Goal: Information Seeking & Learning: Learn about a topic

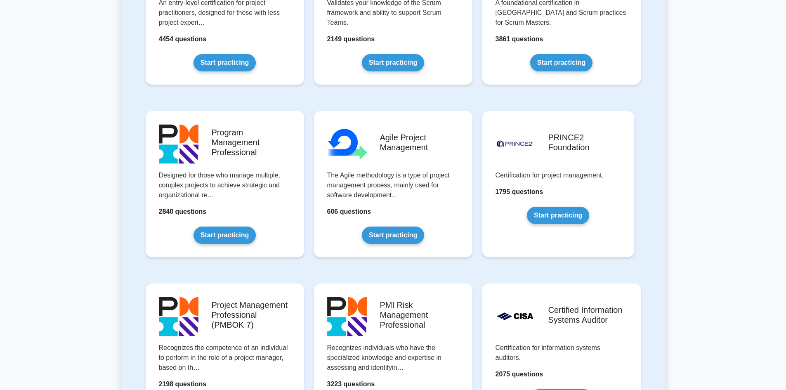
scroll to position [536, 0]
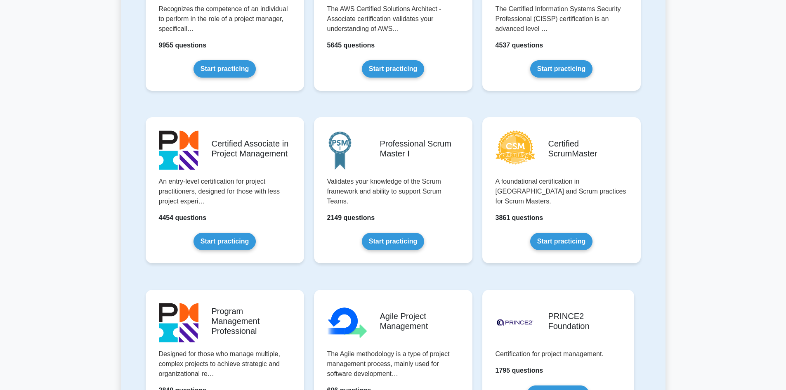
scroll to position [0, 0]
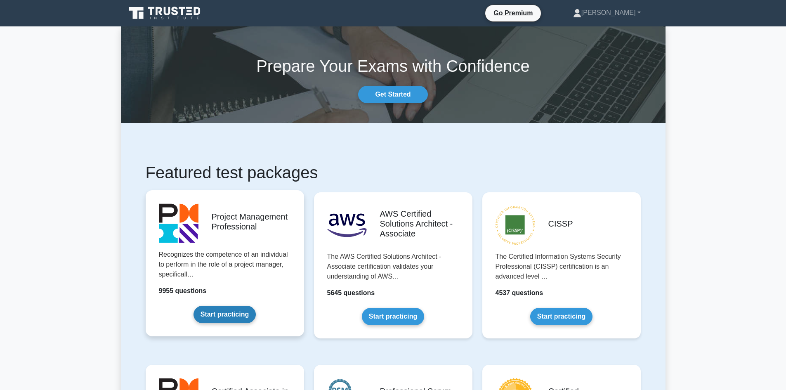
click at [230, 315] on link "Start practicing" at bounding box center [224, 314] width 62 height 17
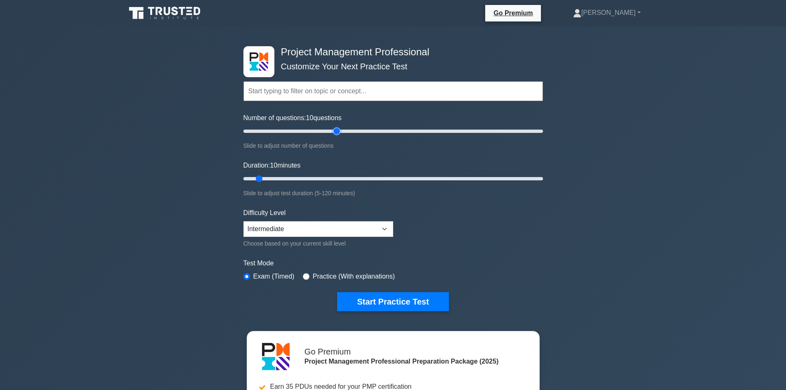
click at [340, 132] on input "Number of questions: 10 questions" at bounding box center [392, 131] width 299 height 10
type input "60"
click at [332, 132] on input "Number of questions: 65 questions" at bounding box center [392, 131] width 299 height 10
click at [313, 177] on input "Duration: 30 minutes" at bounding box center [392, 179] width 299 height 10
click at [330, 181] on input "Duration: 30 minutes" at bounding box center [392, 179] width 299 height 10
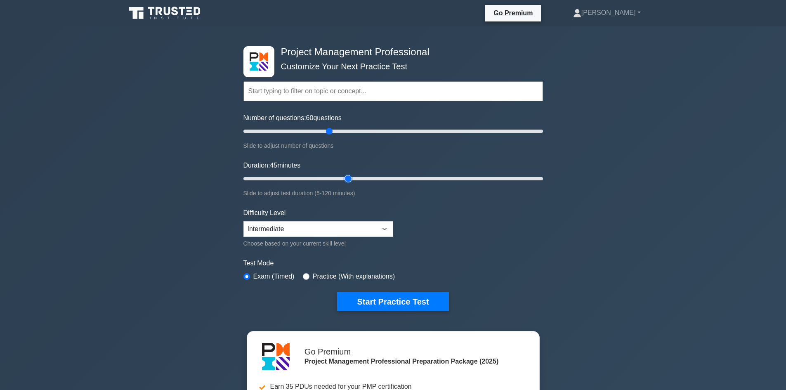
click at [346, 177] on input "Duration: 45 minutes" at bounding box center [392, 179] width 299 height 10
click at [368, 179] on input "Duration: 55 minutes" at bounding box center [392, 179] width 299 height 10
click at [379, 179] on input "Duration: 55 minutes" at bounding box center [392, 179] width 299 height 10
type input "60"
click at [382, 177] on input "Duration: 55 minutes" at bounding box center [392, 179] width 299 height 10
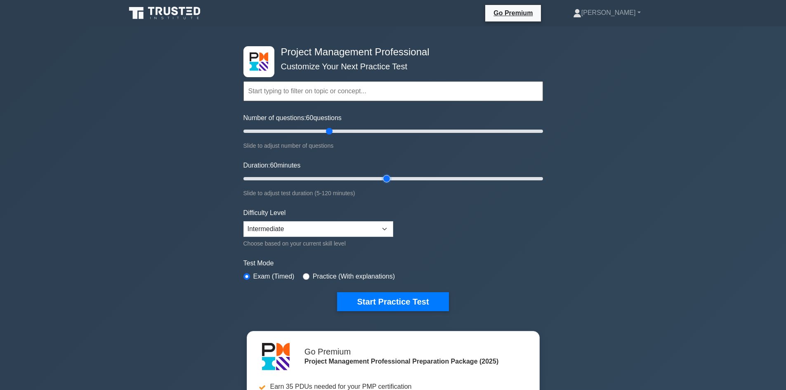
drag, startPoint x: 430, startPoint y: 206, endPoint x: 423, endPoint y: 209, distance: 8.0
click at [431, 206] on form "Topics Scope Management Time Management Cost Management Quality Management Risk…" at bounding box center [392, 183] width 299 height 255
click at [375, 228] on select "Beginner Intermediate Expert" at bounding box center [318, 229] width 150 height 16
click at [445, 235] on form "Topics Scope Management Time Management Cost Management Quality Management Risk…" at bounding box center [392, 183] width 299 height 255
click at [458, 226] on form "Topics Scope Management Time Management Cost Management Quality Management Risk…" at bounding box center [392, 183] width 299 height 255
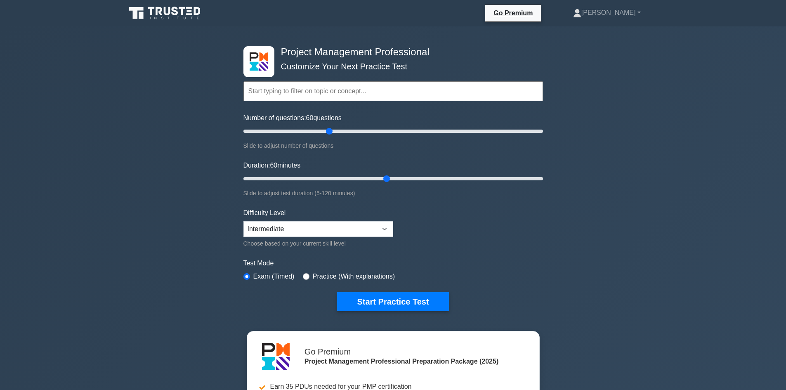
drag, startPoint x: 622, startPoint y: 100, endPoint x: 690, endPoint y: 31, distance: 96.2
click at [621, 100] on div "Project Management Professional Customize Your Next Practice Test Topics Scope …" at bounding box center [393, 285] width 786 height 519
click at [385, 298] on button "Start Practice Test" at bounding box center [392, 301] width 111 height 19
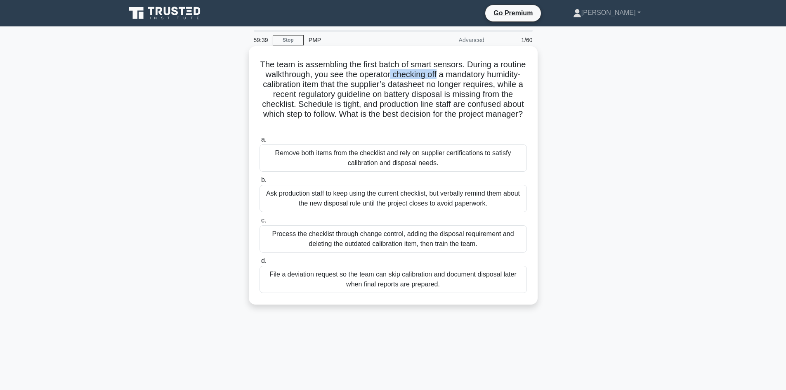
drag, startPoint x: 422, startPoint y: 75, endPoint x: 471, endPoint y: 74, distance: 48.3
click at [471, 74] on h5 "The team is assembling the first batch of smart sensors. During a routine walkt…" at bounding box center [393, 94] width 269 height 70
drag, startPoint x: 479, startPoint y: 75, endPoint x: 359, endPoint y: 86, distance: 120.1
click at [359, 86] on h5 "The team is assembling the first batch of smart sensors. During a routine walkt…" at bounding box center [393, 94] width 269 height 70
drag, startPoint x: 385, startPoint y: 87, endPoint x: 368, endPoint y: 86, distance: 16.5
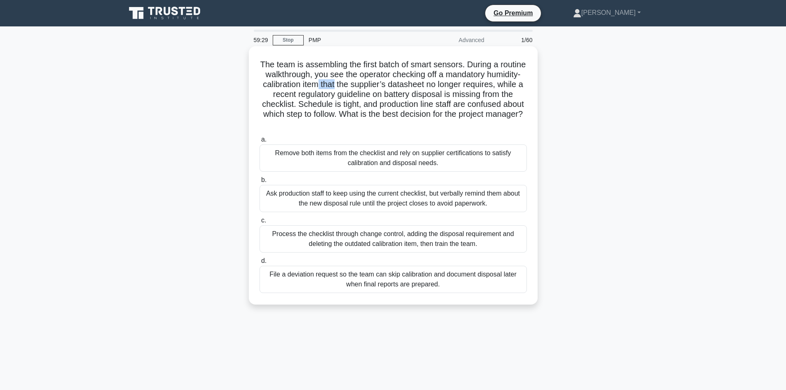
click at [367, 84] on h5 "The team is assembling the first batch of smart sensors. During a routine walkt…" at bounding box center [393, 94] width 269 height 70
click at [308, 247] on div "Process the checklist through change control, adding the disposal requirement a…" at bounding box center [392, 238] width 267 height 27
click at [259, 223] on input "c. Process the checklist through change control, adding the disposal requiremen…" at bounding box center [259, 220] width 0 height 5
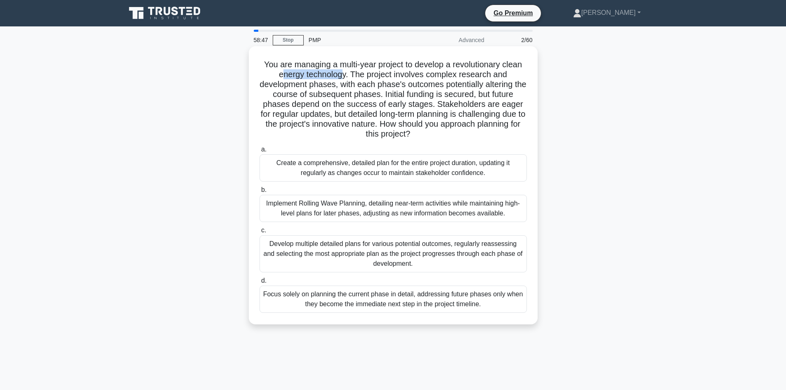
drag, startPoint x: 281, startPoint y: 72, endPoint x: 343, endPoint y: 75, distance: 61.9
click at [343, 75] on h5 "You are managing a multi-year project to develop a revolutionary clean energy t…" at bounding box center [393, 99] width 269 height 80
click at [347, 85] on h5 "You are managing a multi-year project to develop a revolutionary clean energy t…" at bounding box center [393, 99] width 269 height 80
drag, startPoint x: 281, startPoint y: 94, endPoint x: 364, endPoint y: 91, distance: 82.9
click at [364, 91] on h5 "You are managing a multi-year project to develop a revolutionary clean energy t…" at bounding box center [393, 99] width 269 height 80
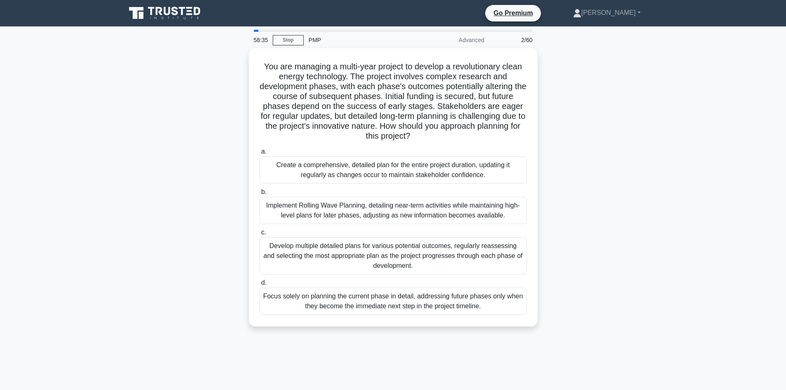
click at [244, 118] on div "You are managing a multi-year project to develop a revolutionary clean energy t…" at bounding box center [393, 192] width 544 height 288
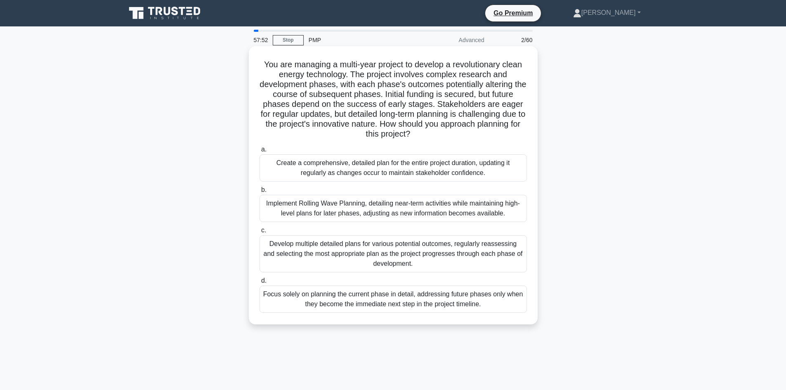
click at [381, 209] on div "Implement Rolling Wave Planning, detailing near-term activities while maintaini…" at bounding box center [392, 208] width 267 height 27
click at [259, 193] on input "b. Implement Rolling Wave Planning, detailing near-term activities while mainta…" at bounding box center [259, 189] width 0 height 5
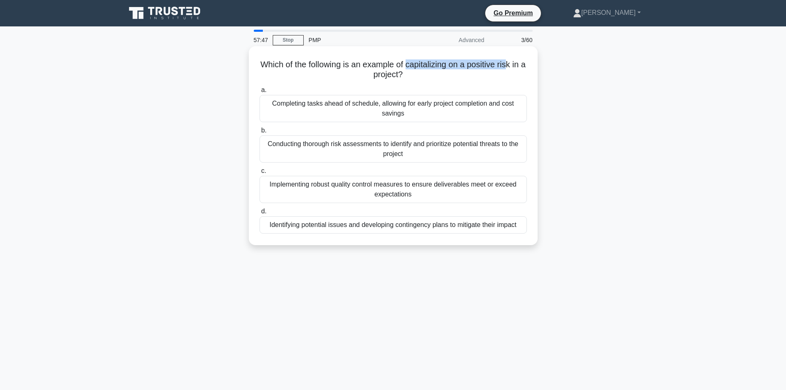
drag, startPoint x: 411, startPoint y: 65, endPoint x: 515, endPoint y: 69, distance: 104.0
click at [515, 69] on h5 "Which of the following is an example of capitalizing on a positive risk in a pr…" at bounding box center [393, 69] width 269 height 21
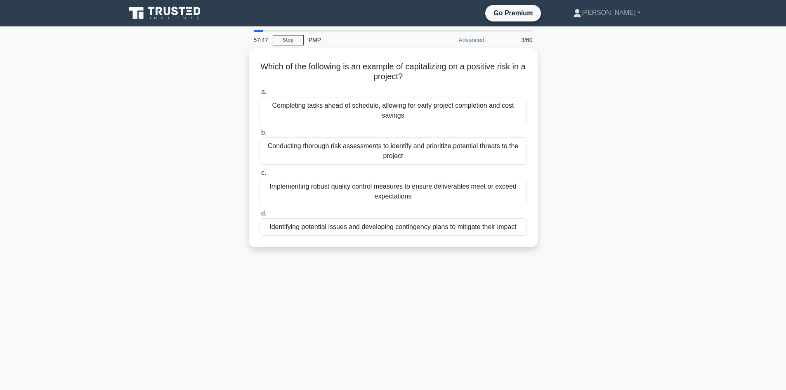
click at [596, 108] on div "Which of the following is an example of capitalizing on a positive risk in a pr…" at bounding box center [393, 152] width 544 height 209
click at [166, 140] on div "Which of the following is an example of capitalizing on a positive risk in a pr…" at bounding box center [393, 152] width 544 height 209
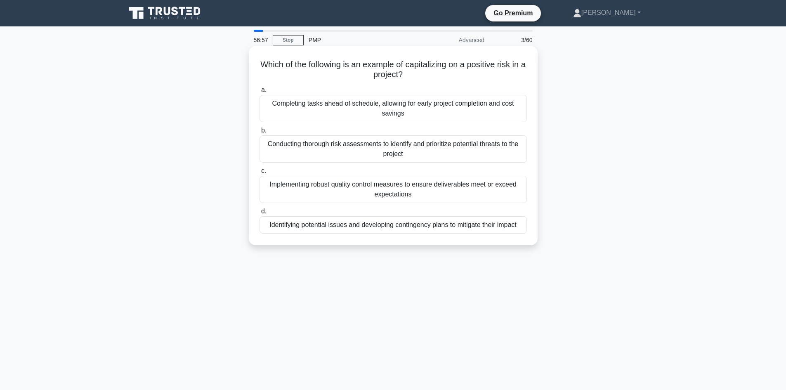
click at [376, 228] on div "Identifying potential issues and developing contingency plans to mitigate their…" at bounding box center [392, 224] width 267 height 17
click at [259, 214] on input "d. Identifying potential issues and developing contingency plans to mitigate th…" at bounding box center [259, 211] width 0 height 5
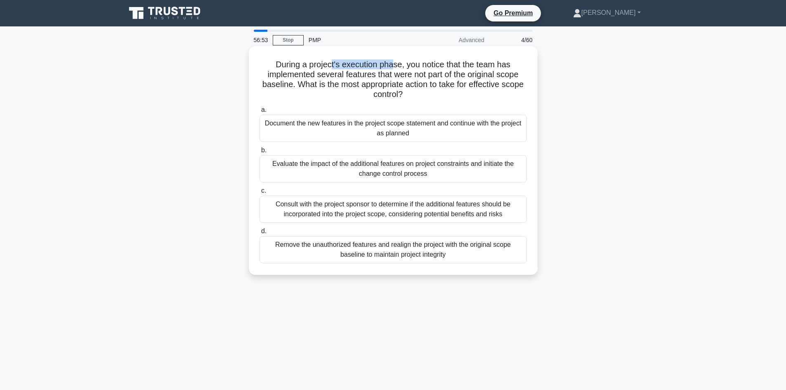
drag, startPoint x: 332, startPoint y: 64, endPoint x: 394, endPoint y: 66, distance: 62.3
click at [394, 66] on h5 "During a project's execution phase, you notice that the team has implemented se…" at bounding box center [393, 79] width 269 height 40
click at [381, 73] on h5 "During a project's execution phase, you notice that the team has implemented se…" at bounding box center [393, 79] width 269 height 40
drag, startPoint x: 359, startPoint y: 66, endPoint x: 388, endPoint y: 63, distance: 29.5
click at [388, 63] on h5 "During a project's execution phase, you notice that the team has implemented se…" at bounding box center [393, 79] width 269 height 40
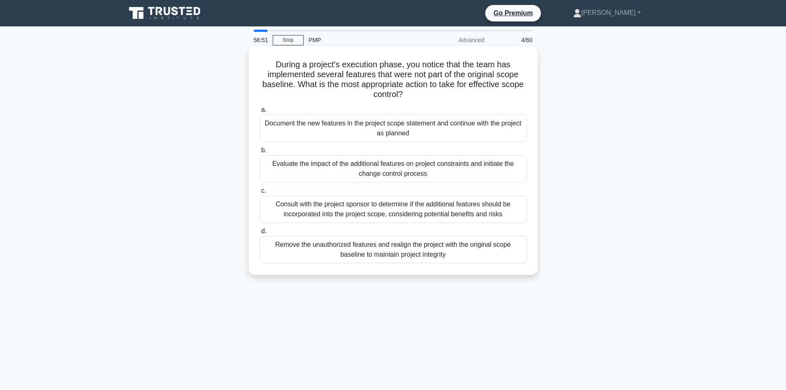
drag, startPoint x: 395, startPoint y: 68, endPoint x: 405, endPoint y: 65, distance: 11.0
click at [395, 68] on h5 "During a project's execution phase, you notice that the team has implemented se…" at bounding box center [393, 79] width 269 height 40
drag, startPoint x: 319, startPoint y: 75, endPoint x: 373, endPoint y: 74, distance: 54.0
click at [373, 74] on h5 "During a project's execution phase, you notice that the team has implemented se…" at bounding box center [393, 79] width 269 height 40
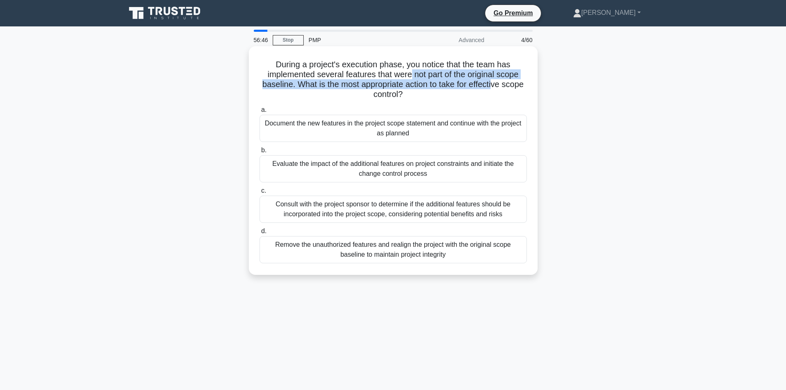
drag, startPoint x: 439, startPoint y: 79, endPoint x: 477, endPoint y: 84, distance: 38.7
click at [508, 81] on h5 "During a project's execution phase, you notice that the team has implemented se…" at bounding box center [393, 79] width 269 height 40
click at [389, 85] on h5 "During a project's execution phase, you notice that the team has implemented se…" at bounding box center [393, 79] width 269 height 40
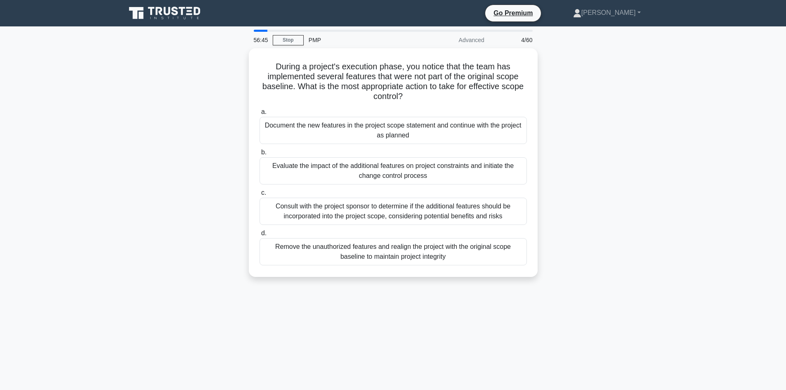
click at [225, 104] on div "During a project's execution phase, you notice that the team has implemented se…" at bounding box center [393, 167] width 544 height 238
click at [397, 162] on div "Evaluate the impact of the additional features on project constraints and initi…" at bounding box center [392, 168] width 267 height 27
click at [259, 153] on input "b. Evaluate the impact of the additional features on project constraints and in…" at bounding box center [259, 150] width 0 height 5
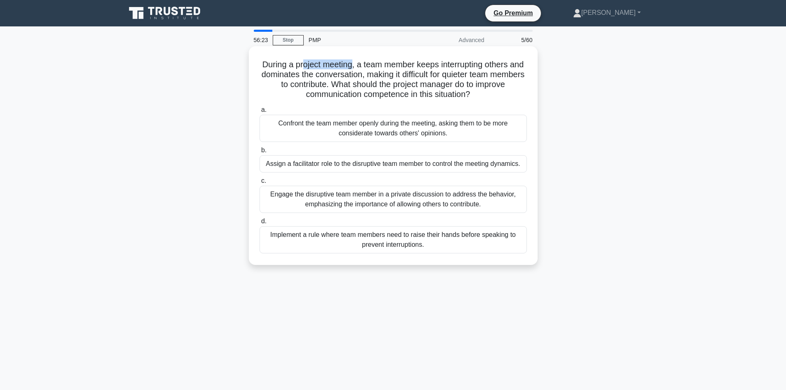
drag, startPoint x: 311, startPoint y: 63, endPoint x: 358, endPoint y: 68, distance: 47.6
click at [358, 68] on h5 "During a project meeting, a team member keeps interrupting others and dominates…" at bounding box center [393, 79] width 269 height 40
drag, startPoint x: 449, startPoint y: 62, endPoint x: 471, endPoint y: 68, distance: 23.3
click at [515, 61] on h5 "During a project meeting, a team member keeps interrupting others and dominates…" at bounding box center [393, 79] width 269 height 40
drag, startPoint x: 308, startPoint y: 77, endPoint x: 378, endPoint y: 75, distance: 70.5
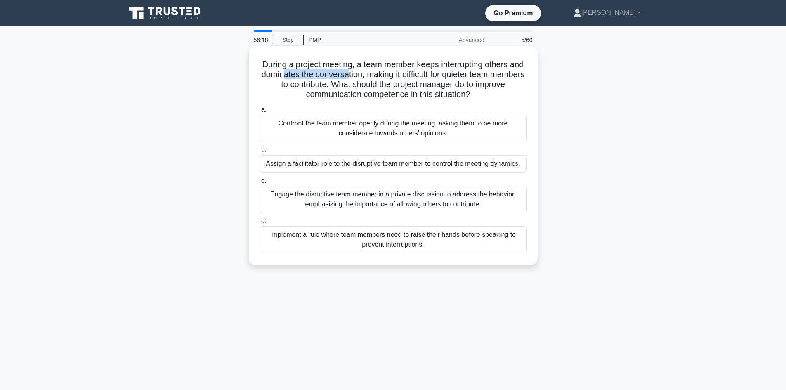
click at [373, 77] on h5 "During a project meeting, a team member keeps interrupting others and dominates…" at bounding box center [393, 79] width 269 height 40
drag, startPoint x: 444, startPoint y: 85, endPoint x: 393, endPoint y: 97, distance: 51.7
click at [393, 97] on h5 "During a project meeting, a team member keeps interrupting others and dominates…" at bounding box center [393, 79] width 269 height 40
click at [406, 101] on div "During a project meeting, a team member keeps interrupting others and dominates…" at bounding box center [393, 155] width 282 height 212
drag, startPoint x: 425, startPoint y: 96, endPoint x: 478, endPoint y: 97, distance: 53.2
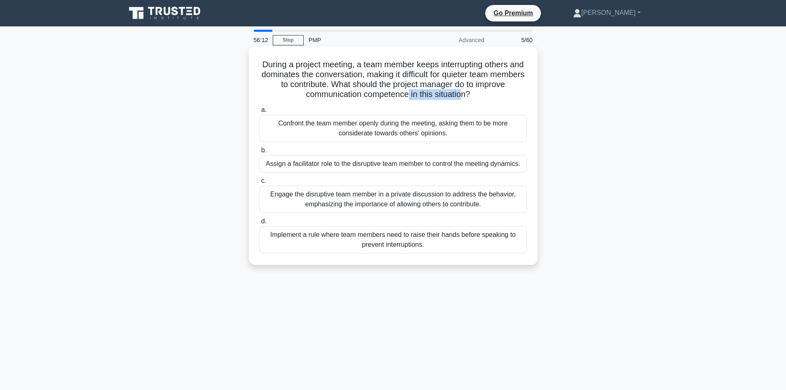
click at [478, 97] on h5 "During a project meeting, a team member keeps interrupting others and dominates…" at bounding box center [393, 79] width 269 height 40
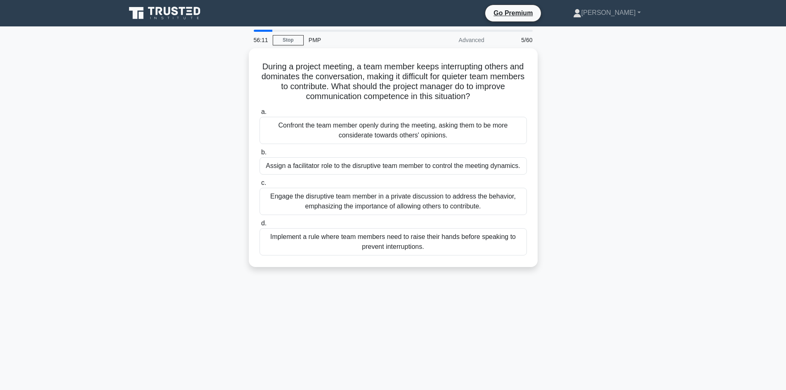
click at [216, 130] on div "During a project meeting, a team member keeps interrupting others and dominates…" at bounding box center [393, 162] width 544 height 228
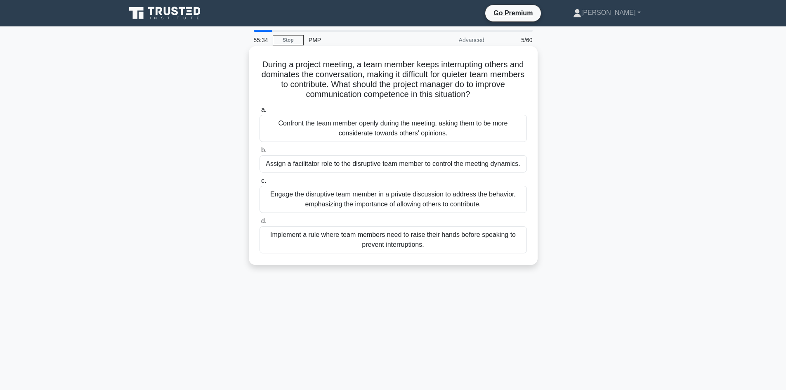
click at [387, 196] on div "Engage the disruptive team member in a private discussion to address the behavi…" at bounding box center [392, 199] width 267 height 27
click at [259, 184] on input "c. Engage the disruptive team member in a private discussion to address the beh…" at bounding box center [259, 180] width 0 height 5
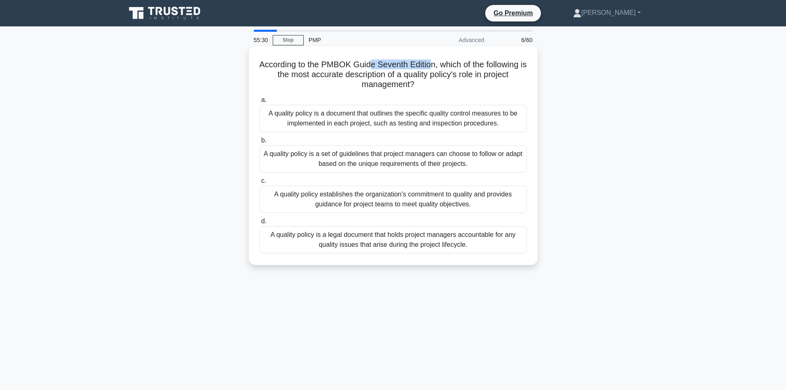
drag, startPoint x: 372, startPoint y: 66, endPoint x: 435, endPoint y: 68, distance: 62.7
click at [435, 68] on h5 "According to the PMBOK Guide Seventh Edition, which of the following is the mos…" at bounding box center [393, 74] width 269 height 31
click at [452, 72] on h5 "According to the PMBOK Guide Seventh Edition, which of the following is the mos…" at bounding box center [393, 74] width 269 height 31
drag, startPoint x: 376, startPoint y: 75, endPoint x: 472, endPoint y: 74, distance: 96.5
click at [472, 74] on h5 "According to the PMBOK Guide Seventh Edition, which of the following is the mos…" at bounding box center [393, 74] width 269 height 31
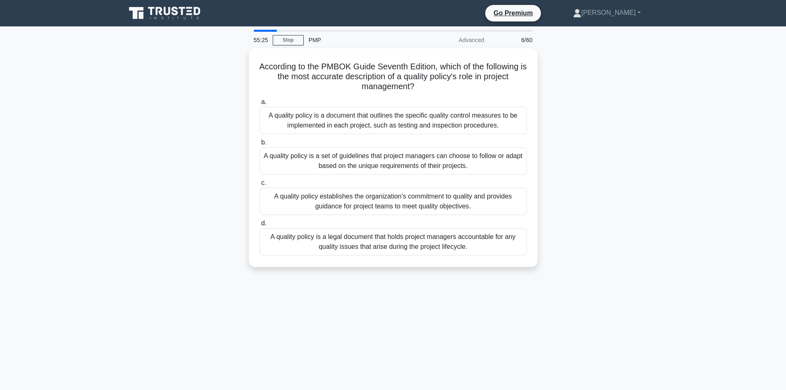
click at [574, 103] on div "According to the PMBOK Guide Seventh Edition, which of the following is the mos…" at bounding box center [393, 162] width 544 height 228
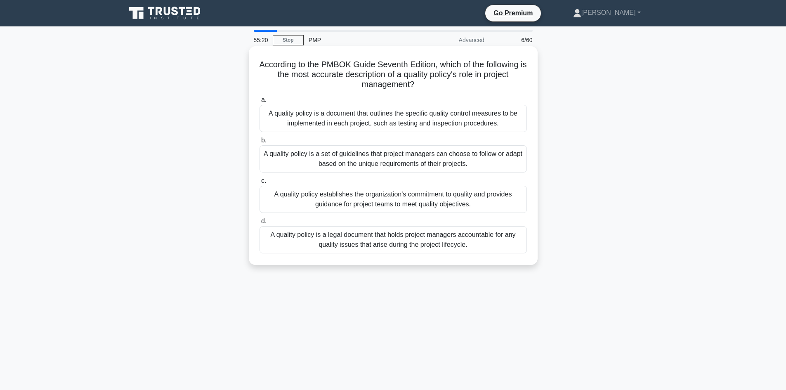
drag, startPoint x: 423, startPoint y: 74, endPoint x: 470, endPoint y: 86, distance: 48.5
click at [470, 86] on h5 "According to the PMBOK Guide Seventh Edition, which of the following is the mos…" at bounding box center [393, 74] width 269 height 31
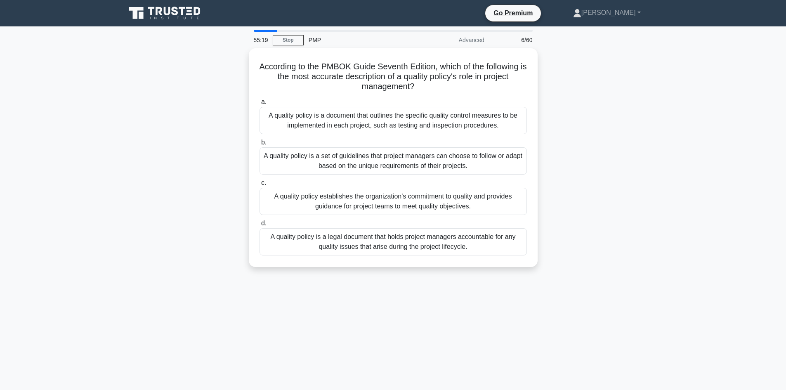
click at [555, 94] on div "According to the PMBOK Guide Seventh Edition, which of the following is the mos…" at bounding box center [393, 162] width 544 height 228
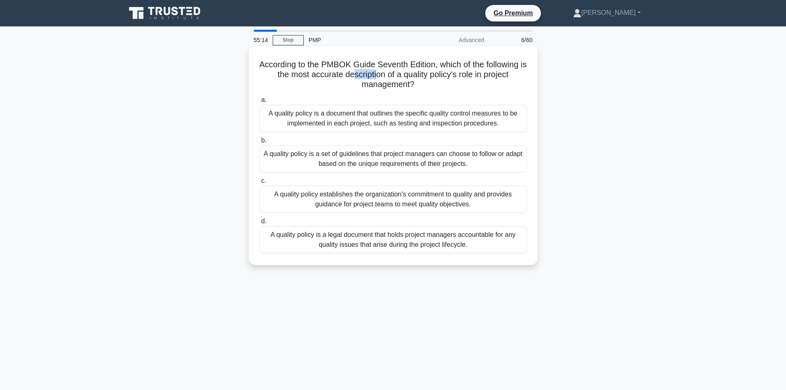
drag, startPoint x: 355, startPoint y: 75, endPoint x: 402, endPoint y: 73, distance: 46.6
click at [381, 76] on h5 "According to the PMBOK Guide Seventh Edition, which of the following is the mos…" at bounding box center [393, 74] width 269 height 31
drag, startPoint x: 416, startPoint y: 75, endPoint x: 473, endPoint y: 77, distance: 56.9
click at [473, 77] on h5 "According to the PMBOK Guide Seventh Edition, which of the following is the mos…" at bounding box center [393, 74] width 269 height 31
drag, startPoint x: 486, startPoint y: 75, endPoint x: 495, endPoint y: 82, distance: 11.4
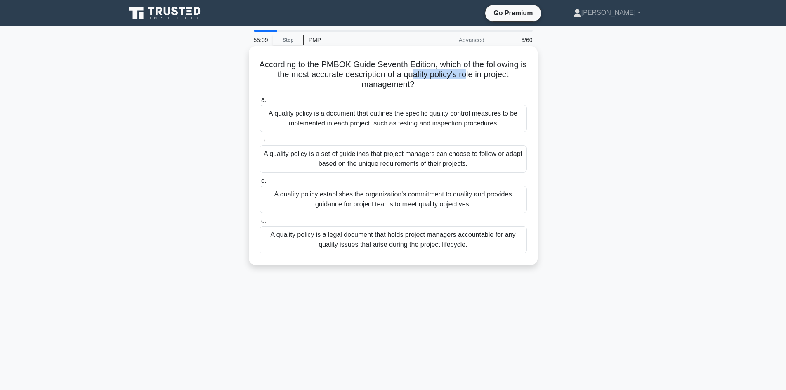
click at [495, 82] on h5 "According to the PMBOK Guide Seventh Edition, which of the following is the mos…" at bounding box center [393, 74] width 269 height 31
drag, startPoint x: 635, startPoint y: 169, endPoint x: 385, endPoint y: 169, distance: 250.3
click at [633, 168] on div "According to the PMBOK Guide Seventh Edition, which of the following is the mos…" at bounding box center [393, 162] width 544 height 228
click at [401, 203] on div "A quality policy establishes the organization's commitment to quality and provi…" at bounding box center [392, 199] width 267 height 27
click at [259, 184] on input "c. A quality policy establishes the organization's commitment to quality and pr…" at bounding box center [259, 180] width 0 height 5
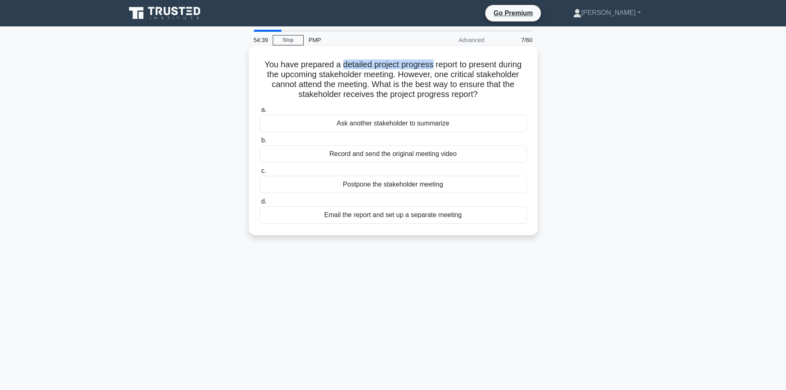
drag, startPoint x: 350, startPoint y: 65, endPoint x: 432, endPoint y: 66, distance: 82.1
click at [432, 66] on h5 "You have prepared a detailed project progress report to present during the upco…" at bounding box center [393, 79] width 269 height 40
click at [438, 67] on h5 "You have prepared a detailed project progress report to present during the upco…" at bounding box center [393, 79] width 269 height 40
drag, startPoint x: 341, startPoint y: 62, endPoint x: 457, endPoint y: 64, distance: 115.9
click at [457, 64] on h5 "You have prepared a detailed project progress report to present during the upco…" at bounding box center [393, 79] width 269 height 40
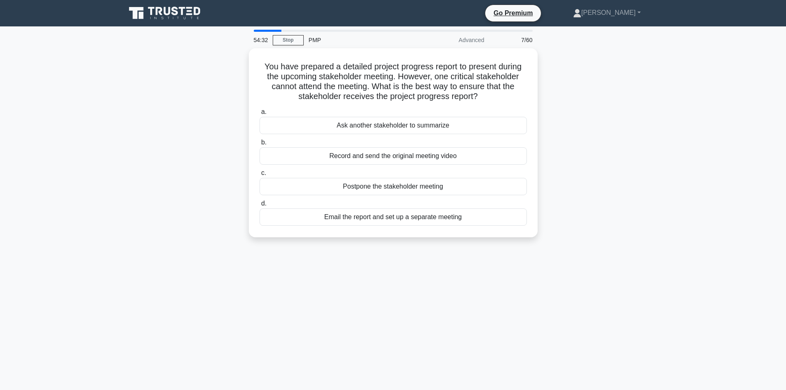
click at [558, 86] on div "You have prepared a detailed project progress report to present during the upco…" at bounding box center [393, 147] width 544 height 199
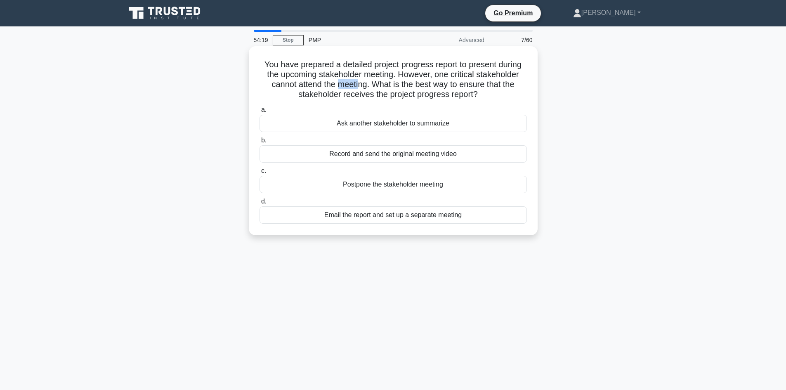
drag, startPoint x: 338, startPoint y: 85, endPoint x: 360, endPoint y: 86, distance: 21.9
click at [360, 86] on h5 "You have prepared a detailed project progress report to present during the upco…" at bounding box center [393, 79] width 269 height 40
click at [373, 92] on h5 "You have prepared a detailed project progress report to present during the upco…" at bounding box center [393, 79] width 269 height 40
click at [411, 87] on h5 "You have prepared a detailed project progress report to present during the upco…" at bounding box center [393, 79] width 269 height 40
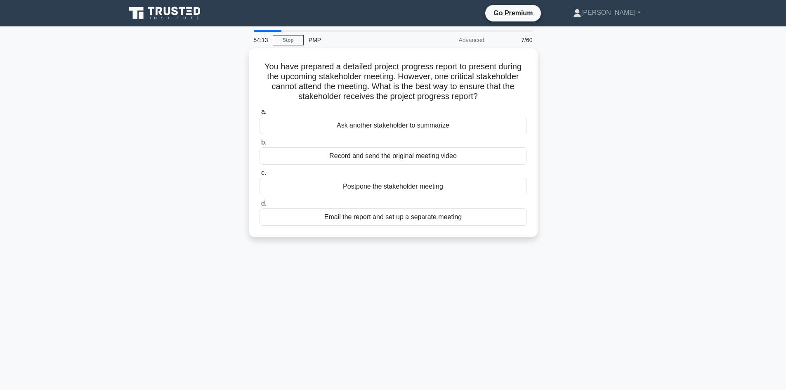
click at [221, 95] on div "You have prepared a detailed project progress report to present during the upco…" at bounding box center [393, 147] width 544 height 199
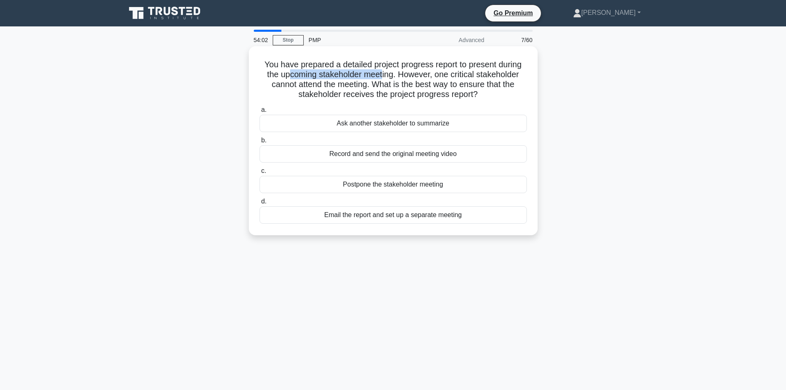
drag, startPoint x: 292, startPoint y: 73, endPoint x: 381, endPoint y: 72, distance: 89.1
click at [381, 72] on h5 "You have prepared a detailed project progress report to present during the upco…" at bounding box center [393, 79] width 269 height 40
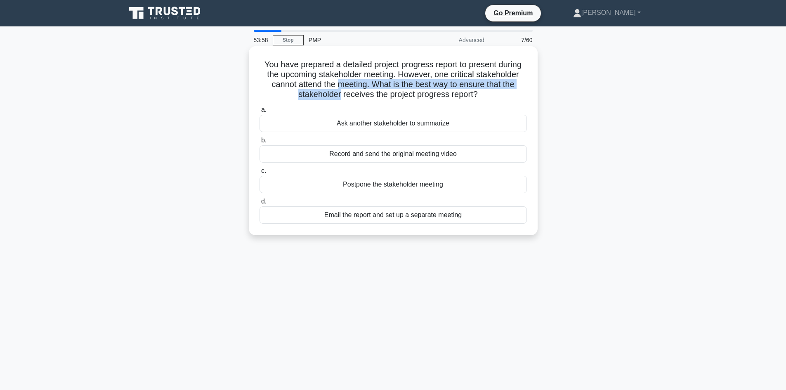
click at [339, 90] on h5 "You have prepared a detailed project progress report to present during the upco…" at bounding box center [393, 79] width 269 height 40
click at [330, 84] on h5 "You have prepared a detailed project progress report to present during the upco…" at bounding box center [393, 79] width 269 height 40
click at [405, 214] on div "Email the report and set up a separate meeting" at bounding box center [392, 214] width 267 height 17
click at [259, 204] on input "d. Email the report and set up a separate meeting" at bounding box center [259, 201] width 0 height 5
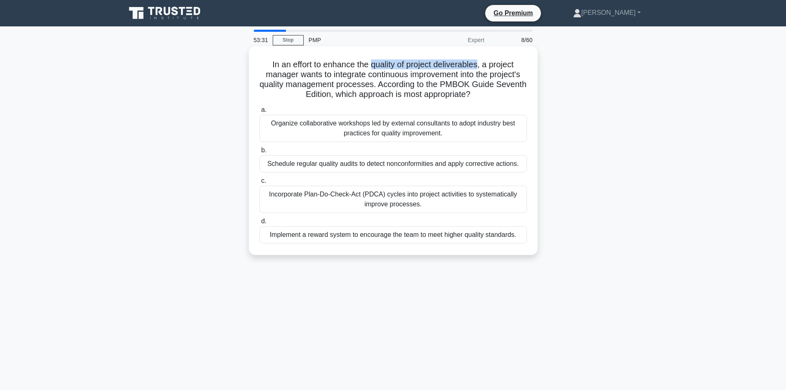
drag, startPoint x: 370, startPoint y: 64, endPoint x: 481, endPoint y: 60, distance: 111.4
click at [481, 60] on h5 "In an effort to enhance the quality of project deliverables, a project manager …" at bounding box center [393, 79] width 269 height 40
click at [283, 69] on h5 "In an effort to enhance the quality of project deliverables, a project manager …" at bounding box center [393, 79] width 269 height 40
drag, startPoint x: 307, startPoint y: 71, endPoint x: 311, endPoint y: 74, distance: 4.7
click at [311, 74] on h5 "In an effort to enhance the quality of project deliverables, a project manager …" at bounding box center [393, 79] width 269 height 40
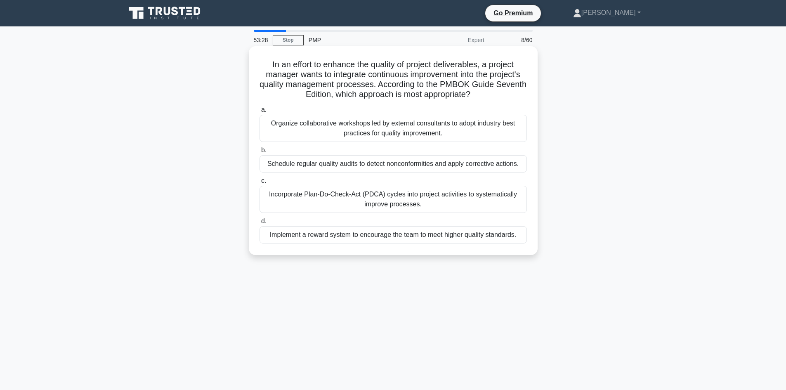
click at [330, 68] on h5 "In an effort to enhance the quality of project deliverables, a project manager …" at bounding box center [393, 79] width 269 height 40
drag, startPoint x: 324, startPoint y: 64, endPoint x: 320, endPoint y: 78, distance: 15.0
click at [480, 65] on h5 "In an effort to enhance the quality of project deliverables, a project manager …" at bounding box center [393, 79] width 269 height 40
click at [337, 69] on h5 "In an effort to enhance the quality of project deliverables, a project manager …" at bounding box center [393, 79] width 269 height 40
click at [380, 76] on h5 "In an effort to enhance the quality of project deliverables, a project manager …" at bounding box center [393, 79] width 269 height 40
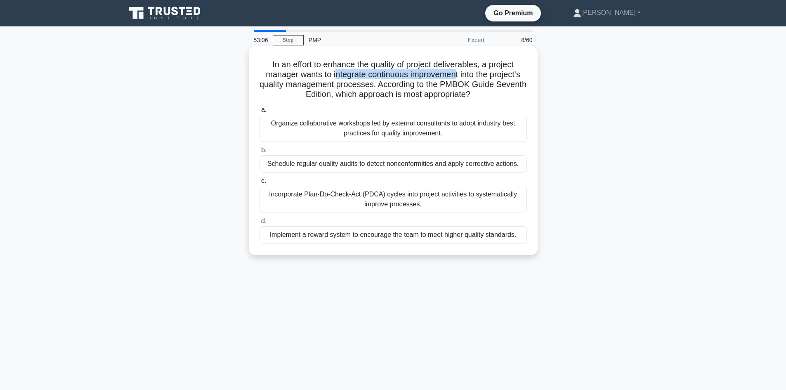
drag, startPoint x: 332, startPoint y: 72, endPoint x: 458, endPoint y: 76, distance: 126.7
click at [458, 76] on h5 "In an effort to enhance the quality of project deliverables, a project manager …" at bounding box center [393, 79] width 269 height 40
drag, startPoint x: 308, startPoint y: 86, endPoint x: 381, endPoint y: 84, distance: 73.4
click at [381, 84] on h5 "In an effort to enhance the quality of project deliverables, a project manager …" at bounding box center [393, 79] width 269 height 40
click at [397, 91] on h5 "In an effort to enhance the quality of project deliverables, a project manager …" at bounding box center [393, 79] width 269 height 40
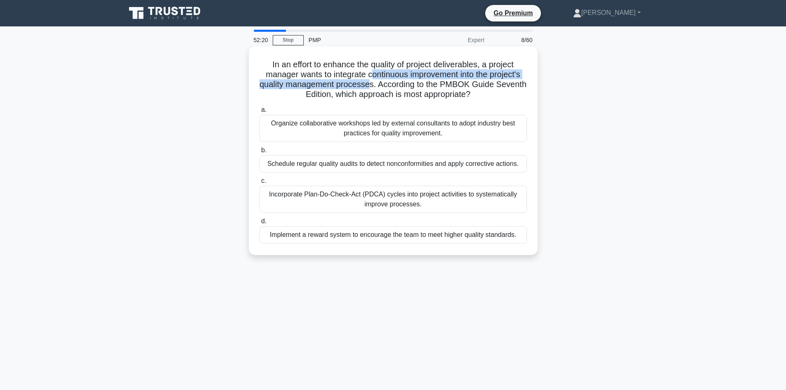
drag, startPoint x: 369, startPoint y: 73, endPoint x: 343, endPoint y: 110, distance: 45.1
click at [384, 87] on h5 "In an effort to enhance the quality of project deliverables, a project manager …" at bounding box center [393, 79] width 269 height 40
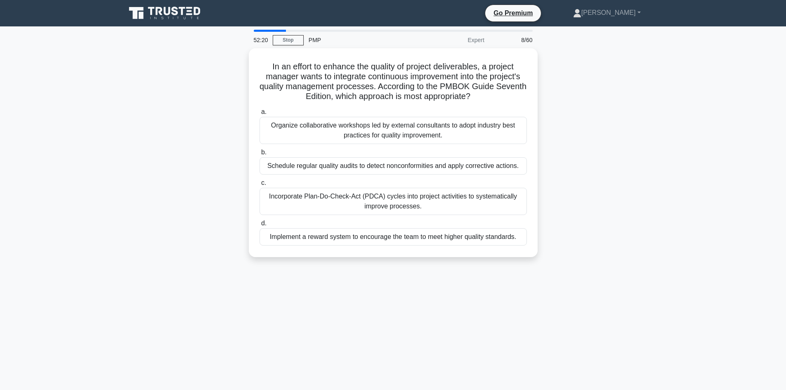
click at [203, 200] on div "In an effort to enhance the quality of project deliverables, a project manager …" at bounding box center [393, 157] width 544 height 219
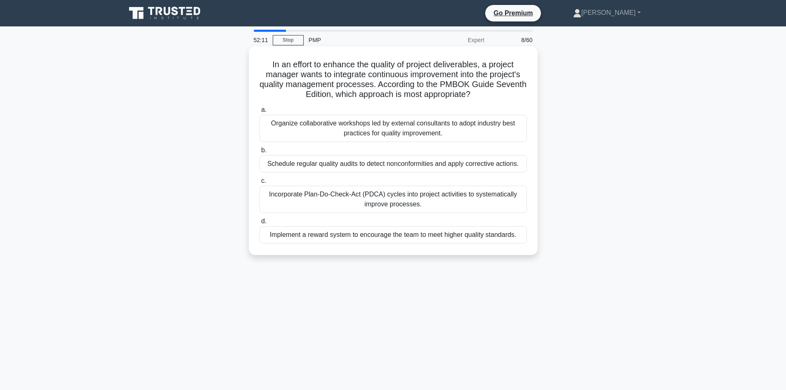
click at [373, 199] on div "Incorporate Plan-Do-Check-Act (PDCA) cycles into project activities to systemat…" at bounding box center [392, 199] width 267 height 27
click at [259, 184] on input "c. Incorporate Plan-Do-Check-Act (PDCA) cycles into project activities to syste…" at bounding box center [259, 180] width 0 height 5
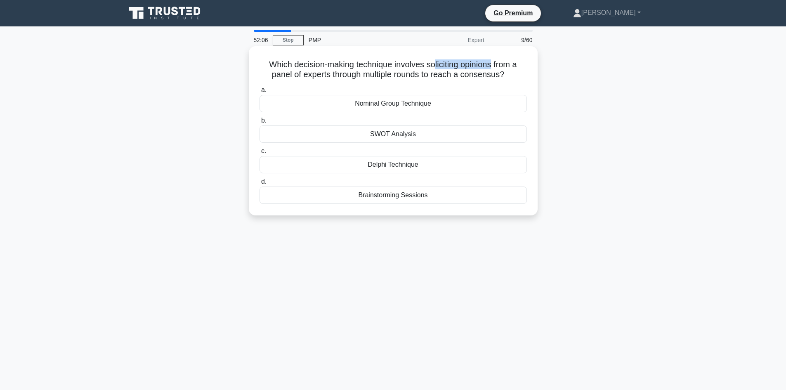
drag, startPoint x: 435, startPoint y: 66, endPoint x: 498, endPoint y: 65, distance: 63.1
click at [494, 65] on h5 "Which decision-making technique involves soliciting opinions from a panel of ex…" at bounding box center [393, 69] width 269 height 21
click at [155, 122] on div "Which decision-making technique involves soliciting opinions from a panel of ex…" at bounding box center [393, 137] width 544 height 179
click at [415, 105] on div "Nominal Group Technique" at bounding box center [392, 103] width 267 height 17
click at [259, 93] on input "a. Nominal Group Technique" at bounding box center [259, 89] width 0 height 5
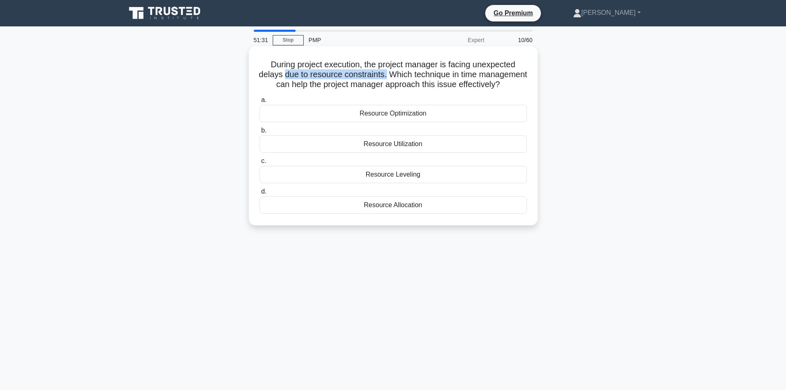
drag, startPoint x: 309, startPoint y: 72, endPoint x: 333, endPoint y: 68, distance: 24.8
click at [409, 75] on h5 "During project execution, the project manager is facing unexpected delays due t…" at bounding box center [393, 74] width 269 height 31
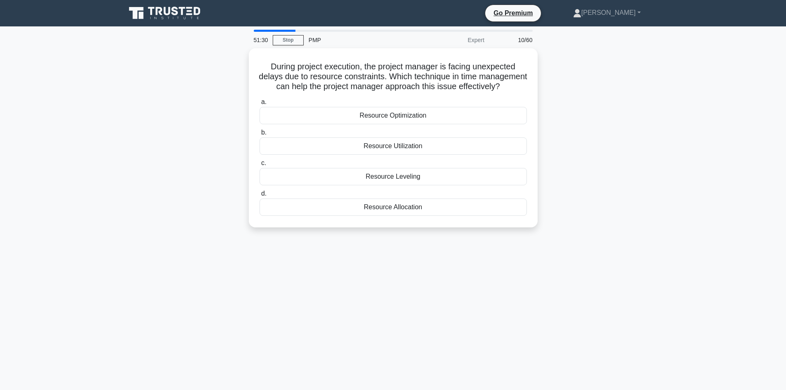
click at [187, 99] on div "During project execution, the project manager is facing unexpected delays due t…" at bounding box center [393, 142] width 544 height 189
drag, startPoint x: 367, startPoint y: 79, endPoint x: 414, endPoint y: 78, distance: 46.6
click at [414, 78] on h5 "During project execution, the project manager is facing unexpected delays due t…" at bounding box center [393, 74] width 269 height 31
click at [597, 149] on div "During project execution, the project manager is facing unexpected delays due t…" at bounding box center [393, 142] width 544 height 189
click at [379, 183] on div "Resource Leveling" at bounding box center [392, 174] width 267 height 17
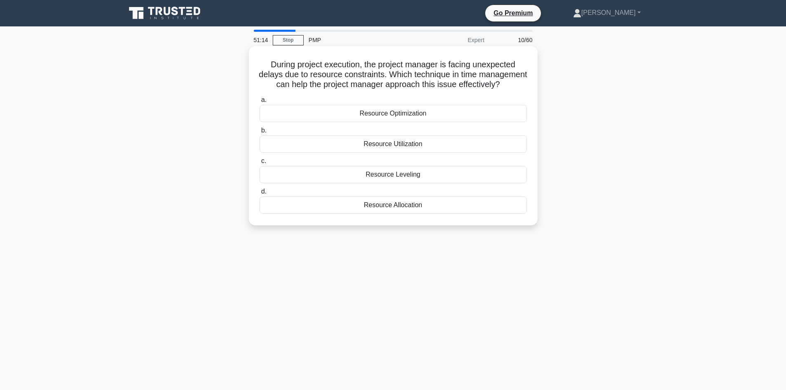
click at [259, 164] on input "c. Resource Leveling" at bounding box center [259, 160] width 0 height 5
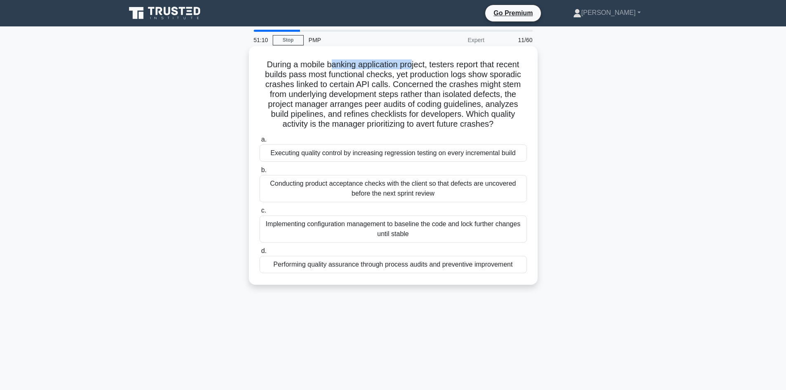
drag, startPoint x: 336, startPoint y: 66, endPoint x: 411, endPoint y: 65, distance: 75.1
click at [411, 65] on h5 "During a mobile banking application project, testers report that recent builds …" at bounding box center [393, 94] width 269 height 70
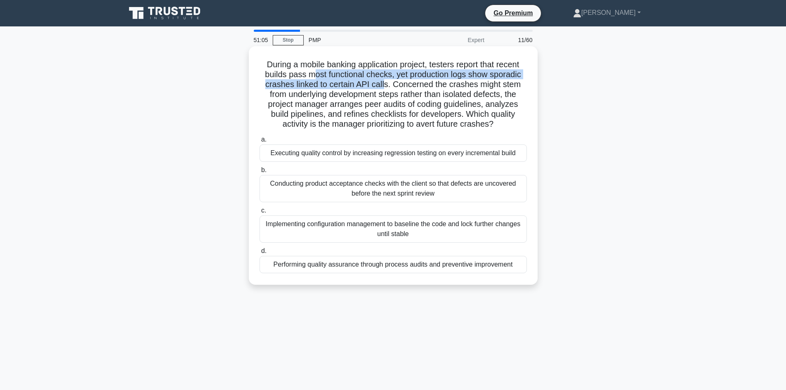
drag, startPoint x: 324, startPoint y: 76, endPoint x: 386, endPoint y: 80, distance: 62.0
click at [386, 80] on h5 "During a mobile banking application project, testers report that recent builds …" at bounding box center [393, 94] width 269 height 70
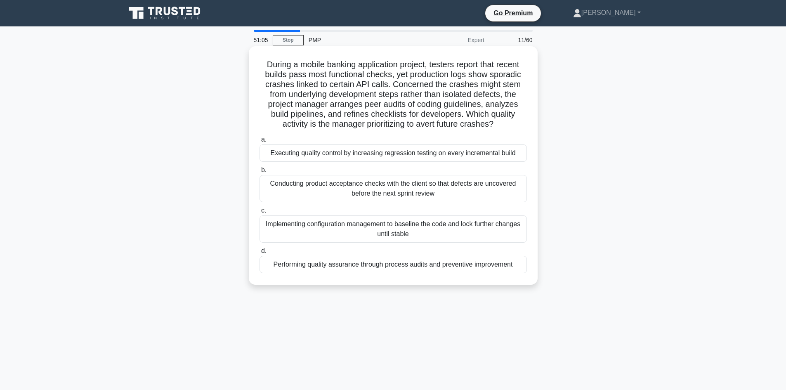
drag, startPoint x: 426, startPoint y: 85, endPoint x: 450, endPoint y: 81, distance: 23.7
click at [427, 85] on h5 "During a mobile banking application project, testers report that recent builds …" at bounding box center [393, 94] width 269 height 70
drag, startPoint x: 326, startPoint y: 82, endPoint x: 398, endPoint y: 88, distance: 72.4
click at [386, 85] on h5 "During a mobile banking application project, testers report that recent builds …" at bounding box center [393, 94] width 269 height 70
drag, startPoint x: 338, startPoint y: 91, endPoint x: 391, endPoint y: 94, distance: 52.4
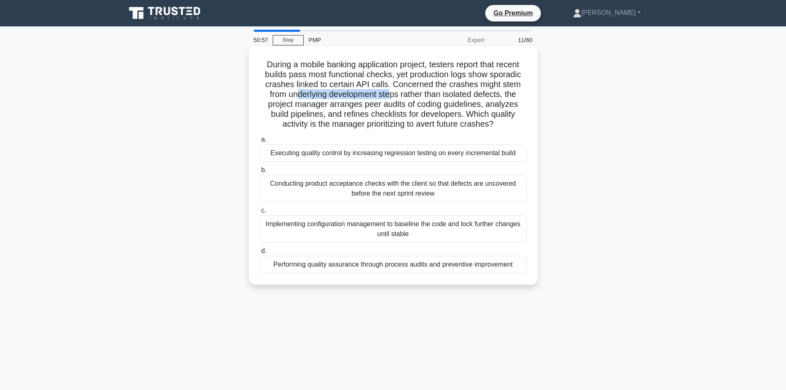
click at [391, 94] on h5 "During a mobile banking application project, testers report that recent builds …" at bounding box center [393, 94] width 269 height 70
drag, startPoint x: 443, startPoint y: 97, endPoint x: 501, endPoint y: 93, distance: 58.3
click at [501, 93] on h5 "During a mobile banking application project, testers report that recent builds …" at bounding box center [393, 94] width 269 height 70
drag, startPoint x: 436, startPoint y: 106, endPoint x: 478, endPoint y: 109, distance: 41.8
click at [476, 109] on h5 "During a mobile banking application project, testers report that recent builds …" at bounding box center [393, 94] width 269 height 70
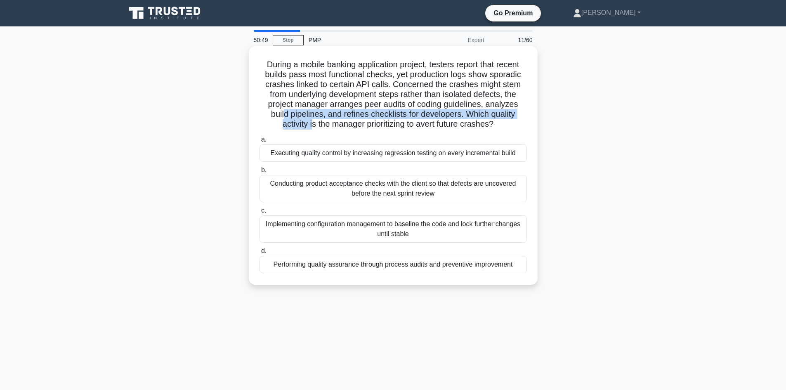
drag, startPoint x: 305, startPoint y: 120, endPoint x: 316, endPoint y: 120, distance: 11.1
click at [308, 121] on h5 "During a mobile banking application project, testers report that recent builds …" at bounding box center [393, 94] width 269 height 70
drag, startPoint x: 346, startPoint y: 120, endPoint x: 372, endPoint y: 120, distance: 25.6
click at [348, 121] on h5 "During a mobile banking application project, testers report that recent builds …" at bounding box center [393, 94] width 269 height 70
drag, startPoint x: 384, startPoint y: 113, endPoint x: 442, endPoint y: 116, distance: 58.7
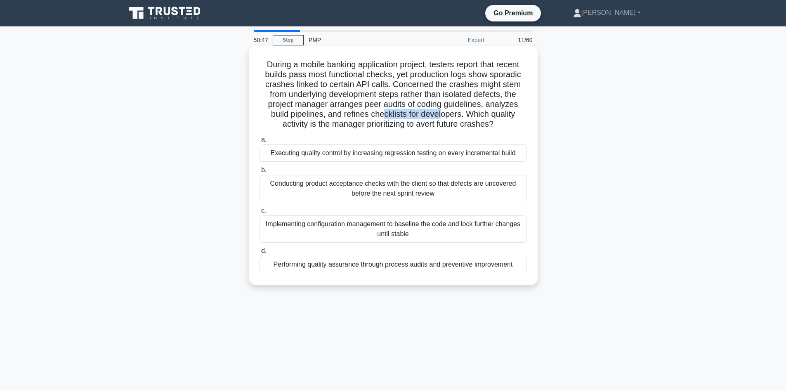
click at [442, 116] on h5 "During a mobile banking application project, testers report that recent builds …" at bounding box center [393, 94] width 269 height 70
click at [467, 122] on h5 "During a mobile banking application project, testers report that recent builds …" at bounding box center [393, 94] width 269 height 70
click at [369, 269] on div "Performing quality assurance through process audits and preventive improvement" at bounding box center [392, 264] width 267 height 17
click at [259, 254] on input "d. Performing quality assurance through process audits and preventive improveme…" at bounding box center [259, 250] width 0 height 5
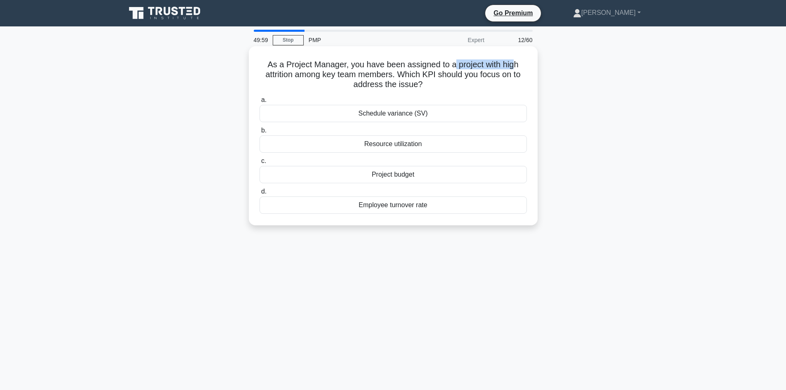
drag, startPoint x: 475, startPoint y: 63, endPoint x: 431, endPoint y: 68, distance: 43.9
click at [515, 68] on h5 "As a Project Manager, you have been assigned to a project with high attrition a…" at bounding box center [393, 74] width 269 height 31
drag, startPoint x: 296, startPoint y: 76, endPoint x: 406, endPoint y: 78, distance: 109.7
click at [390, 80] on h5 "As a Project Manager, you have been assigned to a project with high attrition a…" at bounding box center [393, 74] width 269 height 31
click at [430, 79] on h5 "As a Project Manager, you have been assigned to a project with high attrition a…" at bounding box center [393, 74] width 269 height 31
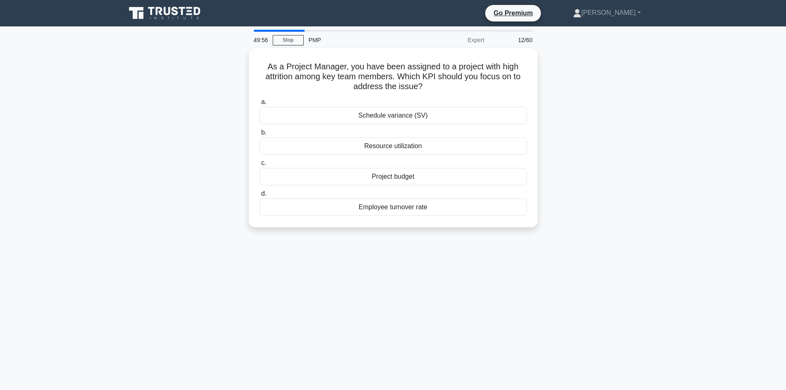
click at [568, 111] on div "As a Project Manager, you have been assigned to a project with high attrition a…" at bounding box center [393, 142] width 544 height 189
click at [395, 206] on div "Employee turnover rate" at bounding box center [392, 204] width 267 height 17
click at [259, 194] on input "d. Employee turnover rate" at bounding box center [259, 191] width 0 height 5
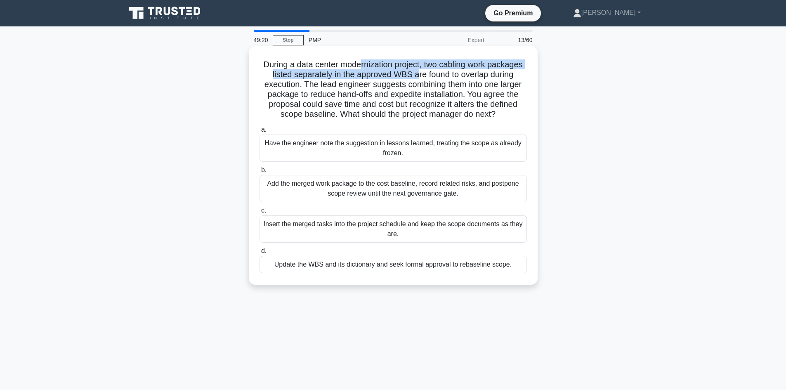
drag, startPoint x: 359, startPoint y: 65, endPoint x: 421, endPoint y: 72, distance: 61.8
click at [418, 71] on h5 "During a data center modernization project, two cabling work packages listed se…" at bounding box center [393, 89] width 269 height 60
click at [429, 74] on h5 "During a data center modernization project, two cabling work packages listed se…" at bounding box center [393, 89] width 269 height 60
drag, startPoint x: 361, startPoint y: 74, endPoint x: 424, endPoint y: 76, distance: 62.3
click at [410, 73] on h5 "During a data center modernization project, two cabling work packages listed se…" at bounding box center [393, 89] width 269 height 60
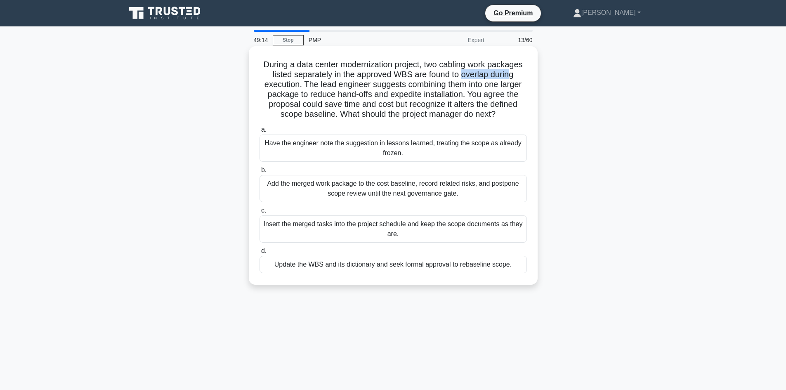
drag, startPoint x: 464, startPoint y: 75, endPoint x: 513, endPoint y: 78, distance: 49.2
click at [513, 78] on h5 "During a data center modernization project, two cabling work packages listed se…" at bounding box center [393, 89] width 269 height 60
drag, startPoint x: 493, startPoint y: 64, endPoint x: 509, endPoint y: 67, distance: 16.3
click at [509, 67] on h5 "During a data center modernization project, two cabling work packages listed se…" at bounding box center [393, 89] width 269 height 60
click at [414, 78] on h5 "During a data center modernization project, two cabling work packages listed se…" at bounding box center [393, 89] width 269 height 60
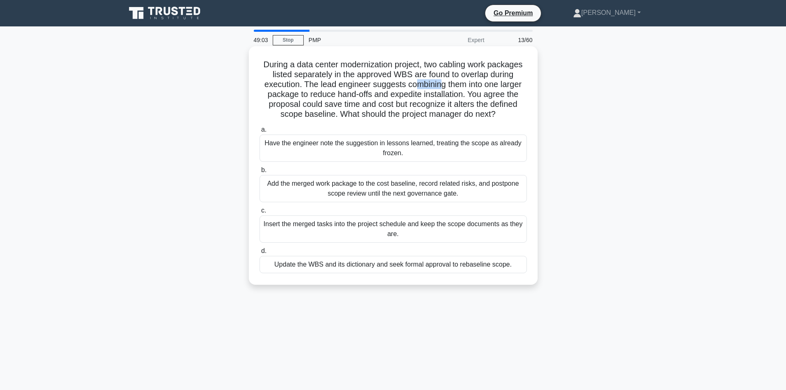
drag, startPoint x: 414, startPoint y: 86, endPoint x: 439, endPoint y: 85, distance: 24.8
click at [439, 85] on h5 "During a data center modernization project, two cabling work packages listed se…" at bounding box center [393, 89] width 269 height 60
drag, startPoint x: 397, startPoint y: 91, endPoint x: 451, endPoint y: 97, distance: 54.3
click at [451, 97] on h5 "During a data center modernization project, two cabling work packages listed se…" at bounding box center [393, 89] width 269 height 60
drag, startPoint x: 424, startPoint y: 106, endPoint x: 334, endPoint y: 113, distance: 89.3
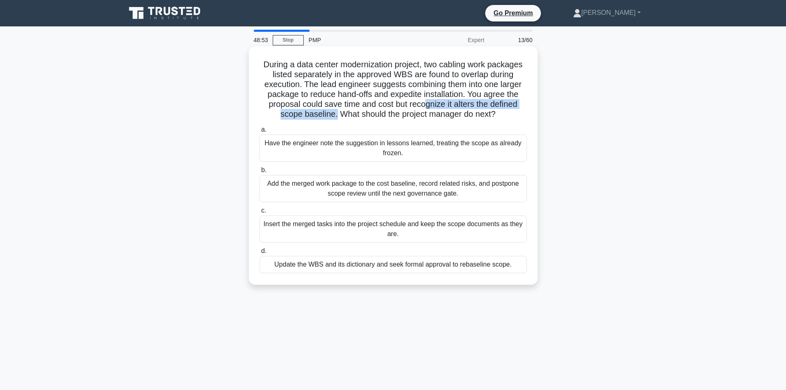
click at [334, 113] on h5 "During a data center modernization project, two cabling work packages listed se…" at bounding box center [393, 89] width 269 height 60
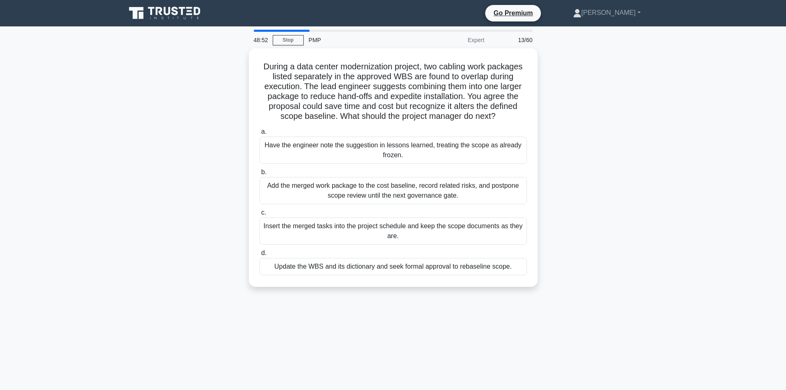
drag, startPoint x: 210, startPoint y: 141, endPoint x: 210, endPoint y: 146, distance: 5.4
click at [210, 146] on div "During a data center modernization project, two cabling work packages listed se…" at bounding box center [393, 172] width 544 height 248
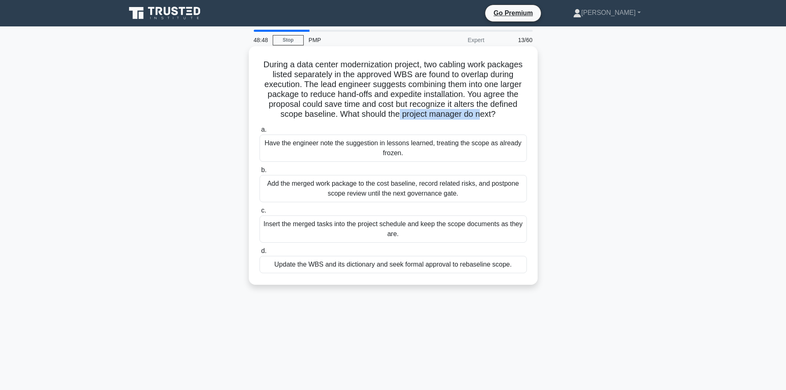
drag, startPoint x: 411, startPoint y: 116, endPoint x: 484, endPoint y: 118, distance: 73.0
click at [484, 118] on h5 "During a data center modernization project, two cabling work packages listed se…" at bounding box center [393, 89] width 269 height 60
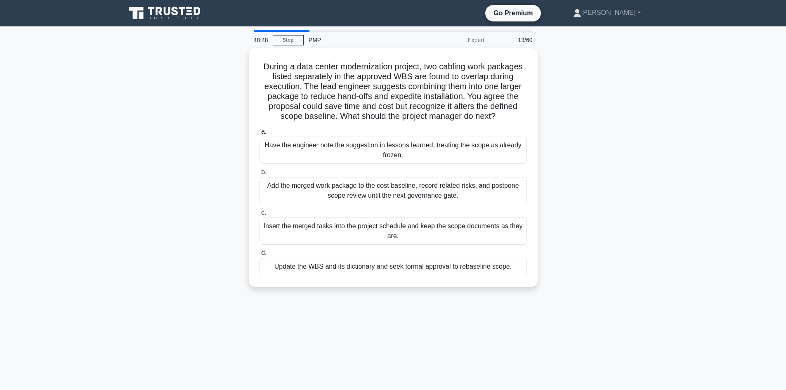
click at [571, 138] on div "During a data center modernization project, two cabling work packages listed se…" at bounding box center [393, 172] width 544 height 248
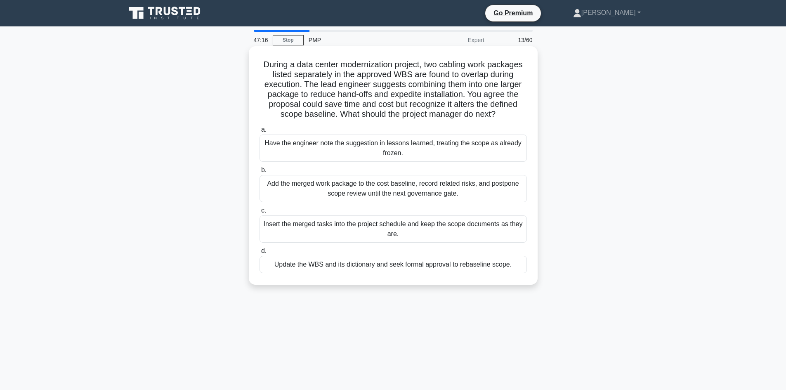
click at [402, 142] on div "Have the engineer note the suggestion in lessons learned, treating the scope as…" at bounding box center [392, 147] width 267 height 27
click at [259, 132] on input "a. Have the engineer note the suggestion in lessons learned, treating the scope…" at bounding box center [259, 129] width 0 height 5
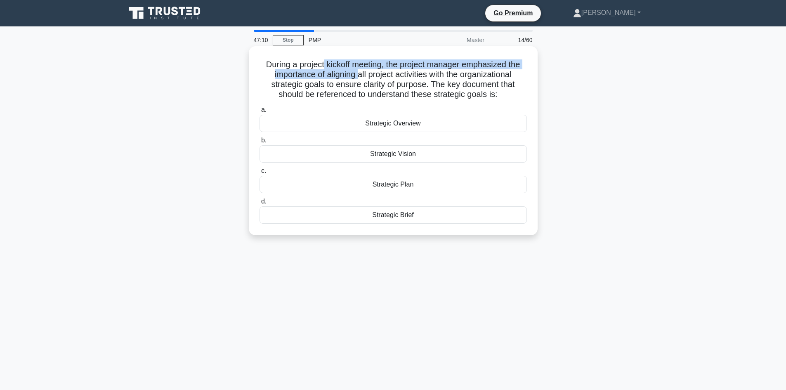
drag, startPoint x: 321, startPoint y: 64, endPoint x: 359, endPoint y: 71, distance: 38.5
click at [358, 72] on h5 "During a project kickoff meeting, the project manager emphasized the importance…" at bounding box center [393, 79] width 269 height 40
click at [410, 75] on h5 "During a project kickoff meeting, the project manager emphasized the importance…" at bounding box center [393, 79] width 269 height 40
drag, startPoint x: 325, startPoint y: 73, endPoint x: 421, endPoint y: 76, distance: 96.5
click at [421, 76] on h5 "During a project kickoff meeting, the project manager emphasized the importance…" at bounding box center [393, 79] width 269 height 40
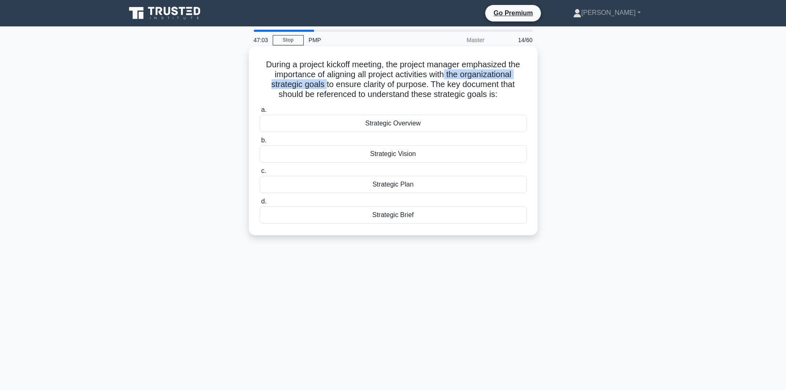
drag, startPoint x: 446, startPoint y: 74, endPoint x: 327, endPoint y: 83, distance: 119.1
click at [325, 85] on h5 "During a project kickoff meeting, the project manager emphasized the importance…" at bounding box center [393, 79] width 269 height 40
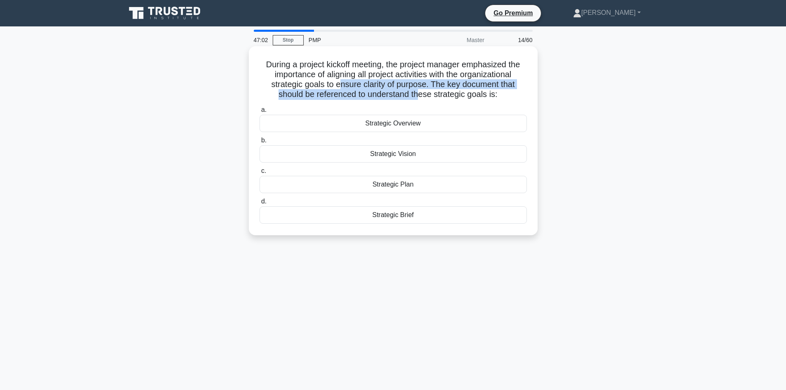
drag, startPoint x: 338, startPoint y: 84, endPoint x: 421, endPoint y: 89, distance: 82.7
click at [419, 90] on h5 "During a project kickoff meeting, the project manager emphasized the importance…" at bounding box center [393, 79] width 269 height 40
click at [448, 88] on h5 "During a project kickoff meeting, the project manager emphasized the importance…" at bounding box center [393, 79] width 269 height 40
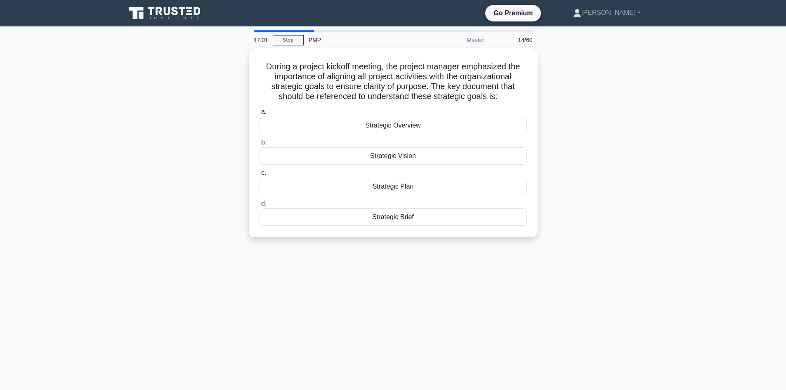
click at [184, 118] on div "During a project kickoff meeting, the project manager emphasized the importance…" at bounding box center [393, 147] width 544 height 199
click at [403, 155] on div "Strategic Vision" at bounding box center [392, 153] width 267 height 17
click at [259, 143] on input "b. Strategic Vision" at bounding box center [259, 140] width 0 height 5
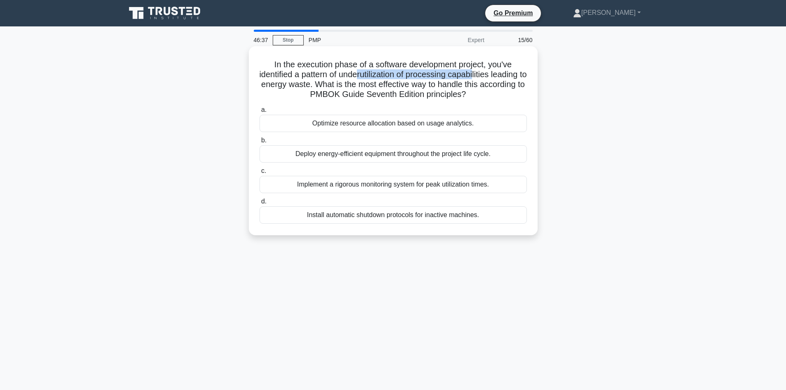
drag, startPoint x: 375, startPoint y: 73, endPoint x: 494, endPoint y: 71, distance: 119.6
click at [494, 71] on h5 "In the execution phase of a software development project, you've identified a p…" at bounding box center [393, 79] width 269 height 40
drag, startPoint x: 289, startPoint y: 85, endPoint x: 341, endPoint y: 86, distance: 52.0
click at [341, 86] on h5 "In the execution phase of a software development project, you've identified a p…" at bounding box center [393, 79] width 269 height 40
drag, startPoint x: 475, startPoint y: 82, endPoint x: 522, endPoint y: 92, distance: 47.6
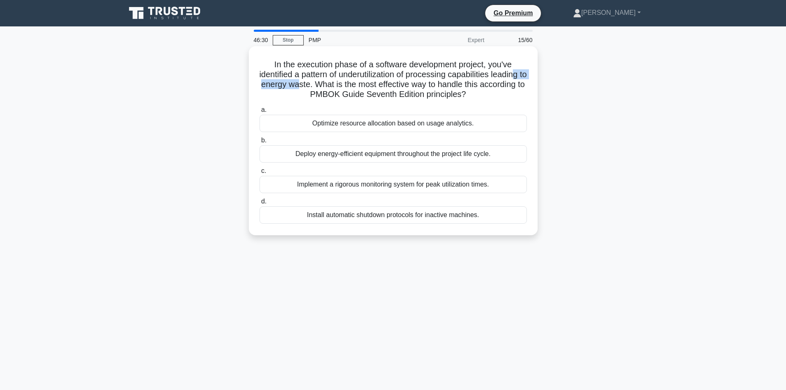
click at [522, 92] on h5 "In the execution phase of a software development project, you've identified a p…" at bounding box center [393, 79] width 269 height 40
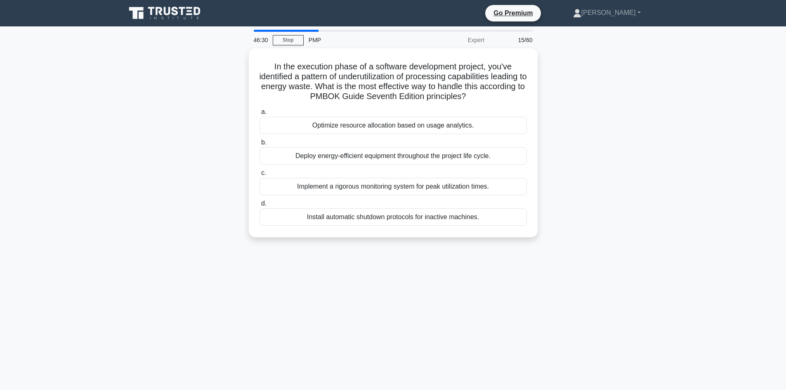
click at [217, 108] on div "In the execution phase of a software development project, you've identified a p…" at bounding box center [393, 147] width 544 height 199
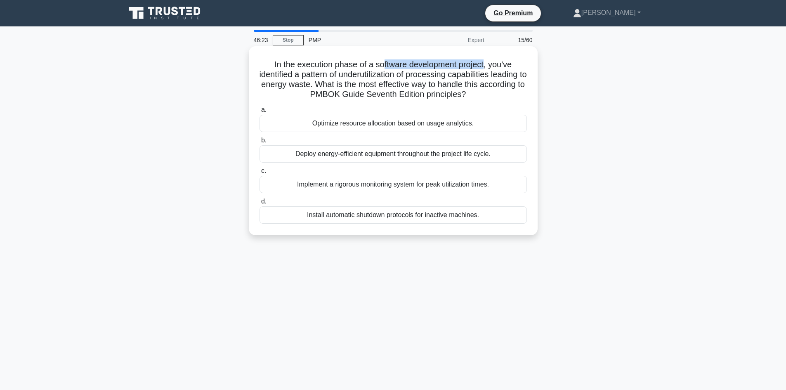
drag, startPoint x: 386, startPoint y: 63, endPoint x: 487, endPoint y: 63, distance: 100.2
click at [487, 63] on h5 "In the execution phase of a software development project, you've identified a p…" at bounding box center [393, 79] width 269 height 40
drag, startPoint x: 361, startPoint y: 74, endPoint x: 508, endPoint y: 78, distance: 146.5
click at [508, 78] on h5 "In the execution phase of a software development project, you've identified a p…" at bounding box center [393, 79] width 269 height 40
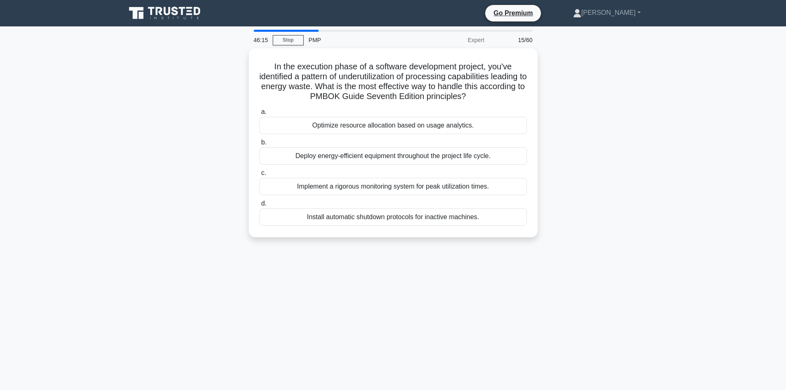
click at [622, 127] on div "In the execution phase of a software development project, you've identified a p…" at bounding box center [393, 147] width 544 height 199
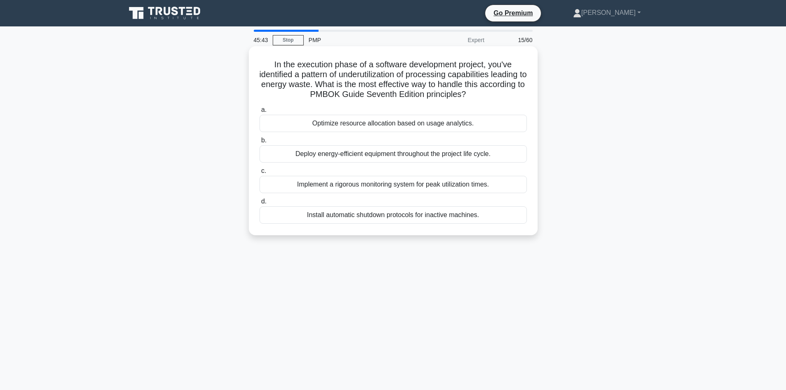
click at [391, 217] on div "Install automatic shutdown protocols for inactive machines." at bounding box center [392, 214] width 267 height 17
click at [259, 204] on input "d. Install automatic shutdown protocols for inactive machines." at bounding box center [259, 201] width 0 height 5
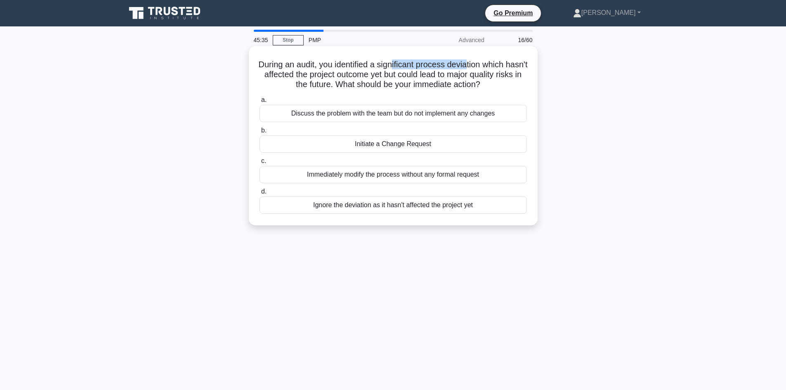
drag, startPoint x: 405, startPoint y: 66, endPoint x: 482, endPoint y: 68, distance: 77.1
click at [482, 68] on h5 "During an audit, you identified a significant process deviation which hasn't af…" at bounding box center [393, 74] width 269 height 31
click at [503, 67] on h5 "During an audit, you identified a significant process deviation which hasn't af…" at bounding box center [393, 74] width 269 height 31
drag, startPoint x: 339, startPoint y: 74, endPoint x: 387, endPoint y: 78, distance: 47.6
click at [387, 78] on h5 "During an audit, you identified a significant process deviation which hasn't af…" at bounding box center [393, 74] width 269 height 31
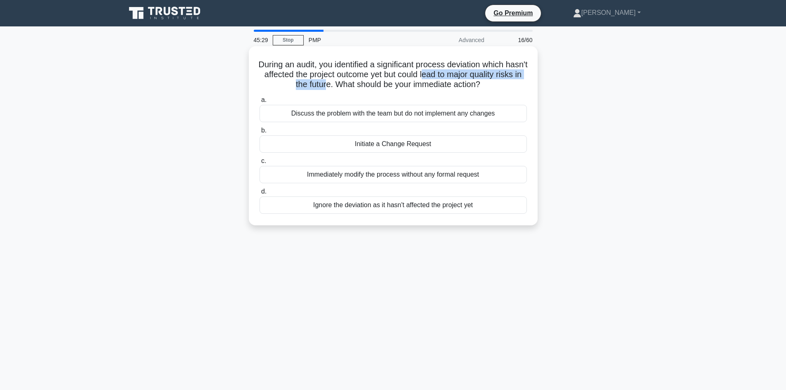
drag, startPoint x: 450, startPoint y: 73, endPoint x: 338, endPoint y: 85, distance: 112.9
click at [338, 85] on h5 "During an audit, you identified a significant process deviation which hasn't af…" at bounding box center [393, 74] width 269 height 31
click at [364, 87] on h5 "During an audit, you identified a significant process deviation which hasn't af…" at bounding box center [393, 74] width 269 height 31
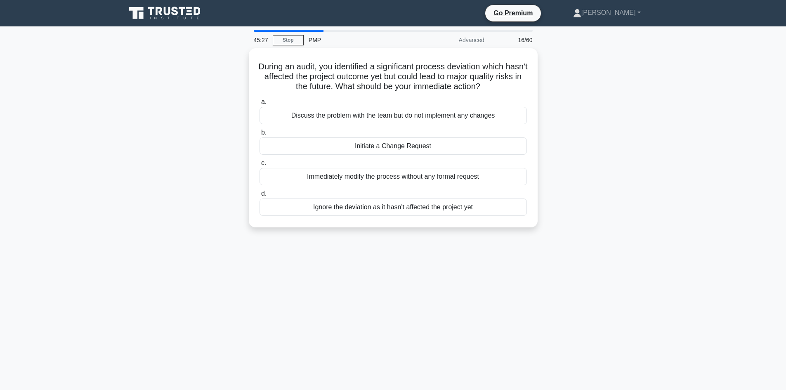
click at [602, 116] on div "During an audit, you identified a significant process deviation which hasn't af…" at bounding box center [393, 142] width 544 height 189
click at [602, 110] on div "During an audit, you identified a significant process deviation which hasn't af…" at bounding box center [393, 142] width 544 height 189
click at [388, 113] on div "Discuss the problem with the team but do not implement any changes" at bounding box center [392, 113] width 267 height 17
click at [259, 103] on input "a. Discuss the problem with the team but do not implement any changes" at bounding box center [259, 99] width 0 height 5
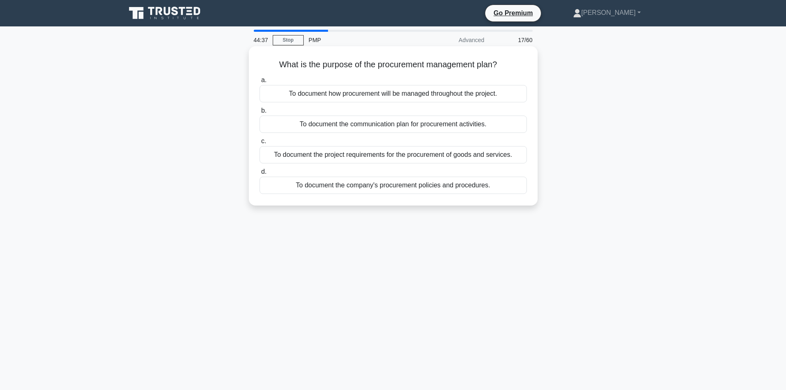
click at [375, 185] on div "To document the company's procurement policies and procedures." at bounding box center [392, 185] width 267 height 17
click at [259, 174] on input "d. To document the company's procurement policies and procedures." at bounding box center [259, 171] width 0 height 5
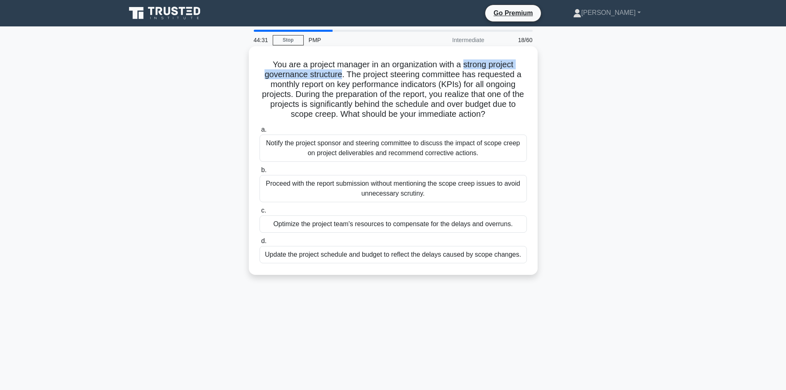
drag, startPoint x: 463, startPoint y: 60, endPoint x: 340, endPoint y: 72, distance: 123.9
click at [340, 72] on h5 "You are a project manager in an organization with a strong project governance s…" at bounding box center [393, 89] width 269 height 60
drag, startPoint x: 376, startPoint y: 82, endPoint x: 458, endPoint y: 84, distance: 82.1
click at [458, 84] on h5 "You are a project manager in an organization with a strong project governance s…" at bounding box center [393, 89] width 269 height 60
drag, startPoint x: 322, startPoint y: 106, endPoint x: 428, endPoint y: 107, distance: 105.2
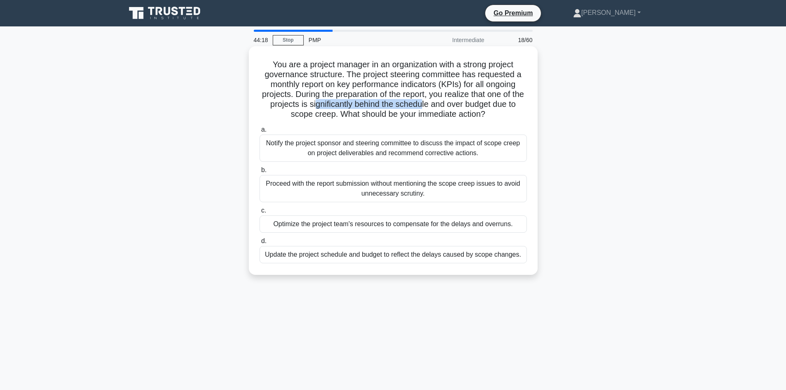
click at [428, 107] on h5 "You are a project manager in an organization with a strong project governance s…" at bounding box center [393, 89] width 269 height 60
click at [452, 115] on h5 "You are a project manager in an organization with a strong project governance s…" at bounding box center [393, 89] width 269 height 60
drag, startPoint x: 322, startPoint y: 115, endPoint x: 351, endPoint y: 120, distance: 29.2
click at [325, 116] on h5 "You are a project manager in an organization with a strong project governance s…" at bounding box center [393, 89] width 269 height 60
click at [371, 155] on div "Notify the project sponsor and steering committee to discuss the impact of scop…" at bounding box center [392, 147] width 267 height 27
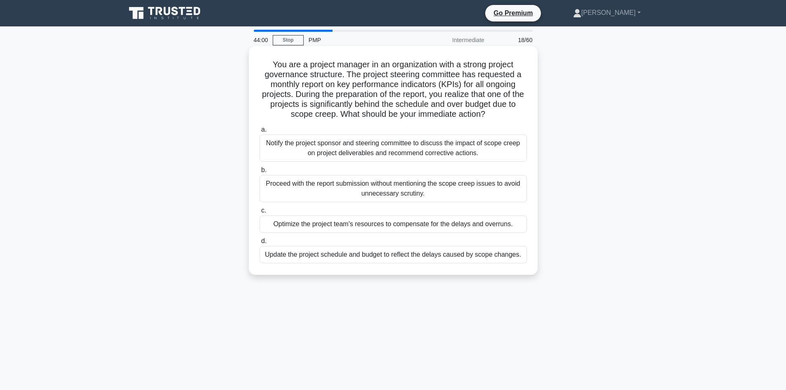
click at [259, 132] on input "a. Notify the project sponsor and steering committee to discuss the impact of s…" at bounding box center [259, 129] width 0 height 5
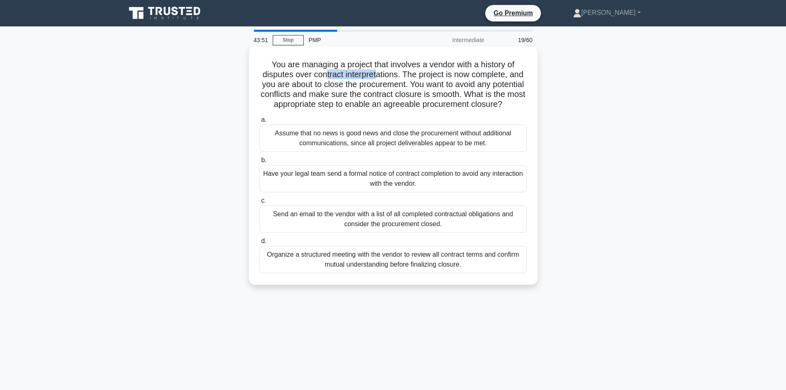
drag, startPoint x: 332, startPoint y: 74, endPoint x: 383, endPoint y: 72, distance: 51.6
click at [383, 72] on h5 "You are managing a project that involves a vendor with a history of disputes ov…" at bounding box center [393, 84] width 269 height 50
click at [377, 273] on div "Organize a structured meeting with the vendor to review all contract terms and …" at bounding box center [392, 259] width 267 height 27
click at [259, 244] on input "d. Organize a structured meeting with the vendor to review all contract terms a…" at bounding box center [259, 240] width 0 height 5
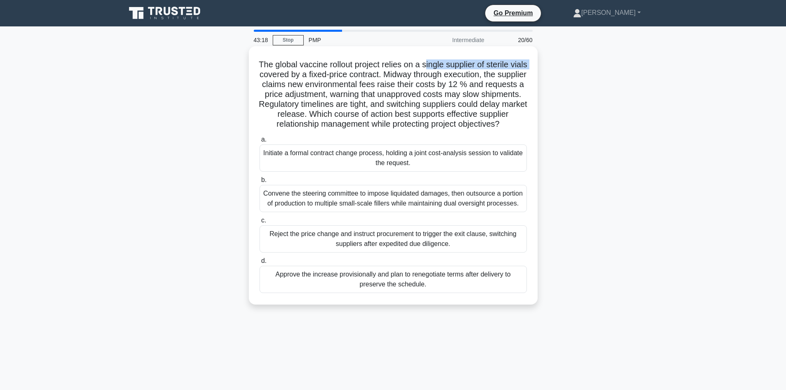
drag, startPoint x: 443, startPoint y: 63, endPoint x: 280, endPoint y: 78, distance: 164.4
click at [280, 78] on h5 "The global vaccine rollout project relies on a single supplier of sterile vials…" at bounding box center [393, 94] width 269 height 70
drag, startPoint x: 332, startPoint y: 73, endPoint x: 402, endPoint y: 75, distance: 70.5
click at [402, 75] on h5 "The global vaccine rollout project relies on a single supplier of sterile vials…" at bounding box center [393, 94] width 269 height 70
click at [378, 80] on h5 "The global vaccine rollout project relies on a single supplier of sterile vials…" at bounding box center [393, 94] width 269 height 70
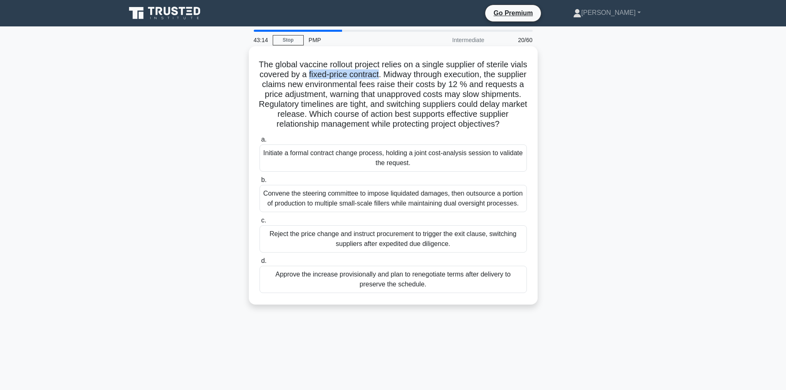
drag, startPoint x: 330, startPoint y: 74, endPoint x: 402, endPoint y: 75, distance: 72.6
click at [402, 75] on h5 "The global vaccine rollout project relies on a single supplier of sterile vials…" at bounding box center [393, 94] width 269 height 70
drag, startPoint x: 486, startPoint y: 84, endPoint x: 504, endPoint y: 86, distance: 18.2
click at [504, 86] on h5 "The global vaccine rollout project relies on a single supplier of sterile vials…" at bounding box center [393, 94] width 269 height 70
drag, startPoint x: 337, startPoint y: 95, endPoint x: 354, endPoint y: 98, distance: 17.6
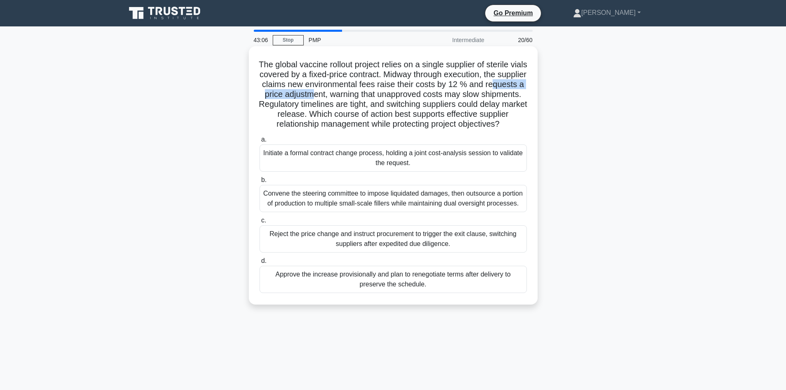
click at [354, 98] on h5 "The global vaccine rollout project relies on a single supplier of sterile vials…" at bounding box center [393, 94] width 269 height 70
click at [357, 107] on h5 "The global vaccine rollout project relies on a single supplier of sterile vials…" at bounding box center [393, 94] width 269 height 70
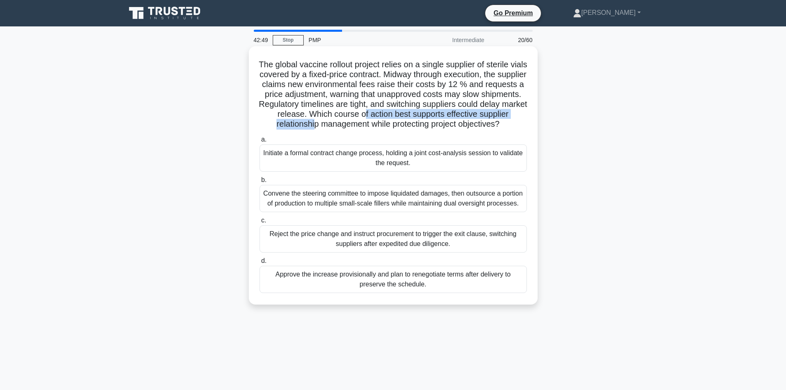
drag, startPoint x: 437, startPoint y: 113, endPoint x: 372, endPoint y: 124, distance: 65.8
click at [372, 124] on h5 "The global vaccine rollout project relies on a single supplier of sterile vials…" at bounding box center [393, 94] width 269 height 70
drag, startPoint x: 376, startPoint y: 123, endPoint x: 412, endPoint y: 127, distance: 35.6
click at [412, 127] on h5 "The global vaccine rollout project relies on a single supplier of sterile vials…" at bounding box center [393, 94] width 269 height 70
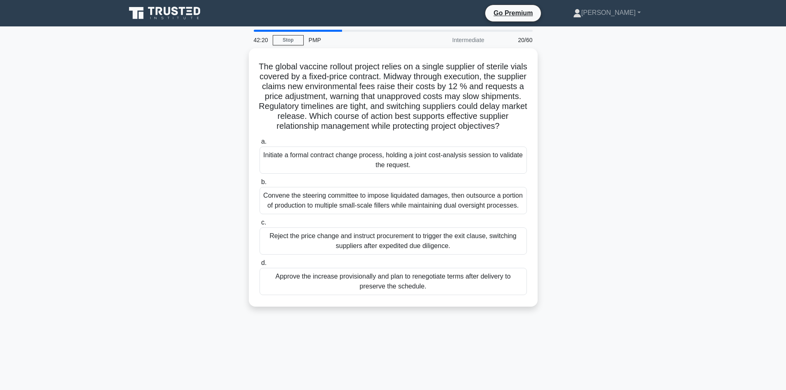
click at [139, 228] on div "The global vaccine rollout project relies on a single supplier of sterile vials…" at bounding box center [393, 182] width 544 height 268
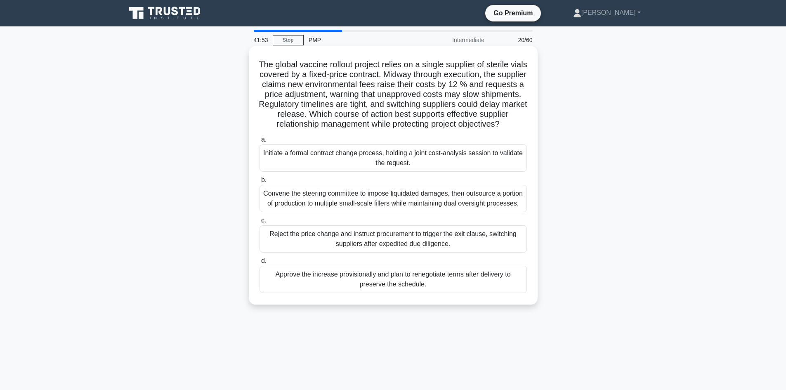
click at [400, 167] on div "Initiate a formal contract change process, holding a joint cost-analysis sessio…" at bounding box center [392, 157] width 267 height 27
click at [259, 142] on input "a. Initiate a formal contract change process, holding a joint cost-analysis ses…" at bounding box center [259, 139] width 0 height 5
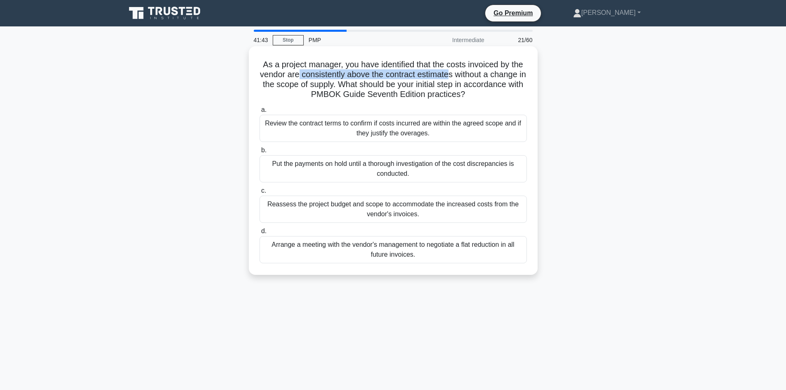
drag, startPoint x: 301, startPoint y: 75, endPoint x: 455, endPoint y: 77, distance: 154.7
click at [455, 77] on h5 "As a project manager, you have identified that the costs invoiced by the vendor…" at bounding box center [393, 79] width 269 height 40
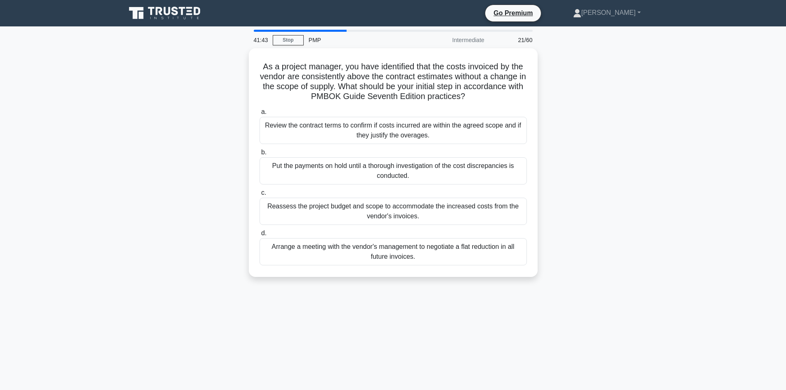
click at [595, 96] on div "As a project manager, you have identified that the costs invoiced by the vendor…" at bounding box center [393, 167] width 544 height 238
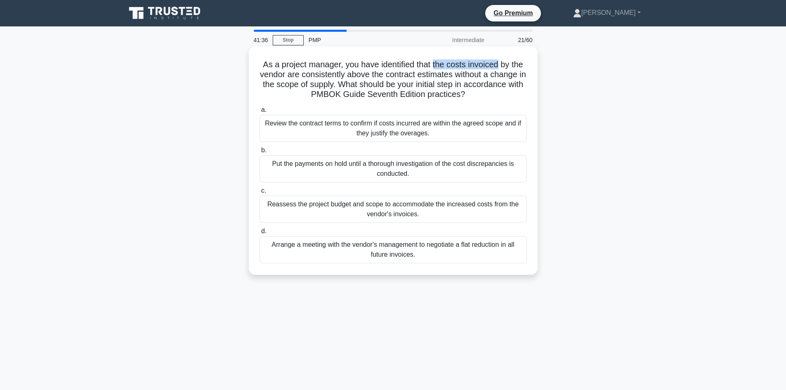
drag, startPoint x: 435, startPoint y: 64, endPoint x: 500, endPoint y: 64, distance: 65.2
click at [500, 64] on h5 "As a project manager, you have identified that the costs invoiced by the vendor…" at bounding box center [393, 79] width 269 height 40
drag, startPoint x: 396, startPoint y: 75, endPoint x: 343, endPoint y: 88, distance: 54.8
click at [343, 88] on h5 "As a project manager, you have identified that the costs invoiced by the vendor…" at bounding box center [393, 79] width 269 height 40
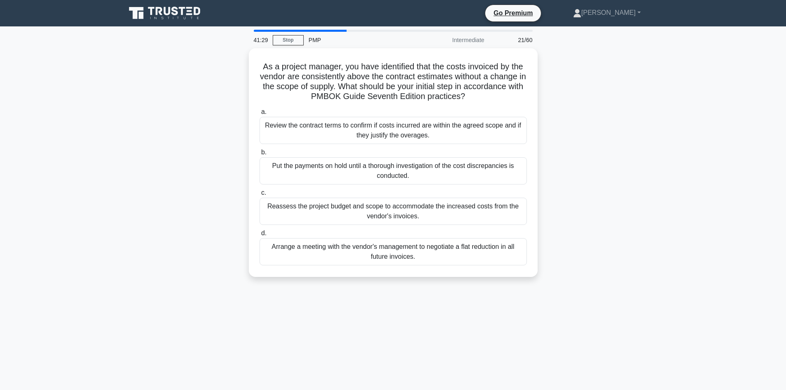
click at [574, 134] on div "As a project manager, you have identified that the costs invoiced by the vendor…" at bounding box center [393, 167] width 544 height 238
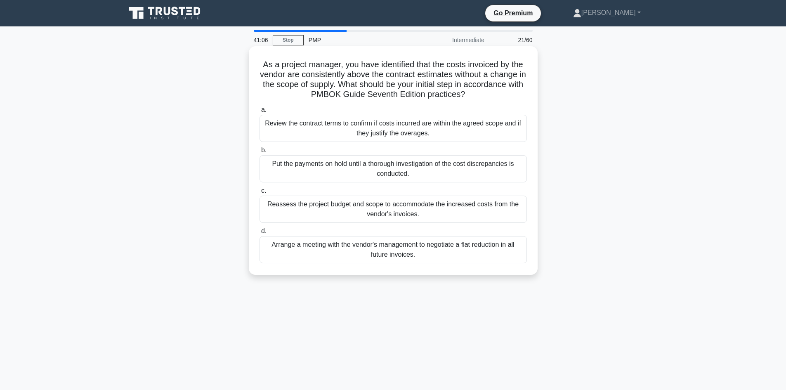
click at [431, 133] on div "Review the contract terms to confirm if costs incurred are within the agreed sc…" at bounding box center [392, 128] width 267 height 27
click at [259, 113] on input "a. Review the contract terms to confirm if costs incurred are within the agreed…" at bounding box center [259, 109] width 0 height 5
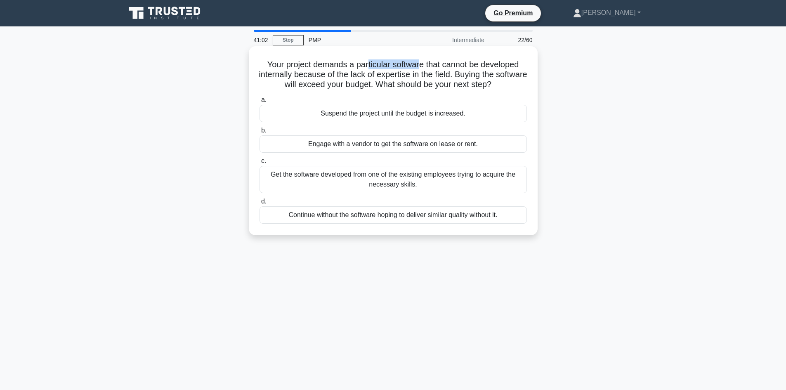
drag, startPoint x: 365, startPoint y: 64, endPoint x: 436, endPoint y: 66, distance: 71.4
click at [420, 68] on h5 "Your project demands a particular software that cannot be developed internally …" at bounding box center [393, 74] width 269 height 31
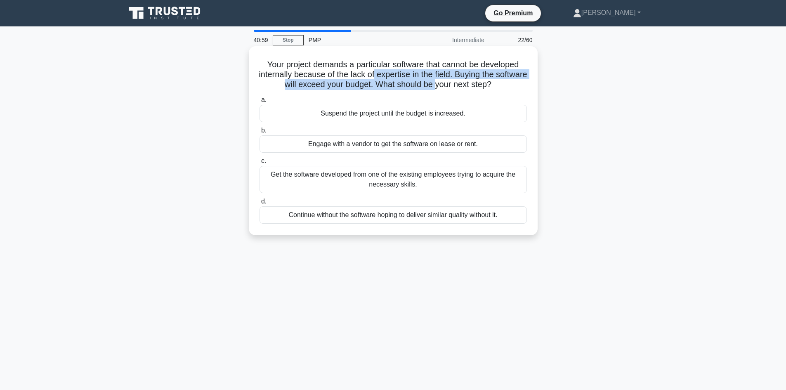
drag, startPoint x: 410, startPoint y: 80, endPoint x: 495, endPoint y: 92, distance: 86.7
click at [454, 87] on h5 "Your project demands a particular software that cannot be developed internally …" at bounding box center [393, 74] width 269 height 31
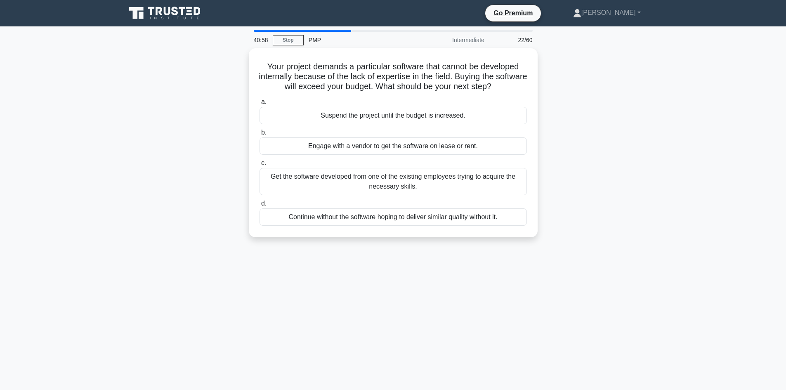
click at [587, 102] on div "Your project demands a particular software that cannot be developed internally …" at bounding box center [393, 147] width 544 height 199
click at [365, 147] on div "Engage with a vendor to get the software on lease or rent." at bounding box center [392, 143] width 267 height 17
click at [259, 133] on input "b. Engage with a vendor to get the software on lease or rent." at bounding box center [259, 130] width 0 height 5
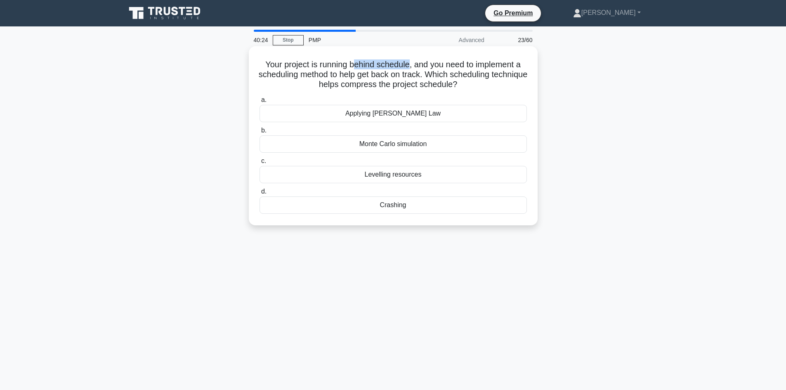
drag, startPoint x: 353, startPoint y: 61, endPoint x: 408, endPoint y: 62, distance: 55.3
click at [408, 62] on h5 "Your project is running behind schedule, and you need to implement a scheduling…" at bounding box center [393, 74] width 269 height 31
drag, startPoint x: 313, startPoint y: 75, endPoint x: 343, endPoint y: 77, distance: 29.8
click at [343, 77] on h5 "Your project is running behind schedule, and you need to implement a scheduling…" at bounding box center [393, 74] width 269 height 31
drag, startPoint x: 204, startPoint y: 89, endPoint x: 294, endPoint y: 85, distance: 90.4
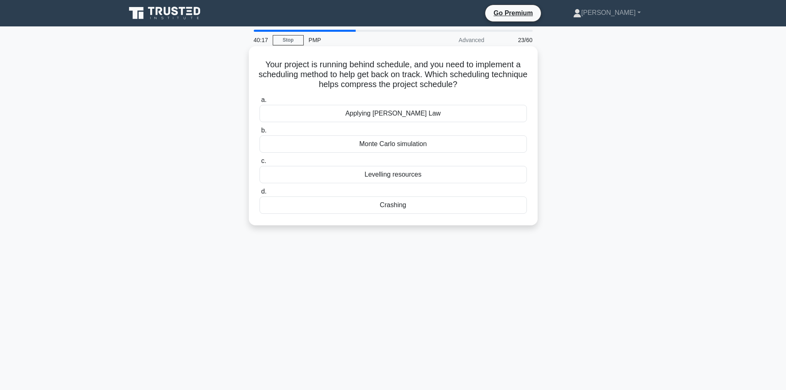
click at [204, 89] on div "Your project is running behind schedule, and you need to implement a scheduling…" at bounding box center [393, 142] width 544 height 189
click at [401, 208] on div "Crashing" at bounding box center [392, 204] width 267 height 17
click at [259, 194] on input "d. Crashing" at bounding box center [259, 191] width 0 height 5
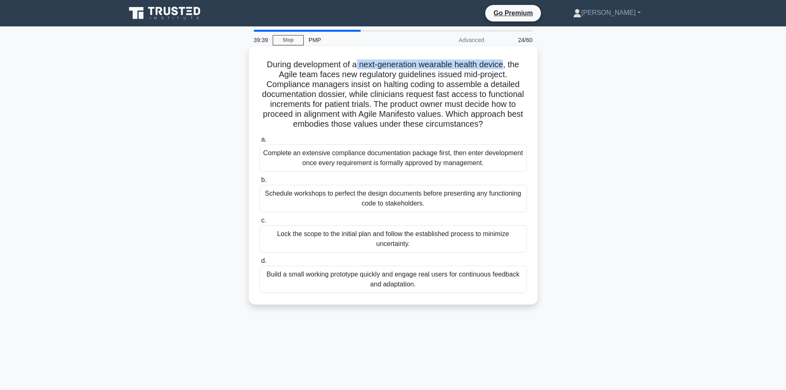
drag, startPoint x: 367, startPoint y: 65, endPoint x: 507, endPoint y: 67, distance: 139.8
click at [507, 67] on h5 "During development of a next-generation wearable health device, the Agile team …" at bounding box center [393, 94] width 269 height 70
click at [371, 77] on h5 "During development of a next-generation wearable health device, the Agile team …" at bounding box center [393, 94] width 269 height 70
drag, startPoint x: 466, startPoint y: 70, endPoint x: 481, endPoint y: 69, distance: 15.3
click at [481, 69] on h5 "During development of a next-generation wearable health device, the Agile team …" at bounding box center [393, 94] width 269 height 70
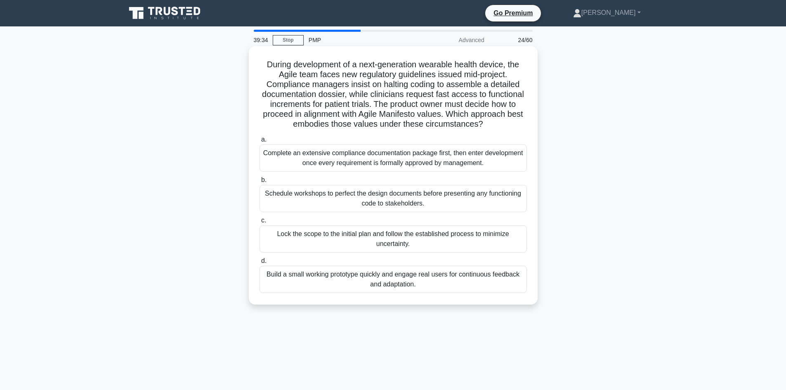
click at [362, 87] on h5 "During development of a next-generation wearable health device, the Agile team …" at bounding box center [393, 94] width 269 height 70
click at [417, 86] on h5 "During development of a next-generation wearable health device, the Agile team …" at bounding box center [393, 94] width 269 height 70
click at [461, 86] on h5 "During development of a next-generation wearable health device, the Agile team …" at bounding box center [393, 94] width 269 height 70
drag, startPoint x: 294, startPoint y: 115, endPoint x: 445, endPoint y: 113, distance: 151.8
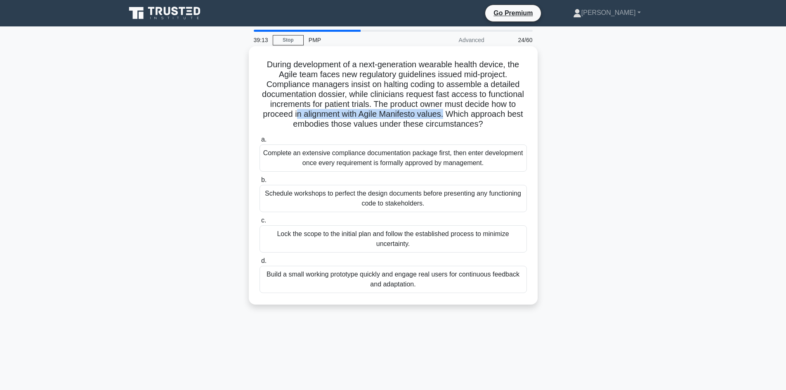
click at [445, 113] on h5 "During development of a next-generation wearable health device, the Agile team …" at bounding box center [393, 94] width 269 height 70
click at [448, 118] on h5 "During development of a next-generation wearable health device, the Agile team …" at bounding box center [393, 94] width 269 height 70
drag, startPoint x: 291, startPoint y: 114, endPoint x: 449, endPoint y: 115, distance: 158.0
click at [444, 115] on h5 "During development of a next-generation wearable health device, the Agile team …" at bounding box center [393, 94] width 269 height 70
click at [462, 120] on h5 "During development of a next-generation wearable health device, the Agile team …" at bounding box center [393, 94] width 269 height 70
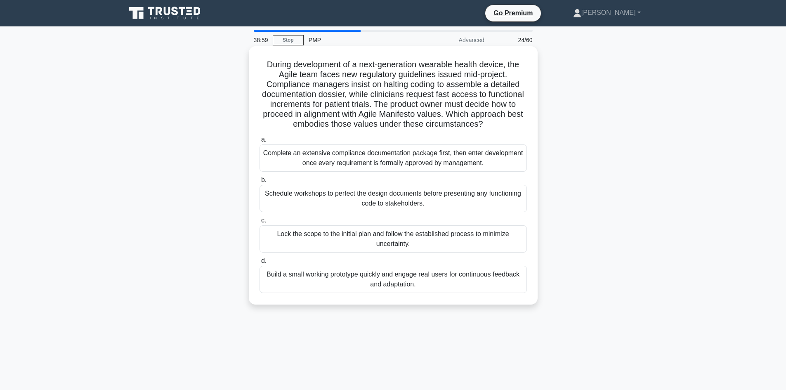
click at [330, 116] on h5 "During development of a next-generation wearable health device, the Agile team …" at bounding box center [393, 94] width 269 height 70
drag, startPoint x: 388, startPoint y: 62, endPoint x: 501, endPoint y: 63, distance: 112.6
click at [501, 63] on h5 "During development of a next-generation wearable health device, the Agile team …" at bounding box center [393, 94] width 269 height 70
click at [308, 74] on h5 "During development of a next-generation wearable health device, the Agile team …" at bounding box center [393, 94] width 269 height 70
drag, startPoint x: 344, startPoint y: 64, endPoint x: 508, endPoint y: 61, distance: 164.2
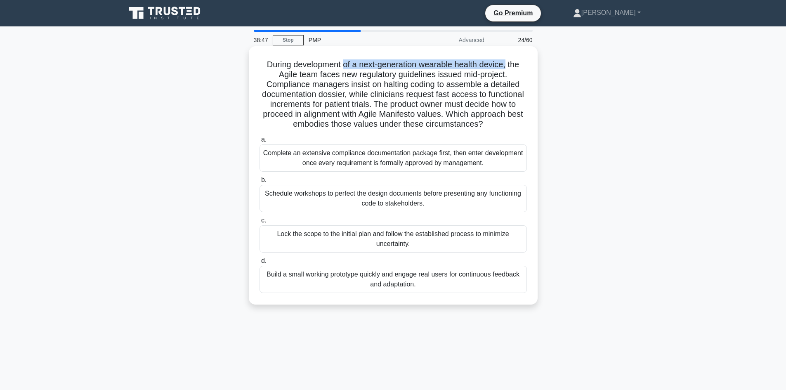
click at [508, 61] on h5 "During development of a next-generation wearable health device, the Agile team …" at bounding box center [393, 94] width 269 height 70
drag, startPoint x: 365, startPoint y: 74, endPoint x: 429, endPoint y: 79, distance: 64.6
click at [429, 79] on h5 "During development of a next-generation wearable health device, the Agile team …" at bounding box center [393, 94] width 269 height 70
drag, startPoint x: 445, startPoint y: 75, endPoint x: 501, endPoint y: 75, distance: 55.3
click at [501, 75] on h5 "During development of a next-generation wearable health device, the Agile team …" at bounding box center [393, 94] width 269 height 70
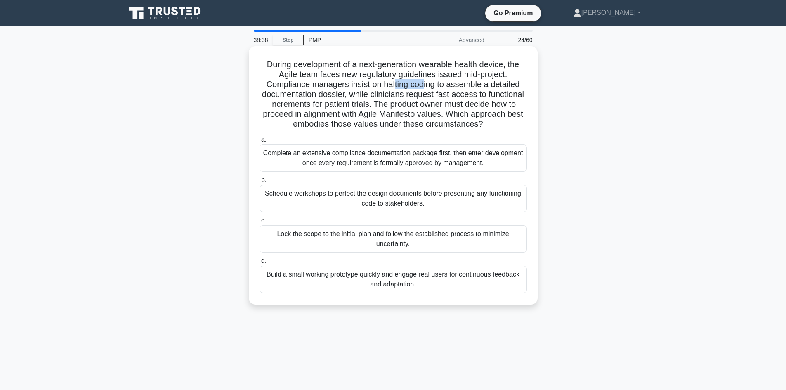
drag, startPoint x: 393, startPoint y: 84, endPoint x: 423, endPoint y: 83, distance: 29.3
click at [423, 83] on h5 "During development of a next-generation wearable health device, the Agile team …" at bounding box center [393, 94] width 269 height 70
drag, startPoint x: 458, startPoint y: 84, endPoint x: 512, endPoint y: 89, distance: 54.7
click at [512, 89] on h5 "During development of a next-generation wearable health device, the Agile team …" at bounding box center [393, 94] width 269 height 70
drag, startPoint x: 287, startPoint y: 97, endPoint x: 336, endPoint y: 96, distance: 48.3
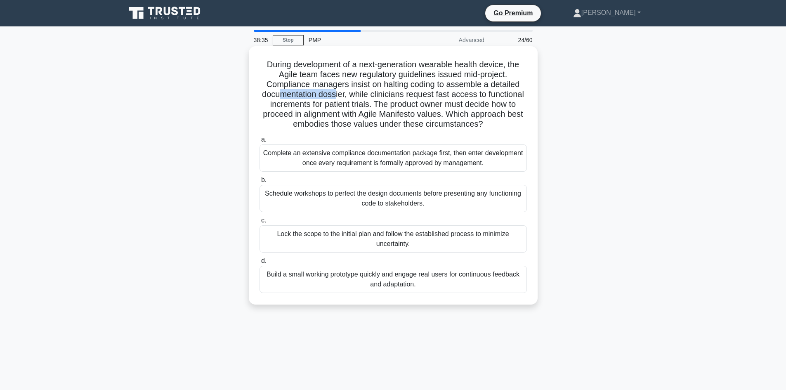
click at [336, 96] on h5 "During development of a next-generation wearable health device, the Agile team …" at bounding box center [393, 94] width 269 height 70
drag, startPoint x: 291, startPoint y: 105, endPoint x: 360, endPoint y: 108, distance: 69.8
click at [360, 108] on h5 "During development of a next-generation wearable health device, the Agile team …" at bounding box center [393, 94] width 269 height 70
drag, startPoint x: 310, startPoint y: 112, endPoint x: 430, endPoint y: 115, distance: 120.0
click at [430, 115] on h5 "During development of a next-generation wearable health device, the Agile team …" at bounding box center [393, 94] width 269 height 70
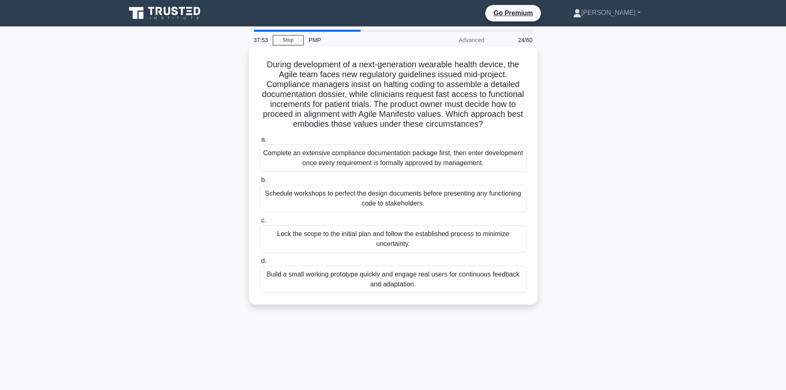
click at [364, 167] on div "Complete an extensive compliance documentation package first, then enter develo…" at bounding box center [392, 157] width 267 height 27
click at [259, 142] on input "a. Complete an extensive compliance documentation package first, then enter dev…" at bounding box center [259, 139] width 0 height 5
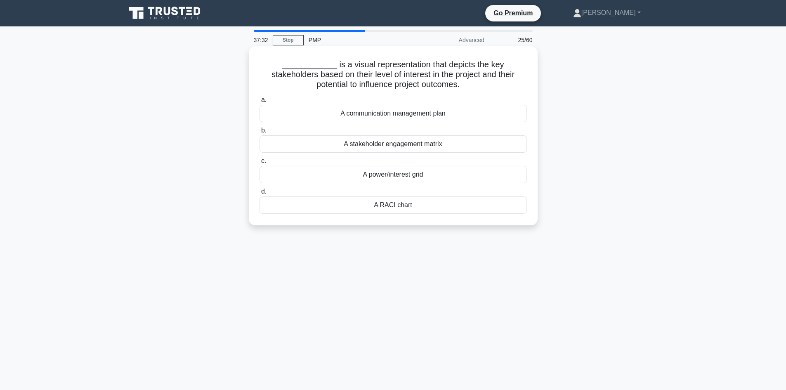
click at [396, 178] on div "A power/interest grid" at bounding box center [392, 174] width 267 height 17
click at [259, 164] on input "c. A power/interest grid" at bounding box center [259, 160] width 0 height 5
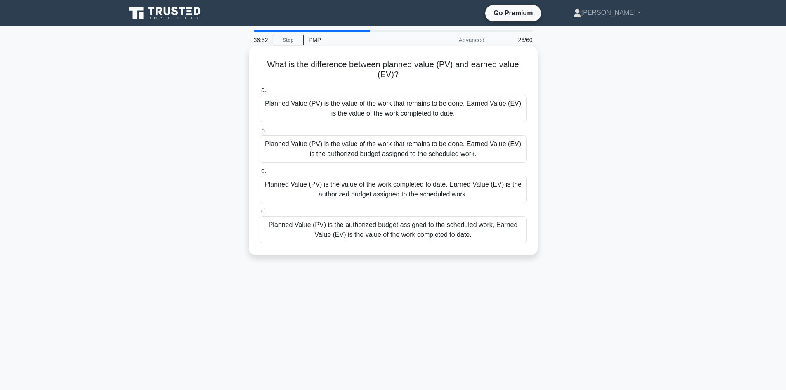
click at [366, 229] on div "Planned Value (PV) is the authorized budget assigned to the scheduled work, Ear…" at bounding box center [392, 229] width 267 height 27
click at [259, 214] on input "d. Planned Value (PV) is the authorized budget assigned to the scheduled work, …" at bounding box center [259, 211] width 0 height 5
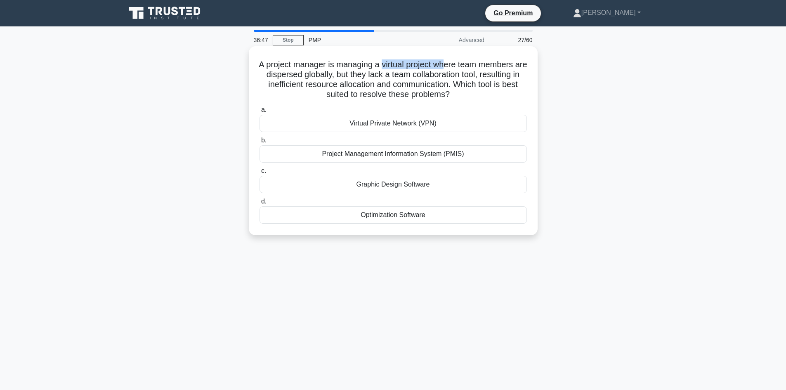
drag, startPoint x: 388, startPoint y: 66, endPoint x: 453, endPoint y: 65, distance: 65.6
click at [453, 65] on h5 "A project manager is managing a virtual project where team members are disperse…" at bounding box center [393, 79] width 269 height 40
drag, startPoint x: 468, startPoint y: 70, endPoint x: 473, endPoint y: 70, distance: 4.1
click at [469, 70] on h5 "A project manager is managing a virtual project where team members are disperse…" at bounding box center [393, 79] width 269 height 40
click at [499, 73] on h5 "A project manager is managing a virtual project where team members are disperse…" at bounding box center [393, 79] width 269 height 40
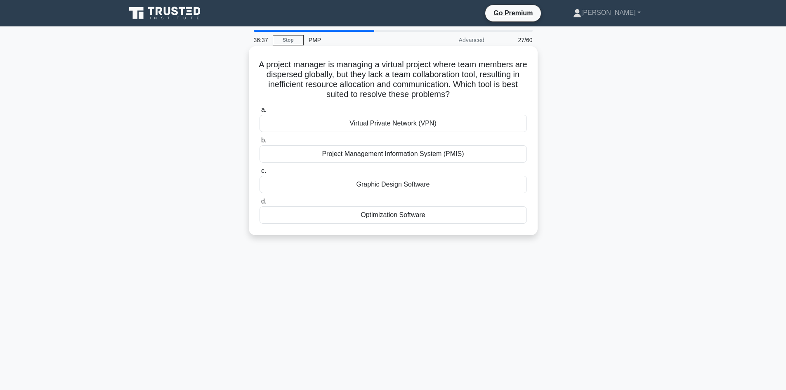
click at [385, 151] on div "Project Management Information System (PMIS)" at bounding box center [392, 153] width 267 height 17
click at [259, 143] on input "b. Project Management Information System (PMIS)" at bounding box center [259, 140] width 0 height 5
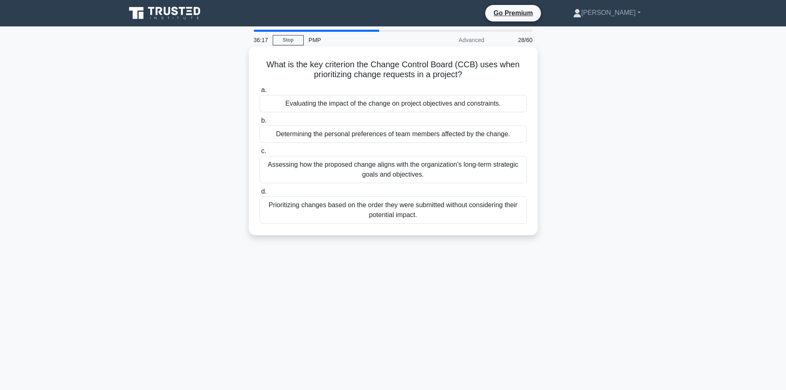
click at [391, 107] on div "Evaluating the impact of the change on project objectives and constraints." at bounding box center [392, 103] width 267 height 17
click at [259, 93] on input "a. Evaluating the impact of the change on project objectives and constraints." at bounding box center [259, 89] width 0 height 5
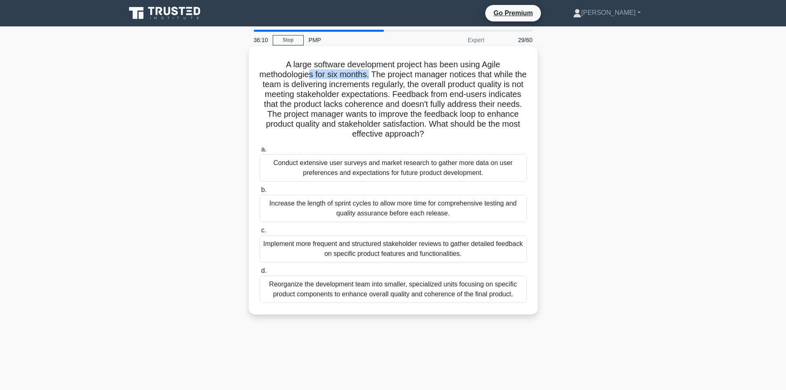
drag, startPoint x: 313, startPoint y: 73, endPoint x: 375, endPoint y: 77, distance: 61.6
click at [375, 77] on h5 "A large software development project has been using Agile methodologies for six…" at bounding box center [393, 99] width 269 height 80
click at [398, 81] on h5 "A large software development project has been using Agile methodologies for six…" at bounding box center [393, 99] width 269 height 80
drag, startPoint x: 370, startPoint y: 85, endPoint x: 417, endPoint y: 85, distance: 47.8
click at [417, 85] on h5 "A large software development project has been using Agile methodologies for six…" at bounding box center [393, 99] width 269 height 80
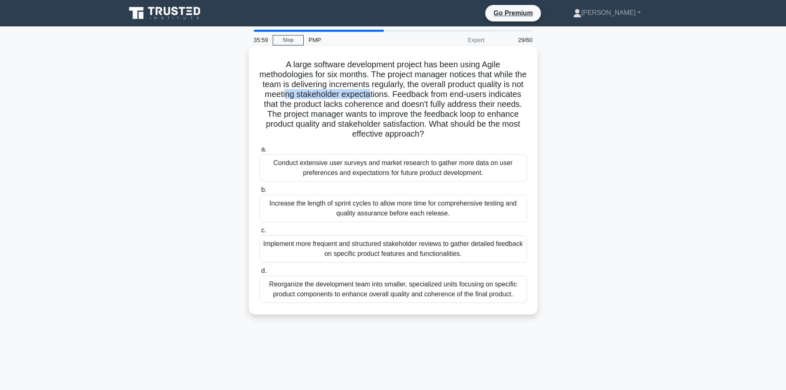
drag, startPoint x: 316, startPoint y: 96, endPoint x: 399, endPoint y: 98, distance: 82.9
click at [398, 98] on h5 "A large software development project has been using Agile methodologies for six…" at bounding box center [393, 99] width 269 height 80
click at [367, 253] on div "Implement more frequent and structured stakeholder reviews to gather detailed f…" at bounding box center [392, 248] width 267 height 27
click at [259, 233] on input "c. Implement more frequent and structured stakeholder reviews to gather detaile…" at bounding box center [259, 230] width 0 height 5
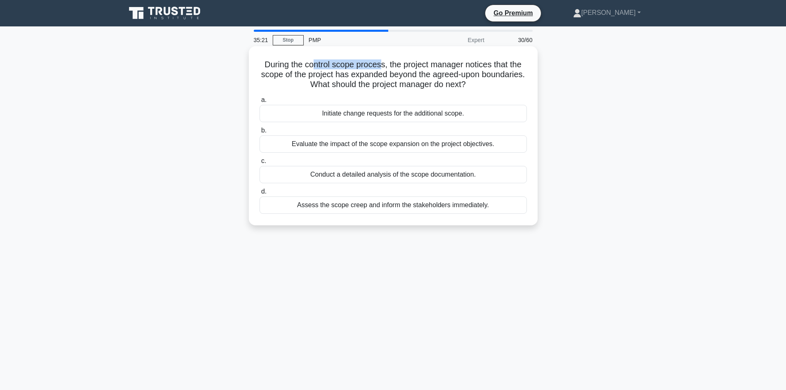
drag, startPoint x: 311, startPoint y: 64, endPoint x: 381, endPoint y: 67, distance: 70.6
click at [381, 67] on h5 "During the control scope process, the project manager notices that the scope of…" at bounding box center [393, 74] width 269 height 31
click at [350, 73] on h5 "During the control scope process, the project manager notices that the scope of…" at bounding box center [393, 74] width 269 height 31
click at [315, 64] on h5 "During the control scope process, the project manager notices that the scope of…" at bounding box center [393, 74] width 269 height 31
drag, startPoint x: 338, startPoint y: 66, endPoint x: 346, endPoint y: 66, distance: 7.8
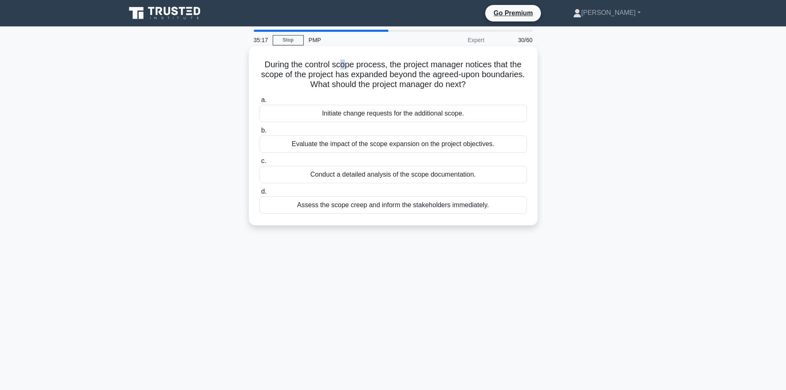
click at [346, 66] on h5 "During the control scope process, the project manager notices that the scope of…" at bounding box center [393, 74] width 269 height 31
click at [356, 71] on h5 "During the control scope process, the project manager notices that the scope of…" at bounding box center [393, 74] width 269 height 31
click at [366, 63] on h5 "During the control scope process, the project manager notices that the scope of…" at bounding box center [393, 74] width 269 height 31
click at [322, 70] on h5 "During the control scope process, the project manager notices that the scope of…" at bounding box center [393, 74] width 269 height 31
click at [349, 66] on h5 "During the control scope process, the project manager notices that the scope of…" at bounding box center [393, 74] width 269 height 31
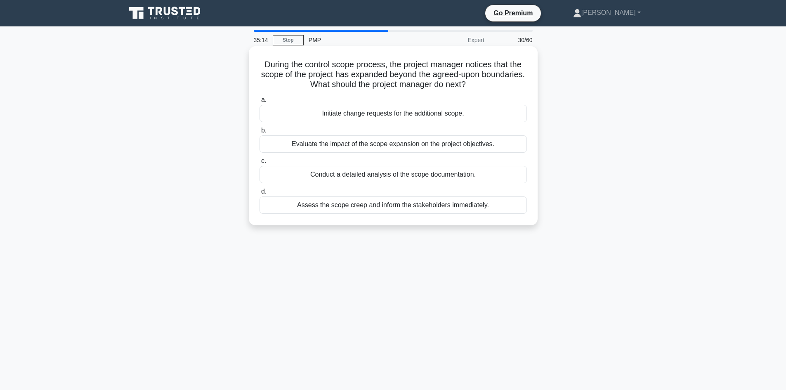
click at [374, 64] on h5 "During the control scope process, the project manager notices that the scope of…" at bounding box center [393, 74] width 269 height 31
click at [353, 207] on div "Assess the scope creep and inform the stakeholders immediately." at bounding box center [392, 204] width 267 height 17
click at [259, 194] on input "d. Assess the scope creep and inform the stakeholders immediately." at bounding box center [259, 191] width 0 height 5
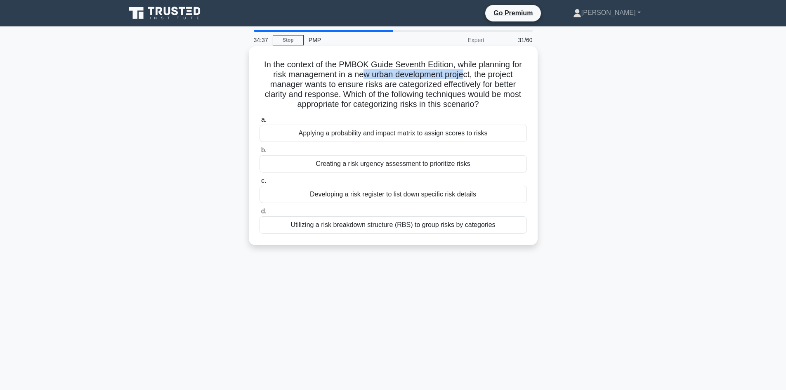
drag, startPoint x: 360, startPoint y: 75, endPoint x: 464, endPoint y: 76, distance: 104.8
click at [464, 76] on h5 "In the context of the PMBOK Guide Seventh Edition, while planning for risk mana…" at bounding box center [393, 84] width 269 height 50
click at [463, 96] on h5 "In the context of the PMBOK Guide Seventh Edition, while planning for risk mana…" at bounding box center [393, 84] width 269 height 50
drag, startPoint x: 358, startPoint y: 73, endPoint x: 460, endPoint y: 72, distance: 101.5
click at [460, 72] on h5 "In the context of the PMBOK Guide Seventh Edition, while planning for risk mana…" at bounding box center [393, 84] width 269 height 50
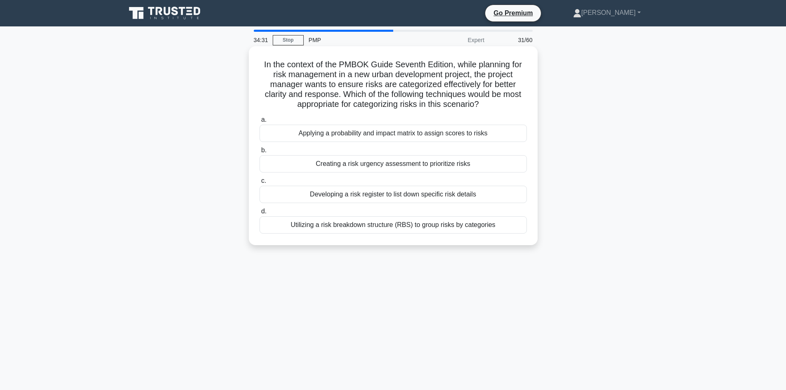
click at [361, 89] on h5 "In the context of the PMBOK Guide Seventh Edition, while planning for risk mana…" at bounding box center [393, 84] width 269 height 50
click at [380, 134] on div "Applying a probability and impact matrix to assign scores to risks" at bounding box center [392, 133] width 267 height 17
click at [259, 122] on input "a. Applying a probability and impact matrix to assign scores to risks" at bounding box center [259, 119] width 0 height 5
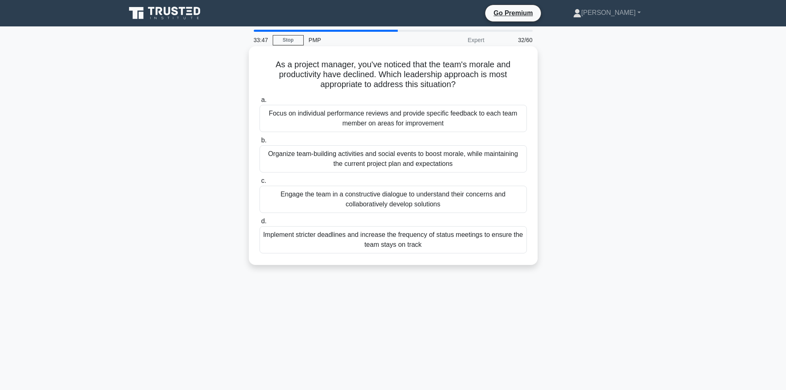
click at [390, 158] on div "Organize team-building activities and social events to boost morale, while main…" at bounding box center [392, 158] width 267 height 27
click at [259, 143] on input "b. Organize team-building activities and social events to boost morale, while m…" at bounding box center [259, 140] width 0 height 5
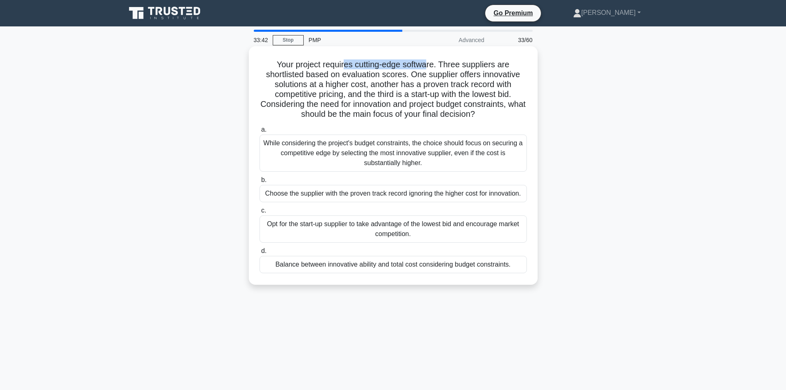
drag, startPoint x: 344, startPoint y: 66, endPoint x: 447, endPoint y: 71, distance: 103.3
click at [429, 70] on h5 "Your project requires cutting-edge software. Three suppliers are shortlisted ba…" at bounding box center [393, 89] width 269 height 60
click at [458, 73] on h5 "Your project requires cutting-edge software. Three suppliers are shortlisted ba…" at bounding box center [393, 89] width 269 height 60
drag, startPoint x: 341, startPoint y: 77, endPoint x: 408, endPoint y: 79, distance: 67.3
click at [408, 79] on h5 "Your project requires cutting-edge software. Three suppliers are shortlisted ba…" at bounding box center [393, 89] width 269 height 60
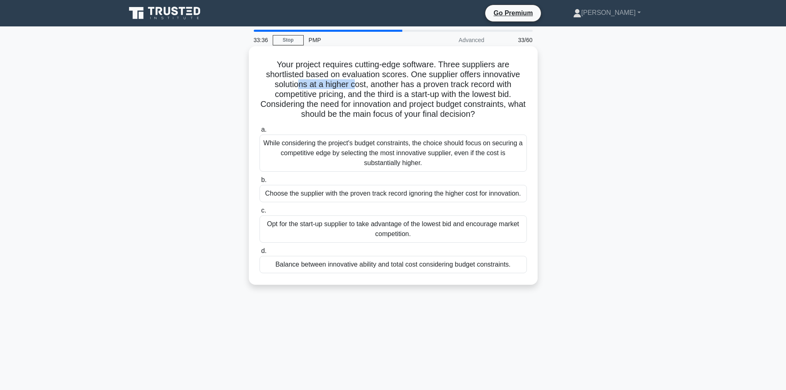
drag, startPoint x: 297, startPoint y: 84, endPoint x: 352, endPoint y: 85, distance: 54.9
click at [352, 85] on h5 "Your project requires cutting-edge software. Three suppliers are shortlisted ba…" at bounding box center [393, 89] width 269 height 60
drag, startPoint x: 387, startPoint y: 85, endPoint x: 455, endPoint y: 87, distance: 68.1
click at [455, 87] on h5 "Your project requires cutting-edge software. Three suppliers are shortlisted ba…" at bounding box center [393, 89] width 269 height 60
click at [497, 79] on h5 "Your project requires cutting-edge software. Three suppliers are shortlisted ba…" at bounding box center [393, 89] width 269 height 60
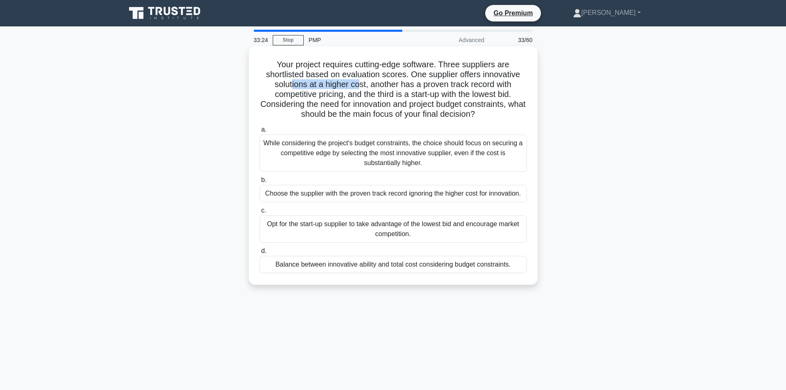
drag, startPoint x: 290, startPoint y: 85, endPoint x: 381, endPoint y: 99, distance: 92.3
click at [360, 84] on h5 "Your project requires cutting-edge software. Three suppliers are shortlisted ba…" at bounding box center [393, 89] width 269 height 60
click at [402, 87] on h5 "Your project requires cutting-edge software. Three suppliers are shortlisted ba…" at bounding box center [393, 89] width 269 height 60
drag, startPoint x: 406, startPoint y: 85, endPoint x: 486, endPoint y: 85, distance: 80.0
click at [486, 85] on h5 "Your project requires cutting-edge software. Three suppliers are shortlisted ba…" at bounding box center [393, 89] width 269 height 60
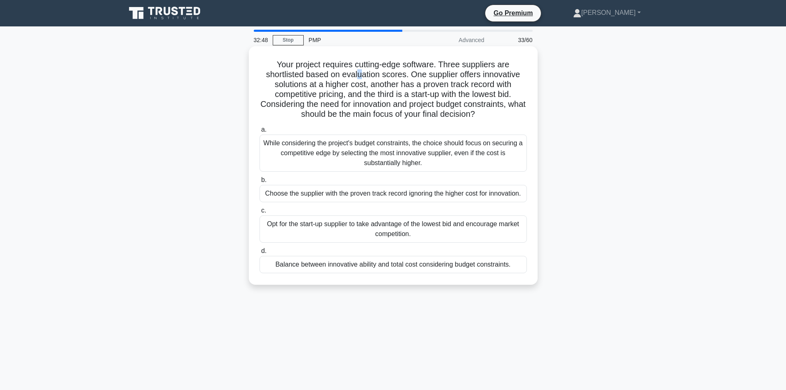
click at [358, 78] on h5 "Your project requires cutting-edge software. Three suppliers are shortlisted ba…" at bounding box center [393, 89] width 269 height 60
click at [376, 80] on h5 "Your project requires cutting-edge software. Three suppliers are shortlisted ba…" at bounding box center [393, 89] width 269 height 60
click at [377, 162] on div "While considering the project's budget constraints, the choice should focus on …" at bounding box center [392, 152] width 267 height 37
click at [259, 132] on input "a. While considering the project's budget constraints, the choice should focus …" at bounding box center [259, 129] width 0 height 5
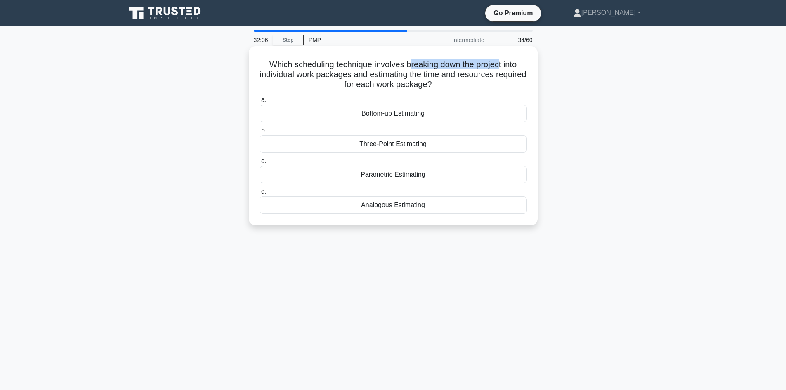
drag, startPoint x: 440, startPoint y: 63, endPoint x: 500, endPoint y: 66, distance: 60.3
click at [500, 66] on h5 "Which scheduling technique involves breaking down the project into individual w…" at bounding box center [393, 74] width 269 height 31
drag, startPoint x: 624, startPoint y: 125, endPoint x: 598, endPoint y: 117, distance: 27.8
click at [625, 125] on div "Which scheduling technique involves breaking down the project into individual w…" at bounding box center [393, 142] width 544 height 189
drag, startPoint x: 291, startPoint y: 75, endPoint x: 346, endPoint y: 70, distance: 55.0
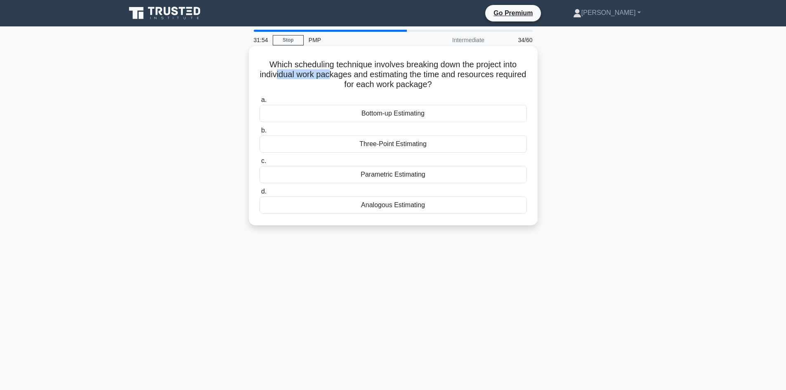
click at [346, 70] on h5 "Which scheduling technique involves breaking down the project into individual w…" at bounding box center [393, 74] width 269 height 31
click at [579, 148] on div "Which scheduling technique involves breaking down the project into individual w…" at bounding box center [393, 142] width 544 height 189
click at [408, 114] on div "Bottom-up Estimating" at bounding box center [392, 113] width 267 height 17
click at [259, 103] on input "a. Bottom-up Estimating" at bounding box center [259, 99] width 0 height 5
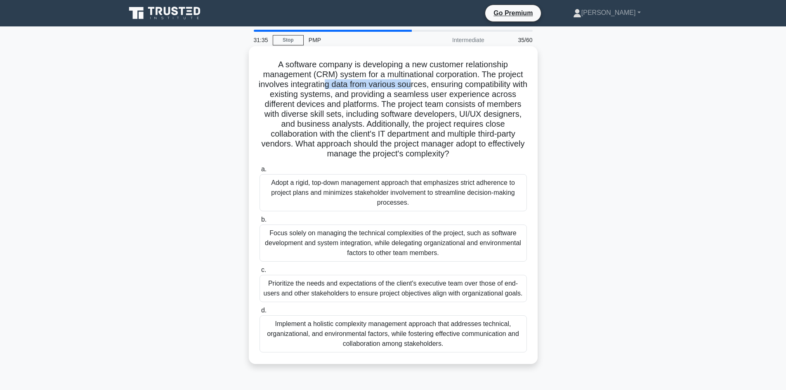
drag, startPoint x: 330, startPoint y: 85, endPoint x: 420, endPoint y: 83, distance: 90.3
click at [420, 83] on h5 "A software company is developing a new customer relationship management (CRM) s…" at bounding box center [393, 109] width 269 height 100
drag, startPoint x: 473, startPoint y: 83, endPoint x: 339, endPoint y: 94, distance: 134.5
click at [339, 94] on h5 "A software company is developing a new customer relationship management (CRM) s…" at bounding box center [393, 109] width 269 height 100
drag, startPoint x: 304, startPoint y: 104, endPoint x: 374, endPoint y: 106, distance: 69.3
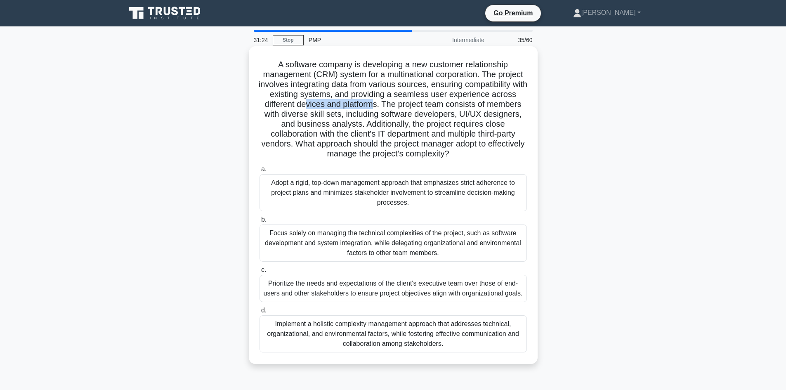
click at [374, 106] on h5 "A software company is developing a new customer relationship management (CRM) s…" at bounding box center [393, 109] width 269 height 100
click at [379, 105] on h5 "A software company is developing a new customer relationship management (CRM) s…" at bounding box center [393, 109] width 269 height 100
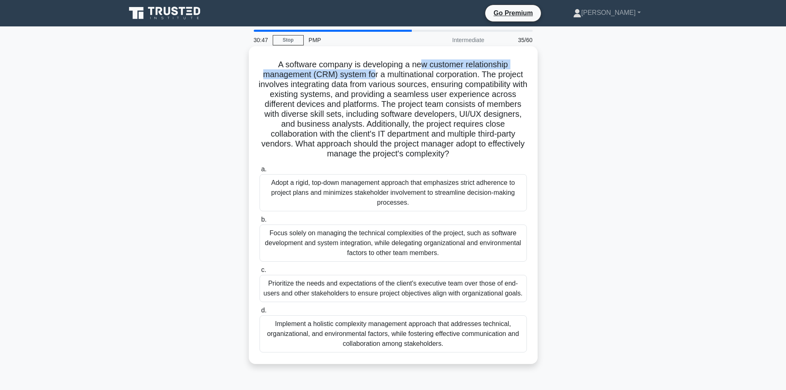
drag, startPoint x: 443, startPoint y: 61, endPoint x: 380, endPoint y: 75, distance: 64.5
click at [373, 74] on h5 "A software company is developing a new customer relationship management (CRM) s…" at bounding box center [393, 109] width 269 height 100
drag, startPoint x: 412, startPoint y: 74, endPoint x: 421, endPoint y: 74, distance: 9.5
click at [412, 74] on h5 "A software company is developing a new customer relationship management (CRM) s…" at bounding box center [393, 109] width 269 height 100
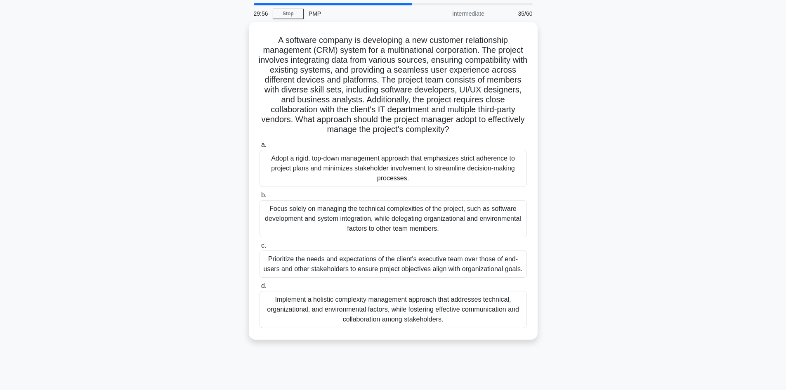
scroll to position [41, 0]
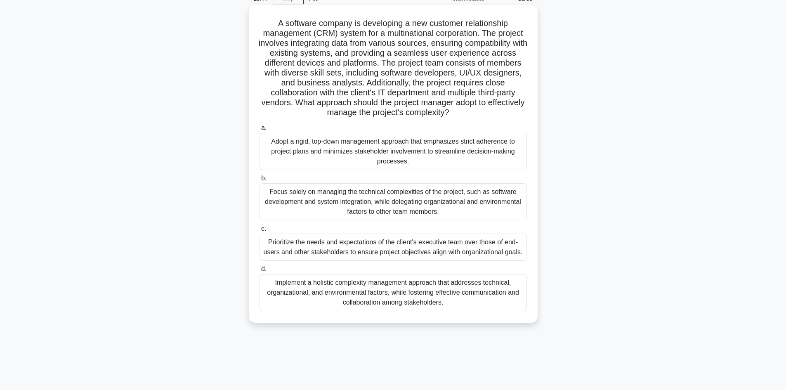
click at [401, 302] on div "Implement a holistic complexity management approach that addresses technical, o…" at bounding box center [392, 292] width 267 height 37
click at [259, 272] on input "d. Implement a holistic complexity management approach that addresses technical…" at bounding box center [259, 268] width 0 height 5
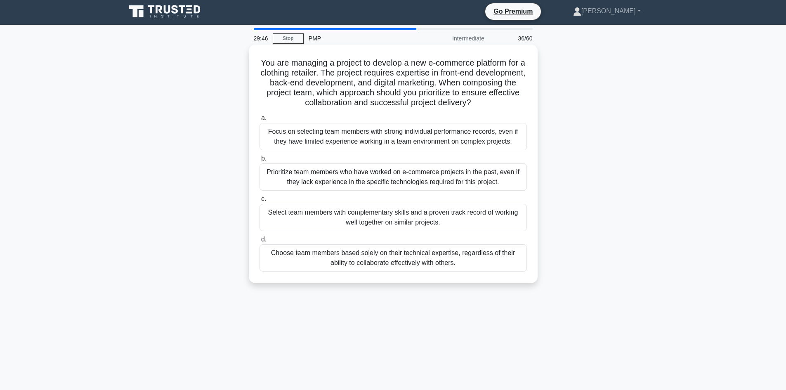
scroll to position [0, 0]
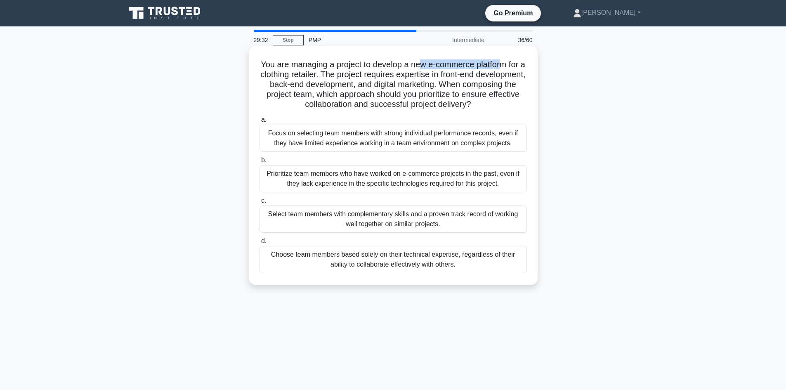
drag, startPoint x: 427, startPoint y: 64, endPoint x: 508, endPoint y: 69, distance: 80.6
click at [508, 69] on h5 "You are managing a project to develop a new e-commerce platform for a clothing …" at bounding box center [393, 84] width 269 height 50
drag, startPoint x: 299, startPoint y: 76, endPoint x: 327, endPoint y: 82, distance: 27.8
click at [327, 82] on h5 "You are managing a project to develop a new e-commerce platform for a clothing …" at bounding box center [393, 84] width 269 height 50
drag, startPoint x: 363, startPoint y: 87, endPoint x: 383, endPoint y: 80, distance: 21.4
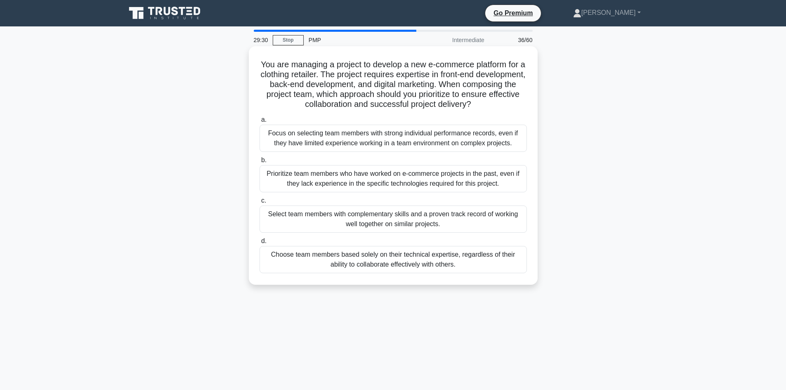
click at [363, 87] on h5 "You are managing a project to develop a new e-commerce platform for a clothing …" at bounding box center [393, 84] width 269 height 50
click at [303, 84] on h5 "You are managing a project to develop a new e-commerce platform for a clothing …" at bounding box center [393, 84] width 269 height 50
drag, startPoint x: 348, startPoint y: 84, endPoint x: 375, endPoint y: 85, distance: 27.7
click at [375, 85] on h5 "You are managing a project to develop a new e-commerce platform for a clothing …" at bounding box center [393, 84] width 269 height 50
drag, startPoint x: 460, startPoint y: 84, endPoint x: 471, endPoint y: 84, distance: 10.7
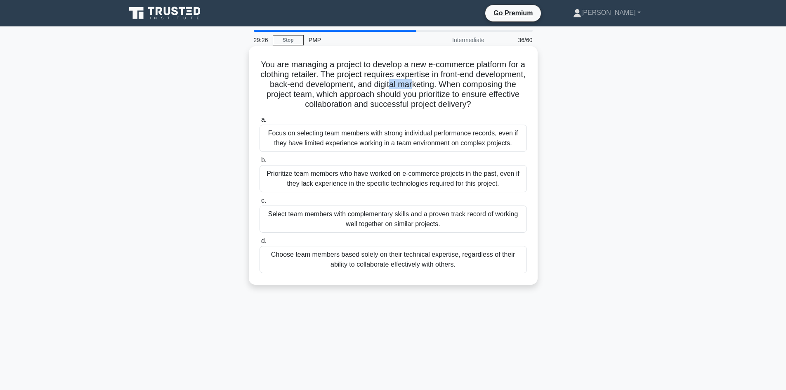
click at [471, 84] on h5 "You are managing a project to develop a new e-commerce platform for a clothing …" at bounding box center [393, 84] width 269 height 50
drag, startPoint x: 392, startPoint y: 94, endPoint x: 512, endPoint y: 98, distance: 120.5
click at [512, 98] on h5 "You are managing a project to develop a new e-commerce platform for a clothing …" at bounding box center [393, 84] width 269 height 50
click at [304, 106] on h5 "You are managing a project to develop a new e-commerce platform for a clothing …" at bounding box center [393, 84] width 269 height 50
drag, startPoint x: 320, startPoint y: 105, endPoint x: 494, endPoint y: 112, distance: 174.6
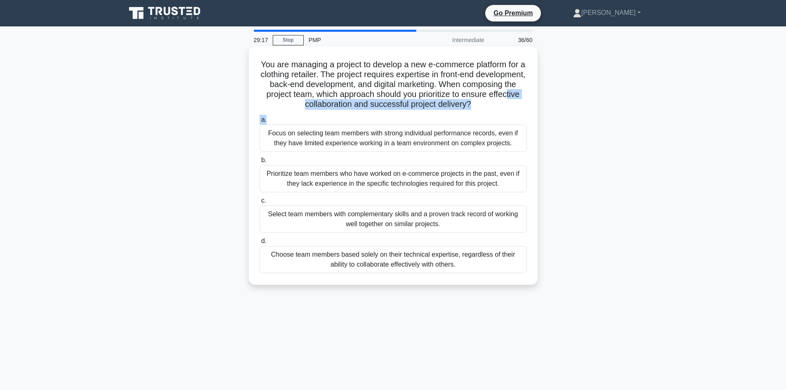
click at [494, 112] on div "You are managing a project to develop a new e-commerce platform for a clothing …" at bounding box center [393, 165] width 282 height 232
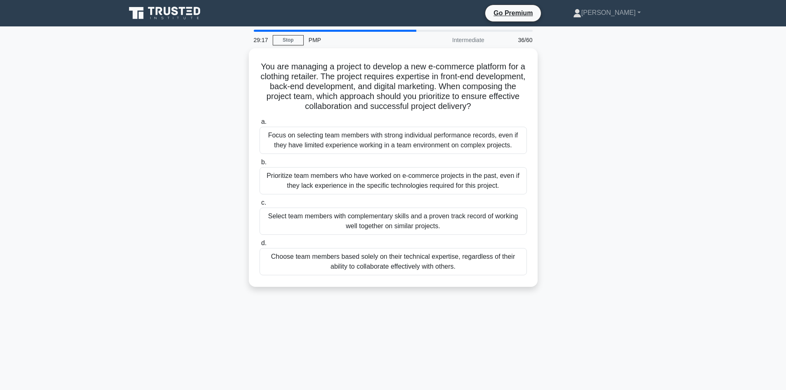
click at [167, 145] on div "You are managing a project to develop a new e-commerce platform for a clothing …" at bounding box center [393, 172] width 544 height 248
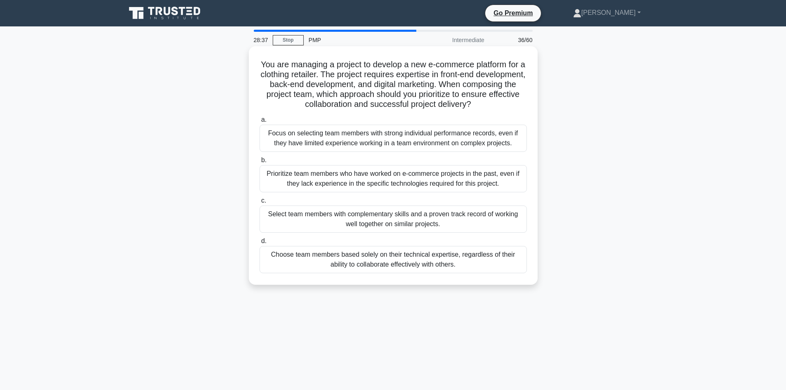
click at [407, 221] on div "Select team members with complementary skills and a proven track record of work…" at bounding box center [392, 218] width 267 height 27
click at [259, 203] on input "c. Select team members with complementary skills and a proven track record of w…" at bounding box center [259, 200] width 0 height 5
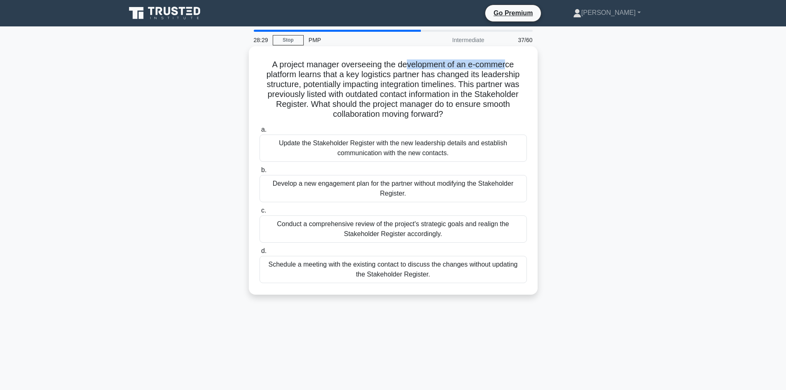
drag, startPoint x: 416, startPoint y: 66, endPoint x: 500, endPoint y: 65, distance: 84.6
click at [506, 64] on h5 "A project manager overseeing the development of an e-commerce platform learns t…" at bounding box center [393, 89] width 269 height 60
drag, startPoint x: 360, startPoint y: 75, endPoint x: 507, endPoint y: 75, distance: 147.2
click at [507, 75] on h5 "A project manager overseeing the development of an e-commerce platform learns t…" at bounding box center [393, 89] width 269 height 60
drag, startPoint x: 371, startPoint y: 85, endPoint x: 445, endPoint y: 84, distance: 73.8
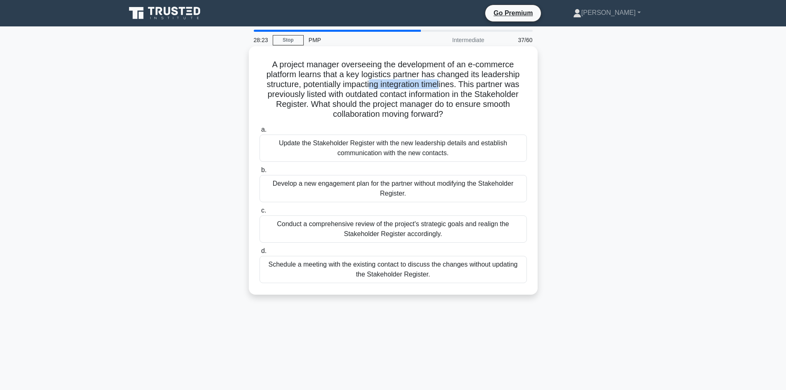
click at [445, 84] on h5 "A project manager overseeing the development of an e-commerce platform learns t…" at bounding box center [393, 89] width 269 height 60
click at [483, 90] on h5 "A project manager overseeing the development of an e-commerce platform learns t…" at bounding box center [393, 89] width 269 height 60
drag, startPoint x: 410, startPoint y: 95, endPoint x: 462, endPoint y: 102, distance: 52.8
click at [429, 97] on h5 "A project manager overseeing the development of an e-commerce platform learns t…" at bounding box center [393, 89] width 269 height 60
click at [431, 96] on h5 "A project manager overseeing the development of an e-commerce platform learns t…" at bounding box center [393, 89] width 269 height 60
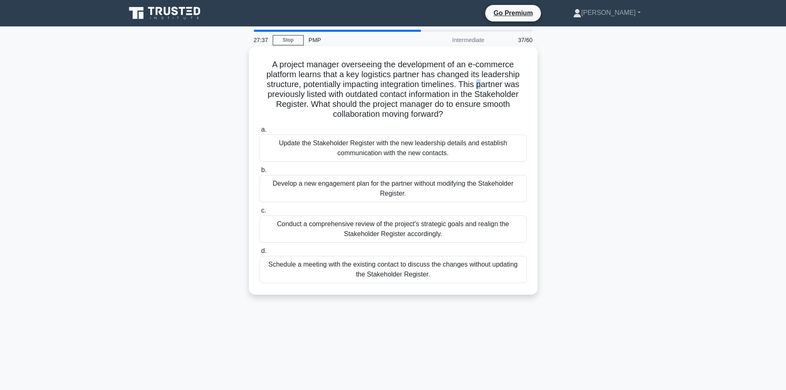
click at [483, 89] on h5 "A project manager overseeing the development of an e-commerce platform learns t…" at bounding box center [393, 89] width 269 height 60
click at [476, 99] on h5 "A project manager overseeing the development of an e-commerce platform learns t…" at bounding box center [393, 89] width 269 height 60
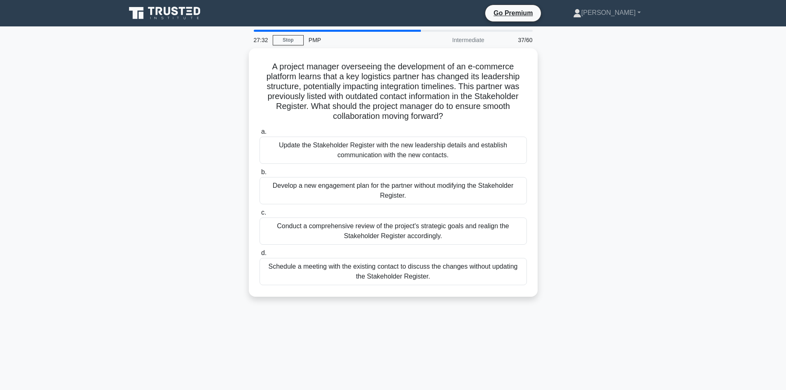
click at [148, 231] on div "A project manager overseeing the development of an e-commerce platform learns t…" at bounding box center [393, 177] width 544 height 258
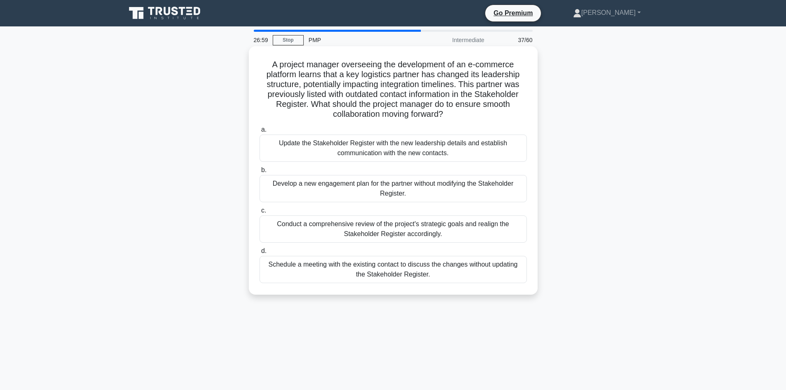
click at [367, 270] on div "Schedule a meeting with the existing contact to discuss the changes without upd…" at bounding box center [392, 269] width 267 height 27
click at [259, 254] on input "d. Schedule a meeting with the existing contact to discuss the changes without …" at bounding box center [259, 250] width 0 height 5
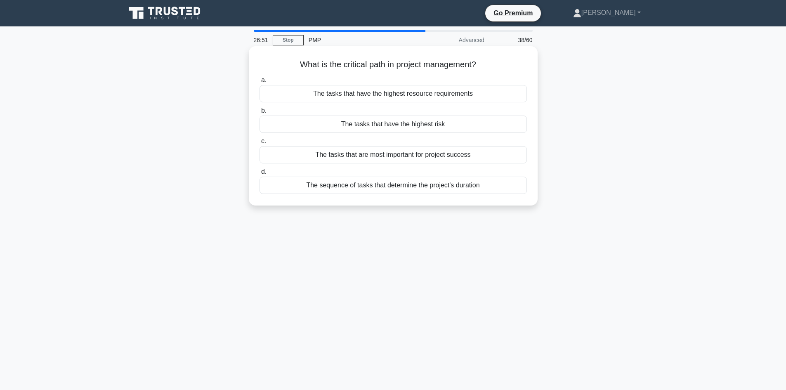
click at [386, 181] on div "The sequence of tasks that determine the project's duration" at bounding box center [392, 185] width 267 height 17
click at [259, 174] on input "d. The sequence of tasks that determine the project's duration" at bounding box center [259, 171] width 0 height 5
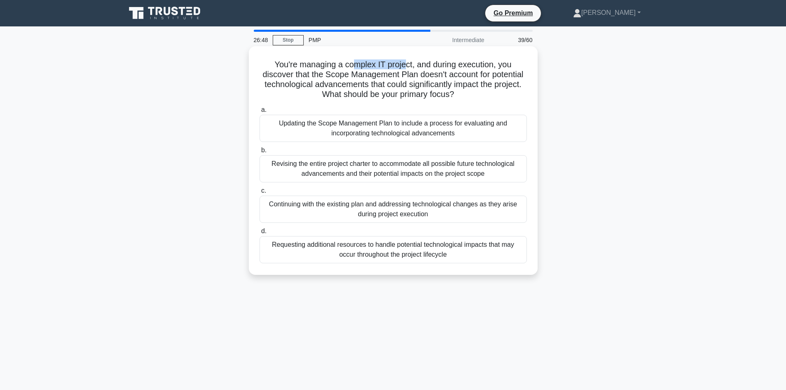
drag, startPoint x: 350, startPoint y: 62, endPoint x: 406, endPoint y: 66, distance: 56.6
click at [406, 66] on h5 "You're managing a complex IT project, and during execution, you discover that t…" at bounding box center [393, 79] width 269 height 40
drag, startPoint x: 338, startPoint y: 72, endPoint x: 415, endPoint y: 73, distance: 77.5
click at [415, 73] on h5 "You're managing a complex IT project, and during execution, you discover that t…" at bounding box center [393, 79] width 269 height 40
click at [368, 75] on h5 "You're managing a complex IT project, and during execution, you discover that t…" at bounding box center [393, 79] width 269 height 40
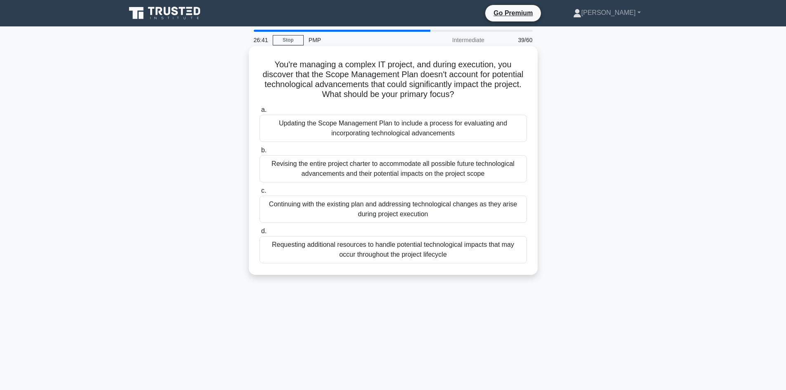
click at [326, 72] on h5 "You're managing a complex IT project, and during execution, you discover that t…" at bounding box center [393, 79] width 269 height 40
drag, startPoint x: 374, startPoint y: 76, endPoint x: 396, endPoint y: 78, distance: 21.5
click at [396, 78] on h5 "You're managing a complex IT project, and during execution, you discover that t…" at bounding box center [393, 79] width 269 height 40
drag, startPoint x: 275, startPoint y: 84, endPoint x: 352, endPoint y: 82, distance: 77.6
click at [352, 82] on h5 "You're managing a complex IT project, and during execution, you discover that t…" at bounding box center [393, 79] width 269 height 40
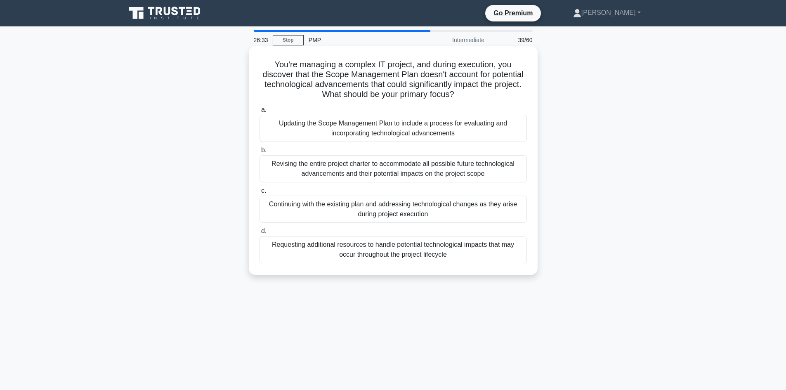
drag, startPoint x: 370, startPoint y: 79, endPoint x: 376, endPoint y: 72, distance: 9.3
click at [374, 75] on h5 "You're managing a complex IT project, and during execution, you discover that t…" at bounding box center [393, 79] width 269 height 40
drag, startPoint x: 226, startPoint y: 145, endPoint x: 282, endPoint y: 117, distance: 62.9
click at [226, 145] on div "You're managing a complex IT project, and during execution, you discover that t…" at bounding box center [393, 167] width 544 height 238
click at [384, 127] on div "Updating the Scope Management Plan to include a process for evaluating and inco…" at bounding box center [392, 128] width 267 height 27
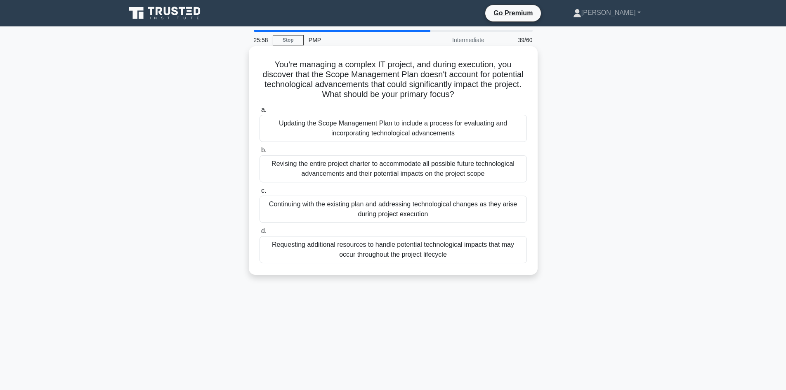
click at [259, 113] on input "a. Updating the Scope Management Plan to include a process for evaluating and i…" at bounding box center [259, 109] width 0 height 5
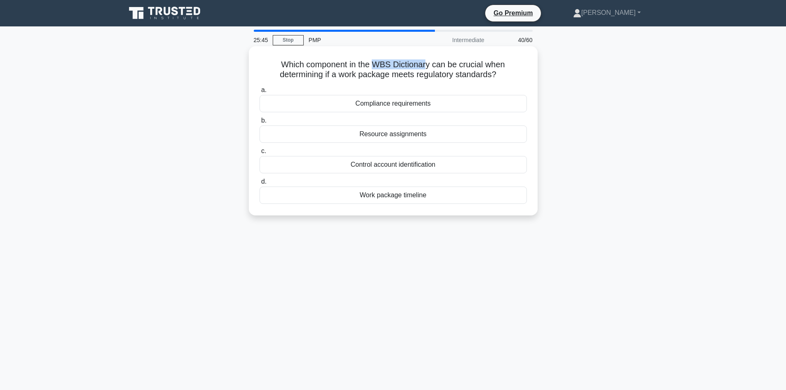
drag, startPoint x: 375, startPoint y: 62, endPoint x: 421, endPoint y: 62, distance: 46.2
click at [426, 60] on h5 "Which component in the WBS Dictionary can be crucial when determining if a work…" at bounding box center [393, 69] width 269 height 21
click at [468, 71] on h5 "Which component in the WBS Dictionary can be crucial when determining if a work…" at bounding box center [393, 69] width 269 height 21
drag, startPoint x: 373, startPoint y: 75, endPoint x: 492, endPoint y: 75, distance: 118.8
click at [492, 75] on h5 "Which component in the WBS Dictionary can be crucial when determining if a work…" at bounding box center [393, 69] width 269 height 21
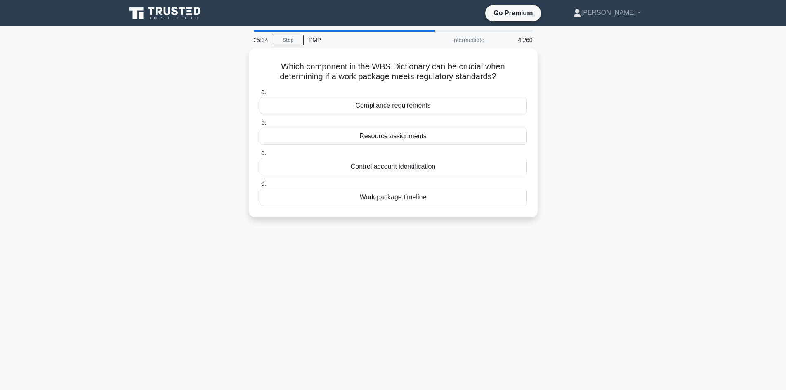
click at [579, 107] on div "Which component in the WBS Dictionary can be crucial when determining if a work…" at bounding box center [393, 137] width 544 height 179
click at [402, 104] on div "Compliance requirements" at bounding box center [392, 103] width 267 height 17
click at [259, 93] on input "a. Compliance requirements" at bounding box center [259, 89] width 0 height 5
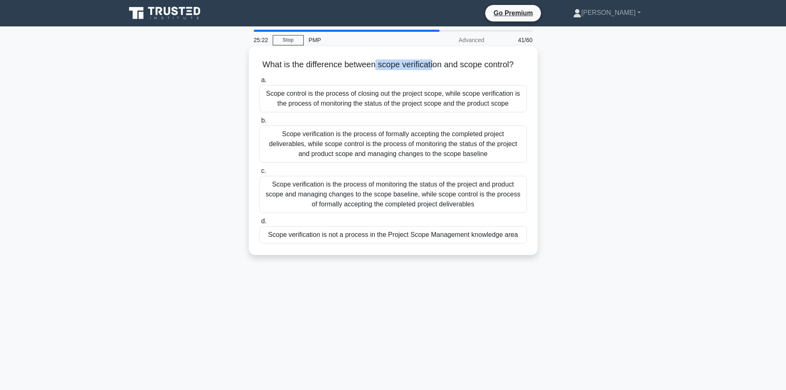
drag, startPoint x: 388, startPoint y: 62, endPoint x: 460, endPoint y: 58, distance: 72.3
click at [440, 57] on div "What is the difference between scope verification and scope control? .spinner_0…" at bounding box center [393, 150] width 282 height 202
drag, startPoint x: 463, startPoint y: 61, endPoint x: 519, endPoint y: 63, distance: 56.1
click at [519, 63] on h5 "What is the difference between scope verification and scope control? .spinner_0…" at bounding box center [393, 64] width 269 height 11
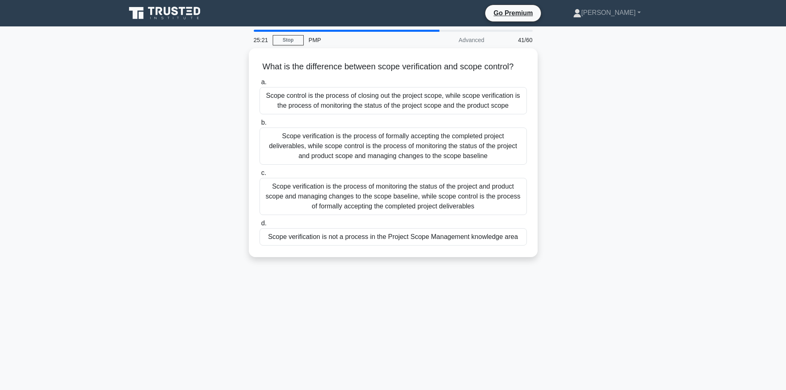
click at [559, 86] on div "What is the difference between scope verification and scope control? .spinner_0…" at bounding box center [393, 157] width 544 height 219
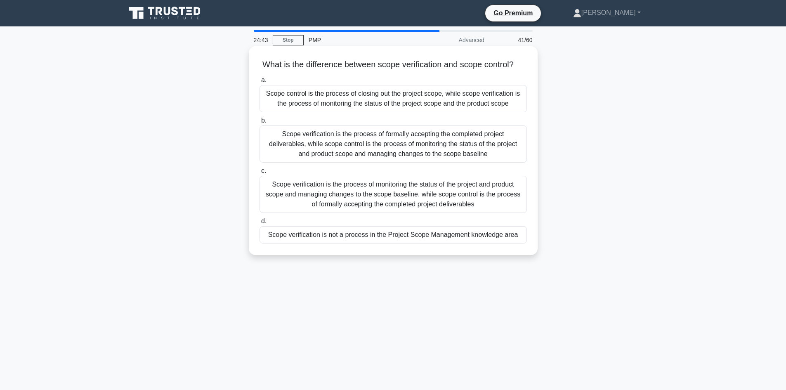
click at [400, 151] on div "Scope verification is the process of formally accepting the completed project d…" at bounding box center [392, 143] width 267 height 37
click at [375, 153] on div "Scope verification is the process of formally accepting the completed project d…" at bounding box center [392, 143] width 267 height 37
click at [259, 123] on input "b. Scope verification is the process of formally accepting the completed projec…" at bounding box center [259, 120] width 0 height 5
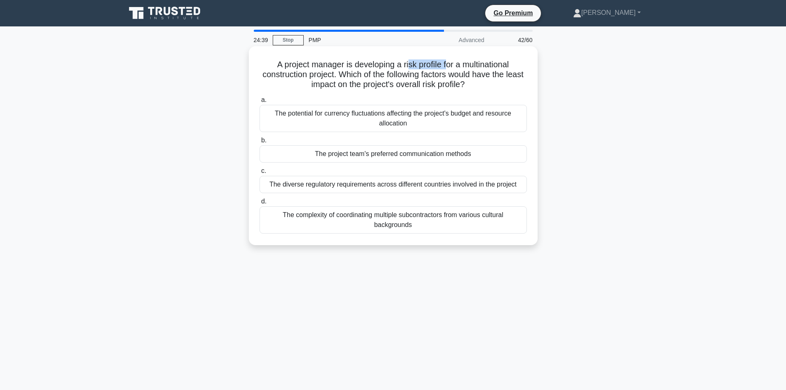
drag, startPoint x: 407, startPoint y: 64, endPoint x: 448, endPoint y: 62, distance: 40.9
click at [448, 62] on h5 "A project manager is developing a risk profile for a multinational construction…" at bounding box center [393, 74] width 269 height 31
click at [461, 66] on h5 "A project manager is developing a risk profile for a multinational construction…" at bounding box center [393, 74] width 269 height 31
drag, startPoint x: 293, startPoint y: 76, endPoint x: 330, endPoint y: 78, distance: 37.6
click at [330, 78] on h5 "A project manager is developing a risk profile for a multinational construction…" at bounding box center [393, 74] width 269 height 31
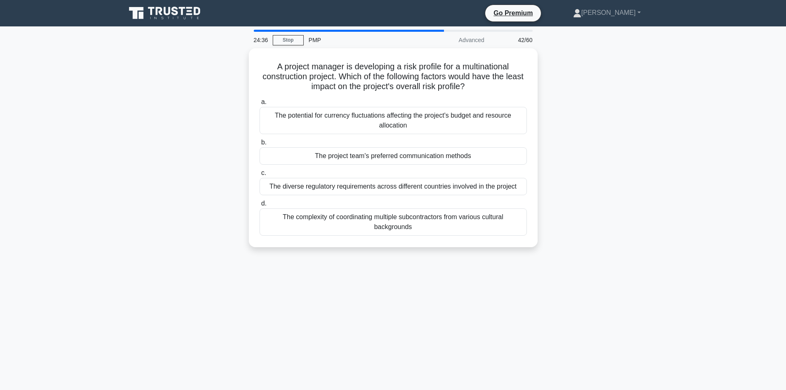
click at [216, 125] on div "A project manager is developing a risk profile for a multinational construction…" at bounding box center [393, 152] width 544 height 209
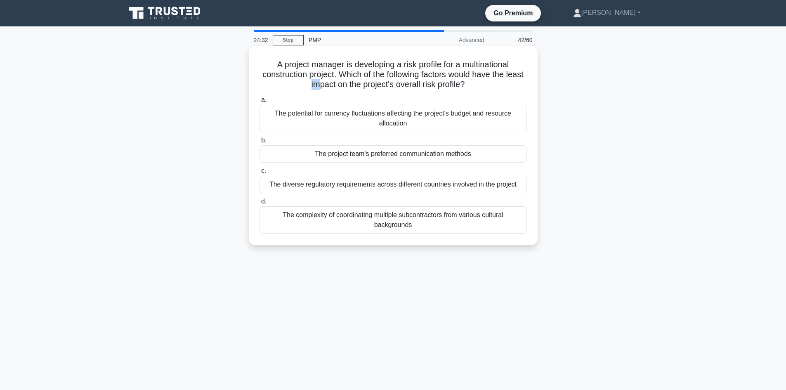
drag, startPoint x: 316, startPoint y: 86, endPoint x: 328, endPoint y: 86, distance: 12.0
click at [328, 86] on h5 "A project manager is developing a risk profile for a multinational construction…" at bounding box center [393, 74] width 269 height 31
drag, startPoint x: 370, startPoint y: 85, endPoint x: 463, endPoint y: 86, distance: 92.8
click at [463, 86] on h5 "A project manager is developing a risk profile for a multinational construction…" at bounding box center [393, 74] width 269 height 31
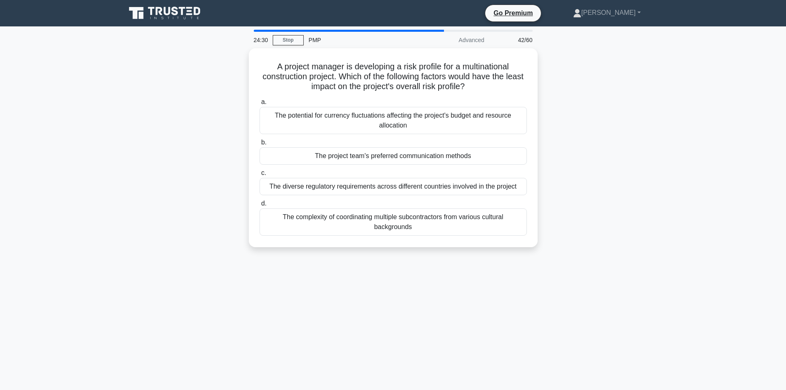
drag, startPoint x: 629, startPoint y: 107, endPoint x: 620, endPoint y: 106, distance: 8.7
click at [630, 107] on div "A project manager is developing a risk profile for a multinational construction…" at bounding box center [393, 152] width 544 height 209
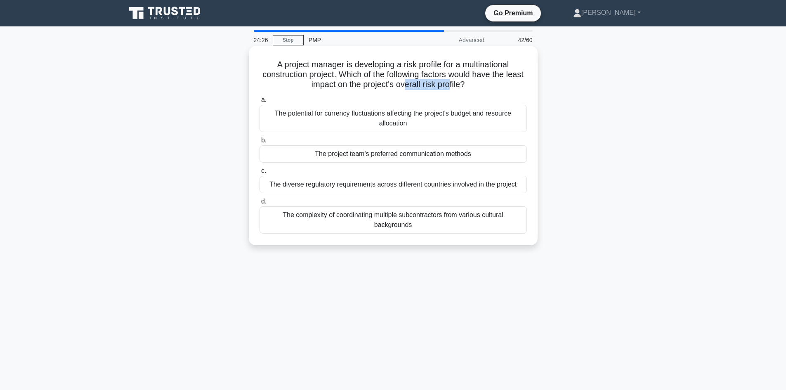
drag, startPoint x: 416, startPoint y: 85, endPoint x: 462, endPoint y: 83, distance: 45.8
click at [462, 83] on h5 "A project manager is developing a risk profile for a multinational construction…" at bounding box center [393, 74] width 269 height 31
drag, startPoint x: 426, startPoint y: 62, endPoint x: 472, endPoint y: 67, distance: 46.5
click at [435, 65] on h5 "A project manager is developing a risk profile for a multinational construction…" at bounding box center [393, 74] width 269 height 31
drag, startPoint x: 277, startPoint y: 74, endPoint x: 336, endPoint y: 78, distance: 58.7
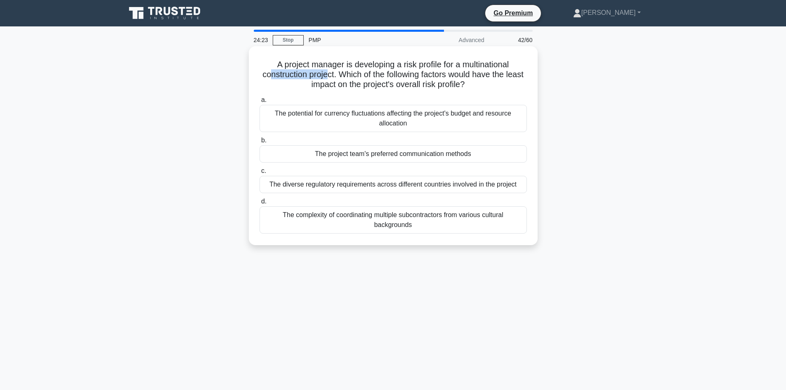
click at [336, 78] on h5 "A project manager is developing a risk profile for a multinational construction…" at bounding box center [393, 74] width 269 height 31
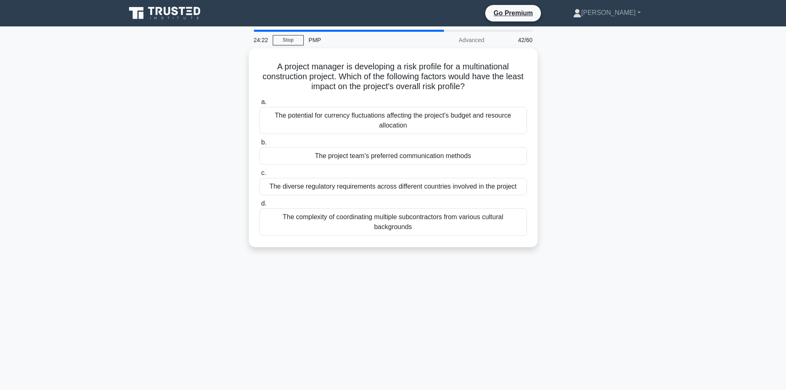
click at [224, 137] on div "A project manager is developing a risk profile for a multinational construction…" at bounding box center [393, 152] width 544 height 209
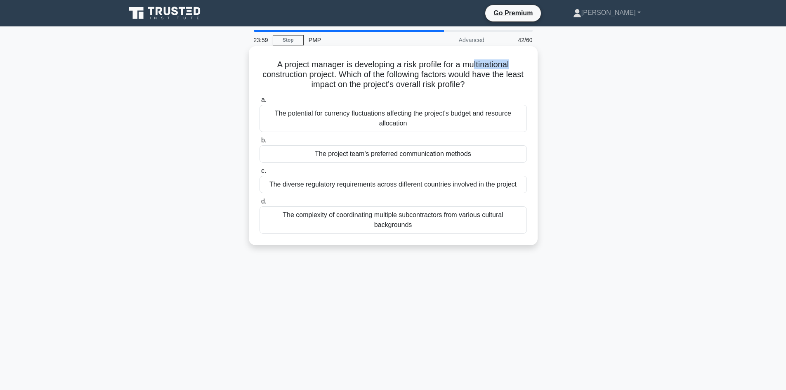
drag, startPoint x: 476, startPoint y: 63, endPoint x: 515, endPoint y: 64, distance: 39.6
click at [515, 64] on h5 "A project manager is developing a risk profile for a multinational construction…" at bounding box center [393, 74] width 269 height 31
drag, startPoint x: 287, startPoint y: 76, endPoint x: 329, endPoint y: 78, distance: 42.1
click at [329, 78] on h5 "A project manager is developing a risk profile for a multinational construction…" at bounding box center [393, 74] width 269 height 31
click at [389, 158] on div "The project team's preferred communication methods" at bounding box center [392, 153] width 267 height 17
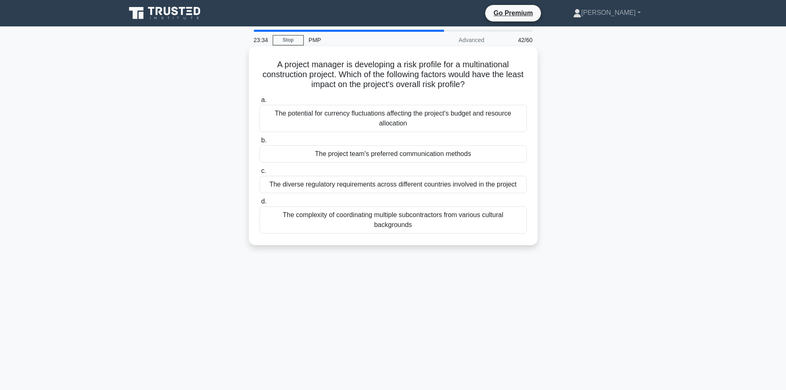
click at [259, 143] on input "b. The project team's preferred communication methods" at bounding box center [259, 140] width 0 height 5
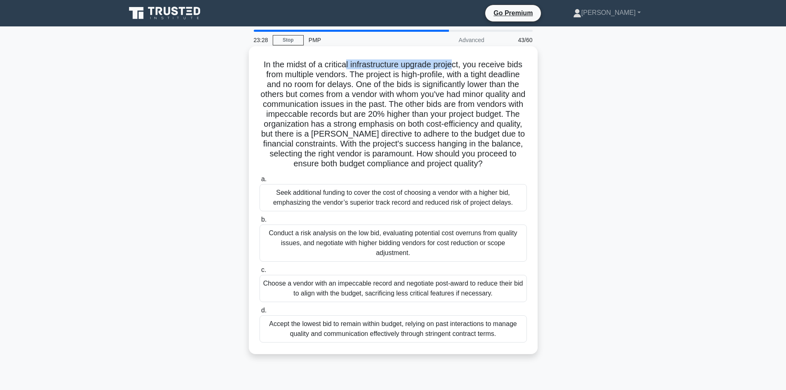
drag, startPoint x: 351, startPoint y: 62, endPoint x: 457, endPoint y: 61, distance: 106.0
click at [457, 61] on h5 "In the midst of a critical infrastructure upgrade project, you receive bids fro…" at bounding box center [393, 114] width 269 height 110
drag, startPoint x: 403, startPoint y: 75, endPoint x: 435, endPoint y: 73, distance: 32.6
click at [435, 73] on h5 "In the midst of a critical infrastructure upgrade project, you receive bids fro…" at bounding box center [393, 114] width 269 height 110
click at [444, 88] on h5 "In the midst of a critical infrastructure upgrade project, you receive bids fro…" at bounding box center [393, 114] width 269 height 110
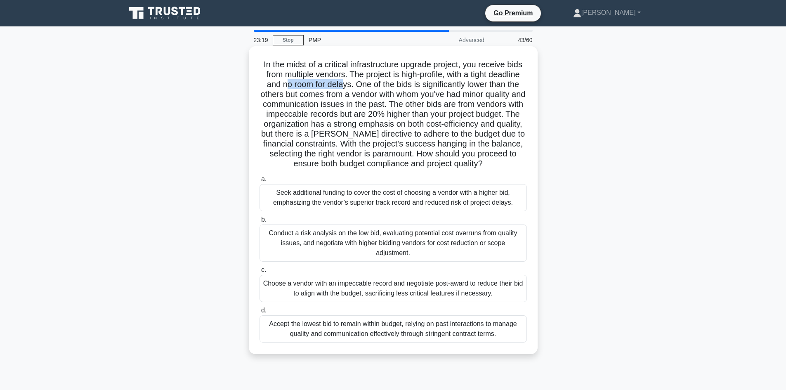
drag, startPoint x: 287, startPoint y: 85, endPoint x: 341, endPoint y: 87, distance: 53.2
click at [341, 87] on h5 "In the midst of a critical infrastructure upgrade project, you receive bids fro…" at bounding box center [393, 114] width 269 height 110
drag, startPoint x: 267, startPoint y: 103, endPoint x: 360, endPoint y: 107, distance: 92.9
click at [360, 107] on h5 "In the midst of a critical infrastructure upgrade project, you receive bids fro…" at bounding box center [393, 114] width 269 height 110
click at [341, 121] on h5 "In the midst of a critical infrastructure upgrade project, you receive bids fro…" at bounding box center [393, 114] width 269 height 110
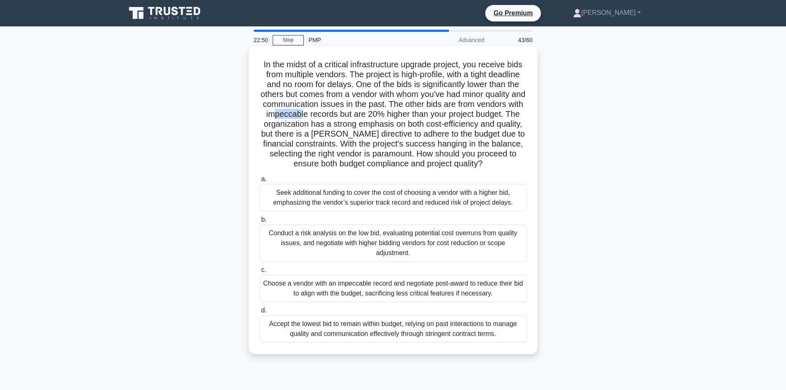
drag, startPoint x: 288, startPoint y: 113, endPoint x: 350, endPoint y: 116, distance: 61.9
click at [315, 115] on h5 "In the midst of a critical infrastructure upgrade project, you receive bids fro…" at bounding box center [393, 114] width 269 height 110
drag, startPoint x: 337, startPoint y: 115, endPoint x: 351, endPoint y: 114, distance: 14.9
click at [351, 114] on h5 "In the midst of a critical infrastructure upgrade project, you receive bids fro…" at bounding box center [393, 114] width 269 height 110
drag, startPoint x: 371, startPoint y: 114, endPoint x: 395, endPoint y: 114, distance: 23.5
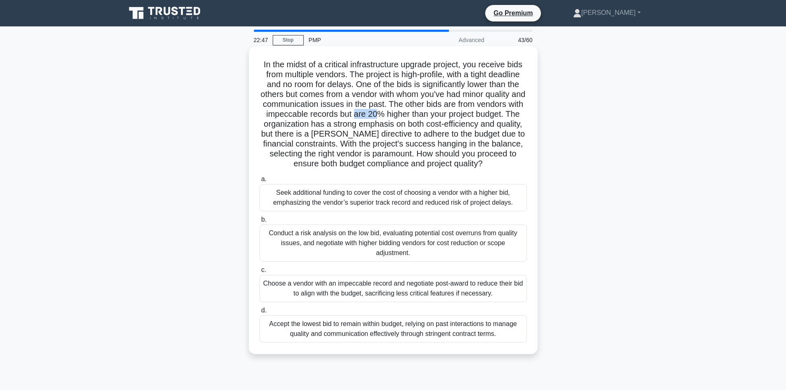
click at [395, 114] on h5 "In the midst of a critical infrastructure upgrade project, you receive bids fro…" at bounding box center [393, 114] width 269 height 110
click at [365, 289] on div "Choose a vendor with an impeccable record and negotiate post-award to reduce th…" at bounding box center [392, 288] width 267 height 27
click at [259, 273] on input "c. Choose a vendor with an impeccable record and negotiate post-award to reduce…" at bounding box center [259, 269] width 0 height 5
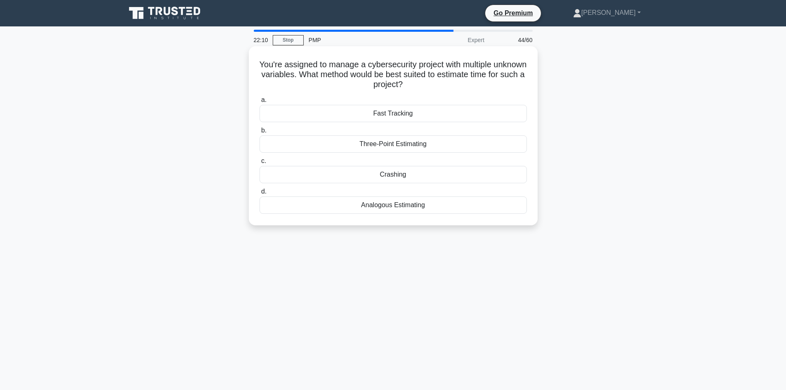
click at [402, 67] on h5 "You're assigned to manage a cybersecurity project with multiple unknown variabl…" at bounding box center [393, 74] width 269 height 31
click at [448, 68] on h5 "You're assigned to manage a cybersecurity project with multiple unknown variabl…" at bounding box center [393, 74] width 269 height 31
click at [319, 75] on h5 "You're assigned to manage a cybersecurity project with multiple unknown variabl…" at bounding box center [393, 74] width 269 height 31
drag, startPoint x: 319, startPoint y: 75, endPoint x: 350, endPoint y: 72, distance: 31.4
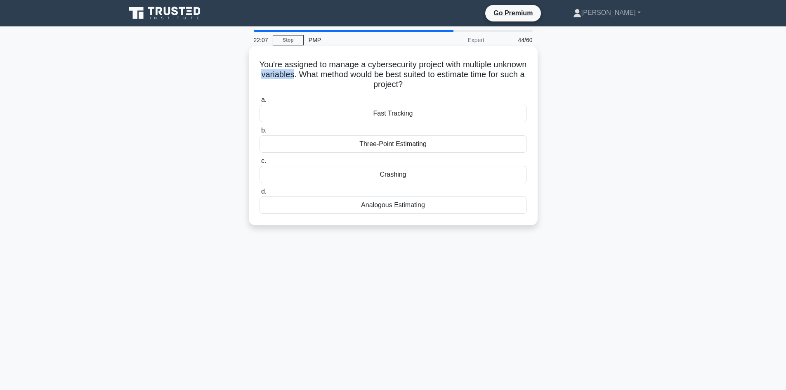
click at [319, 75] on h5 "You're assigned to manage a cybersecurity project with multiple unknown variabl…" at bounding box center [393, 74] width 269 height 31
click at [329, 65] on h5 "You're assigned to manage a cybersecurity project with multiple unknown variabl…" at bounding box center [393, 74] width 269 height 31
drag, startPoint x: 277, startPoint y: 75, endPoint x: 324, endPoint y: 75, distance: 46.6
click at [324, 75] on h5 "You're assigned to manage a cybersecurity project with multiple unknown variabl…" at bounding box center [393, 74] width 269 height 31
click at [209, 136] on div "You're assigned to manage a cybersecurity project with multiple unknown variabl…" at bounding box center [393, 142] width 544 height 189
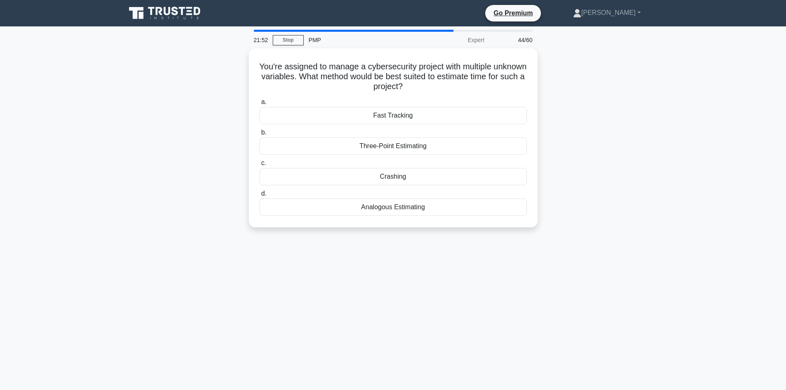
click at [647, 146] on div "You're assigned to manage a cybersecurity project with multiple unknown variabl…" at bounding box center [393, 142] width 544 height 189
drag, startPoint x: 216, startPoint y: 148, endPoint x: 204, endPoint y: 144, distance: 12.7
click at [209, 151] on div "You're assigned to manage a cybersecurity project with multiple unknown variabl…" at bounding box center [393, 142] width 544 height 189
click at [411, 146] on div "Three-Point Estimating" at bounding box center [392, 143] width 267 height 17
click at [259, 133] on input "b. Three-Point Estimating" at bounding box center [259, 130] width 0 height 5
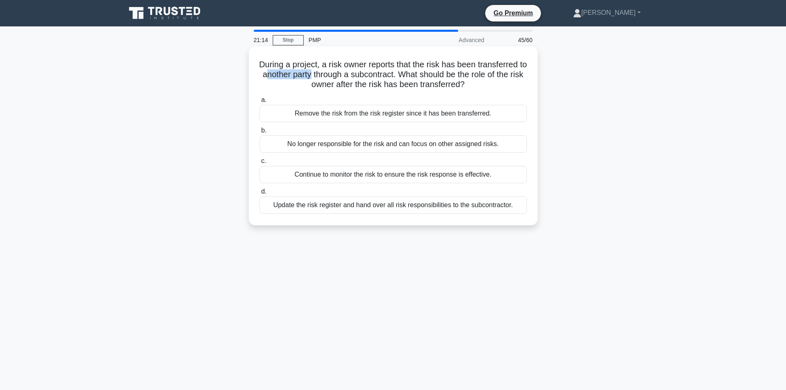
drag, startPoint x: 275, startPoint y: 77, endPoint x: 341, endPoint y: 76, distance: 66.8
click at [321, 75] on h5 "During a project, a risk owner reports that the risk has been transferred to an…" at bounding box center [393, 74] width 269 height 31
drag, startPoint x: 343, startPoint y: 76, endPoint x: 405, endPoint y: 78, distance: 61.9
click at [405, 78] on h5 "During a project, a risk owner reports that the risk has been transferred to an…" at bounding box center [393, 74] width 269 height 31
click at [425, 78] on h5 "During a project, a risk owner reports that the risk has been transferred to an…" at bounding box center [393, 74] width 269 height 31
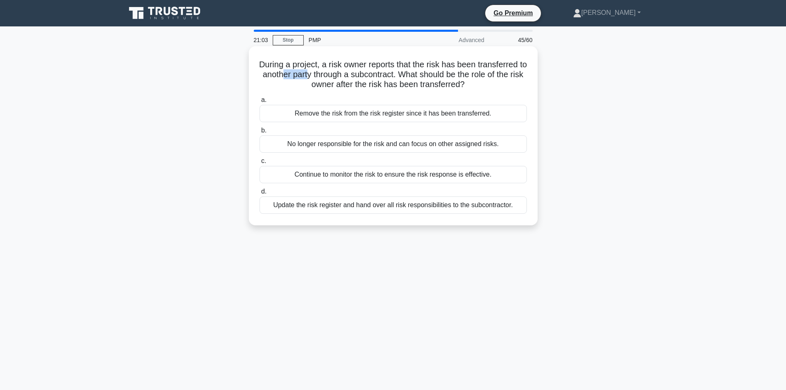
drag, startPoint x: 291, startPoint y: 75, endPoint x: 318, endPoint y: 73, distance: 26.9
click at [318, 73] on h5 "During a project, a risk owner reports that the risk has been transferred to an…" at bounding box center [393, 74] width 269 height 31
click at [327, 68] on h5 "During a project, a risk owner reports that the risk has been transferred to an…" at bounding box center [393, 74] width 269 height 31
drag, startPoint x: 351, startPoint y: 68, endPoint x: 369, endPoint y: 68, distance: 17.8
click at [369, 68] on h5 "During a project, a risk owner reports that the risk has been transferred to an…" at bounding box center [393, 74] width 269 height 31
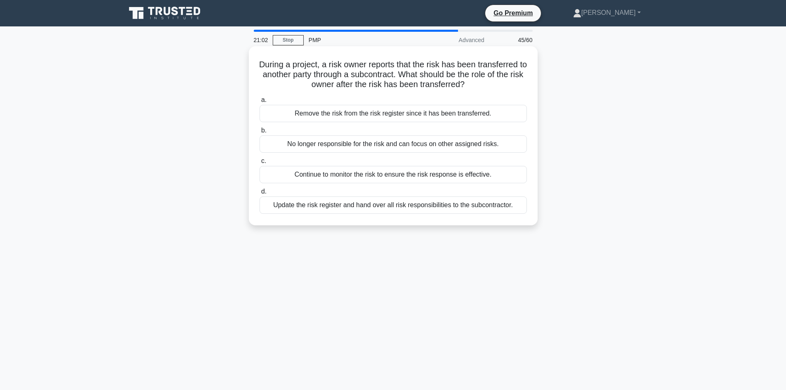
click at [384, 68] on h5 "During a project, a risk owner reports that the risk has been transferred to an…" at bounding box center [393, 74] width 269 height 31
click at [183, 146] on div "During a project, a risk owner reports that the risk has been transferred to an…" at bounding box center [393, 142] width 544 height 189
click at [335, 209] on div "Update the risk register and hand over all risk responsibilities to the subcont…" at bounding box center [392, 204] width 267 height 17
click at [259, 194] on input "d. Update the risk register and hand over all risk responsibilities to the subc…" at bounding box center [259, 191] width 0 height 5
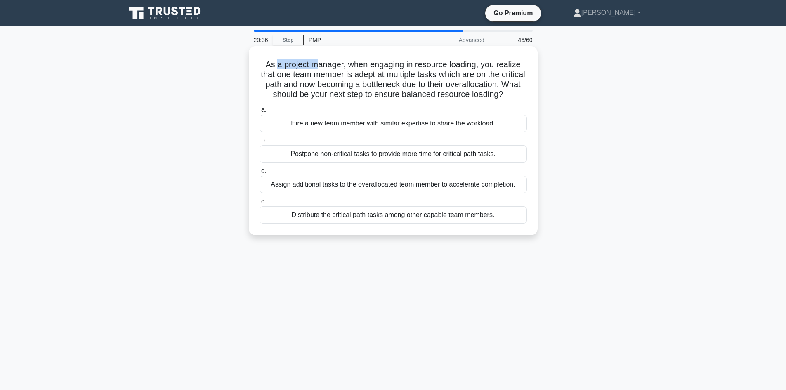
drag, startPoint x: 276, startPoint y: 65, endPoint x: 323, endPoint y: 63, distance: 47.5
click at [318, 61] on h5 "As a project manager, when engaging in resource loading, you realize that one t…" at bounding box center [393, 79] width 269 height 40
drag, startPoint x: 374, startPoint y: 64, endPoint x: 464, endPoint y: 59, distance: 90.5
click at [464, 59] on h5 "As a project manager, when engaging in resource loading, you realize that one t…" at bounding box center [393, 79] width 269 height 40
click at [477, 78] on h5 "As a project manager, when engaging in resource loading, you realize that one t…" at bounding box center [393, 79] width 269 height 40
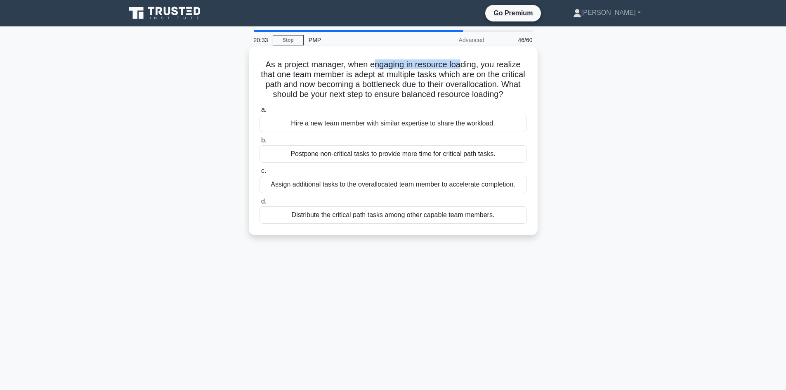
drag, startPoint x: 380, startPoint y: 64, endPoint x: 463, endPoint y: 68, distance: 82.6
click at [463, 68] on h5 "As a project manager, when engaging in resource loading, you realize that one t…" at bounding box center [393, 79] width 269 height 40
drag, startPoint x: 407, startPoint y: 76, endPoint x: 445, endPoint y: 79, distance: 38.5
click at [445, 79] on h5 "As a project manager, when engaging in resource loading, you realize that one t…" at bounding box center [393, 79] width 269 height 40
drag, startPoint x: 370, startPoint y: 86, endPoint x: 436, endPoint y: 86, distance: 65.6
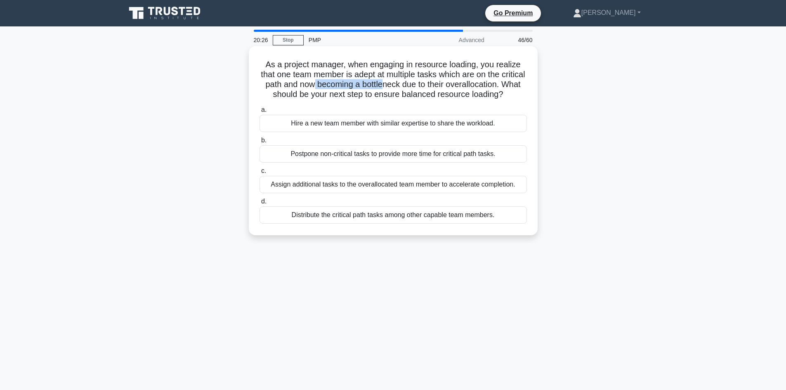
click at [436, 86] on h5 "As a project manager, when engaging in resource loading, you realize that one t…" at bounding box center [393, 79] width 269 height 40
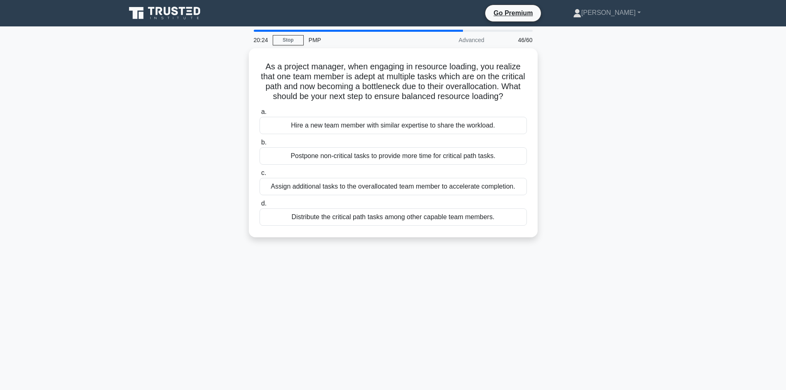
click at [226, 103] on div "As a project manager, when engaging in resource loading, you realize that one t…" at bounding box center [393, 147] width 544 height 199
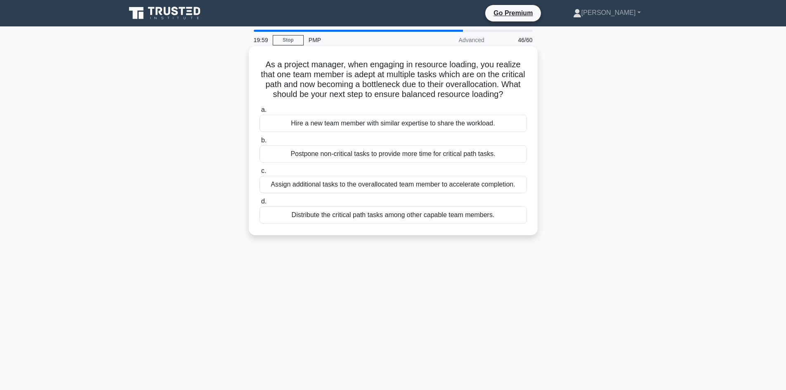
click at [387, 162] on div "Postpone non-critical tasks to provide more time for critical path tasks." at bounding box center [392, 153] width 267 height 17
click at [259, 143] on input "b. Postpone non-critical tasks to provide more time for critical path tasks." at bounding box center [259, 140] width 0 height 5
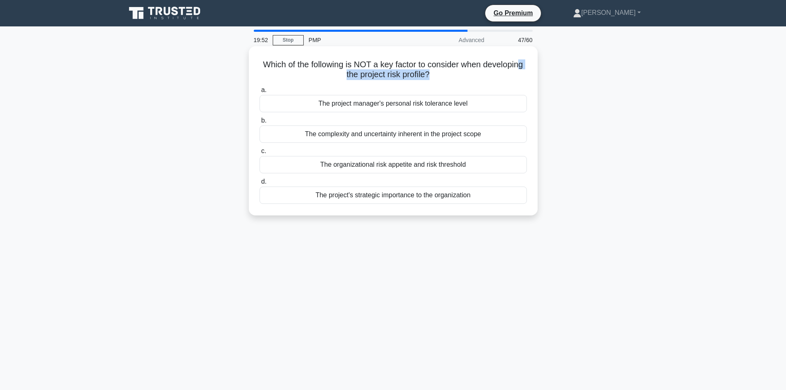
drag, startPoint x: 388, startPoint y: 75, endPoint x: 450, endPoint y: 73, distance: 61.9
click at [450, 73] on h5 "Which of the following is NOT a key factor to consider when developing the proj…" at bounding box center [393, 69] width 269 height 21
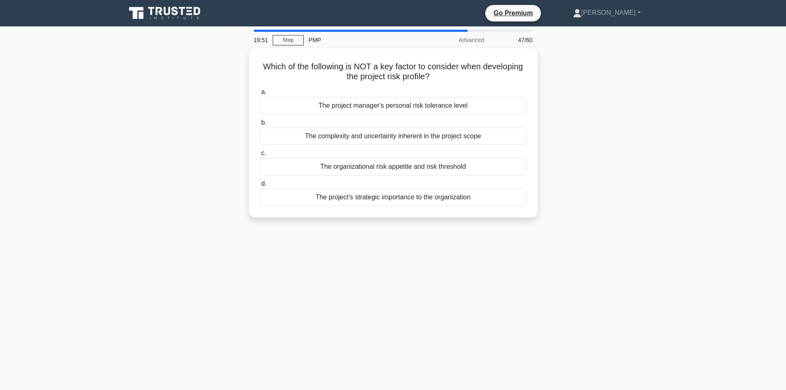
click at [581, 108] on div "Which of the following is NOT a key factor to consider when developing the proj…" at bounding box center [393, 137] width 544 height 179
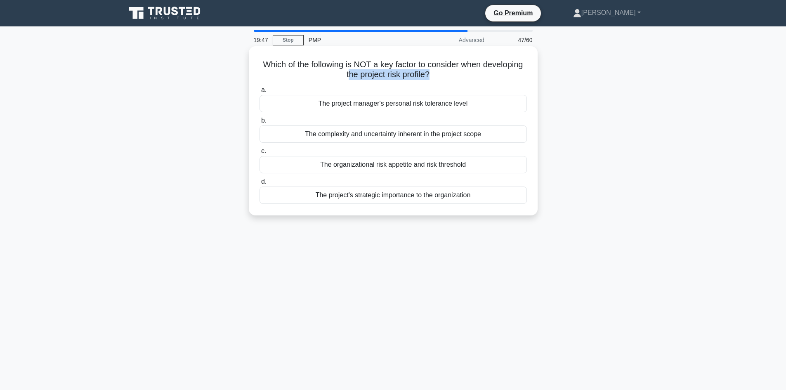
drag, startPoint x: 369, startPoint y: 73, endPoint x: 451, endPoint y: 78, distance: 81.8
click at [451, 78] on h5 "Which of the following is NOT a key factor to consider when developing the proj…" at bounding box center [393, 69] width 269 height 21
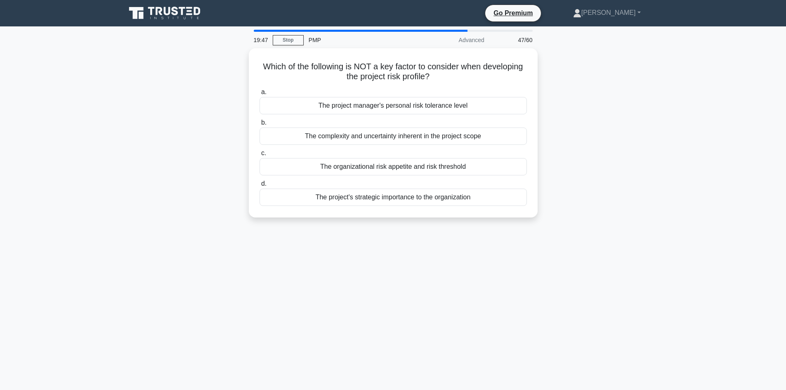
click at [586, 144] on div "Which of the following is NOT a key factor to consider when developing the proj…" at bounding box center [393, 137] width 544 height 179
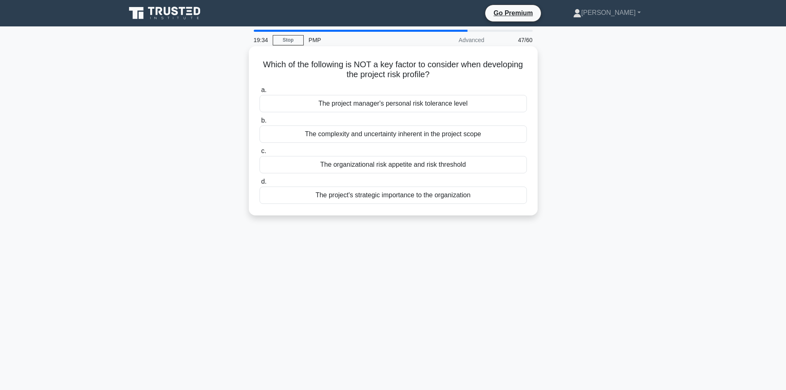
click at [394, 106] on div "The project manager's personal risk tolerance level" at bounding box center [392, 103] width 267 height 17
click at [259, 93] on input "a. The project manager's personal risk tolerance level" at bounding box center [259, 89] width 0 height 5
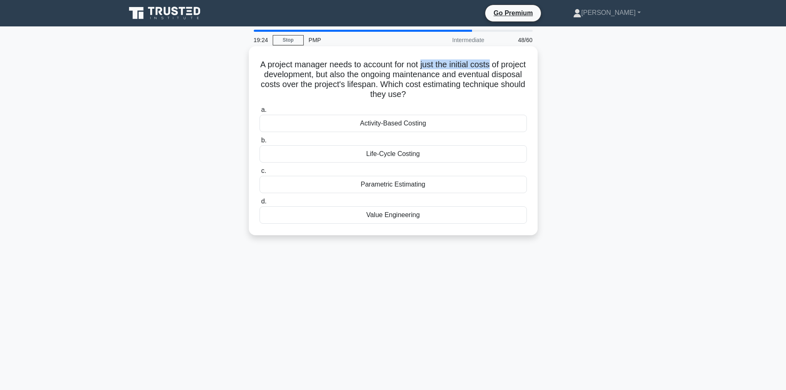
drag, startPoint x: 447, startPoint y: 64, endPoint x: 506, endPoint y: 67, distance: 59.5
click at [506, 67] on h5 "A project manager needs to account for not just the initial costs of project de…" at bounding box center [393, 79] width 269 height 40
drag, startPoint x: 310, startPoint y: 85, endPoint x: 408, endPoint y: 84, distance: 98.6
click at [408, 84] on h5 "A project manager needs to account for not just the initial costs of project de…" at bounding box center [393, 79] width 269 height 40
click at [586, 121] on div "A project manager needs to account for not just the initial costs of project de…" at bounding box center [393, 147] width 544 height 199
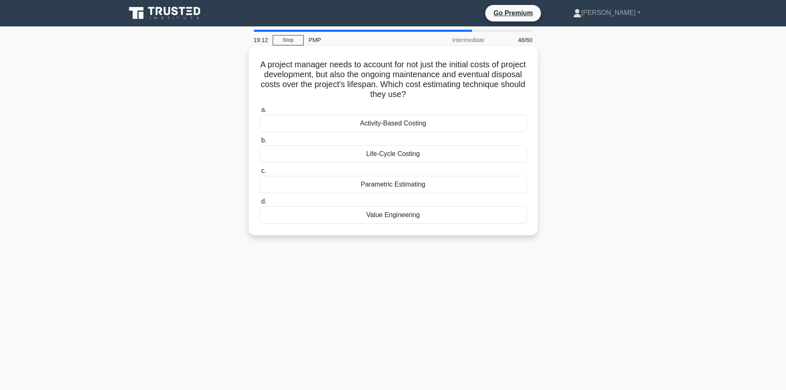
click at [392, 153] on div "Life-Cycle Costing" at bounding box center [392, 153] width 267 height 17
click at [259, 143] on input "b. Life-Cycle Costing" at bounding box center [259, 140] width 0 height 5
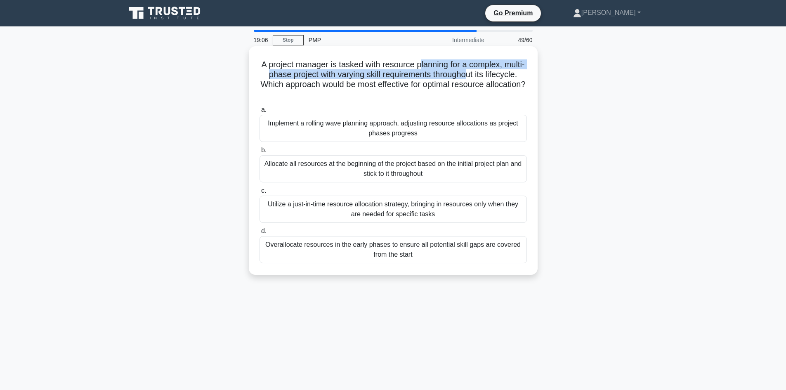
drag, startPoint x: 434, startPoint y: 66, endPoint x: 498, endPoint y: 70, distance: 64.0
click at [498, 70] on h5 "A project manager is tasked with resource planning for a complex, multi-phase p…" at bounding box center [393, 79] width 269 height 40
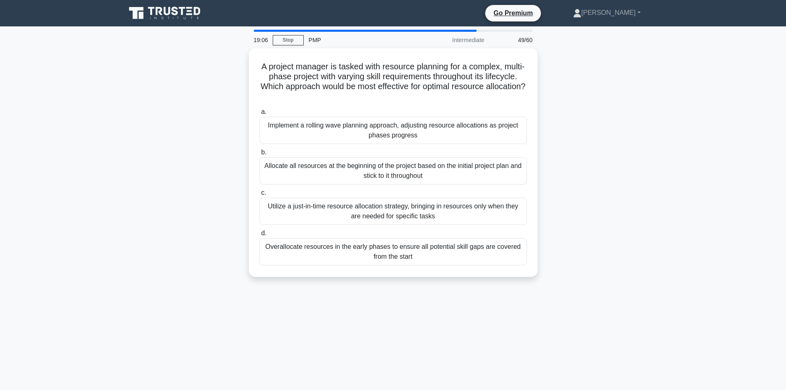
click at [555, 74] on div "A project manager is tasked with resource planning for a complex, multi-phase p…" at bounding box center [393, 167] width 544 height 238
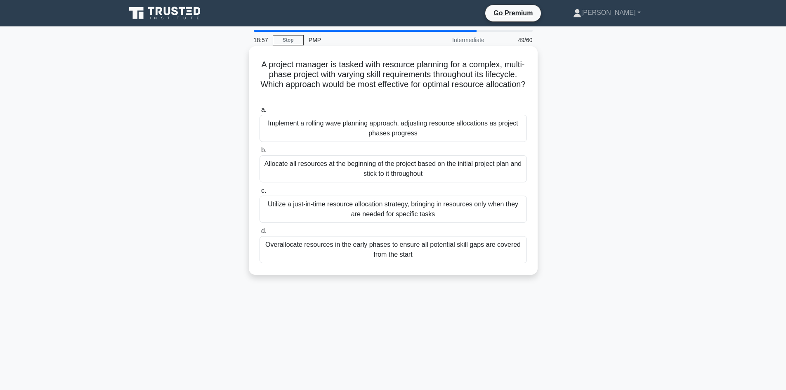
drag, startPoint x: 487, startPoint y: 86, endPoint x: 496, endPoint y: 95, distance: 13.1
click at [496, 95] on h5 "A project manager is tasked with resource planning for a complex, multi-phase p…" at bounding box center [393, 79] width 269 height 40
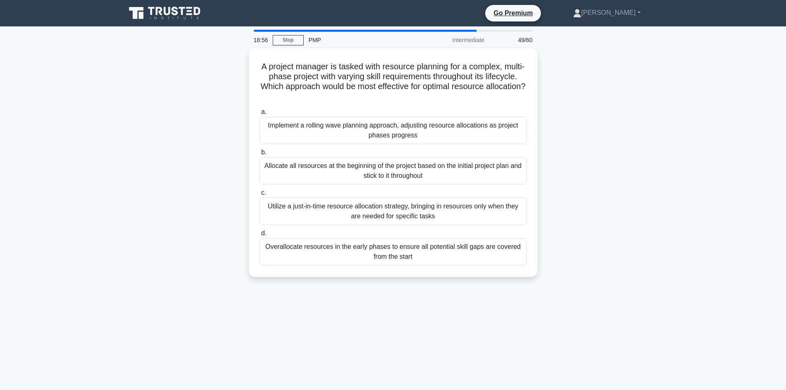
click at [581, 138] on div "A project manager is tasked with resource planning for a complex, multi-phase p…" at bounding box center [393, 167] width 544 height 238
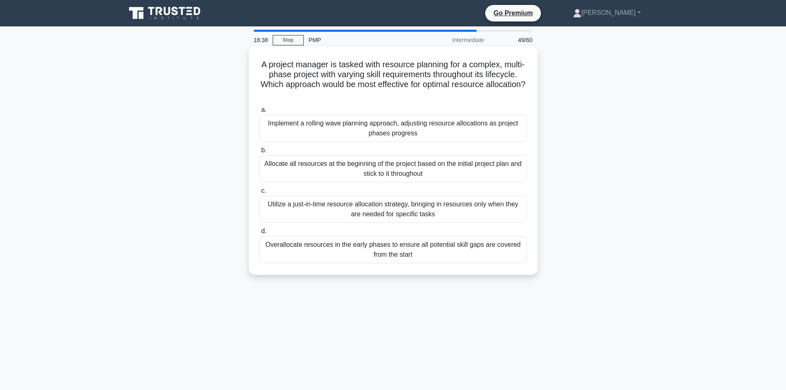
click at [372, 130] on div "Implement a rolling wave planning approach, adjusting resource allocations as p…" at bounding box center [392, 128] width 267 height 27
click at [259, 113] on input "a. Implement a rolling wave planning approach, adjusting resource allocations a…" at bounding box center [259, 109] width 0 height 5
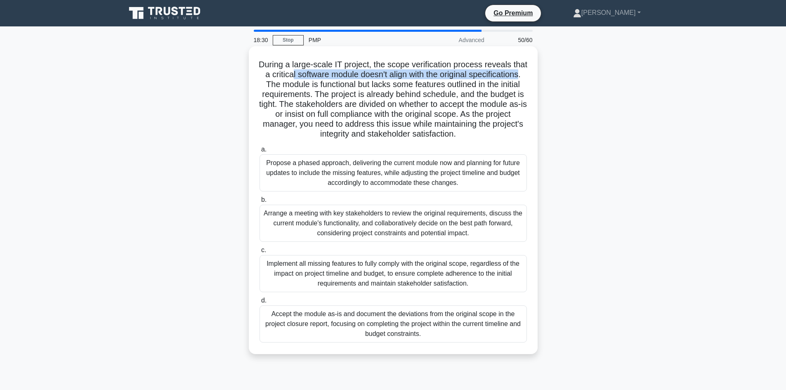
drag, startPoint x: 330, startPoint y: 72, endPoint x: 325, endPoint y: 87, distance: 15.0
click at [325, 87] on h5 "During a large-scale IT project, the scope verification process reveals that a …" at bounding box center [393, 99] width 269 height 80
click at [338, 86] on h5 "During a large-scale IT project, the scope verification process reveals that a …" at bounding box center [393, 99] width 269 height 80
drag, startPoint x: 310, startPoint y: 67, endPoint x: 365, endPoint y: 70, distance: 55.3
click at [365, 70] on h5 "During a large-scale IT project, the scope verification process reveals that a …" at bounding box center [393, 99] width 269 height 80
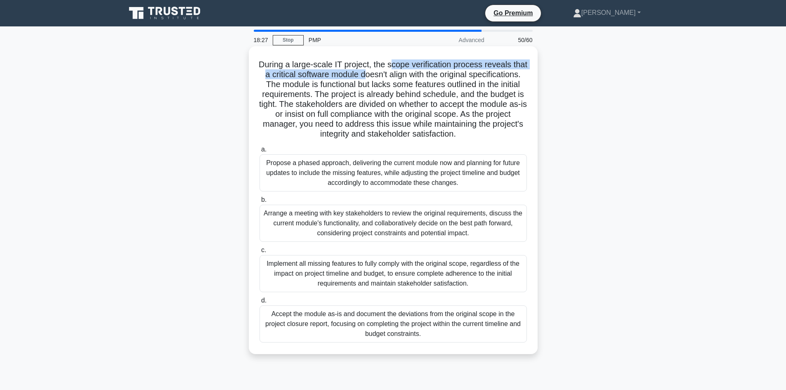
drag, startPoint x: 398, startPoint y: 71, endPoint x: 404, endPoint y: 71, distance: 5.8
click at [398, 70] on h5 "During a large-scale IT project, the scope verification process reveals that a …" at bounding box center [393, 99] width 269 height 80
click at [361, 90] on h5 "During a large-scale IT project, the scope verification process reveals that a …" at bounding box center [393, 99] width 269 height 80
drag, startPoint x: 381, startPoint y: 94, endPoint x: 430, endPoint y: 100, distance: 49.0
click at [381, 94] on h5 "During a large-scale IT project, the scope verification process reveals that a …" at bounding box center [393, 99] width 269 height 80
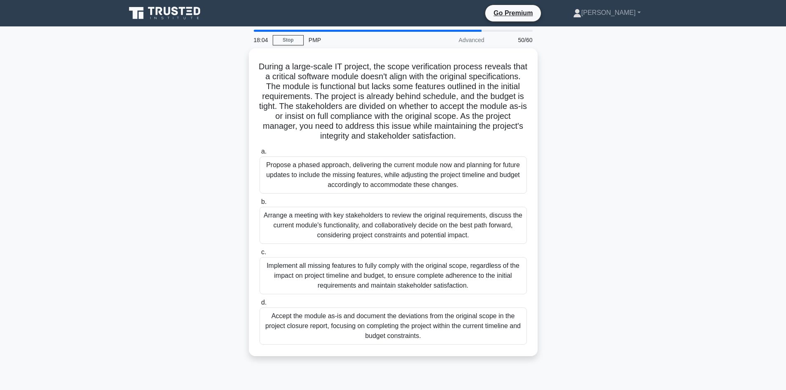
click at [124, 266] on div "During a large-scale IT project, the scope verification process reveals that a …" at bounding box center [393, 207] width 544 height 318
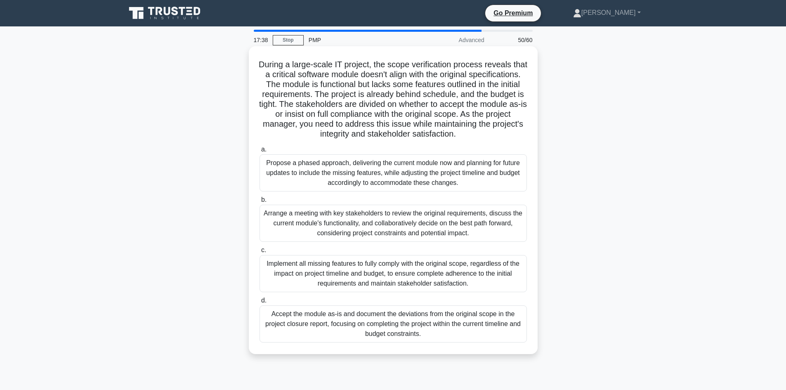
click at [385, 234] on div "Arrange a meeting with key stakeholders to review the original requirements, di…" at bounding box center [392, 223] width 267 height 37
click at [259, 202] on input "b. Arrange a meeting with key stakeholders to review the original requirements,…" at bounding box center [259, 199] width 0 height 5
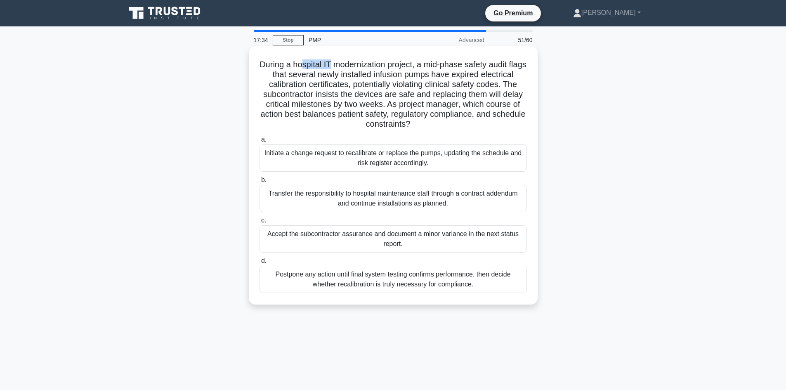
drag, startPoint x: 311, startPoint y: 64, endPoint x: 339, endPoint y: 63, distance: 28.9
click at [339, 63] on h5 "During a hospital IT modernization project, a mid-phase safety audit flags that…" at bounding box center [393, 94] width 269 height 70
drag, startPoint x: 393, startPoint y: 68, endPoint x: 403, endPoint y: 68, distance: 9.9
click at [394, 68] on h5 "During a hospital IT modernization project, a mid-phase safety audit flags that…" at bounding box center [393, 94] width 269 height 70
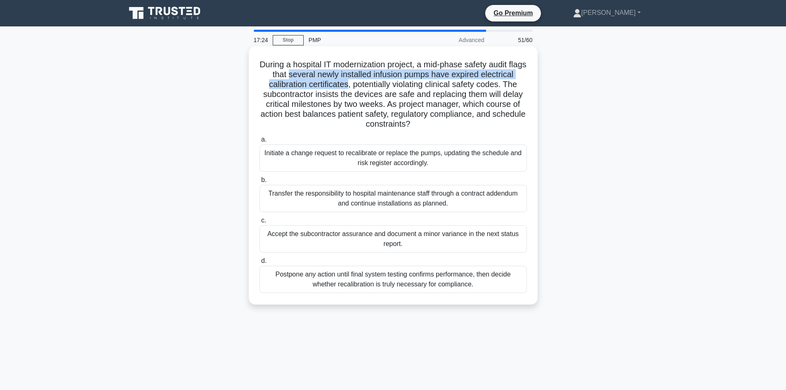
drag, startPoint x: 297, startPoint y: 75, endPoint x: 348, endPoint y: 85, distance: 51.8
click at [348, 85] on h5 "During a hospital IT modernization project, a mid-phase safety audit flags that…" at bounding box center [393, 94] width 269 height 70
click at [397, 86] on h5 "During a hospital IT modernization project, a mid-phase safety audit flags that…" at bounding box center [393, 94] width 269 height 70
drag, startPoint x: 313, startPoint y: 75, endPoint x: 360, endPoint y: 84, distance: 48.1
click at [360, 84] on h5 "During a hospital IT modernization project, a mid-phase safety audit flags that…" at bounding box center [393, 94] width 269 height 70
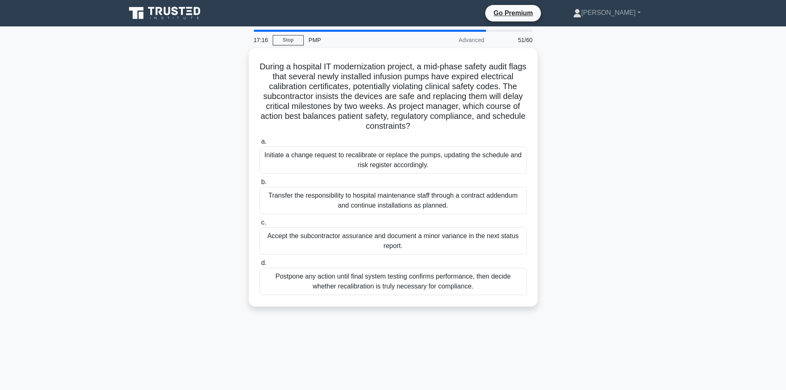
click at [228, 117] on div "During a hospital IT modernization project, a mid-phase safety audit flags that…" at bounding box center [393, 182] width 544 height 268
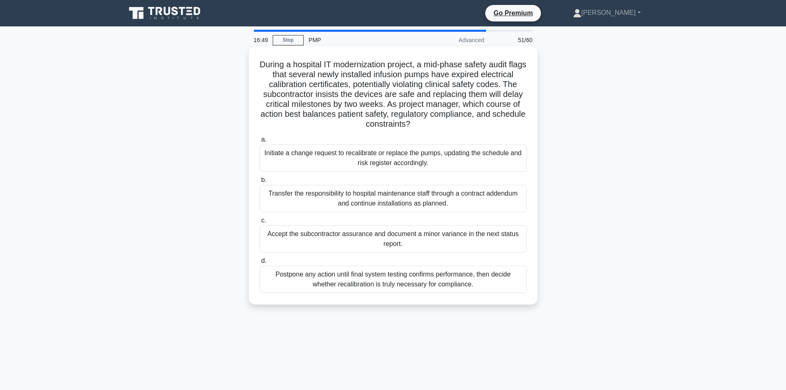
click at [436, 161] on div "Initiate a change request to recalibrate or replace the pumps, updating the sch…" at bounding box center [392, 157] width 267 height 27
click at [259, 142] on input "a. Initiate a change request to recalibrate or replace the pumps, updating the …" at bounding box center [259, 139] width 0 height 5
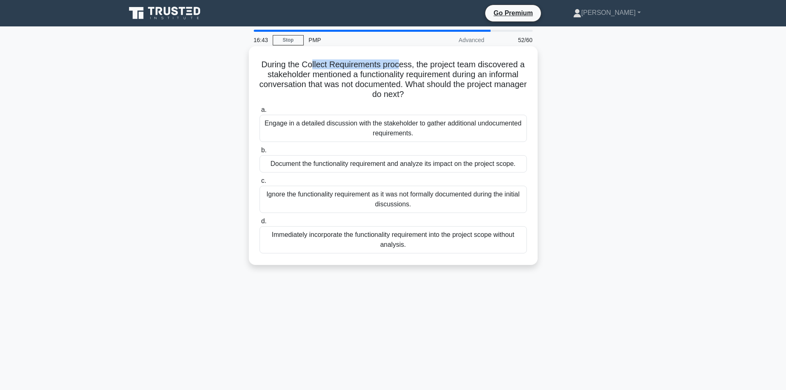
drag, startPoint x: 311, startPoint y: 64, endPoint x: 399, endPoint y: 68, distance: 87.9
click at [399, 68] on h5 "During the Collect Requirements process, the project team discovered a stakehol…" at bounding box center [393, 79] width 269 height 40
click at [389, 75] on h5 "During the Collect Requirements process, the project team discovered a stakehol…" at bounding box center [393, 79] width 269 height 40
drag, startPoint x: 317, startPoint y: 63, endPoint x: 362, endPoint y: 67, distance: 45.2
click at [362, 67] on h5 "During the Collect Requirements process, the project team discovered a stakehol…" at bounding box center [393, 79] width 269 height 40
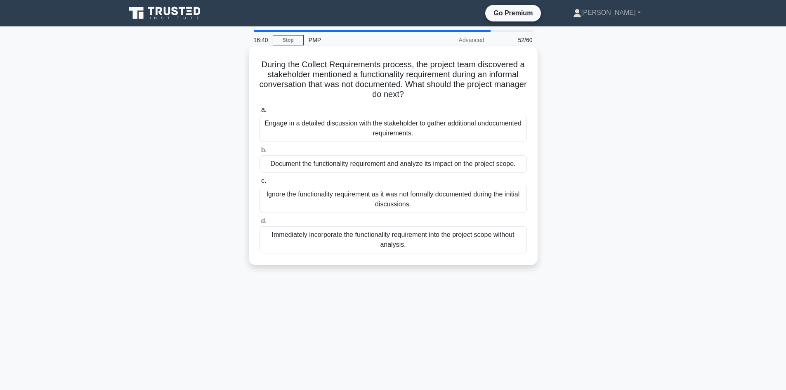
click at [359, 75] on h5 "During the Collect Requirements process, the project team discovered a stakehol…" at bounding box center [393, 79] width 269 height 40
drag, startPoint x: 305, startPoint y: 63, endPoint x: 362, endPoint y: 67, distance: 57.1
click at [362, 67] on h5 "During the Collect Requirements process, the project team discovered a stakehol…" at bounding box center [393, 79] width 269 height 40
click at [360, 128] on div "Engage in a detailed discussion with the stakeholder to gather additional undoc…" at bounding box center [392, 128] width 267 height 27
click at [259, 113] on input "a. Engage in a detailed discussion with the stakeholder to gather additional un…" at bounding box center [259, 109] width 0 height 5
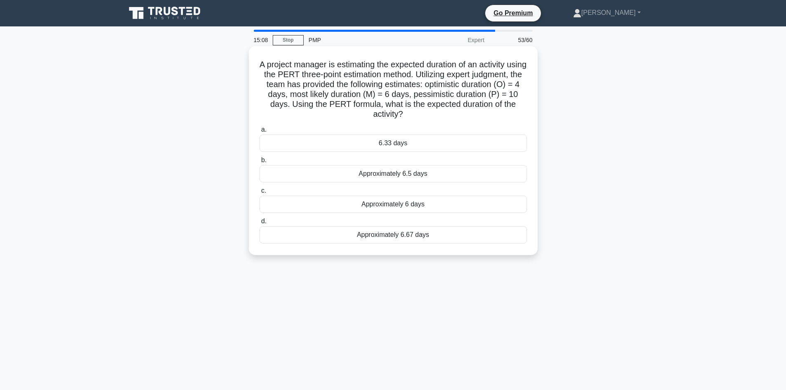
click at [400, 146] on div "6.33 days" at bounding box center [392, 142] width 267 height 17
click at [259, 132] on input "a. 6.33 days" at bounding box center [259, 129] width 0 height 5
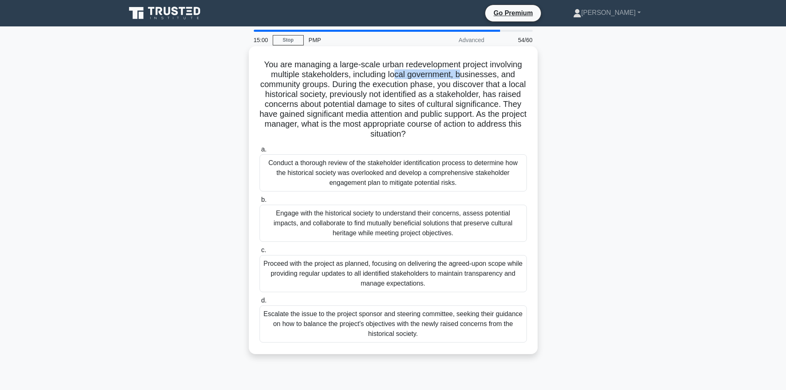
drag, startPoint x: 398, startPoint y: 78, endPoint x: 464, endPoint y: 77, distance: 66.0
click at [464, 77] on h5 "You are managing a large-scale urban redevelopment project involving multiple s…" at bounding box center [393, 99] width 269 height 80
drag, startPoint x: 489, startPoint y: 81, endPoint x: 511, endPoint y: 79, distance: 22.3
click at [490, 81] on h5 "You are managing a large-scale urban redevelopment project involving multiple s…" at bounding box center [393, 99] width 269 height 80
click at [371, 230] on div "Engage with the historical society to understand their concerns, assess potenti…" at bounding box center [392, 223] width 267 height 37
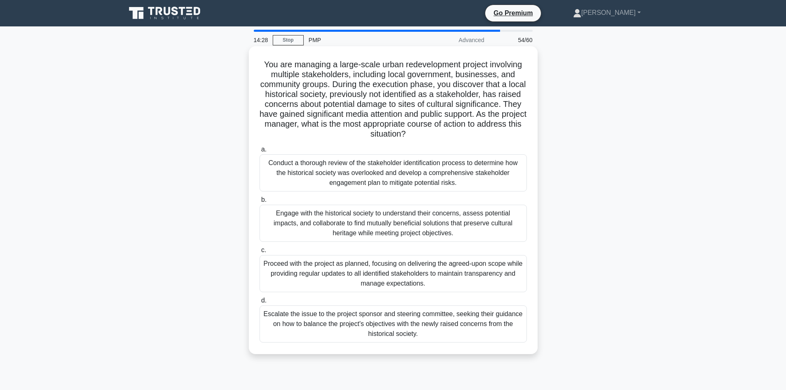
click at [259, 202] on input "b. Engage with the historical society to understand their concerns, assess pote…" at bounding box center [259, 199] width 0 height 5
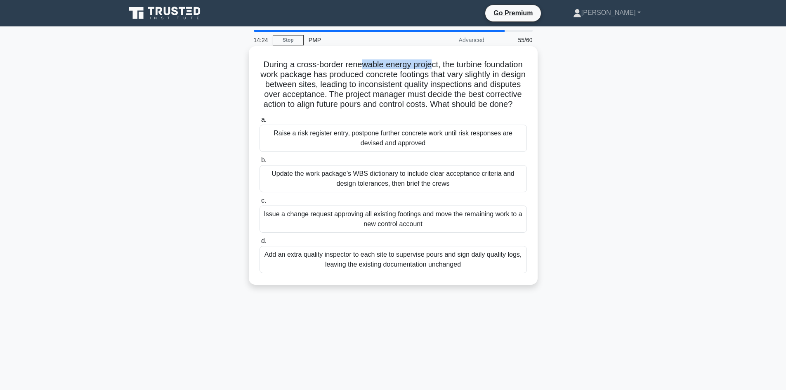
drag, startPoint x: 383, startPoint y: 64, endPoint x: 454, endPoint y: 66, distance: 71.4
click at [454, 66] on h5 "During a cross-border renewable energy project, the turbine foundation work pac…" at bounding box center [393, 84] width 269 height 50
drag, startPoint x: 362, startPoint y: 82, endPoint x: 394, endPoint y: 82, distance: 32.2
click at [394, 82] on h5 "During a cross-border renewable energy project, the turbine foundation work pac…" at bounding box center [393, 84] width 269 height 50
click at [419, 150] on div "Raise a risk register entry, postpone further concrete work until risk response…" at bounding box center [392, 138] width 267 height 27
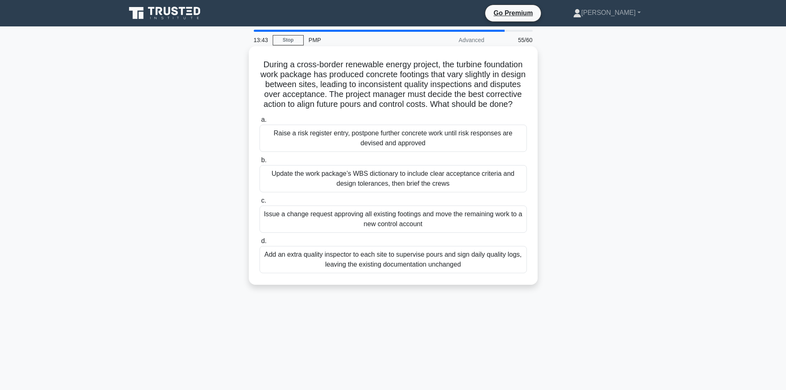
click at [259, 122] on input "a. Raise a risk register entry, postpone further concrete work until risk respo…" at bounding box center [259, 119] width 0 height 5
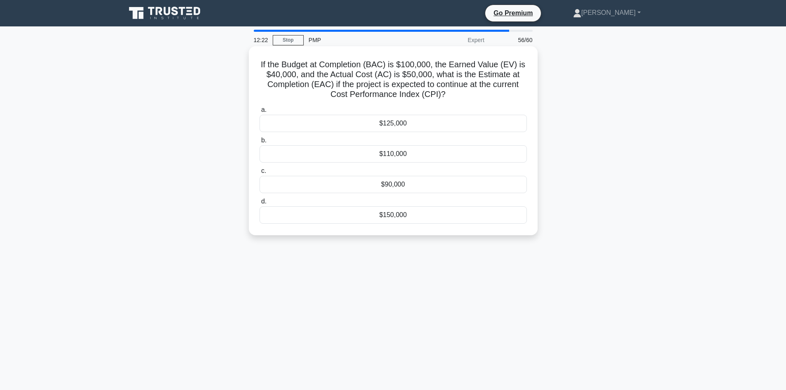
click at [401, 122] on div "$125,000" at bounding box center [392, 123] width 267 height 17
click at [259, 113] on input "a. $125,000" at bounding box center [259, 109] width 0 height 5
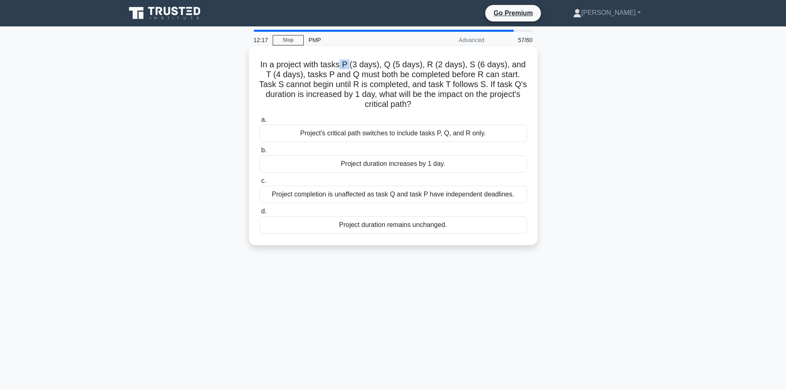
drag, startPoint x: 343, startPoint y: 64, endPoint x: 354, endPoint y: 64, distance: 10.7
click at [354, 64] on h5 "In a project with tasks P (3 days), Q (5 days), R (2 days), S (6 days), and T (…" at bounding box center [393, 84] width 269 height 50
click at [404, 167] on div "Project duration increases by 1 day." at bounding box center [392, 163] width 267 height 17
click at [259, 153] on input "b. Project duration increases by 1 day." at bounding box center [259, 150] width 0 height 5
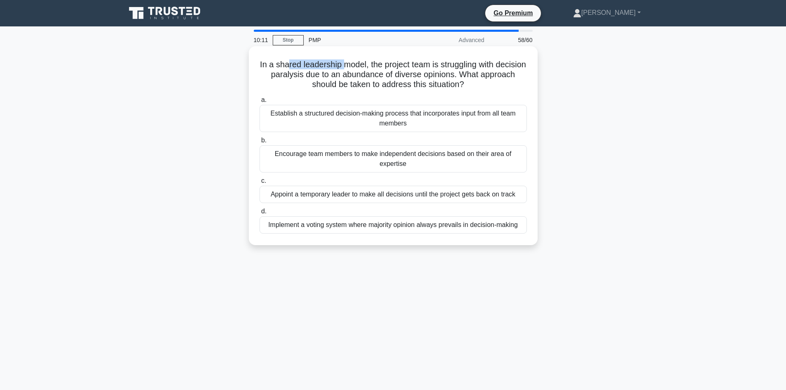
drag, startPoint x: 300, startPoint y: 64, endPoint x: 365, endPoint y: 68, distance: 64.9
click at [364, 68] on h5 "In a shared leadership model, the project team is struggling with decision para…" at bounding box center [393, 74] width 269 height 31
drag, startPoint x: 367, startPoint y: 68, endPoint x: 406, endPoint y: 68, distance: 39.2
click at [367, 68] on h5 "In a shared leadership model, the project team is struggling with decision para…" at bounding box center [393, 74] width 269 height 31
drag, startPoint x: 282, startPoint y: 73, endPoint x: 325, endPoint y: 80, distance: 43.3
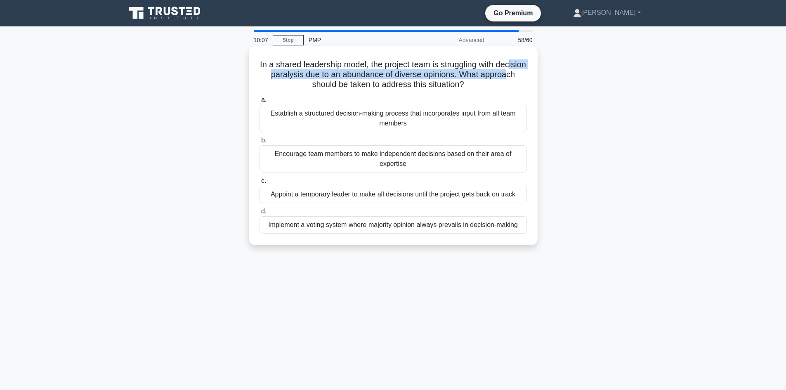
click at [318, 80] on h5 "In a shared leadership model, the project team is struggling with decision para…" at bounding box center [393, 74] width 269 height 31
click at [388, 78] on h5 "In a shared leadership model, the project team is struggling with decision para…" at bounding box center [393, 74] width 269 height 31
click at [386, 124] on div "Establish a structured decision-making process that incorporates input from all…" at bounding box center [392, 118] width 267 height 27
click at [259, 103] on input "a. Establish a structured decision-making process that incorporates input from …" at bounding box center [259, 99] width 0 height 5
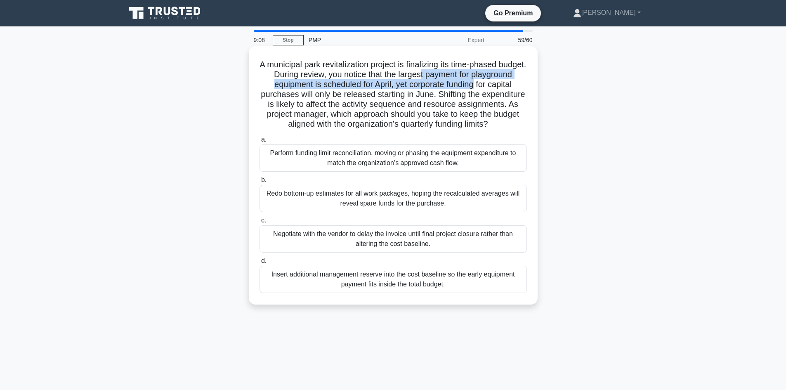
drag, startPoint x: 458, startPoint y: 73, endPoint x: 509, endPoint y: 80, distance: 51.5
click at [514, 80] on h5 "A municipal park revitalization project is finalizing its time-phased budget. D…" at bounding box center [393, 94] width 269 height 70
click at [318, 89] on h5 "A municipal park revitalization project is finalizing its time-phased budget. D…" at bounding box center [393, 94] width 269 height 70
click at [435, 89] on h5 "A municipal park revitalization project is finalizing its time-phased budget. D…" at bounding box center [393, 94] width 269 height 70
drag, startPoint x: 454, startPoint y: 91, endPoint x: 480, endPoint y: 87, distance: 26.2
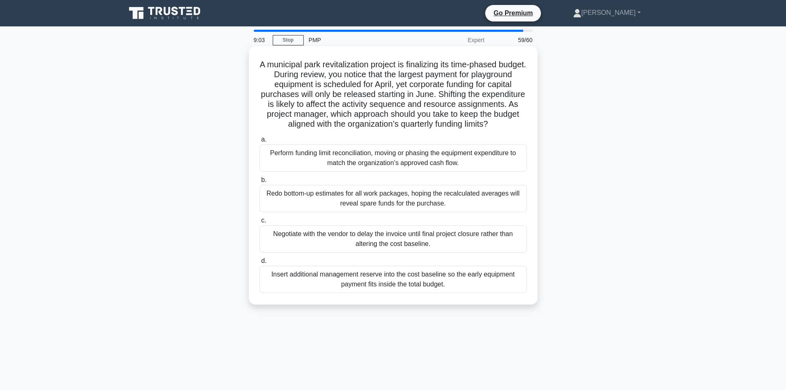
click at [454, 91] on h5 "A municipal park revitalization project is finalizing its time-phased budget. D…" at bounding box center [393, 94] width 269 height 70
drag, startPoint x: 279, startPoint y: 93, endPoint x: 317, endPoint y: 96, distance: 38.5
click at [317, 96] on h5 "A municipal park revitalization project is finalizing its time-phased budget. D…" at bounding box center [393, 94] width 269 height 70
click at [354, 108] on h5 "A municipal park revitalization project is finalizing its time-phased budget. D…" at bounding box center [393, 94] width 269 height 70
drag, startPoint x: 435, startPoint y: 94, endPoint x: 456, endPoint y: 93, distance: 21.5
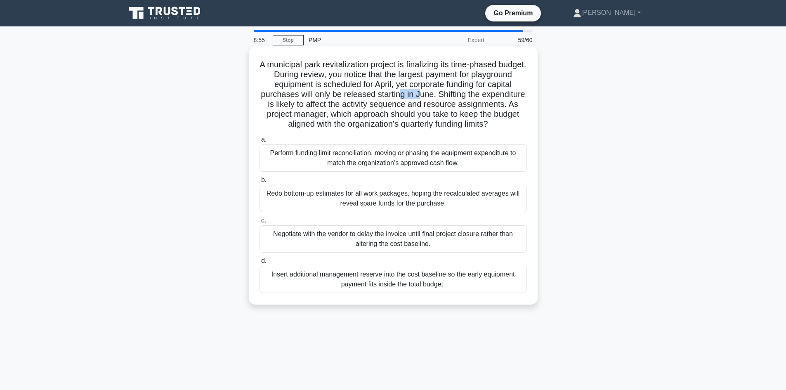
click at [456, 93] on h5 "A municipal park revitalization project is finalizing its time-phased budget. D…" at bounding box center [393, 94] width 269 height 70
click at [453, 99] on h5 "A municipal park revitalization project is finalizing its time-phased budget. D…" at bounding box center [393, 94] width 269 height 70
click at [393, 252] on div "Negotiate with the vendor to delay the invoice until final project closure rath…" at bounding box center [392, 238] width 267 height 27
click at [259, 223] on input "c. Negotiate with the vendor to delay the invoice until final project closure r…" at bounding box center [259, 220] width 0 height 5
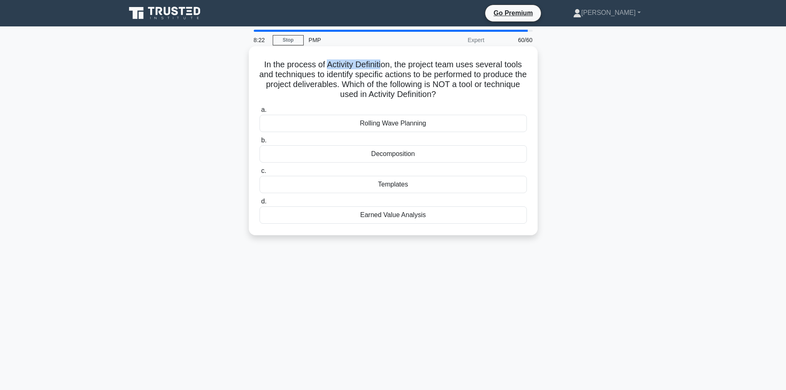
drag, startPoint x: 325, startPoint y: 62, endPoint x: 382, endPoint y: 68, distance: 57.7
click at [382, 68] on h5 "In the process of Activity Definition, the project team uses several tools and …" at bounding box center [393, 79] width 269 height 40
click at [356, 83] on h5 "In the process of Activity Definition, the project team uses several tools and …" at bounding box center [393, 79] width 269 height 40
drag, startPoint x: 308, startPoint y: 84, endPoint x: 321, endPoint y: 82, distance: 13.8
click at [321, 82] on h5 "In the process of Activity Definition, the project team uses several tools and …" at bounding box center [393, 79] width 269 height 40
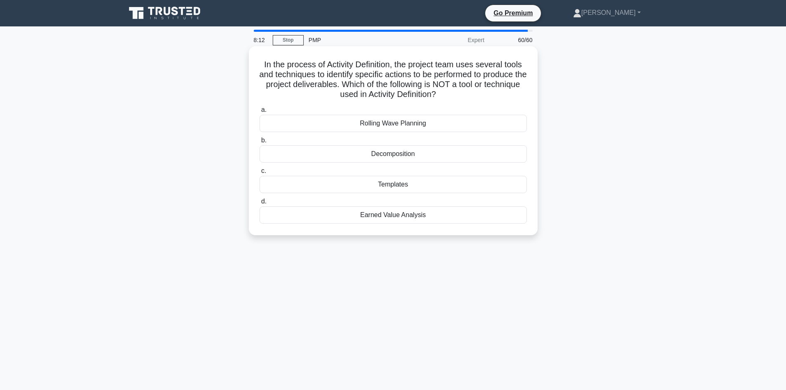
click at [351, 87] on h5 "In the process of Activity Definition, the project team uses several tools and …" at bounding box center [393, 79] width 269 height 40
drag, startPoint x: 389, startPoint y: 94, endPoint x: 424, endPoint y: 98, distance: 35.7
click at [424, 98] on h5 "In the process of Activity Definition, the project team uses several tools and …" at bounding box center [393, 79] width 269 height 40
click at [219, 153] on div "In the process of Activity Definition, the project team uses several tools and …" at bounding box center [393, 147] width 544 height 199
drag, startPoint x: 378, startPoint y: 72, endPoint x: 361, endPoint y: 83, distance: 19.9
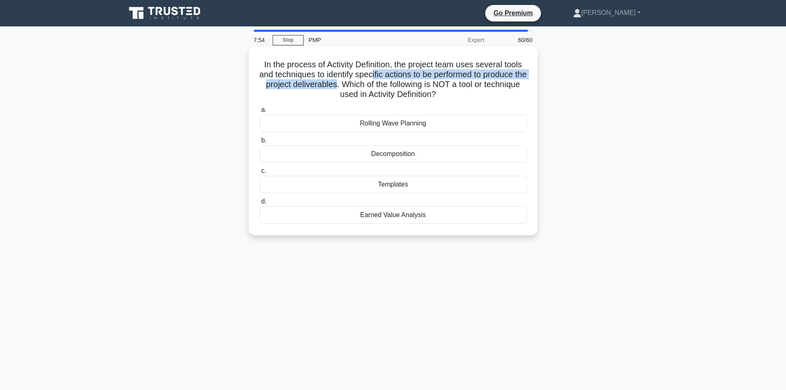
click at [361, 83] on h5 "In the process of Activity Definition, the project team uses several tools and …" at bounding box center [393, 79] width 269 height 40
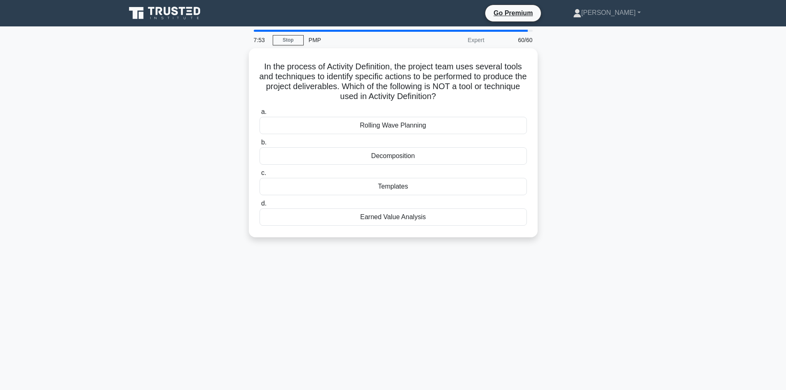
drag, startPoint x: 212, startPoint y: 169, endPoint x: 238, endPoint y: 172, distance: 26.2
click at [213, 168] on div "In the process of Activity Definition, the project team uses several tools and …" at bounding box center [393, 147] width 544 height 199
click at [396, 127] on div "Rolling Wave Planning" at bounding box center [392, 123] width 267 height 17
click at [259, 113] on input "a. Rolling Wave Planning" at bounding box center [259, 109] width 0 height 5
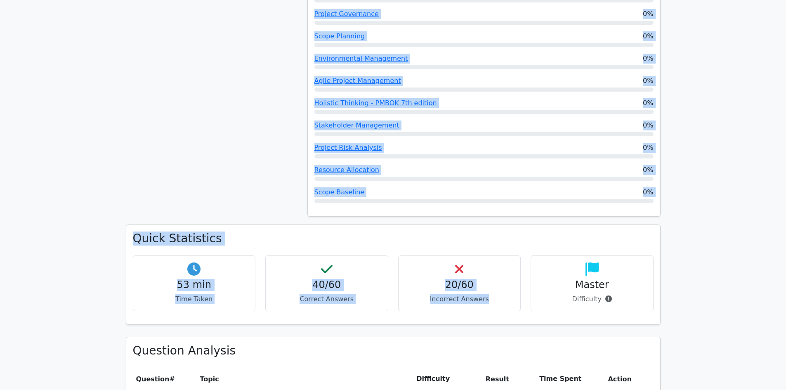
scroll to position [907, 0]
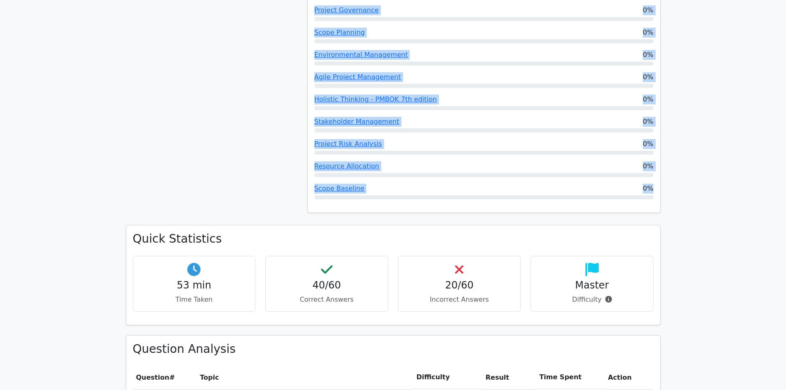
drag, startPoint x: 311, startPoint y: 222, endPoint x: 438, endPoint y: 160, distance: 141.3
copy div "Performance by Topic Quality - PMBOK 7th edition 100% Scheduling Techniques 100…"
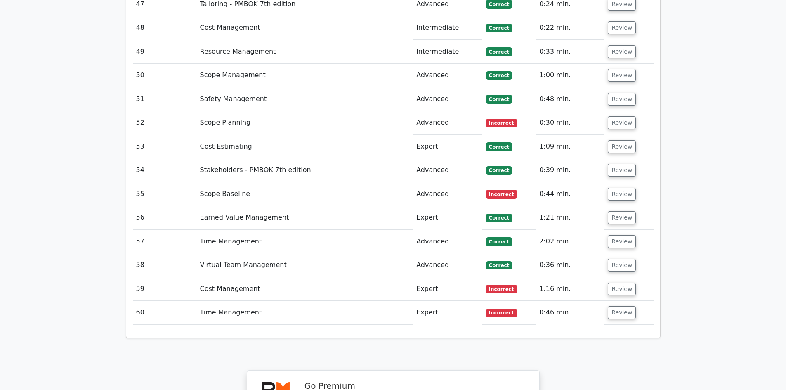
scroll to position [2887, 0]
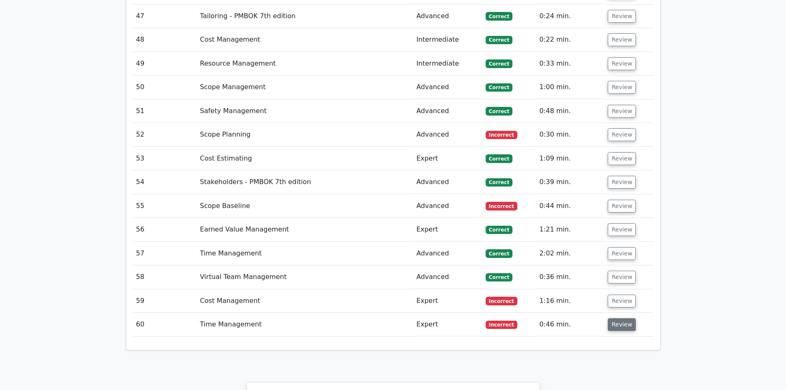
click at [618, 318] on button "Review" at bounding box center [621, 324] width 28 height 13
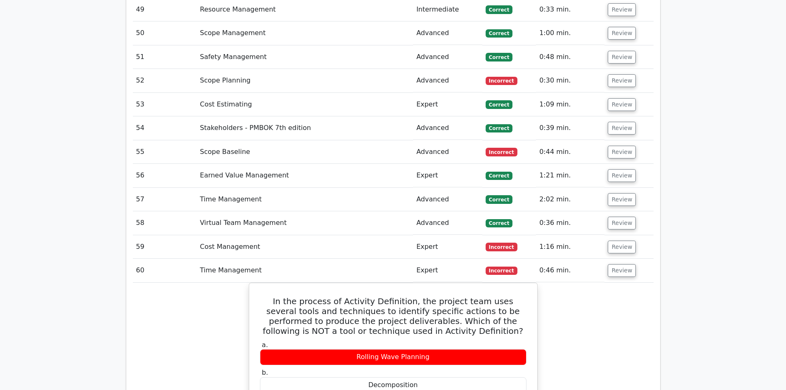
scroll to position [2928, 0]
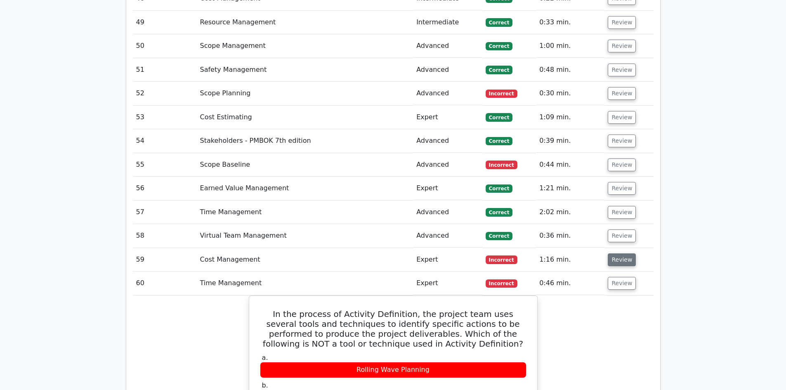
click at [616, 253] on button "Review" at bounding box center [621, 259] width 28 height 13
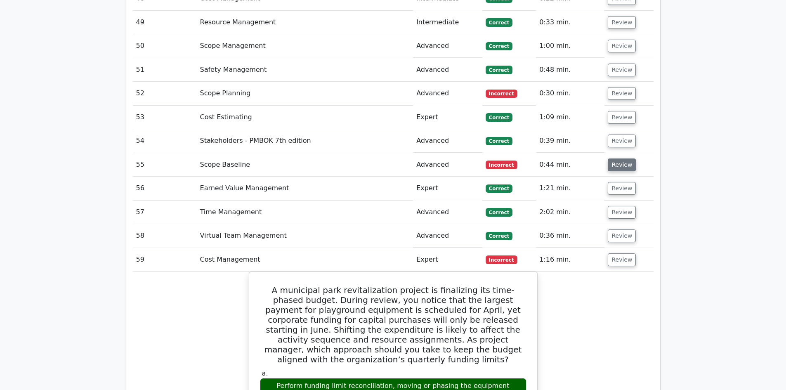
click at [618, 158] on button "Review" at bounding box center [621, 164] width 28 height 13
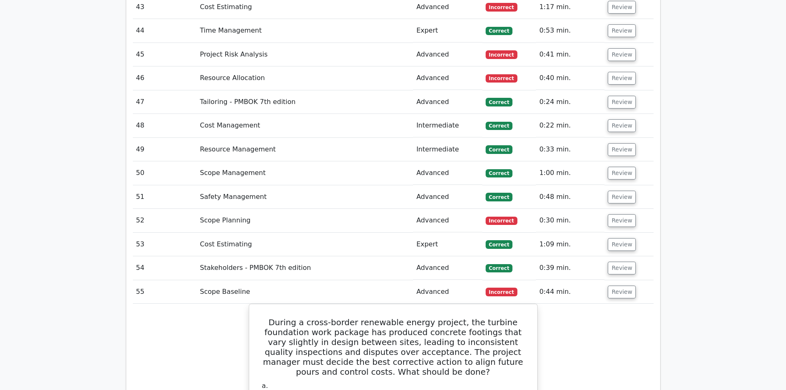
scroll to position [2763, 0]
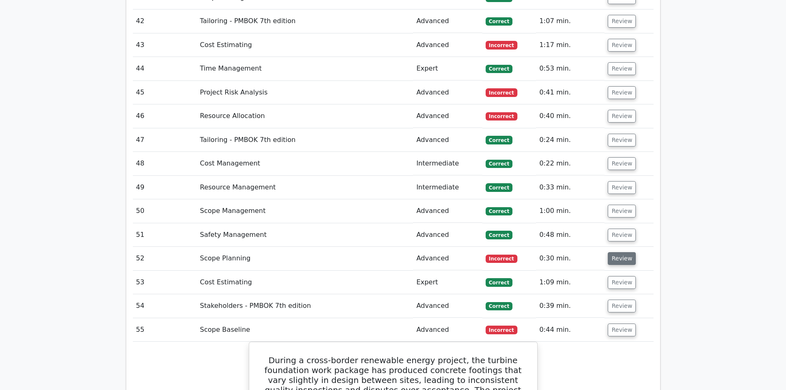
click at [620, 252] on button "Review" at bounding box center [621, 258] width 28 height 13
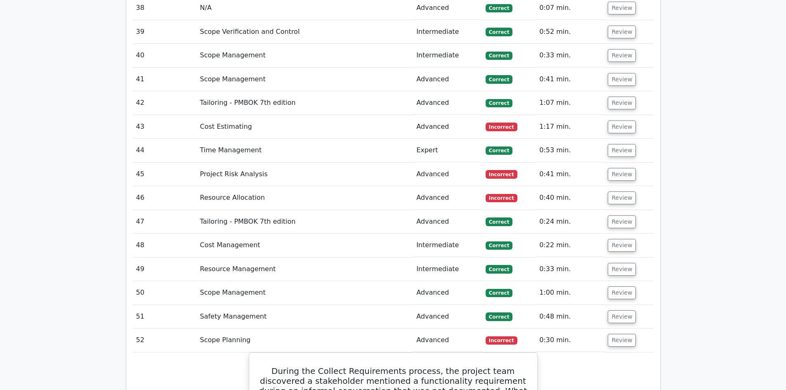
scroll to position [2681, 0]
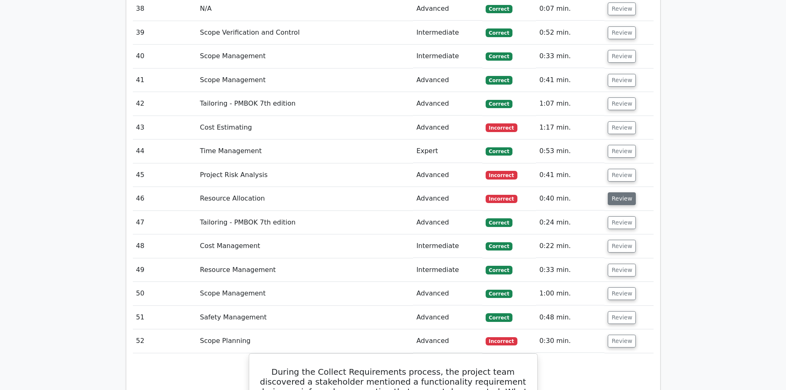
click at [621, 192] on button "Review" at bounding box center [621, 198] width 28 height 13
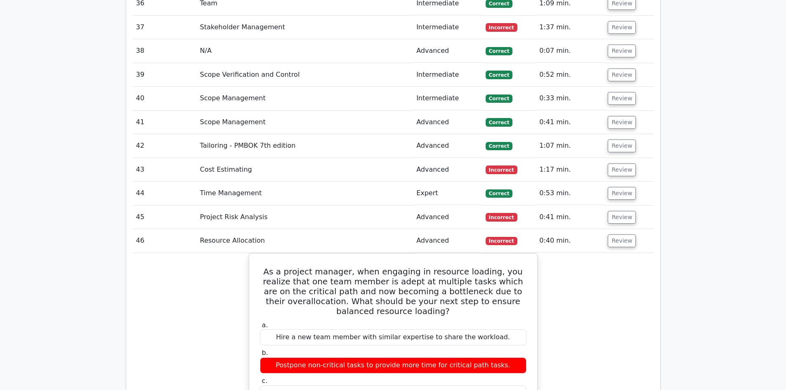
scroll to position [2598, 0]
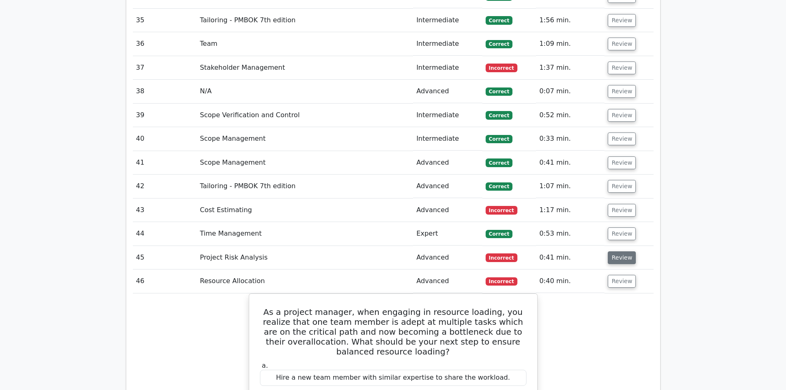
click at [620, 251] on button "Review" at bounding box center [621, 257] width 28 height 13
click at [619, 251] on button "Review" at bounding box center [621, 257] width 28 height 13
click at [621, 251] on button "Review" at bounding box center [621, 257] width 28 height 13
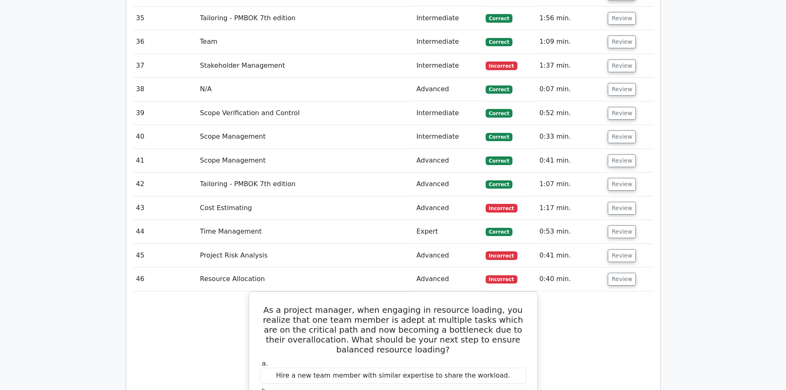
scroll to position [2557, 0]
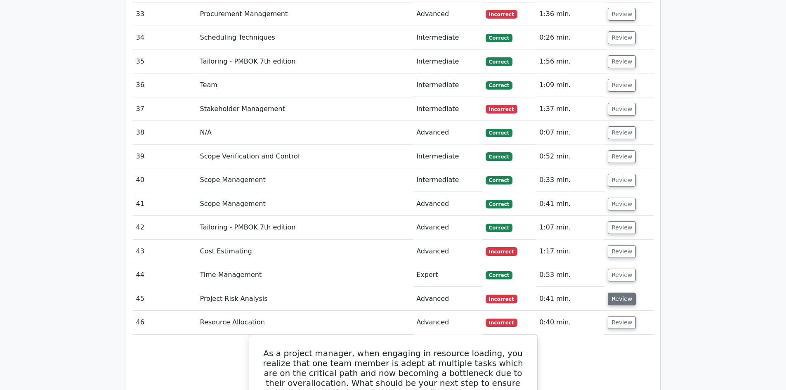
click at [614, 292] on button "Review" at bounding box center [621, 298] width 28 height 13
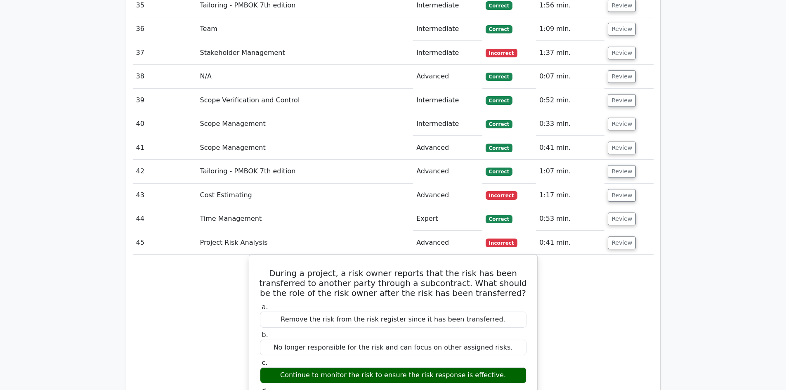
scroll to position [2598, 0]
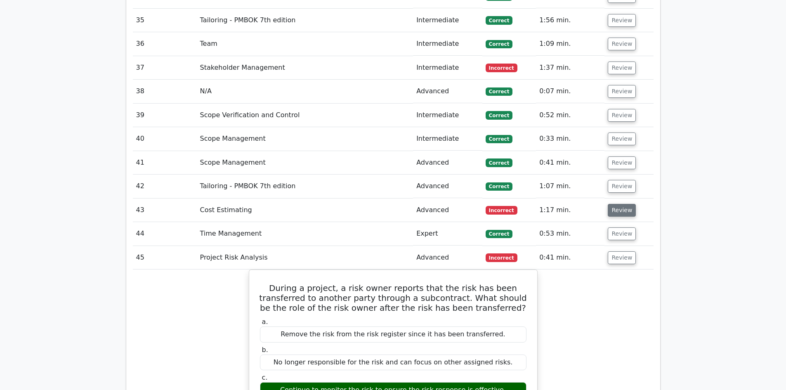
click at [624, 204] on button "Review" at bounding box center [621, 210] width 28 height 13
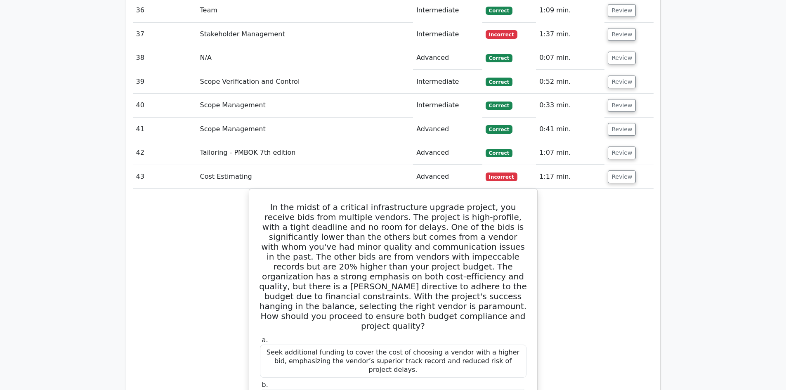
scroll to position [2557, 0]
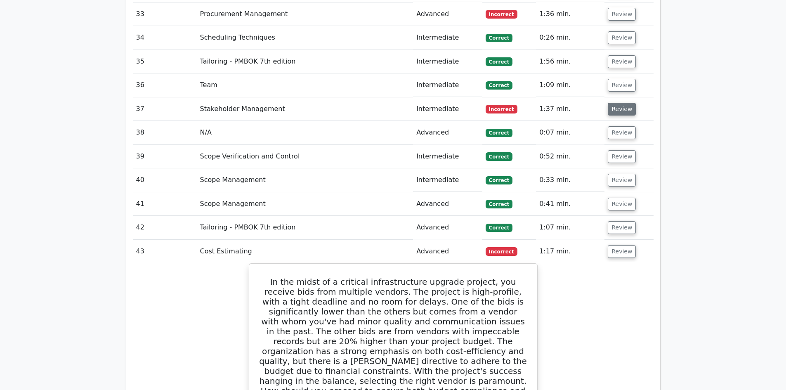
click at [614, 103] on button "Review" at bounding box center [621, 109] width 28 height 13
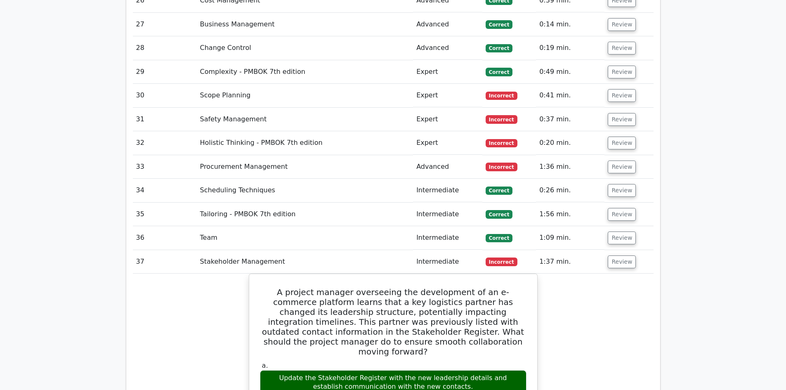
scroll to position [2392, 0]
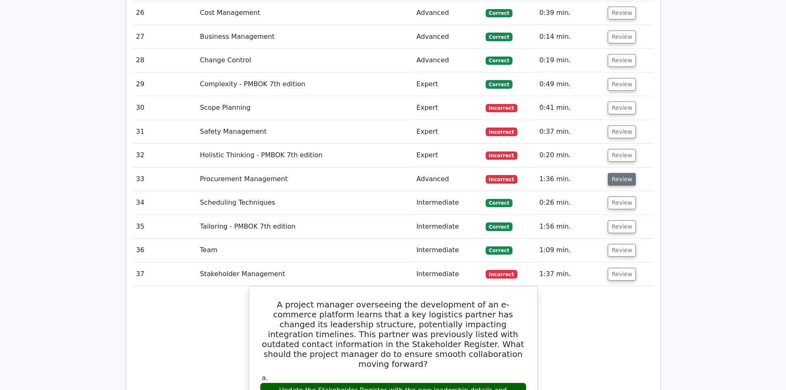
click at [621, 173] on button "Review" at bounding box center [621, 179] width 28 height 13
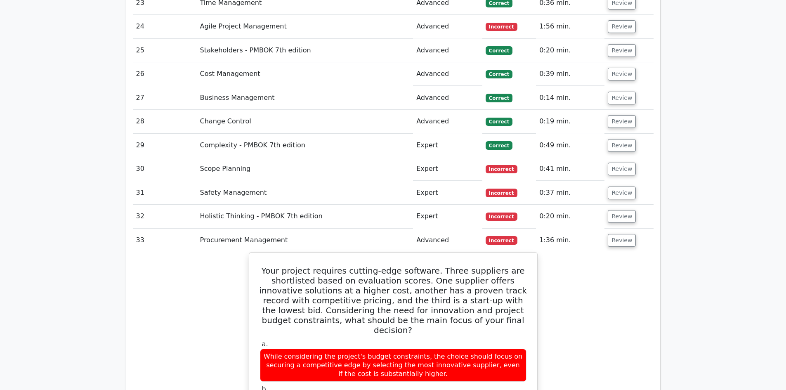
scroll to position [2309, 0]
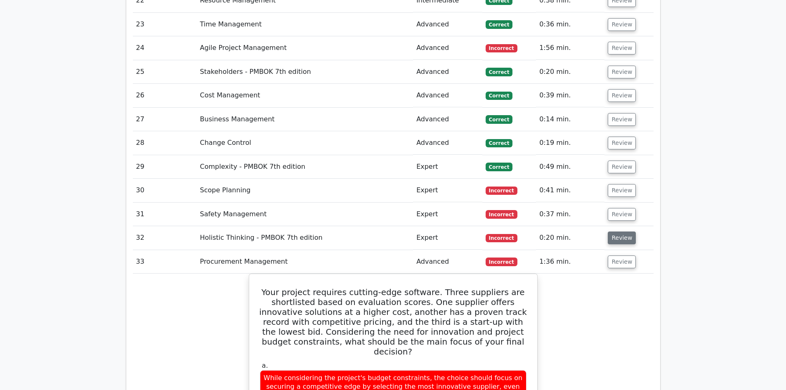
click at [621, 231] on button "Review" at bounding box center [621, 237] width 28 height 13
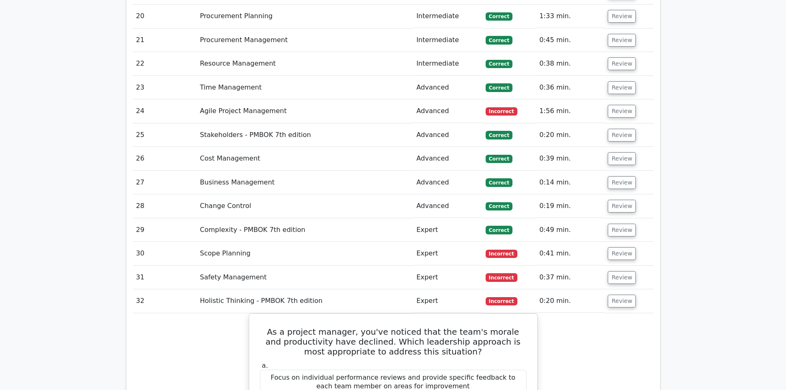
scroll to position [2227, 0]
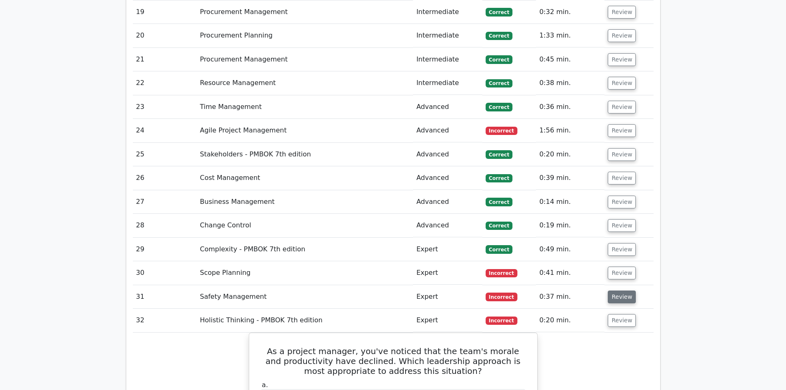
click at [624, 290] on button "Review" at bounding box center [621, 296] width 28 height 13
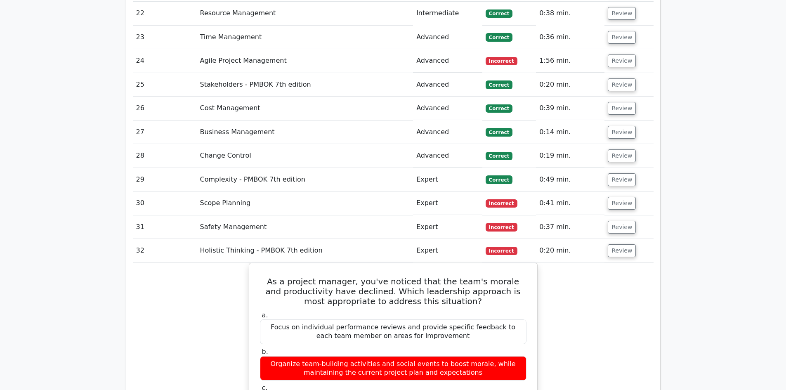
scroll to position [2309, 0]
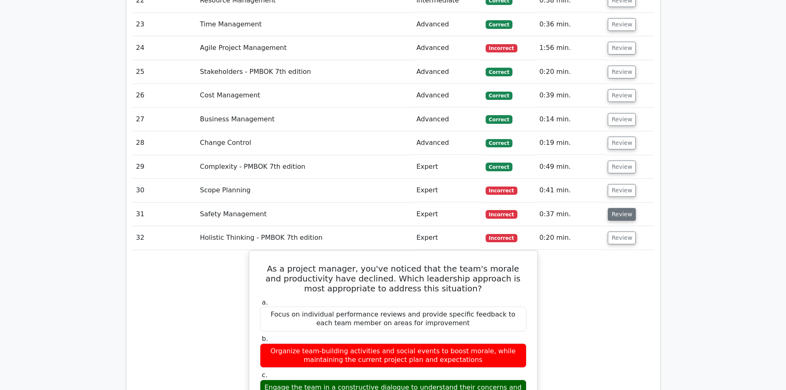
click at [620, 208] on button "Review" at bounding box center [621, 214] width 28 height 13
click at [619, 184] on button "Review" at bounding box center [621, 190] width 28 height 13
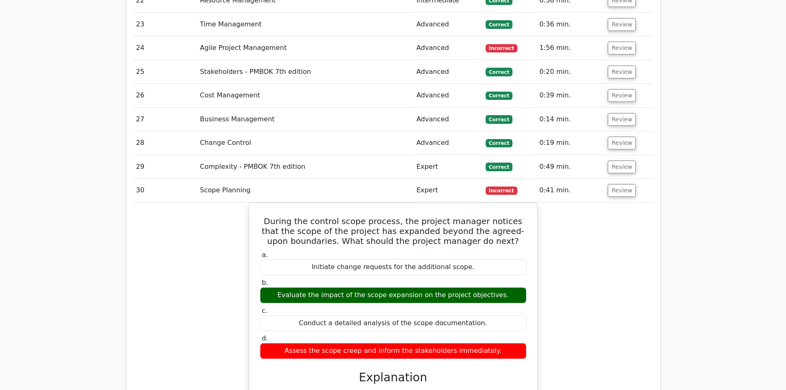
scroll to position [2227, 0]
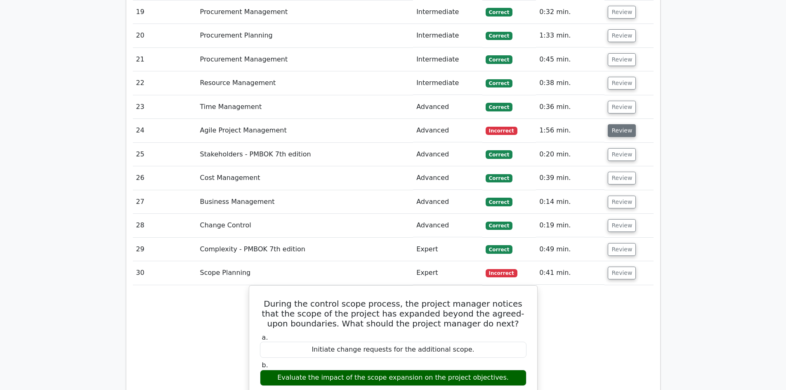
click at [617, 124] on button "Review" at bounding box center [621, 130] width 28 height 13
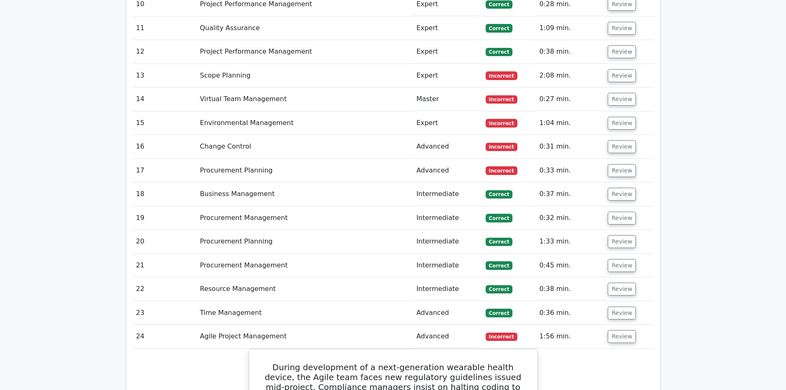
scroll to position [2021, 0]
click at [626, 165] on button "Review" at bounding box center [621, 171] width 28 height 13
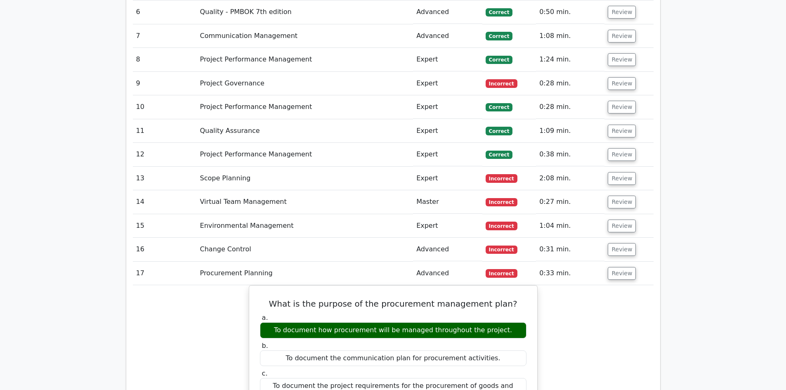
scroll to position [1897, 0]
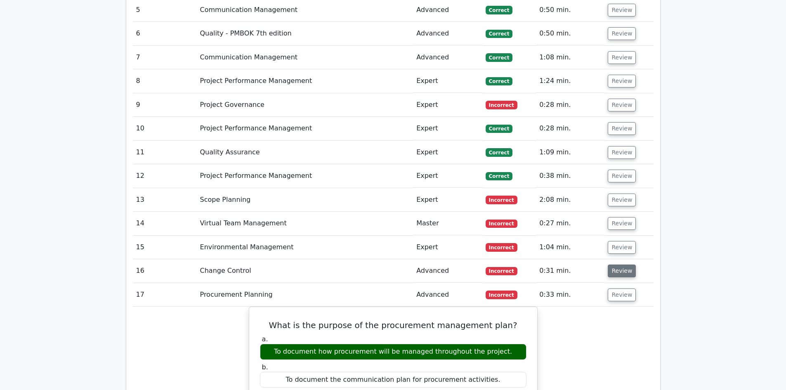
click at [619, 264] on button "Review" at bounding box center [621, 270] width 28 height 13
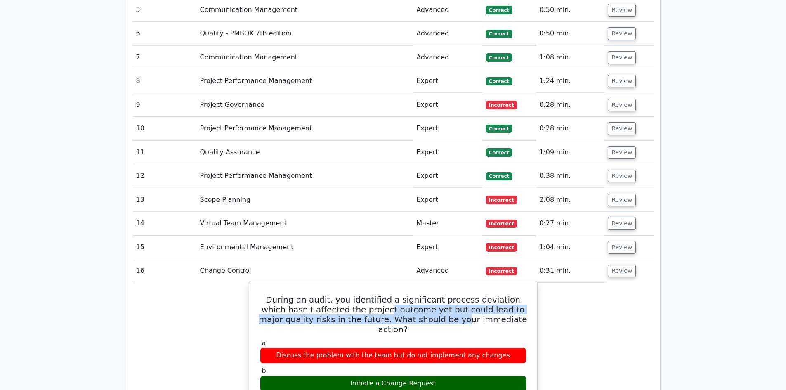
drag, startPoint x: 384, startPoint y: 248, endPoint x: 426, endPoint y: 251, distance: 41.3
click at [426, 294] on h5 "During an audit, you identified a significant process deviation which hasn't af…" at bounding box center [393, 314] width 268 height 40
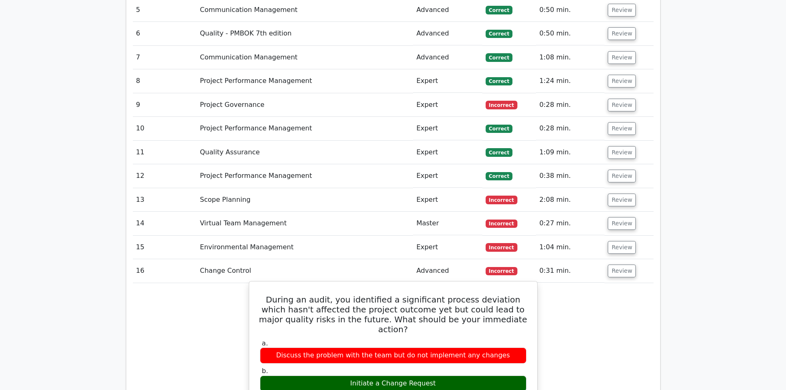
drag, startPoint x: 443, startPoint y: 254, endPoint x: 480, endPoint y: 256, distance: 36.8
click at [443, 294] on h5 "During an audit, you identified a significant process deviation which hasn't af…" at bounding box center [393, 314] width 268 height 40
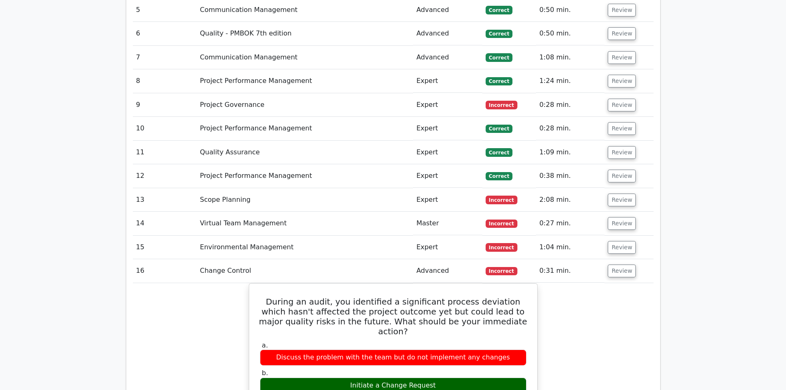
click at [621, 241] on button "Review" at bounding box center [621, 247] width 28 height 13
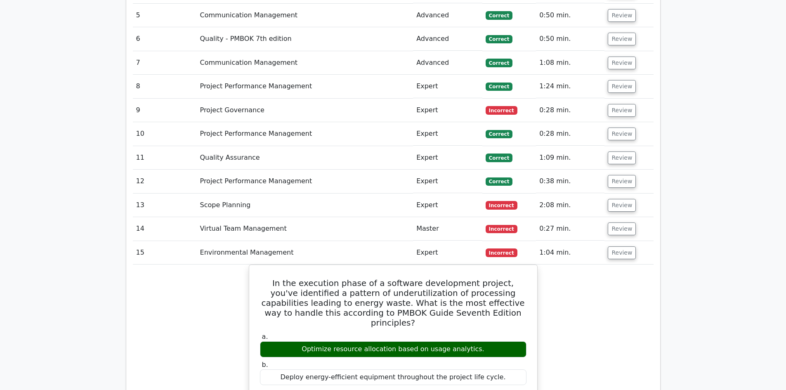
scroll to position [1856, 0]
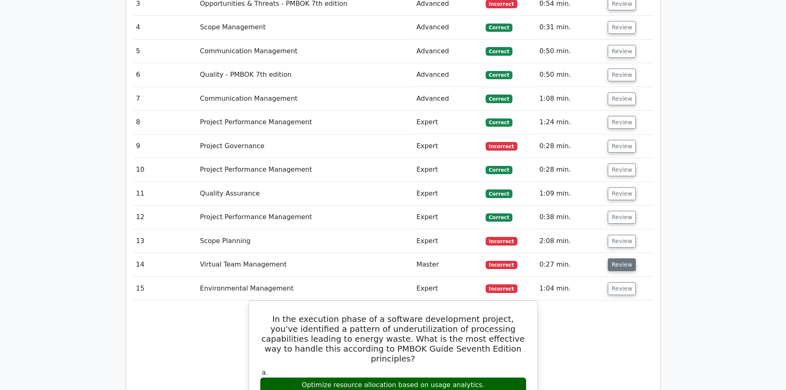
click at [619, 258] on button "Review" at bounding box center [621, 264] width 28 height 13
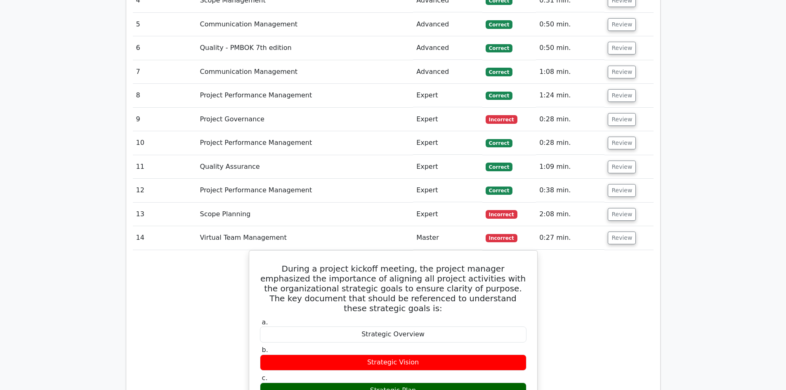
scroll to position [1897, 0]
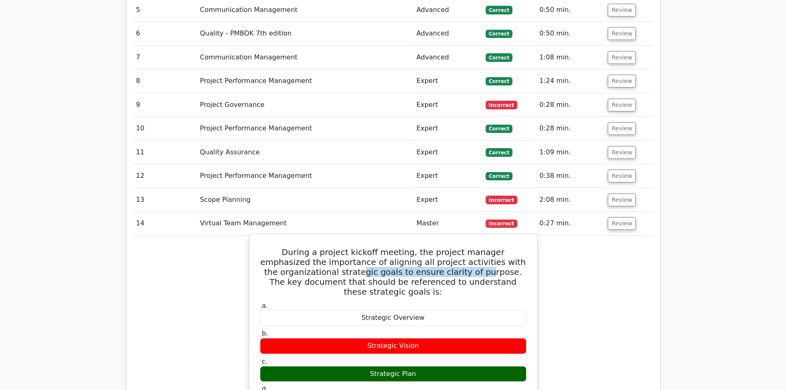
drag, startPoint x: 288, startPoint y: 206, endPoint x: 405, endPoint y: 205, distance: 116.7
click at [405, 247] on h5 "During a project kickoff meeting, the project manager emphasized the importance…" at bounding box center [393, 271] width 268 height 49
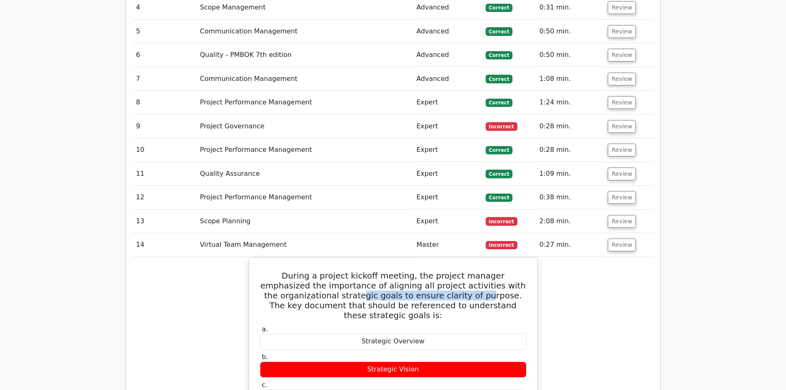
scroll to position [1856, 0]
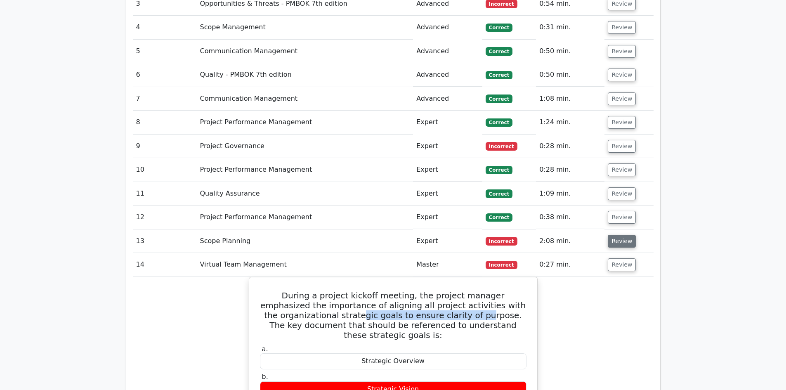
click at [622, 235] on button "Review" at bounding box center [621, 241] width 28 height 13
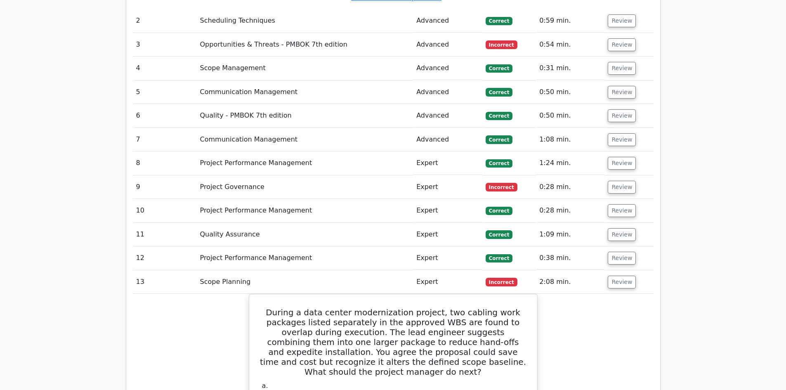
scroll to position [1815, 0]
click at [621, 181] on button "Review" at bounding box center [621, 187] width 28 height 13
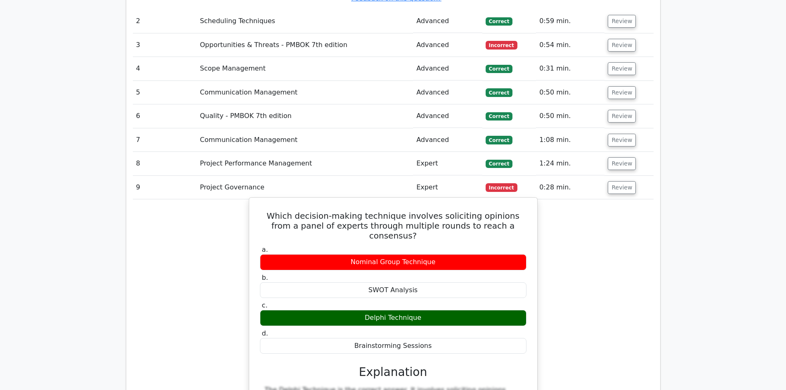
drag, startPoint x: 334, startPoint y: 178, endPoint x: 429, endPoint y: 264, distance: 128.2
click at [429, 264] on div "a. Nominal Group Technique b. SWOT Analysis c. d." at bounding box center [393, 299] width 276 height 111
copy div "Nominal Group Technique b. SWOT Analysis c. Delphi Technique d. Brainstorming S…"
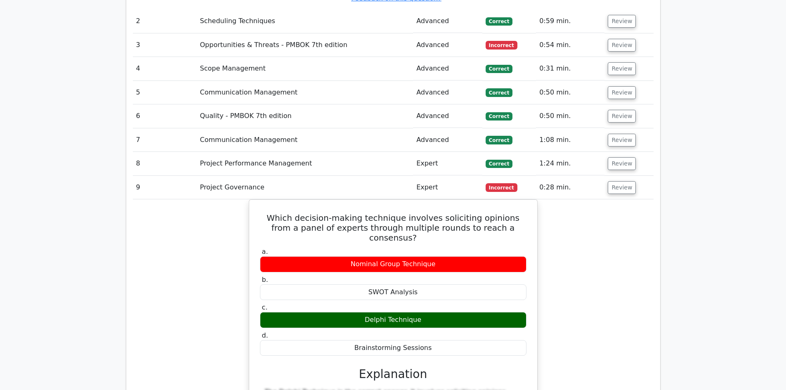
click at [134, 247] on div "Which decision-making technique involves soliciting opinions from a panel of ex…" at bounding box center [393, 361] width 520 height 324
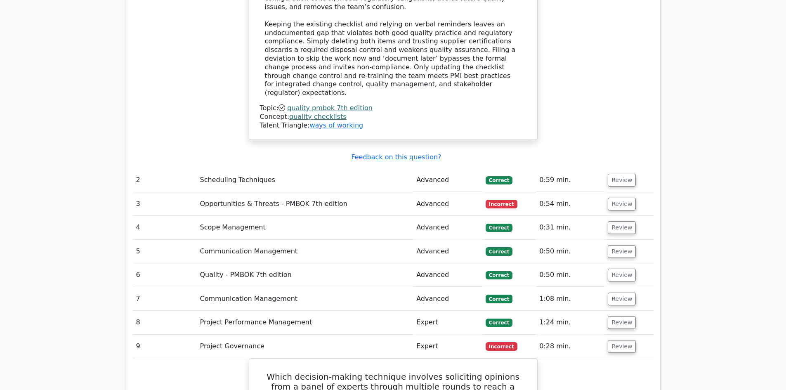
scroll to position [1650, 0]
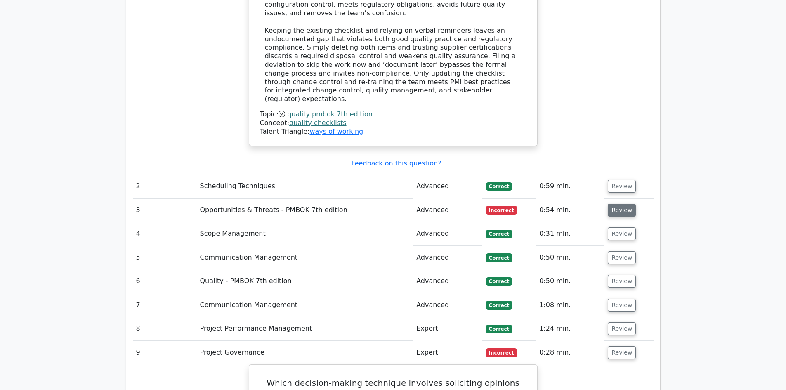
click at [624, 204] on button "Review" at bounding box center [621, 210] width 28 height 13
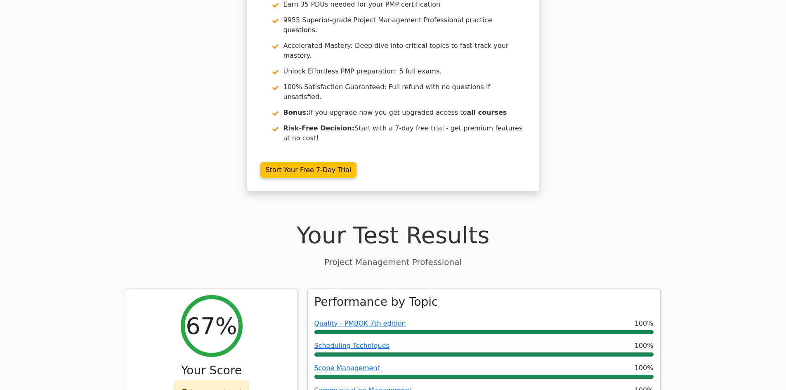
scroll to position [0, 0]
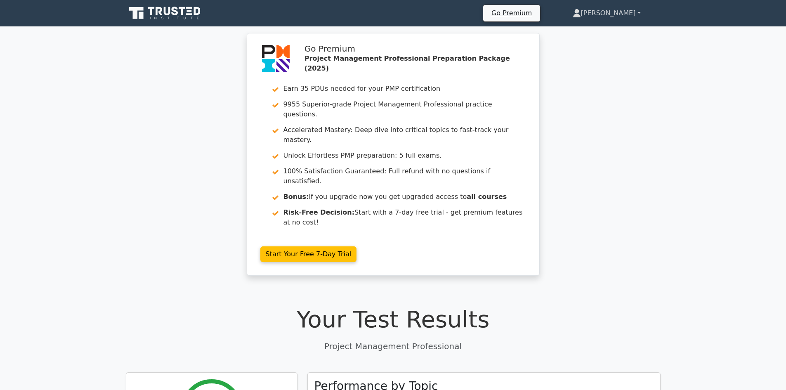
click at [637, 11] on link "[PERSON_NAME]" at bounding box center [607, 13] width 108 height 16
click at [614, 33] on link "Profile" at bounding box center [585, 32] width 65 height 13
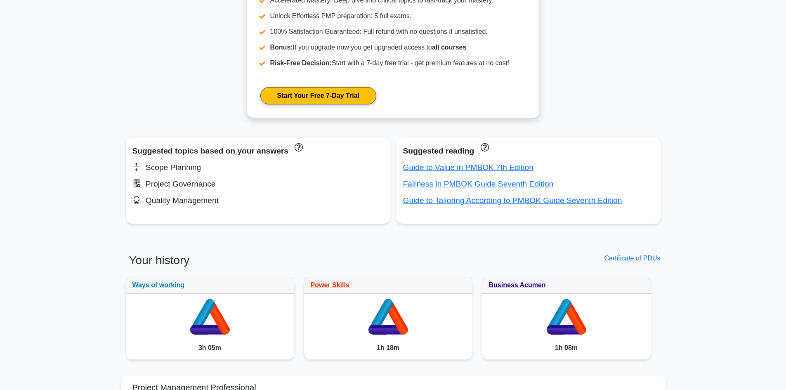
scroll to position [495, 0]
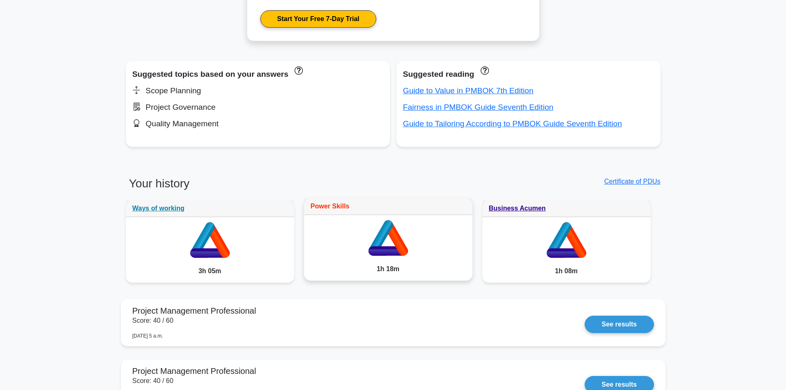
click at [325, 208] on link "Power Skills" at bounding box center [330, 205] width 39 height 7
click at [562, 250] on icon at bounding box center [566, 250] width 40 height 9
click at [507, 205] on link "Business Acumen" at bounding box center [517, 205] width 57 height 7
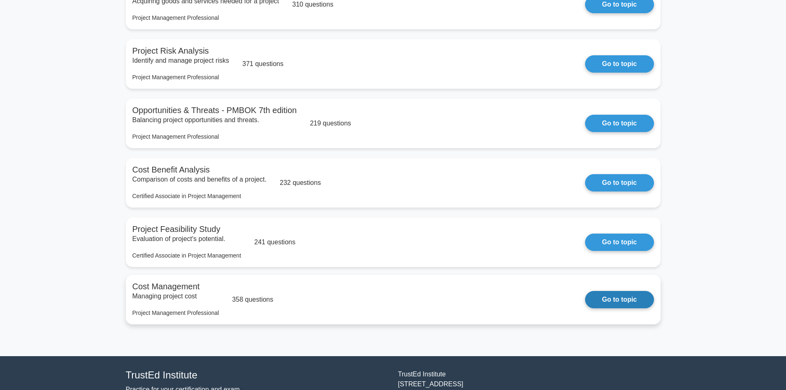
scroll to position [899, 0]
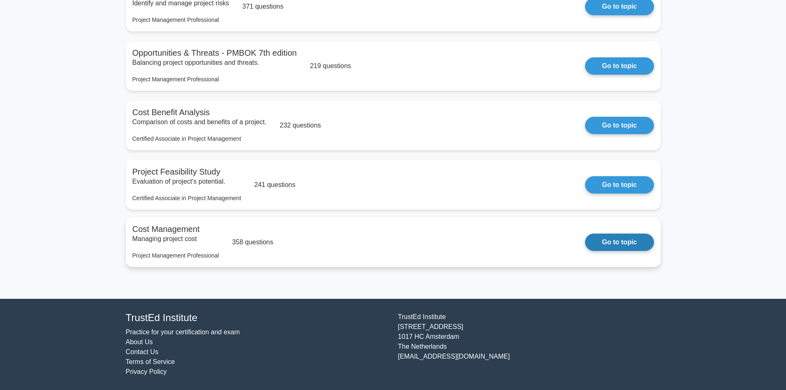
click at [619, 247] on link "Go to topic" at bounding box center [619, 241] width 68 height 17
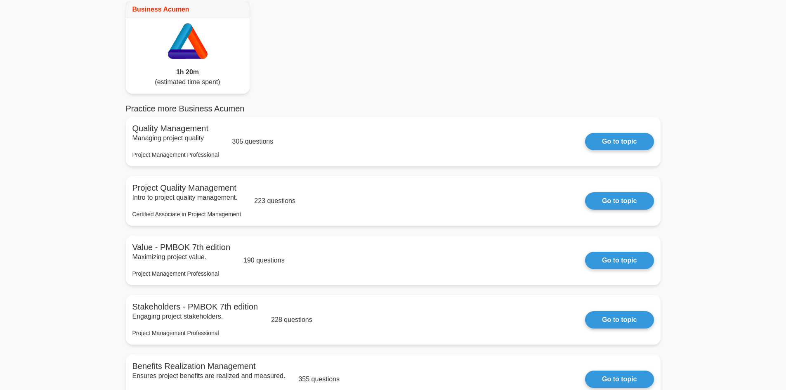
scroll to position [0, 0]
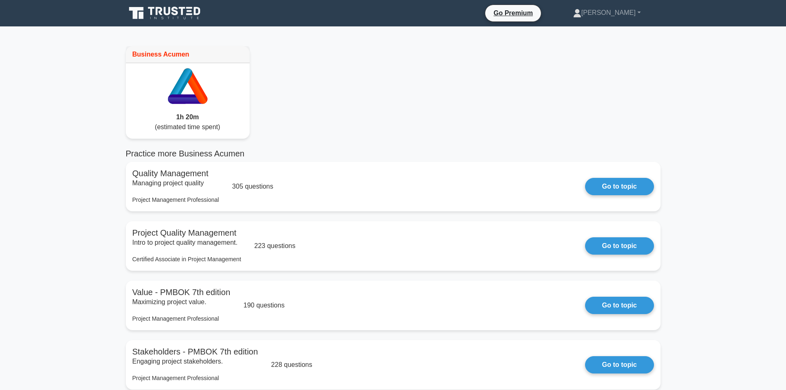
click at [169, 16] on icon at bounding box center [165, 13] width 79 height 16
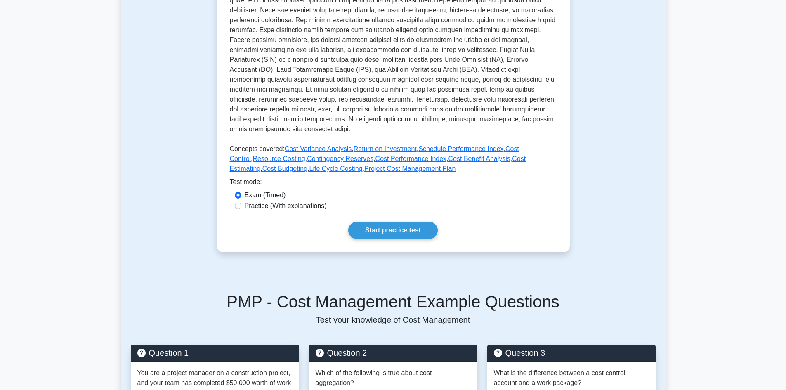
scroll to position [165, 0]
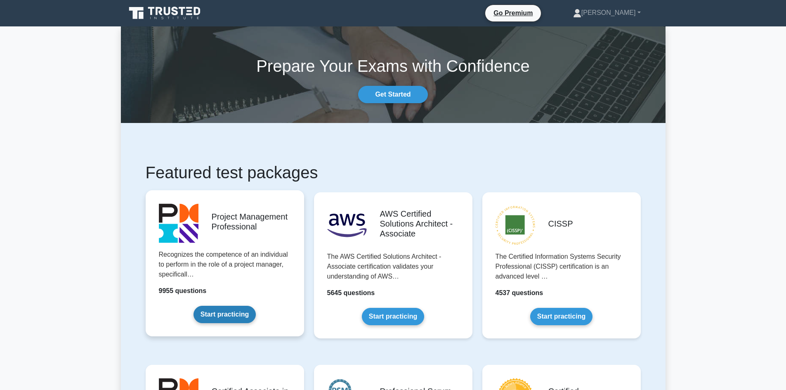
click at [221, 315] on link "Start practicing" at bounding box center [224, 314] width 62 height 17
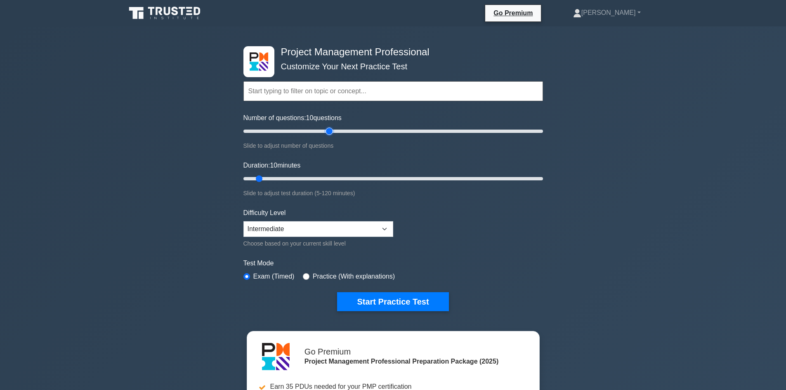
type input "60"
click at [326, 129] on input "Number of questions: 10 questions" at bounding box center [392, 131] width 299 height 10
click at [335, 177] on input "Duration: 40 minutes" at bounding box center [392, 179] width 299 height 10
click at [344, 178] on input "Duration: 45 minutes" at bounding box center [392, 179] width 299 height 10
drag, startPoint x: 353, startPoint y: 177, endPoint x: 359, endPoint y: 179, distance: 6.7
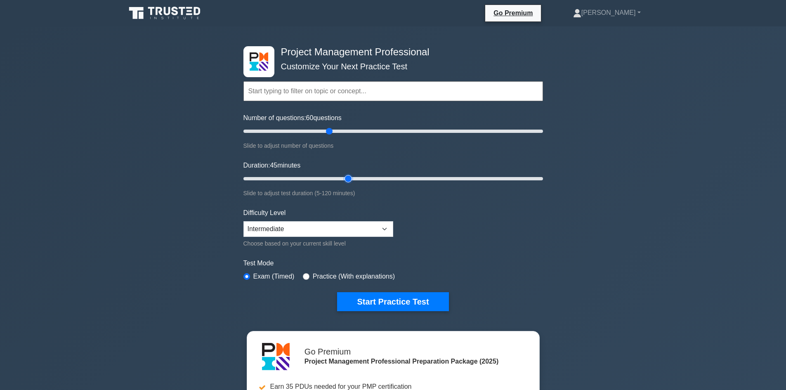
click at [353, 177] on input "Duration: 45 minutes" at bounding box center [392, 179] width 299 height 10
click at [362, 180] on input "Duration: 50 minutes" at bounding box center [392, 179] width 299 height 10
click at [370, 179] on input "Duration: 50 minutes" at bounding box center [392, 179] width 299 height 10
click at [374, 179] on input "Duration: 55 minutes" at bounding box center [392, 179] width 299 height 10
click at [378, 179] on input "Duration: 55 minutes" at bounding box center [392, 179] width 299 height 10
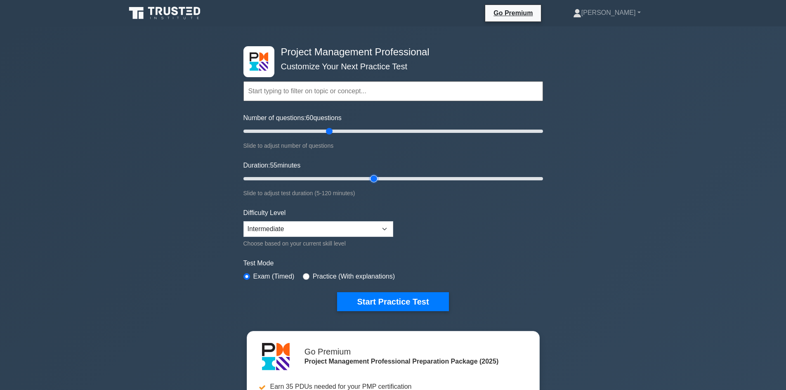
click at [380, 179] on input "Duration: 55 minutes" at bounding box center [392, 179] width 299 height 10
type input "60"
click at [384, 177] on input "Duration: 55 minutes" at bounding box center [392, 179] width 299 height 10
click at [402, 303] on button "Start Practice Test" at bounding box center [392, 301] width 111 height 19
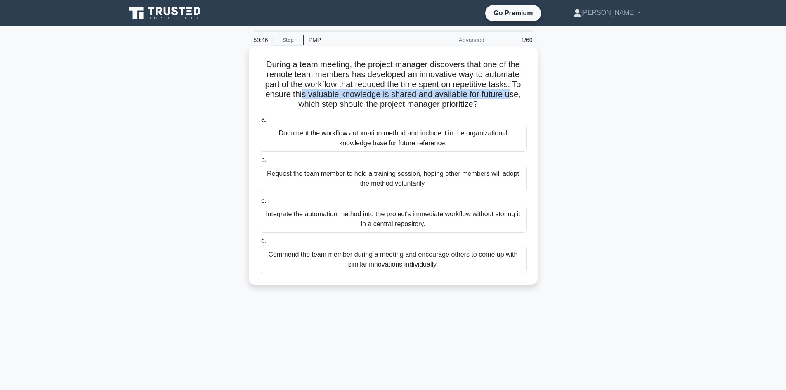
drag, startPoint x: 305, startPoint y: 91, endPoint x: 444, endPoint y: 105, distance: 140.1
click at [512, 96] on h5 "During a team meeting, the project manager discovers that one of the remote tea…" at bounding box center [393, 84] width 269 height 50
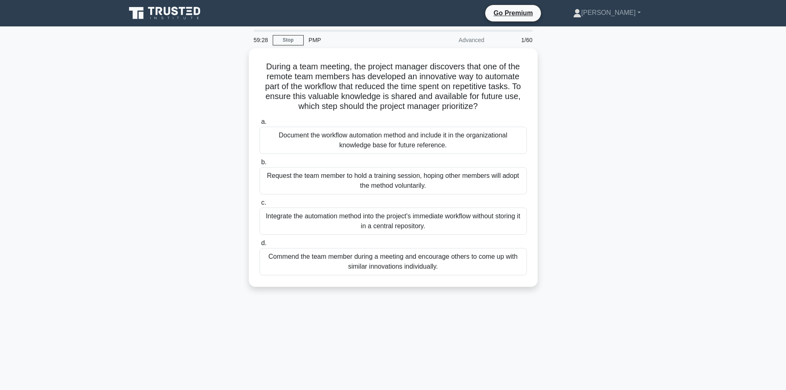
click at [94, 212] on main "59:28 Stop PMP Advanced 1/60 During a team meeting, the project manager discove…" at bounding box center [393, 235] width 786 height 419
click at [394, 145] on div "Document the workflow automation method and include it in the organizational kn…" at bounding box center [392, 138] width 267 height 27
click at [259, 122] on input "a. Document the workflow automation method and include it in the organizational…" at bounding box center [259, 119] width 0 height 5
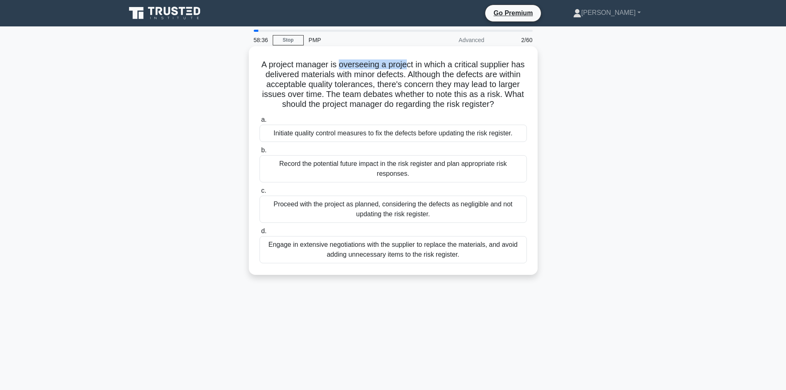
drag, startPoint x: 344, startPoint y: 64, endPoint x: 416, endPoint y: 68, distance: 71.9
click at [416, 68] on h5 "A project manager is overseeing a project in which a critical supplier has deli…" at bounding box center [393, 84] width 269 height 50
drag, startPoint x: 364, startPoint y: 77, endPoint x: 412, endPoint y: 71, distance: 47.7
click at [412, 71] on h5 "A project manager is overseeing a project in which a critical supplier has deli…" at bounding box center [393, 84] width 269 height 50
click at [426, 78] on h5 "A project manager is overseeing a project in which a critical supplier has deli…" at bounding box center [393, 84] width 269 height 50
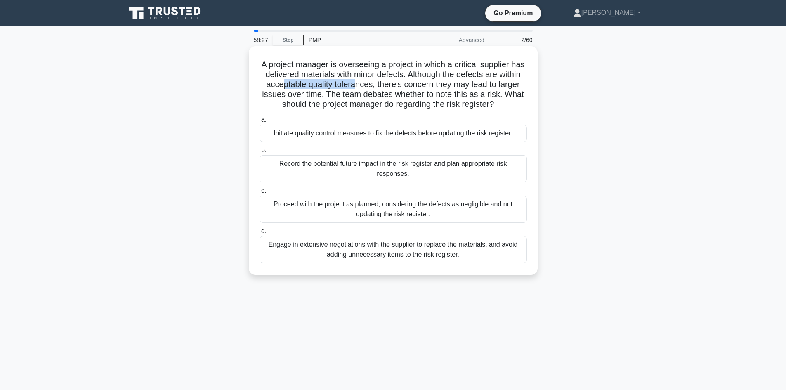
drag, startPoint x: 304, startPoint y: 83, endPoint x: 381, endPoint y: 87, distance: 76.8
click at [381, 87] on h5 "A project manager is overseeing a project in which a critical supplier has deli…" at bounding box center [393, 84] width 269 height 50
click at [395, 253] on div "Engage in extensive negotiations with the supplier to replace the materials, an…" at bounding box center [392, 249] width 267 height 27
click at [259, 234] on input "d. Engage in extensive negotiations with the supplier to replace the materials,…" at bounding box center [259, 230] width 0 height 5
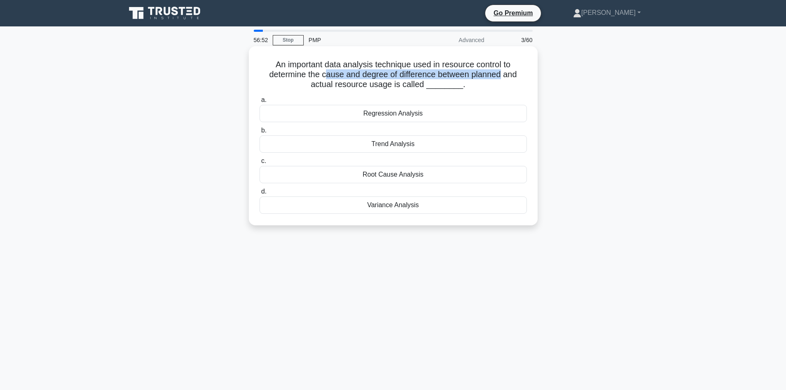
drag, startPoint x: 326, startPoint y: 73, endPoint x: 501, endPoint y: 74, distance: 175.7
click at [501, 74] on h5 "An important data analysis technique used in resource control to determine the …" at bounding box center [393, 74] width 269 height 31
drag, startPoint x: 318, startPoint y: 86, endPoint x: 395, endPoint y: 90, distance: 76.4
click at [395, 90] on h5 "An important data analysis technique used in resource control to determine the …" at bounding box center [393, 74] width 269 height 31
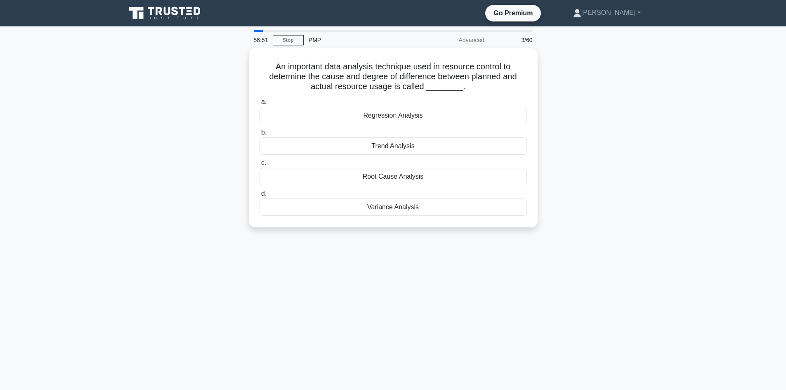
click at [165, 155] on div "An important data analysis technique used in resource control to determine the …" at bounding box center [393, 142] width 544 height 189
click at [406, 206] on div "Variance Analysis" at bounding box center [392, 204] width 267 height 17
click at [259, 194] on input "d. Variance Analysis" at bounding box center [259, 191] width 0 height 5
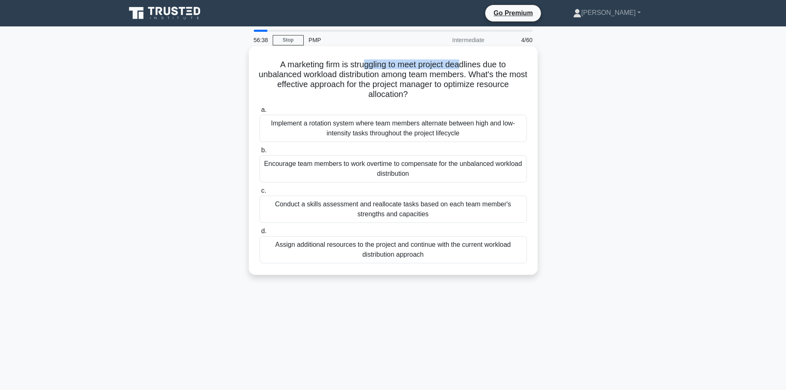
drag, startPoint x: 367, startPoint y: 63, endPoint x: 464, endPoint y: 65, distance: 97.3
click at [464, 65] on h5 "A marketing firm is struggling to meet project deadlines due to unbalanced work…" at bounding box center [393, 79] width 269 height 40
drag, startPoint x: 301, startPoint y: 74, endPoint x: 361, endPoint y: 80, distance: 60.4
click at [361, 80] on h5 "A marketing firm is struggling to meet project deadlines due to unbalanced work…" at bounding box center [393, 79] width 269 height 40
drag, startPoint x: 376, startPoint y: 86, endPoint x: 438, endPoint y: 85, distance: 62.3
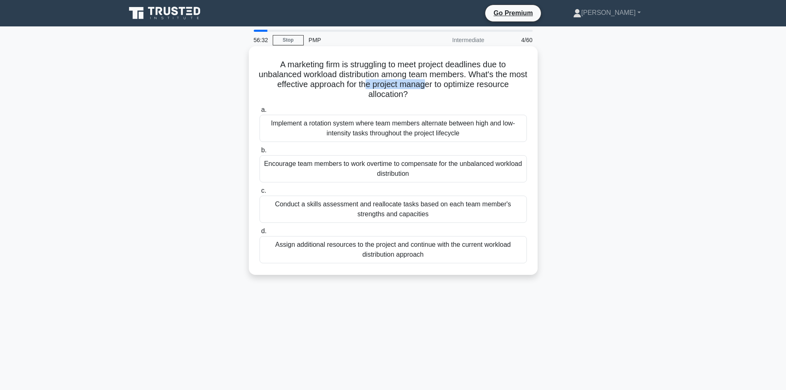
click at [438, 85] on h5 "A marketing firm is struggling to meet project deadlines due to unbalanced work…" at bounding box center [393, 79] width 269 height 40
drag, startPoint x: 385, startPoint y: 96, endPoint x: 352, endPoint y: 108, distance: 35.6
click at [407, 96] on h5 "A marketing firm is struggling to meet project deadlines due to unbalanced work…" at bounding box center [393, 79] width 269 height 40
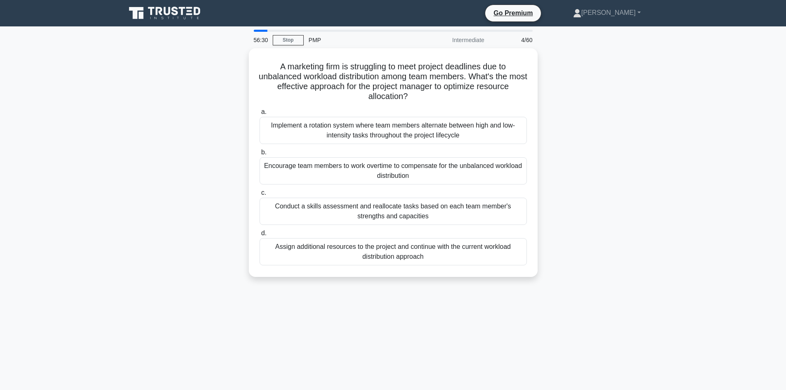
drag, startPoint x: 191, startPoint y: 169, endPoint x: 200, endPoint y: 157, distance: 15.8
click at [191, 169] on div "A marketing firm is struggling to meet project deadlines due to unbalanced work…" at bounding box center [393, 167] width 544 height 238
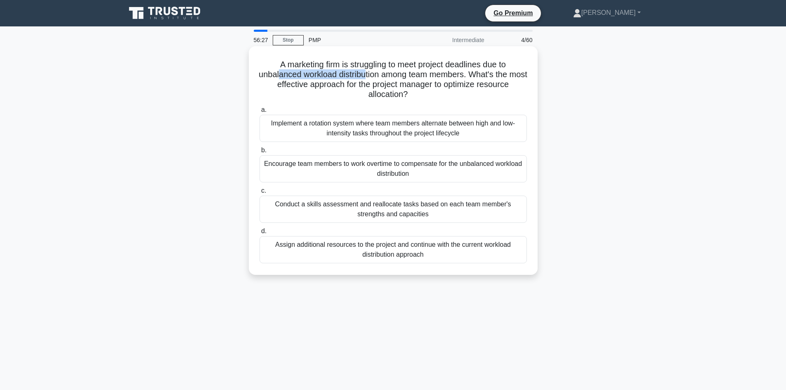
drag, startPoint x: 285, startPoint y: 74, endPoint x: 384, endPoint y: 75, distance: 98.6
click at [374, 75] on h5 "A marketing firm is struggling to meet project deadlines due to unbalanced work…" at bounding box center [393, 79] width 269 height 40
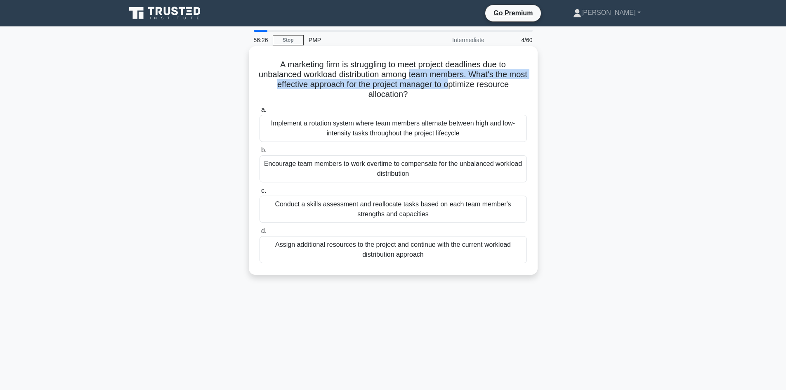
drag, startPoint x: 421, startPoint y: 75, endPoint x: 462, endPoint y: 81, distance: 41.3
click at [462, 81] on h5 "A marketing firm is struggling to meet project deadlines due to unbalanced work…" at bounding box center [393, 79] width 269 height 40
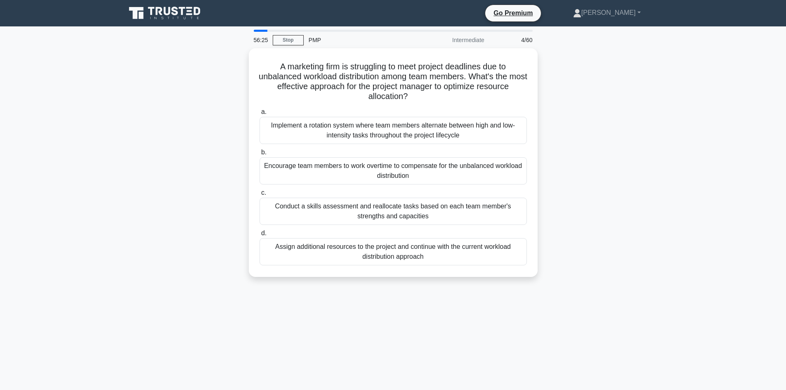
click at [232, 195] on div "A marketing firm is struggling to meet project deadlines due to unbalanced work…" at bounding box center [393, 167] width 544 height 238
click at [199, 151] on div "A marketing firm is struggling to meet project deadlines due to unbalanced work…" at bounding box center [393, 167] width 544 height 238
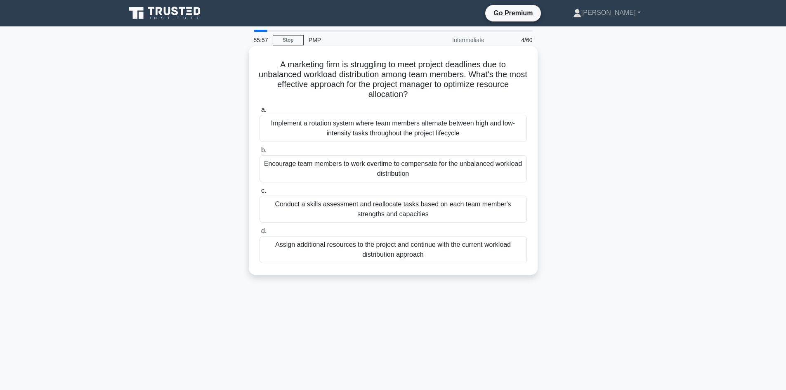
click at [378, 213] on div "Conduct a skills assessment and reallocate tasks based on each team member's st…" at bounding box center [392, 208] width 267 height 27
click at [259, 193] on input "c. Conduct a skills assessment and reallocate tasks based on each team member's…" at bounding box center [259, 190] width 0 height 5
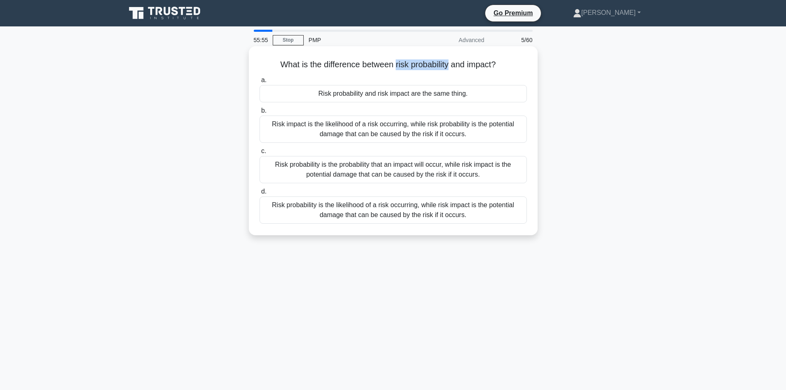
drag, startPoint x: 395, startPoint y: 65, endPoint x: 452, endPoint y: 66, distance: 56.5
click at [452, 66] on h5 "What is the difference between risk probability and impact? .spinner_0XTQ{trans…" at bounding box center [393, 64] width 269 height 11
drag, startPoint x: 461, startPoint y: 65, endPoint x: 474, endPoint y: 67, distance: 13.3
click at [467, 64] on h5 "What is the difference between risk probability and impact? .spinner_0XTQ{trans…" at bounding box center [393, 64] width 269 height 11
drag, startPoint x: 473, startPoint y: 67, endPoint x: 511, endPoint y: 72, distance: 38.7
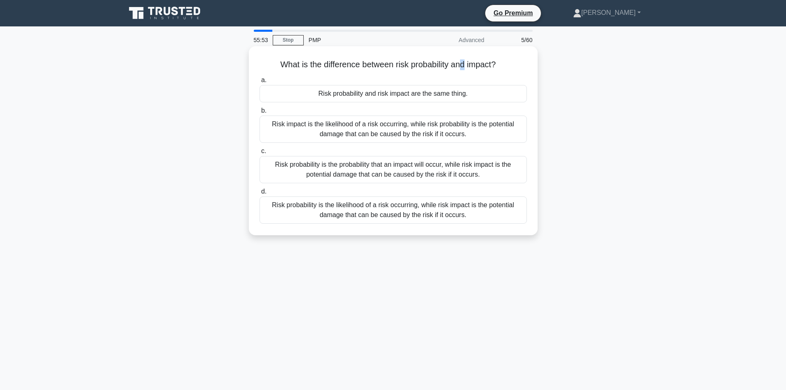
click at [511, 72] on div "What is the difference between risk probability and impact? .spinner_0XTQ{trans…" at bounding box center [393, 140] width 282 height 182
click at [553, 96] on div "What is the difference between risk probability and impact? .spinner_0XTQ{trans…" at bounding box center [393, 147] width 544 height 199
click at [382, 214] on div "Risk probability is the likelihood of a risk occurring, while risk impact is th…" at bounding box center [392, 209] width 267 height 27
click at [259, 194] on input "d. Risk probability is the likelihood of a risk occurring, while risk impact is…" at bounding box center [259, 191] width 0 height 5
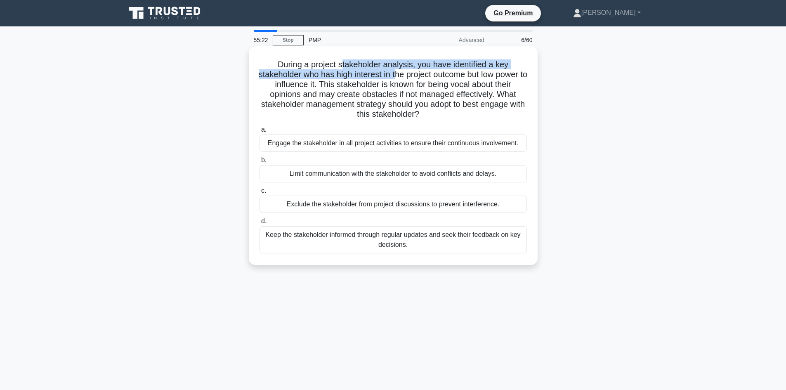
drag, startPoint x: 340, startPoint y: 64, endPoint x: 410, endPoint y: 73, distance: 70.6
click at [410, 73] on h5 "During a project stakeholder analysis, you have identified a key stakeholder wh…" at bounding box center [393, 89] width 269 height 60
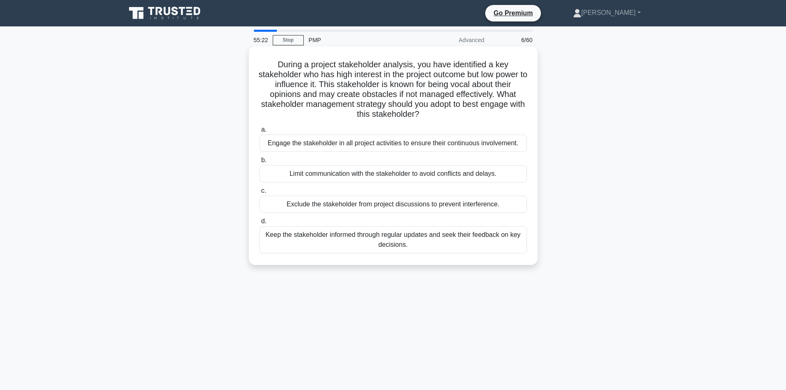
drag, startPoint x: 430, startPoint y: 73, endPoint x: 435, endPoint y: 72, distance: 5.4
click at [431, 73] on h5 "During a project stakeholder analysis, you have identified a key stakeholder wh…" at bounding box center [393, 89] width 269 height 60
drag, startPoint x: 352, startPoint y: 75, endPoint x: 481, endPoint y: 78, distance: 129.1
click at [481, 78] on h5 "During a project stakeholder analysis, you have identified a key stakeholder wh…" at bounding box center [393, 89] width 269 height 60
drag, startPoint x: 279, startPoint y: 83, endPoint x: 330, endPoint y: 83, distance: 50.3
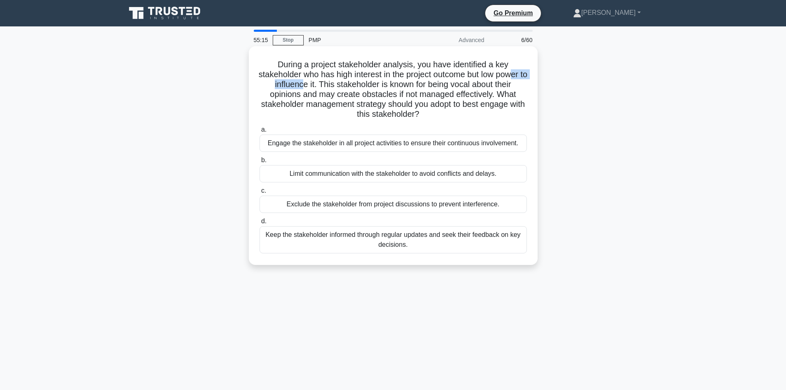
click at [330, 83] on h5 "During a project stakeholder analysis, you have identified a key stakeholder wh…" at bounding box center [393, 89] width 269 height 60
click at [357, 147] on div "Engage the stakeholder in all project activities to ensure their continuous inv…" at bounding box center [392, 142] width 267 height 17
click at [259, 132] on input "a. Engage the stakeholder in all project activities to ensure their continuous …" at bounding box center [259, 129] width 0 height 5
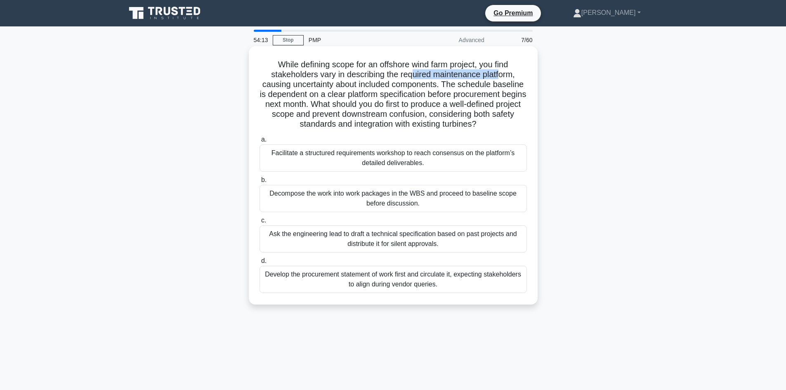
drag, startPoint x: 411, startPoint y: 74, endPoint x: 504, endPoint y: 73, distance: 92.4
click at [504, 73] on h5 "While defining scope for an offshore wind farm project, you find stakeholders v…" at bounding box center [393, 94] width 269 height 70
drag, startPoint x: 311, startPoint y: 83, endPoint x: 434, endPoint y: 86, distance: 122.5
click at [434, 86] on h5 "While defining scope for an offshore wind farm project, you find stakeholders v…" at bounding box center [393, 94] width 269 height 70
click at [320, 65] on h5 "While defining scope for an offshore wind farm project, you find stakeholders v…" at bounding box center [393, 94] width 269 height 70
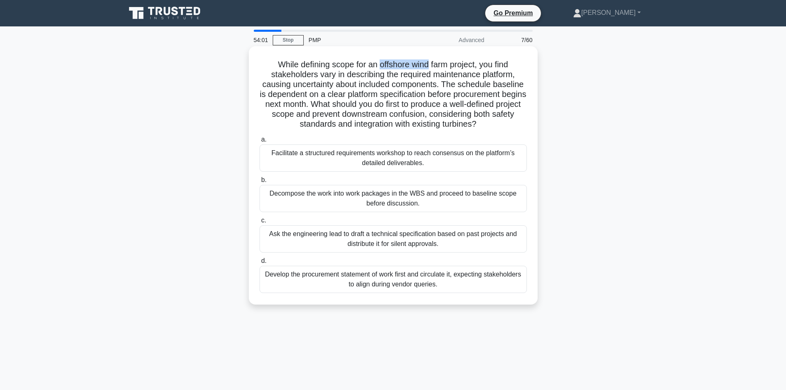
drag, startPoint x: 379, startPoint y: 64, endPoint x: 429, endPoint y: 61, distance: 49.9
click at [429, 61] on h5 "While defining scope for an offshore wind farm project, you find stakeholders v…" at bounding box center [393, 94] width 269 height 70
click at [445, 64] on h5 "While defining scope for an offshore wind farm project, you find stakeholders v…" at bounding box center [393, 94] width 269 height 70
drag, startPoint x: 339, startPoint y: 95, endPoint x: 422, endPoint y: 103, distance: 83.3
click at [489, 95] on h5 "While defining scope for an offshore wind farm project, you find stakeholders v…" at bounding box center [393, 94] width 269 height 70
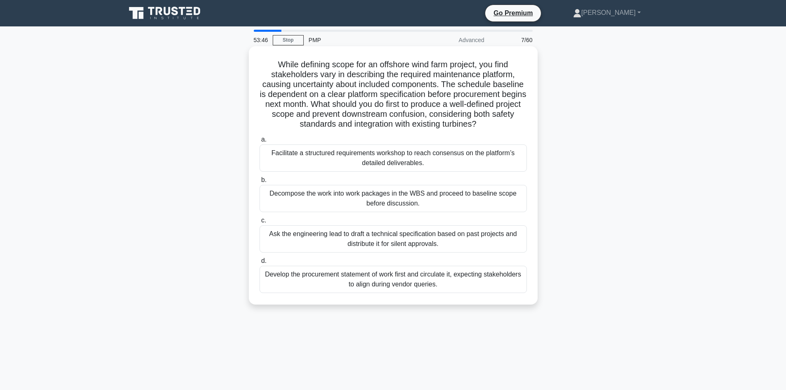
click at [367, 109] on h5 "While defining scope for an offshore wind farm project, you find stakeholders v…" at bounding box center [393, 94] width 269 height 70
drag, startPoint x: 452, startPoint y: 105, endPoint x: 475, endPoint y: 108, distance: 23.3
click at [475, 108] on h5 "While defining scope for an offshore wind farm project, you find stakeholders v…" at bounding box center [393, 94] width 269 height 70
drag, startPoint x: 292, startPoint y: 115, endPoint x: 315, endPoint y: 120, distance: 23.5
click at [315, 120] on h5 "While defining scope for an offshore wind farm project, you find stakeholders v…" at bounding box center [393, 94] width 269 height 70
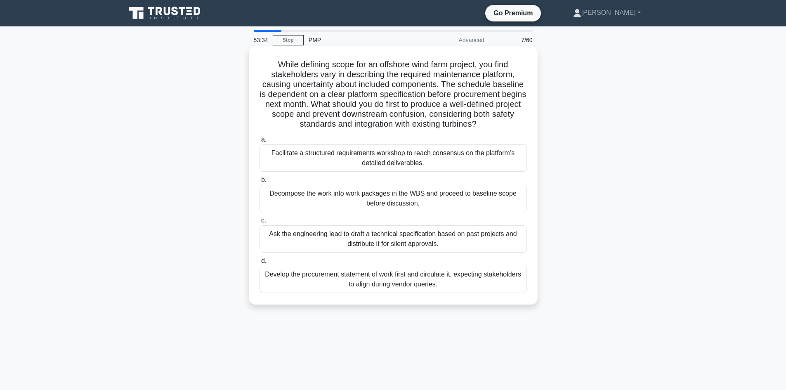
click at [359, 122] on h5 "While defining scope for an offshore wind farm project, you find stakeholders v…" at bounding box center [393, 94] width 269 height 70
drag, startPoint x: 370, startPoint y: 113, endPoint x: 437, endPoint y: 113, distance: 67.2
click at [437, 113] on h5 "While defining scope for an offshore wind farm project, you find stakeholders v…" at bounding box center [393, 94] width 269 height 70
click at [306, 87] on h5 "While defining scope for an offshore wind farm project, you find stakeholders v…" at bounding box center [393, 94] width 269 height 70
drag, startPoint x: 380, startPoint y: 64, endPoint x: 502, endPoint y: 68, distance: 121.7
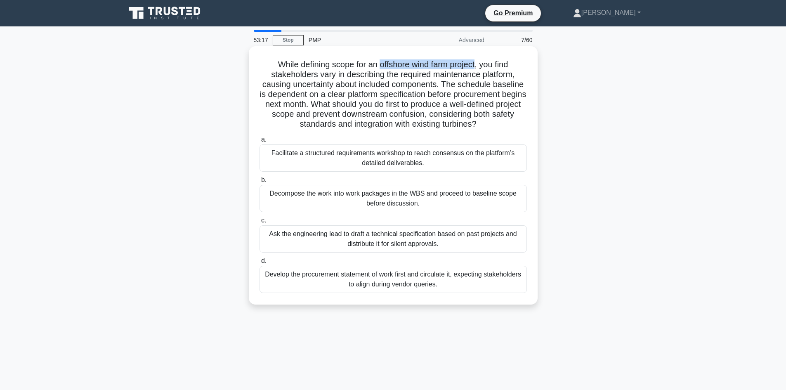
click at [479, 69] on h5 "While defining scope for an offshore wind farm project, you find stakeholders v…" at bounding box center [393, 94] width 269 height 70
drag, startPoint x: 349, startPoint y: 94, endPoint x: 428, endPoint y: 94, distance: 78.8
click at [428, 94] on h5 "While defining scope for an offshore wind farm project, you find stakeholders v…" at bounding box center [393, 94] width 269 height 70
drag, startPoint x: 320, startPoint y: 121, endPoint x: 431, endPoint y: 129, distance: 111.2
click at [431, 129] on h5 "While defining scope for an offshore wind farm project, you find stakeholders v…" at bounding box center [393, 94] width 269 height 70
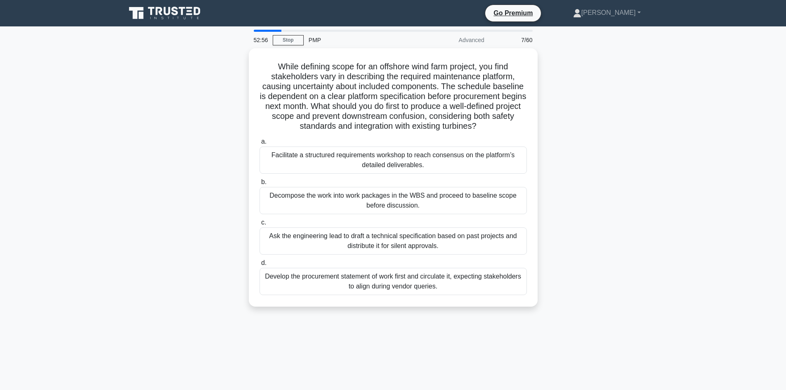
drag, startPoint x: 153, startPoint y: 191, endPoint x: 207, endPoint y: 179, distance: 55.3
click at [157, 190] on div "While defining scope for an offshore wind farm project, you find stakeholders v…" at bounding box center [393, 182] width 544 height 268
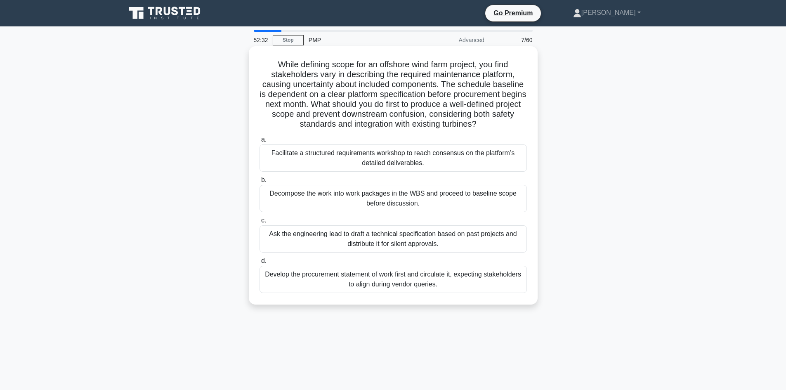
click at [369, 148] on div "Facilitate a structured requirements workshop to reach consensus on the platfor…" at bounding box center [392, 157] width 267 height 27
click at [259, 142] on input "a. Facilitate a structured requirements workshop to reach consensus on the plat…" at bounding box center [259, 139] width 0 height 5
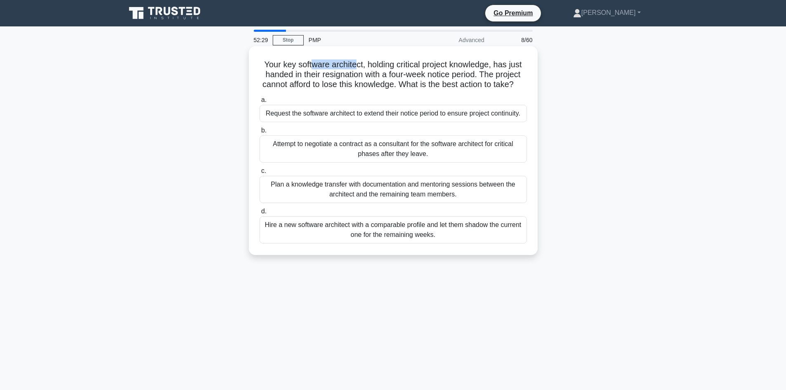
drag, startPoint x: 317, startPoint y: 59, endPoint x: 352, endPoint y: 65, distance: 36.0
click at [352, 65] on h5 "Your key software architect, holding critical project knowledge, has just hande…" at bounding box center [393, 74] width 269 height 31
drag, startPoint x: 392, startPoint y: 65, endPoint x: 485, endPoint y: 68, distance: 92.8
click at [485, 68] on h5 "Your key software architect, holding critical project knowledge, has just hande…" at bounding box center [393, 74] width 269 height 31
click at [511, 79] on h5 "Your key software architect, holding critical project knowledge, has just hande…" at bounding box center [393, 74] width 269 height 31
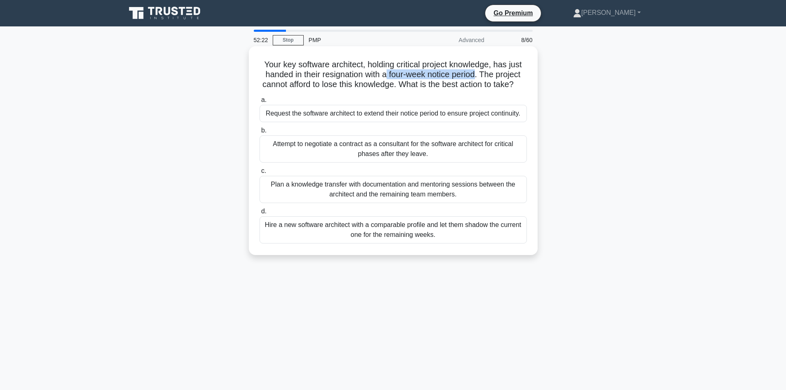
drag, startPoint x: 388, startPoint y: 73, endPoint x: 478, endPoint y: 79, distance: 90.9
click at [478, 79] on h5 "Your key software architect, holding critical project knowledge, has just hande…" at bounding box center [393, 74] width 269 height 31
drag, startPoint x: 343, startPoint y: 80, endPoint x: 389, endPoint y: 85, distance: 46.0
click at [389, 85] on h5 "Your key software architect, holding critical project knowledge, has just hande…" at bounding box center [393, 74] width 269 height 31
click at [386, 202] on div "Plan a knowledge transfer with documentation and mentoring sessions between the…" at bounding box center [392, 189] width 267 height 27
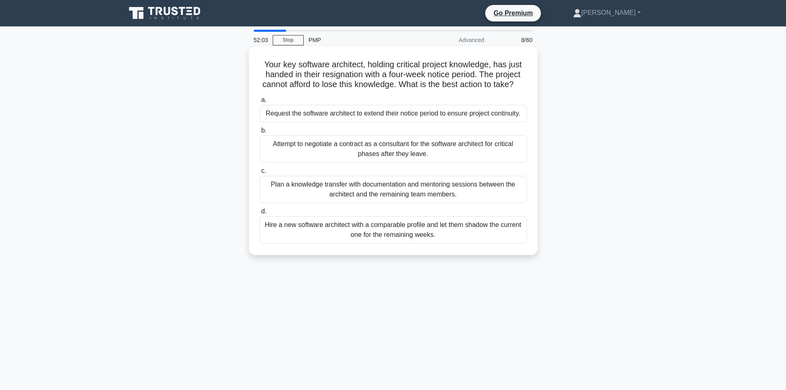
click at [259, 174] on input "c. Plan a knowledge transfer with documentation and mentoring sessions between …" at bounding box center [259, 170] width 0 height 5
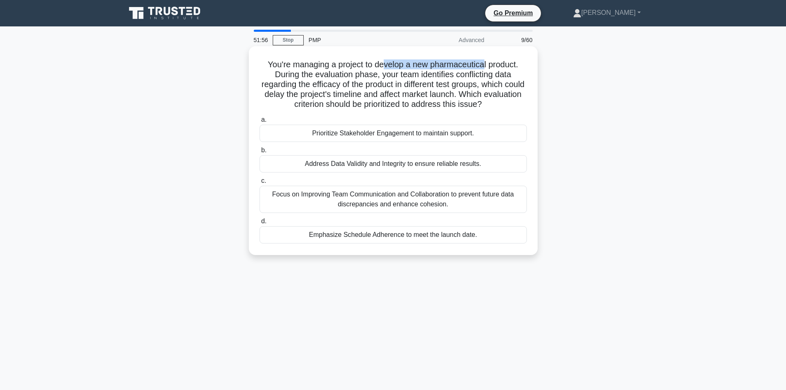
drag, startPoint x: 384, startPoint y: 66, endPoint x: 486, endPoint y: 62, distance: 101.9
click at [485, 62] on h5 "You're managing a project to develop a new pharmaceutical product. During the e…" at bounding box center [393, 84] width 269 height 50
click at [506, 64] on h5 "You're managing a project to develop a new pharmaceutical product. During the e…" at bounding box center [393, 84] width 269 height 50
click at [250, 85] on div "You're managing a project to develop a new pharmaceutical product. During the e…" at bounding box center [393, 150] width 289 height 209
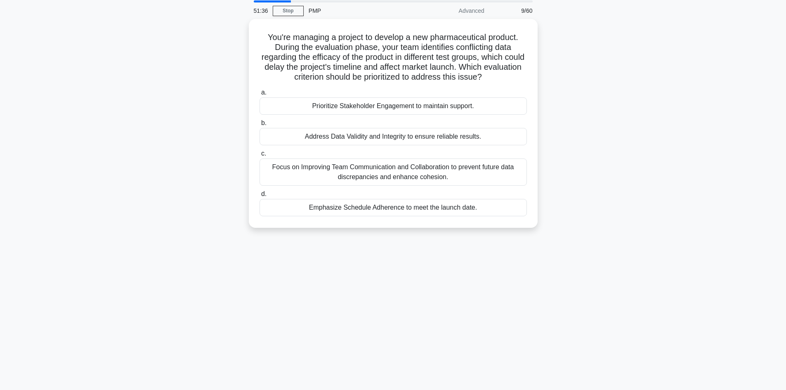
scroll to position [14, 0]
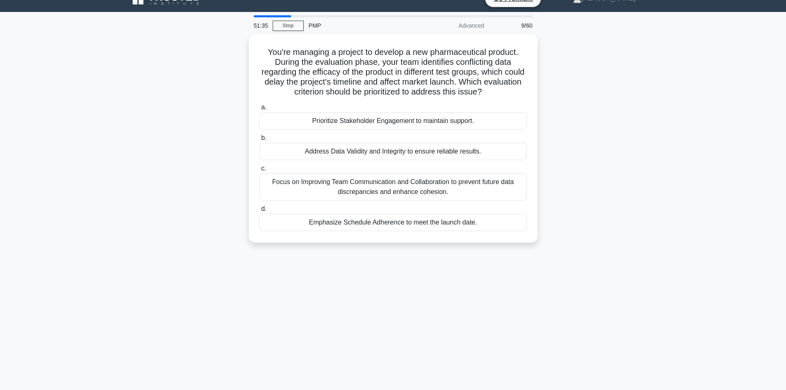
click at [103, 94] on main "51:35 Stop PMP Advanced 9/60 You're managing a project to develop a new pharmac…" at bounding box center [393, 221] width 786 height 419
drag, startPoint x: 447, startPoint y: 52, endPoint x: 575, endPoint y: 87, distance: 132.3
click at [524, 52] on h5 "You're managing a project to develop a new pharmaceutical product. During the e…" at bounding box center [393, 72] width 269 height 50
drag, startPoint x: 575, startPoint y: 88, endPoint x: 368, endPoint y: 87, distance: 207.4
click at [572, 88] on div "You're managing a project to develop a new pharmaceutical product. During the e…" at bounding box center [393, 143] width 544 height 219
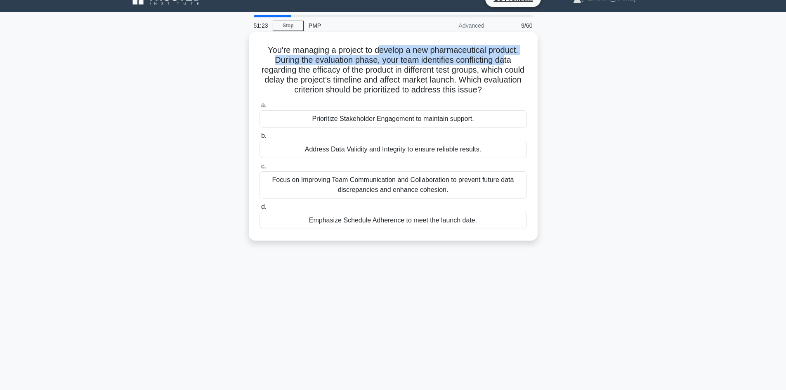
drag, startPoint x: 379, startPoint y: 49, endPoint x: 508, endPoint y: 58, distance: 129.8
click at [508, 58] on h5 "You're managing a project to develop a new pharmaceutical product. During the e…" at bounding box center [393, 70] width 269 height 50
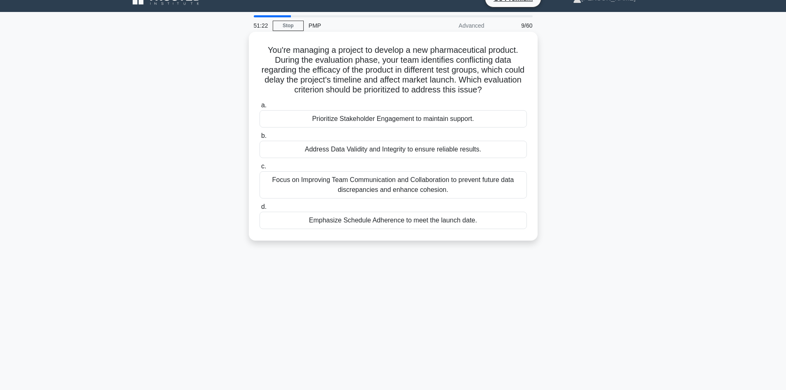
click at [315, 76] on h5 "You're managing a project to develop a new pharmaceutical product. During the e…" at bounding box center [393, 70] width 269 height 50
click at [320, 64] on h5 "You're managing a project to develop a new pharmaceutical product. During the e…" at bounding box center [393, 70] width 269 height 50
click at [404, 52] on h5 "You're managing a project to develop a new pharmaceutical product. During the e…" at bounding box center [393, 70] width 269 height 50
drag, startPoint x: 326, startPoint y: 68, endPoint x: 410, endPoint y: 72, distance: 84.3
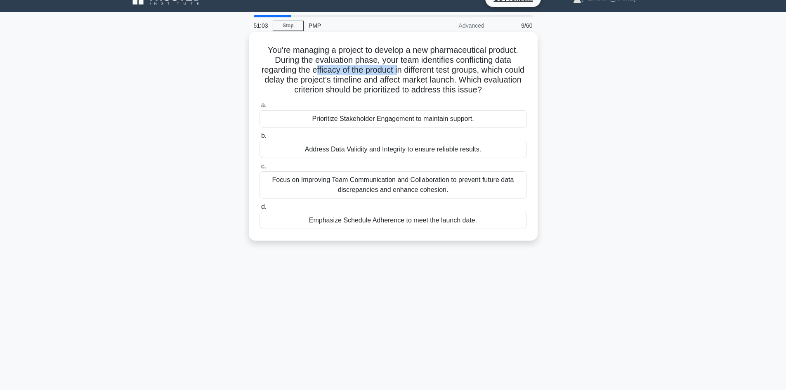
click at [410, 72] on h5 "You're managing a project to develop a new pharmaceutical product. During the e…" at bounding box center [393, 70] width 269 height 50
drag, startPoint x: 428, startPoint y: 75, endPoint x: 483, endPoint y: 69, distance: 56.0
click at [483, 69] on h5 "You're managing a project to develop a new pharmaceutical product. During the e…" at bounding box center [393, 70] width 269 height 50
click at [364, 77] on h5 "You're managing a project to develop a new pharmaceutical product. During the e…" at bounding box center [393, 70] width 269 height 50
click at [351, 151] on div "Address Data Validity and Integrity to ensure reliable results." at bounding box center [392, 149] width 267 height 17
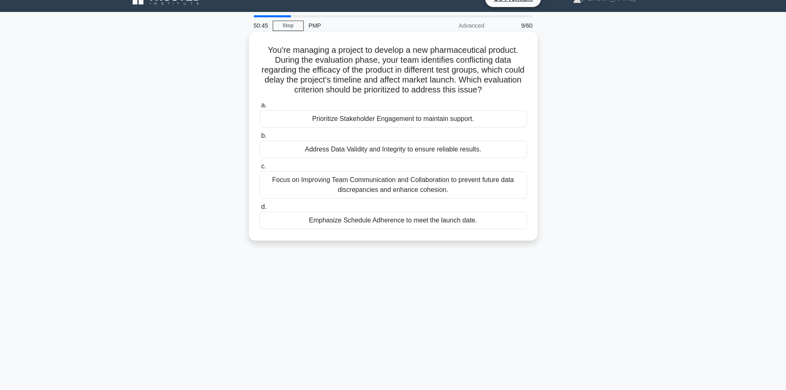
click at [259, 139] on input "b. Address Data Validity and Integrity to ensure reliable results." at bounding box center [259, 135] width 0 height 5
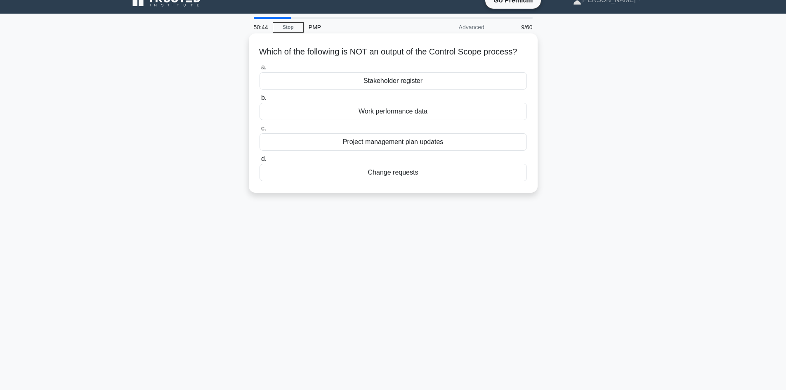
scroll to position [0, 0]
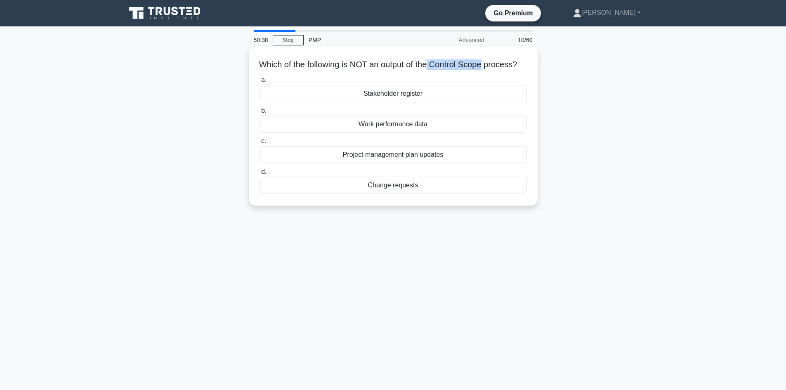
drag, startPoint x: 437, startPoint y: 65, endPoint x: 492, endPoint y: 65, distance: 54.4
click at [492, 65] on h5 "Which of the following is NOT an output of the Control Scope process? .spinner_…" at bounding box center [393, 64] width 269 height 11
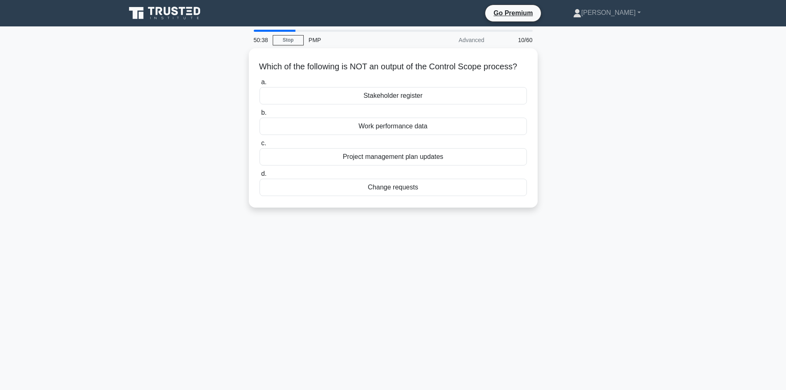
click at [563, 94] on div "Which of the following is NOT an output of the Control Scope process? .spinner_…" at bounding box center [393, 132] width 544 height 169
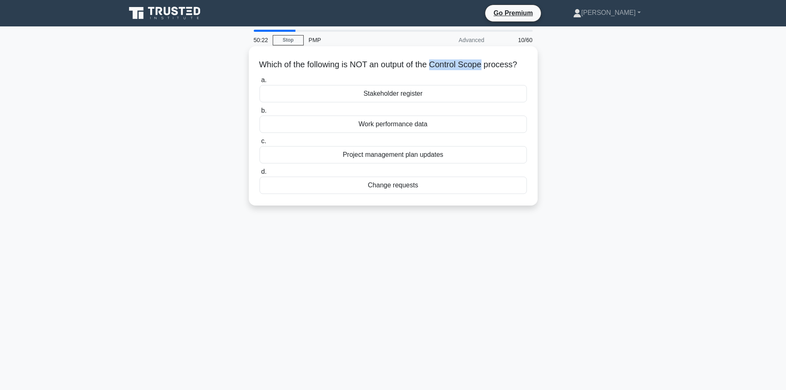
drag, startPoint x: 441, startPoint y: 66, endPoint x: 491, endPoint y: 66, distance: 49.9
click at [491, 66] on h5 "Which of the following is NOT an output of the Control Scope process? .spinner_…" at bounding box center [393, 64] width 269 height 11
click at [406, 102] on div "Stakeholder register" at bounding box center [392, 93] width 267 height 17
click at [259, 83] on input "a. Stakeholder register" at bounding box center [259, 80] width 0 height 5
drag, startPoint x: 433, startPoint y: 66, endPoint x: 496, endPoint y: 65, distance: 62.7
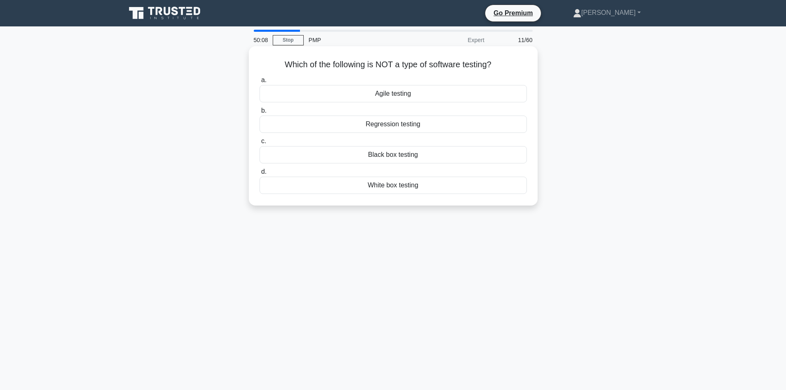
click at [496, 65] on h5 "Which of the following is NOT a type of software testing? .spinner_0XTQ{transfo…" at bounding box center [393, 64] width 269 height 11
drag, startPoint x: 557, startPoint y: 126, endPoint x: 548, endPoint y: 130, distance: 10.0
click at [558, 126] on div "Which of the following is NOT a type of software testing? .spinner_0XTQ{transfo…" at bounding box center [393, 132] width 544 height 169
click at [378, 126] on div "Regression testing" at bounding box center [392, 123] width 267 height 17
click at [259, 113] on input "b. Regression testing" at bounding box center [259, 110] width 0 height 5
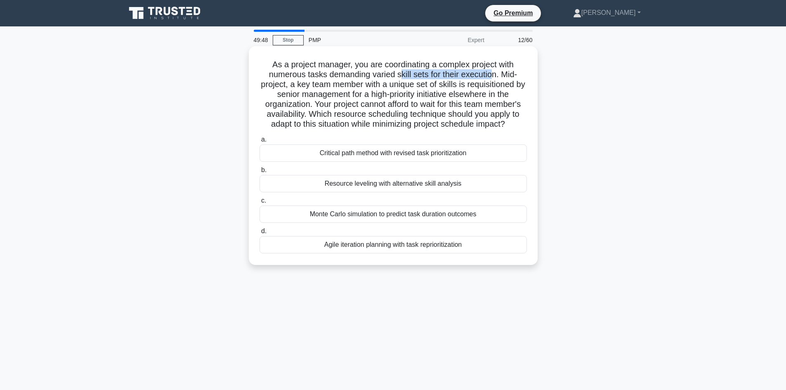
drag, startPoint x: 399, startPoint y: 74, endPoint x: 502, endPoint y: 75, distance: 103.1
click at [496, 72] on h5 "As a project manager, you are coordinating a complex project with numerous task…" at bounding box center [393, 94] width 269 height 70
drag, startPoint x: 394, startPoint y: 84, endPoint x: 511, endPoint y: 85, distance: 116.7
click at [511, 85] on h5 "As a project manager, you are coordinating a complex project with numerous task…" at bounding box center [393, 94] width 269 height 70
drag, startPoint x: 403, startPoint y: 97, endPoint x: 484, endPoint y: 97, distance: 80.8
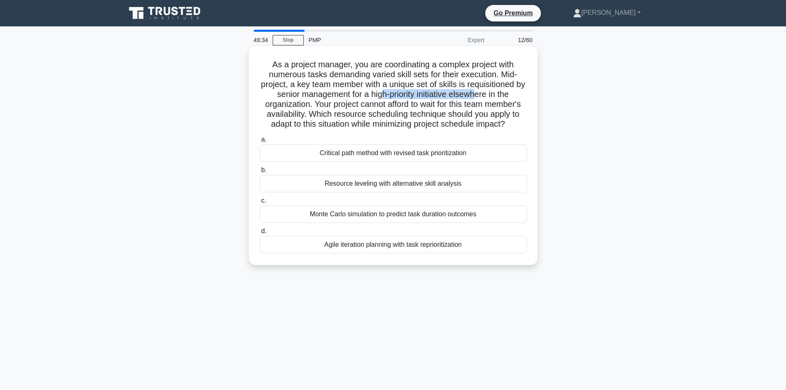
click at [484, 97] on h5 "As a project manager, you are coordinating a complex project with numerous task…" at bounding box center [393, 94] width 269 height 70
drag, startPoint x: 278, startPoint y: 99, endPoint x: 288, endPoint y: 106, distance: 12.0
click at [288, 106] on h5 "As a project manager, you are coordinating a complex project with numerous task…" at bounding box center [393, 94] width 269 height 70
click at [308, 109] on h5 "As a project manager, you are coordinating a complex project with numerous task…" at bounding box center [393, 94] width 269 height 70
drag, startPoint x: 406, startPoint y: 94, endPoint x: 499, endPoint y: 94, distance: 93.2
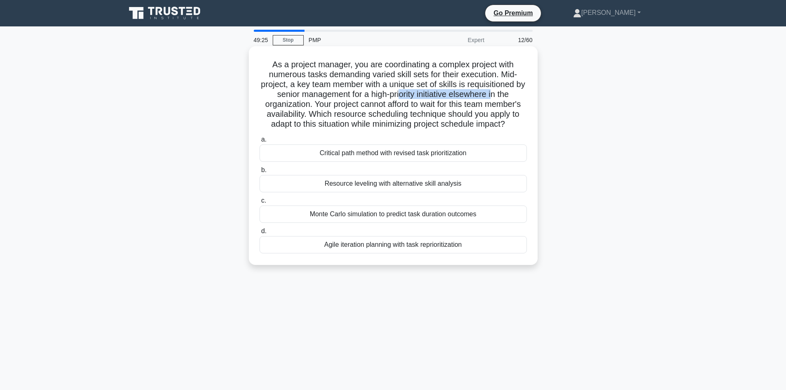
click at [499, 94] on h5 "As a project manager, you are coordinating a complex project with numerous task…" at bounding box center [393, 94] width 269 height 70
drag, startPoint x: 277, startPoint y: 105, endPoint x: 288, endPoint y: 105, distance: 11.1
click at [288, 105] on h5 "As a project manager, you are coordinating a complex project with numerous task…" at bounding box center [393, 94] width 269 height 70
drag, startPoint x: 452, startPoint y: 105, endPoint x: 488, endPoint y: 108, distance: 35.6
click at [488, 108] on h5 "As a project manager, you are coordinating a complex project with numerous task…" at bounding box center [393, 94] width 269 height 70
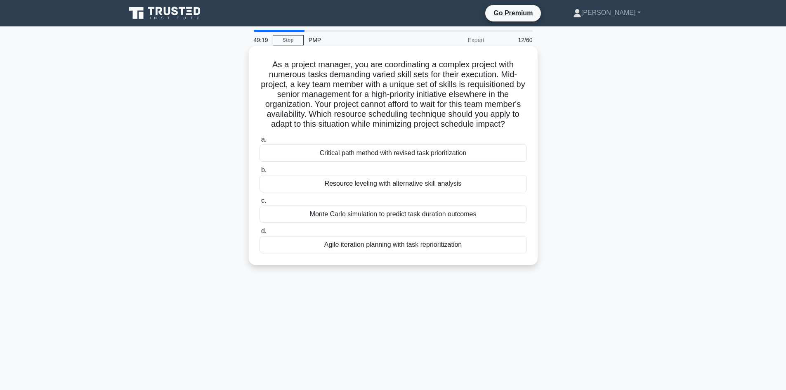
click at [374, 112] on h5 "As a project manager, you are coordinating a complex project with numerous task…" at bounding box center [393, 94] width 269 height 70
drag, startPoint x: 433, startPoint y: 113, endPoint x: 441, endPoint y: 114, distance: 8.3
click at [441, 114] on h5 "As a project manager, you are coordinating a complex project with numerous task…" at bounding box center [393, 94] width 269 height 70
click at [453, 115] on h5 "As a project manager, you are coordinating a complex project with numerous task…" at bounding box center [393, 94] width 269 height 70
click at [379, 185] on div "Resource leveling with alternative skill analysis" at bounding box center [392, 183] width 267 height 17
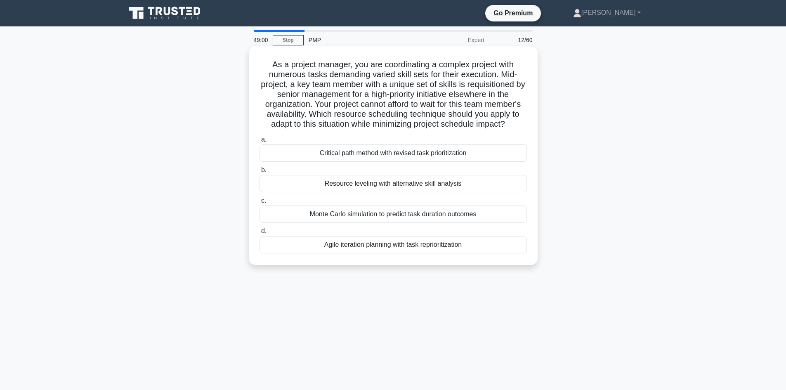
click at [259, 173] on input "b. Resource leveling with alternative skill analysis" at bounding box center [259, 169] width 0 height 5
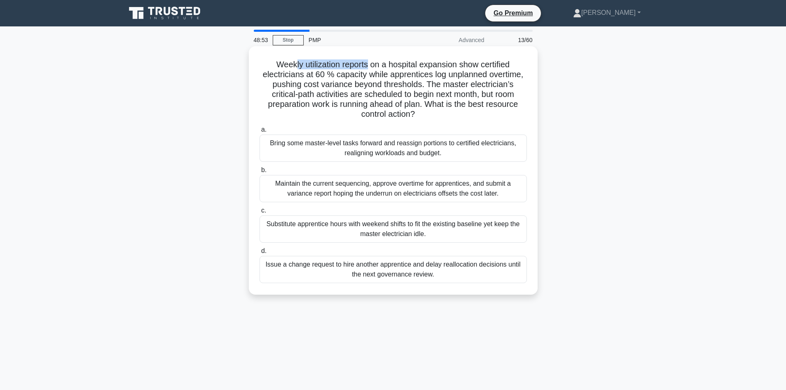
drag, startPoint x: 293, startPoint y: 65, endPoint x: 392, endPoint y: 70, distance: 99.5
click at [367, 68] on h5 "Weekly utilization reports on a hospital expansion show certified electricians …" at bounding box center [393, 89] width 269 height 60
drag, startPoint x: 400, startPoint y: 65, endPoint x: 455, endPoint y: 68, distance: 55.4
click at [455, 68] on h5 "Weekly utilization reports on a hospital expansion show certified electricians …" at bounding box center [393, 89] width 269 height 60
click at [460, 75] on h5 "Weekly utilization reports on a hospital expansion show certified electricians …" at bounding box center [393, 89] width 269 height 60
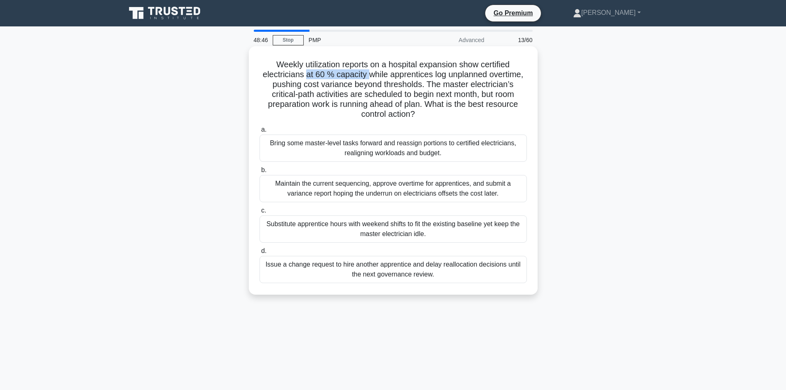
drag, startPoint x: 305, startPoint y: 75, endPoint x: 366, endPoint y: 78, distance: 61.1
click at [366, 78] on h5 "Weekly utilization reports on a hospital expansion show certified electricians …" at bounding box center [393, 89] width 269 height 60
click at [394, 77] on h5 "Weekly utilization reports on a hospital expansion show certified electricians …" at bounding box center [393, 89] width 269 height 60
drag, startPoint x: 499, startPoint y: 74, endPoint x: 513, endPoint y: 75, distance: 13.2
click at [513, 75] on h5 "Weekly utilization reports on a hospital expansion show certified electricians …" at bounding box center [393, 89] width 269 height 60
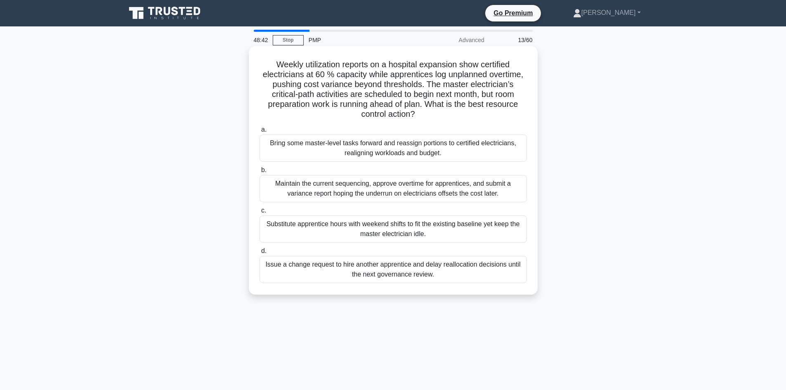
drag, startPoint x: 405, startPoint y: 86, endPoint x: 351, endPoint y: 91, distance: 54.6
click at [405, 86] on h5 "Weekly utilization reports on a hospital expansion show certified electricians …" at bounding box center [393, 89] width 269 height 60
drag, startPoint x: 369, startPoint y: 94, endPoint x: 391, endPoint y: 92, distance: 22.4
click at [391, 92] on h5 "Weekly utilization reports on a hospital expansion show certified electricians …" at bounding box center [393, 89] width 269 height 60
drag, startPoint x: 426, startPoint y: 94, endPoint x: 465, endPoint y: 97, distance: 38.5
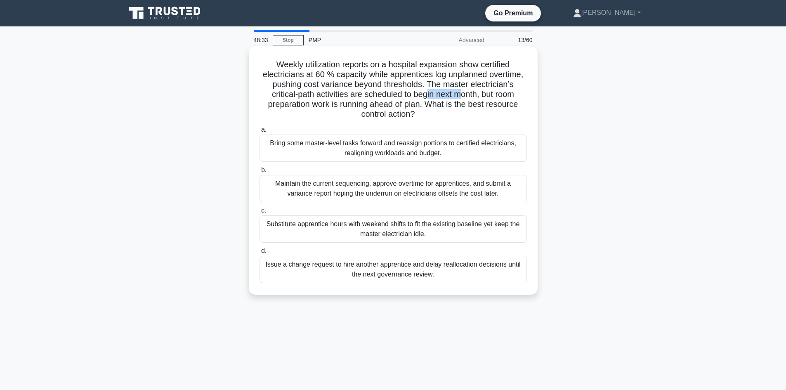
click at [463, 97] on h5 "Weekly utilization reports on a hospital expansion show certified electricians …" at bounding box center [393, 89] width 269 height 60
drag, startPoint x: 495, startPoint y: 104, endPoint x: 497, endPoint y: 91, distance: 13.8
click at [495, 104] on h5 "Weekly utilization reports on a hospital expansion show certified electricians …" at bounding box center [393, 89] width 269 height 60
drag, startPoint x: 376, startPoint y: 109, endPoint x: 419, endPoint y: 106, distance: 43.4
click at [419, 106] on h5 "Weekly utilization reports on a hospital expansion show certified electricians …" at bounding box center [393, 89] width 269 height 60
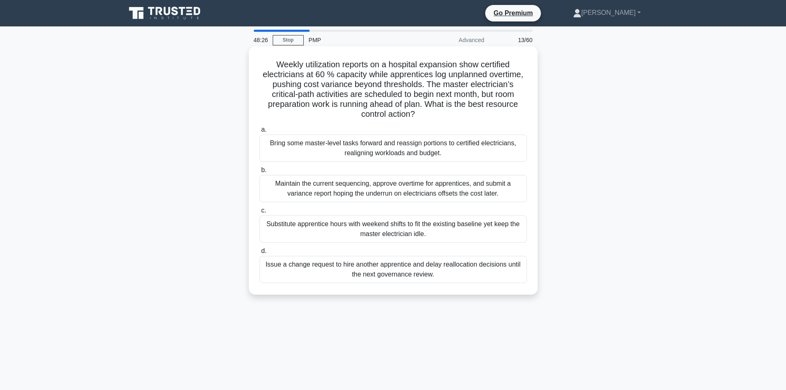
click at [464, 116] on h5 "Weekly utilization reports on a hospital expansion show certified electricians …" at bounding box center [393, 89] width 269 height 60
click at [395, 269] on div "Issue a change request to hire another apprentice and delay reallocation decisi…" at bounding box center [392, 269] width 267 height 27
click at [259, 254] on input "d. Issue a change request to hire another apprentice and delay reallocation dec…" at bounding box center [259, 250] width 0 height 5
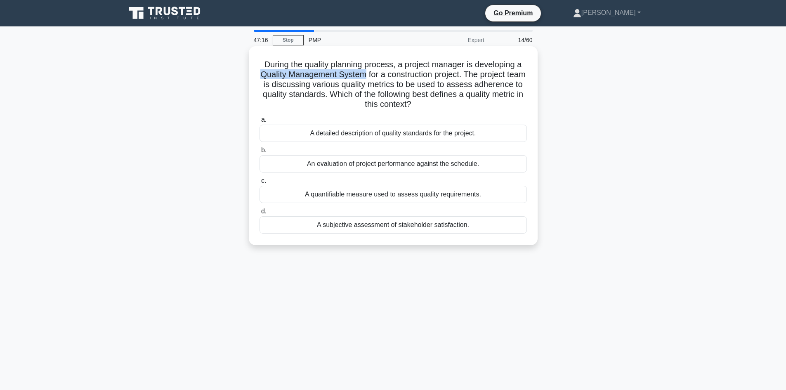
drag, startPoint x: 267, startPoint y: 75, endPoint x: 368, endPoint y: 81, distance: 101.2
click at [373, 80] on h5 "During the quality planning process, a project manager is developing a Quality …" at bounding box center [393, 84] width 269 height 50
click at [297, 64] on h5 "During the quality planning process, a project manager is developing a Quality …" at bounding box center [393, 84] width 269 height 50
drag, startPoint x: 313, startPoint y: 63, endPoint x: 389, endPoint y: 67, distance: 76.0
click at [389, 67] on h5 "During the quality planning process, a project manager is developing a Quality …" at bounding box center [393, 84] width 269 height 50
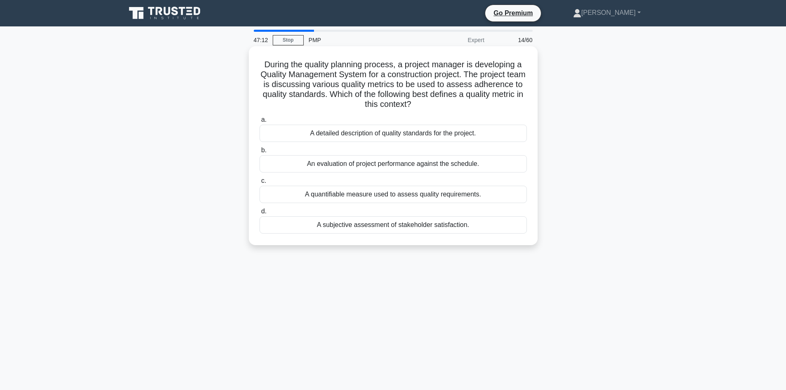
click at [399, 88] on h5 "During the quality planning process, a project manager is developing a Quality …" at bounding box center [393, 84] width 269 height 50
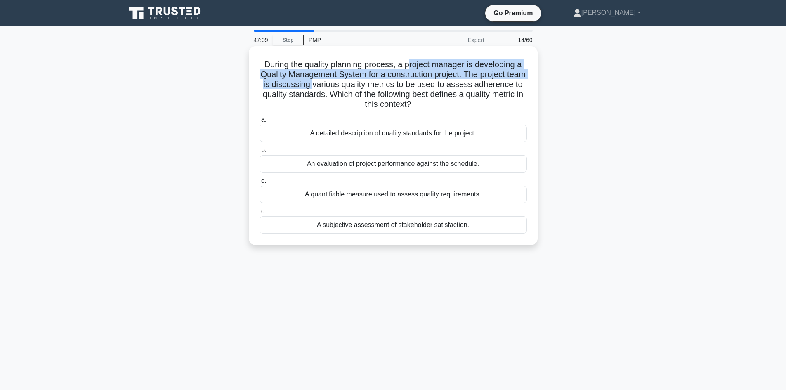
drag, startPoint x: 409, startPoint y: 64, endPoint x: 348, endPoint y: 81, distance: 62.8
click at [348, 81] on h5 "During the quality planning process, a project manager is developing a Quality …" at bounding box center [393, 84] width 269 height 50
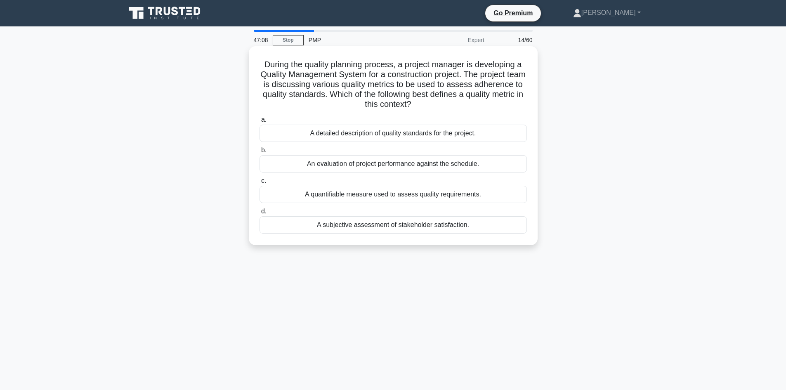
click at [354, 83] on h5 "During the quality planning process, a project manager is developing a Quality …" at bounding box center [393, 84] width 269 height 50
drag, startPoint x: 345, startPoint y: 64, endPoint x: 375, endPoint y: 68, distance: 30.7
click at [375, 68] on h5 "During the quality planning process, a project manager is developing a Quality …" at bounding box center [393, 84] width 269 height 50
click at [346, 85] on h5 "During the quality planning process, a project manager is developing a Quality …" at bounding box center [393, 84] width 269 height 50
drag, startPoint x: 319, startPoint y: 72, endPoint x: 370, endPoint y: 72, distance: 51.1
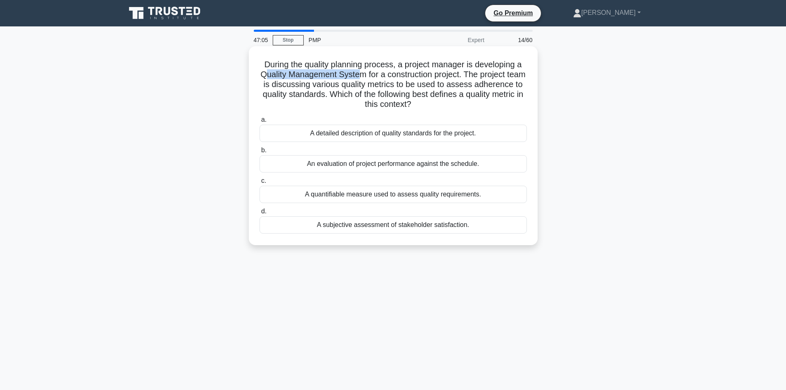
click at [370, 72] on h5 "During the quality planning process, a project manager is developing a Quality …" at bounding box center [393, 84] width 269 height 50
drag, startPoint x: 389, startPoint y: 87, endPoint x: 427, endPoint y: 85, distance: 38.0
click at [427, 85] on h5 "During the quality planning process, a project manager is developing a Quality …" at bounding box center [393, 84] width 269 height 50
click at [369, 195] on div "A quantifiable measure used to assess quality requirements." at bounding box center [392, 194] width 267 height 17
click at [259, 184] on input "c. A quantifiable measure used to assess quality requirements." at bounding box center [259, 180] width 0 height 5
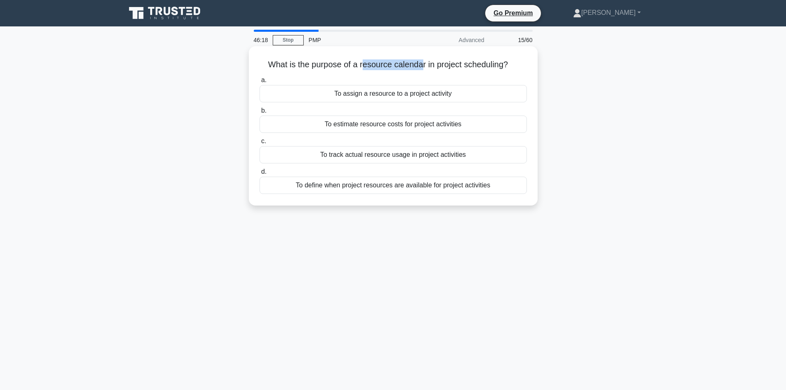
drag, startPoint x: 365, startPoint y: 64, endPoint x: 420, endPoint y: 71, distance: 55.2
click at [420, 71] on div "What is the purpose of a resource calendar in project scheduling? .spinner_0XTQ…" at bounding box center [393, 125] width 282 height 153
click at [465, 70] on h5 "What is the purpose of a resource calendar in project scheduling? .spinner_0XTQ…" at bounding box center [393, 64] width 269 height 11
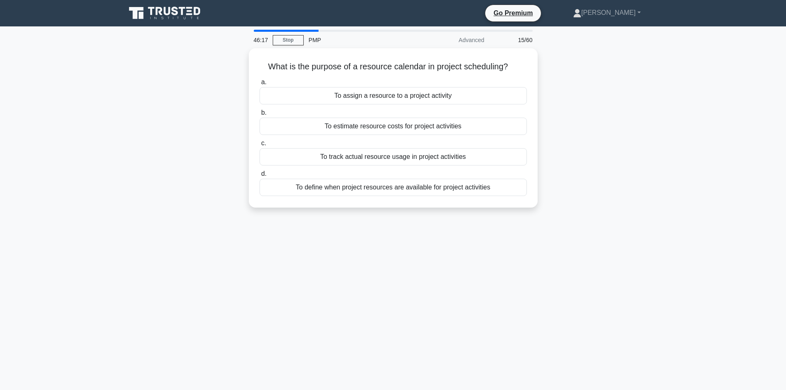
click at [161, 168] on div "What is the purpose of a resource calendar in project scheduling? .spinner_0XTQ…" at bounding box center [393, 132] width 544 height 169
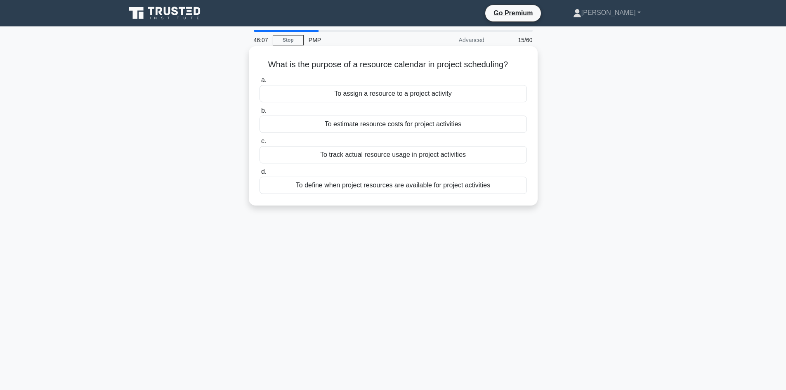
click at [381, 158] on div "To track actual resource usage in project activities" at bounding box center [392, 154] width 267 height 17
click at [259, 144] on input "c. To track actual resource usage in project activities" at bounding box center [259, 141] width 0 height 5
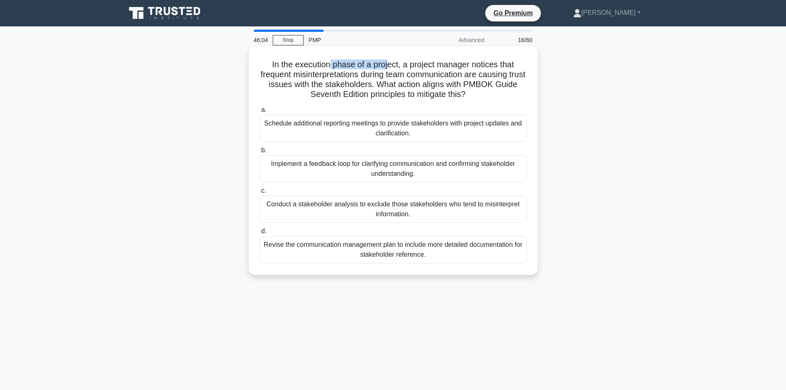
drag, startPoint x: 327, startPoint y: 66, endPoint x: 388, endPoint y: 64, distance: 61.9
click at [388, 64] on h5 "In the execution phase of a project, a project manager notices that frequent mi…" at bounding box center [393, 79] width 269 height 40
drag, startPoint x: 290, startPoint y: 78, endPoint x: 315, endPoint y: 72, distance: 26.3
click at [290, 77] on h5 "In the execution phase of a project, a project manager notices that frequent mi…" at bounding box center [393, 79] width 269 height 40
drag, startPoint x: 347, startPoint y: 65, endPoint x: 398, endPoint y: 60, distance: 51.4
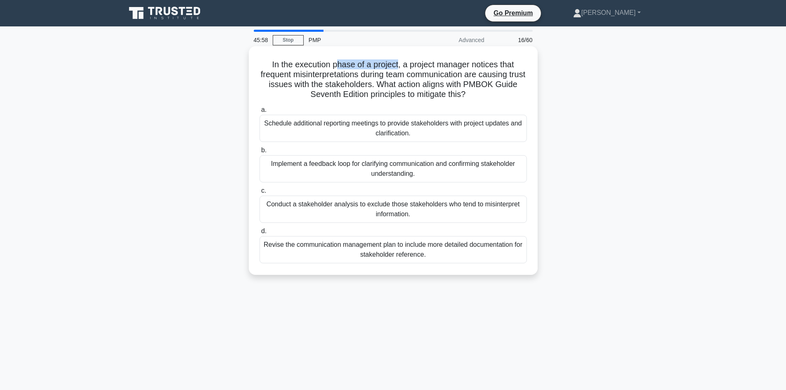
click at [398, 60] on h5 "In the execution phase of a project, a project manager notices that frequent mi…" at bounding box center [393, 79] width 269 height 40
click at [292, 68] on h5 "In the execution phase of a project, a project manager notices that frequent mi…" at bounding box center [393, 79] width 269 height 40
drag, startPoint x: 358, startPoint y: 66, endPoint x: 396, endPoint y: 63, distance: 38.5
click at [396, 63] on h5 "In the execution phase of a project, a project manager notices that frequent mi…" at bounding box center [393, 79] width 269 height 40
click at [389, 72] on h5 "In the execution phase of a project, a project manager notices that frequent mi…" at bounding box center [393, 79] width 269 height 40
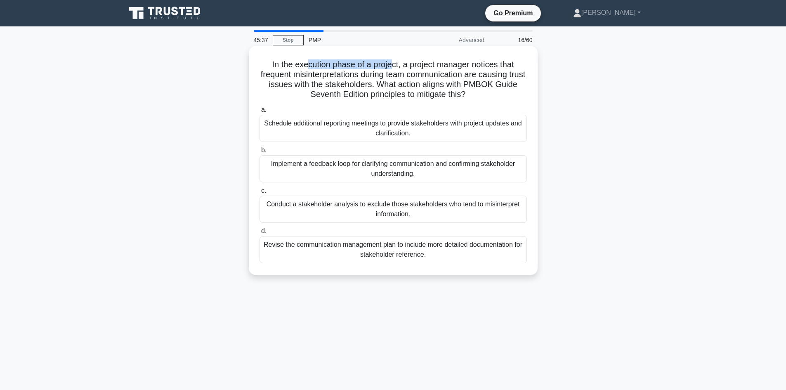
drag, startPoint x: 305, startPoint y: 64, endPoint x: 393, endPoint y: 66, distance: 87.4
click at [393, 66] on h5 "In the execution phase of a project, a project manager notices that frequent mi…" at bounding box center [393, 79] width 269 height 40
drag, startPoint x: 309, startPoint y: 74, endPoint x: 358, endPoint y: 80, distance: 49.5
click at [334, 76] on h5 "In the execution phase of a project, a project manager notices that frequent mi…" at bounding box center [393, 79] width 269 height 40
click at [363, 82] on h5 "In the execution phase of a project, a project manager notices that frequent mi…" at bounding box center [393, 79] width 269 height 40
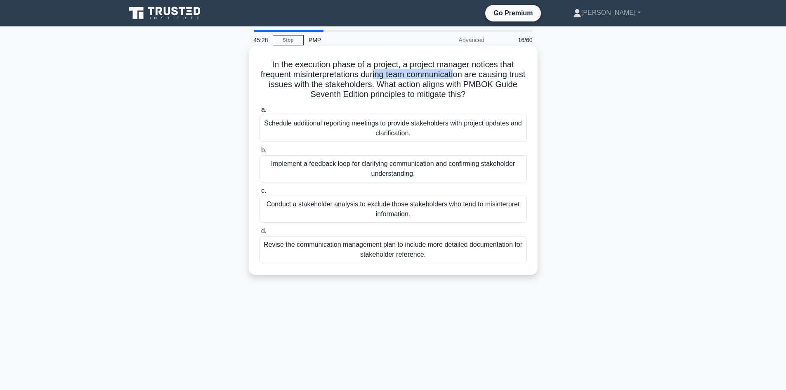
drag, startPoint x: 382, startPoint y: 76, endPoint x: 466, endPoint y: 73, distance: 84.2
click at [466, 73] on h5 "In the execution phase of a project, a project manager notices that frequent mi…" at bounding box center [393, 79] width 269 height 40
drag, startPoint x: 295, startPoint y: 86, endPoint x: 362, endPoint y: 86, distance: 66.8
click at [362, 86] on h5 "In the execution phase of a project, a project manager notices that frequent mi…" at bounding box center [393, 79] width 269 height 40
drag, startPoint x: 319, startPoint y: 74, endPoint x: 384, endPoint y: 84, distance: 65.8
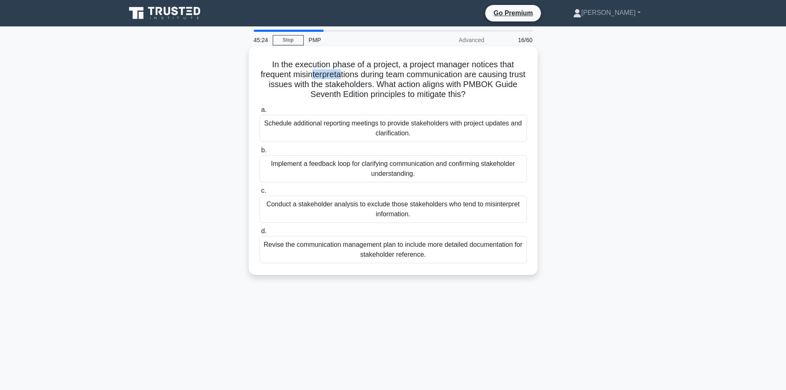
click at [351, 75] on h5 "In the execution phase of a project, a project manager notices that frequent mi…" at bounding box center [393, 79] width 269 height 40
click at [322, 166] on div "Implement a feedback loop for clarifying communication and confirming stakehold…" at bounding box center [392, 168] width 267 height 27
click at [259, 153] on input "b. Implement a feedback loop for clarifying communication and confirming stakeh…" at bounding box center [259, 150] width 0 height 5
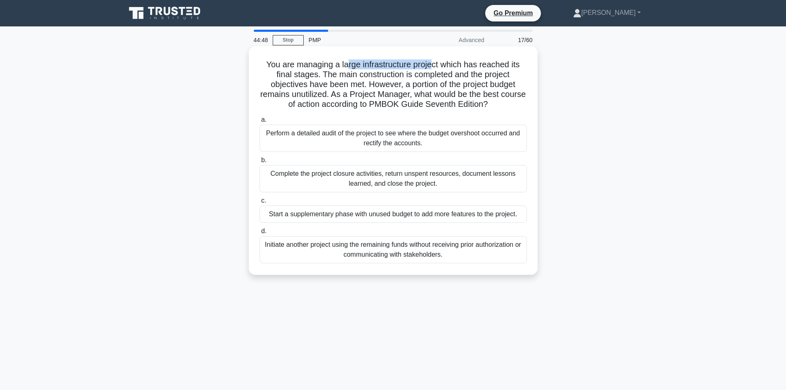
drag, startPoint x: 345, startPoint y: 66, endPoint x: 433, endPoint y: 68, distance: 87.9
click at [433, 68] on h5 "You are managing a large infrastructure project which has reached its final sta…" at bounding box center [393, 84] width 269 height 50
drag, startPoint x: 277, startPoint y: 77, endPoint x: 306, endPoint y: 78, distance: 29.3
click at [306, 78] on h5 "You are managing a large infrastructure project which has reached its final sta…" at bounding box center [393, 84] width 269 height 50
click at [315, 85] on h5 "You are managing a large infrastructure project which has reached its final sta…" at bounding box center [393, 84] width 269 height 50
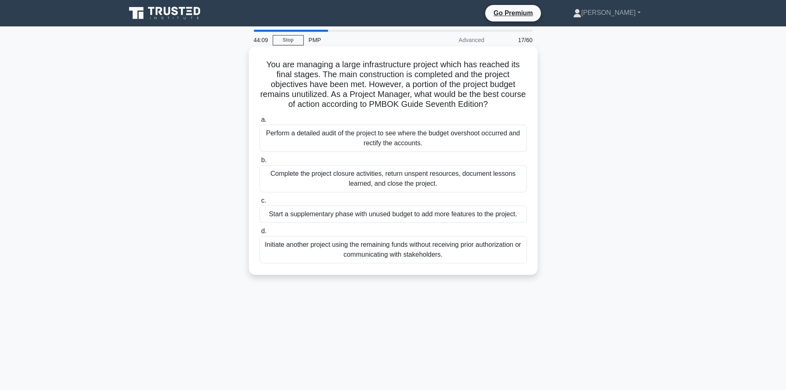
click at [351, 177] on div "Complete the project closure activities, return unspent resources, document les…" at bounding box center [392, 178] width 267 height 27
click at [259, 163] on input "b. Complete the project closure activities, return unspent resources, document …" at bounding box center [259, 160] width 0 height 5
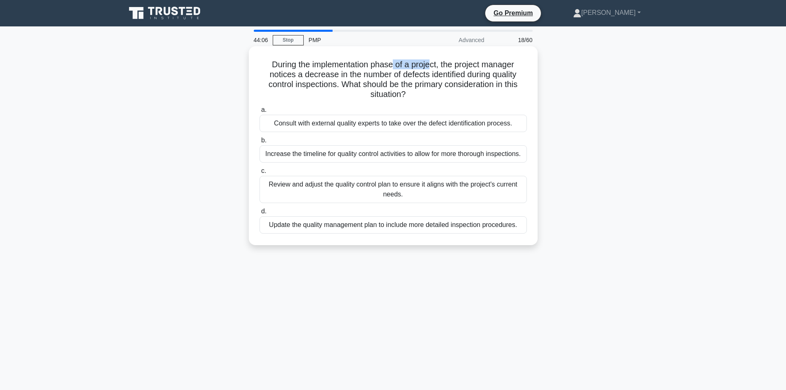
drag, startPoint x: 394, startPoint y: 62, endPoint x: 431, endPoint y: 69, distance: 38.2
click at [431, 69] on h5 "During the implementation phase of a project, the project manager notices a dec…" at bounding box center [393, 79] width 269 height 40
click at [404, 70] on h5 "During the implementation phase of a project, the project manager notices a dec…" at bounding box center [393, 79] width 269 height 40
drag, startPoint x: 372, startPoint y: 64, endPoint x: 435, endPoint y: 64, distance: 63.1
click at [435, 64] on h5 "During the implementation phase of a project, the project manager notices a dec…" at bounding box center [393, 79] width 269 height 40
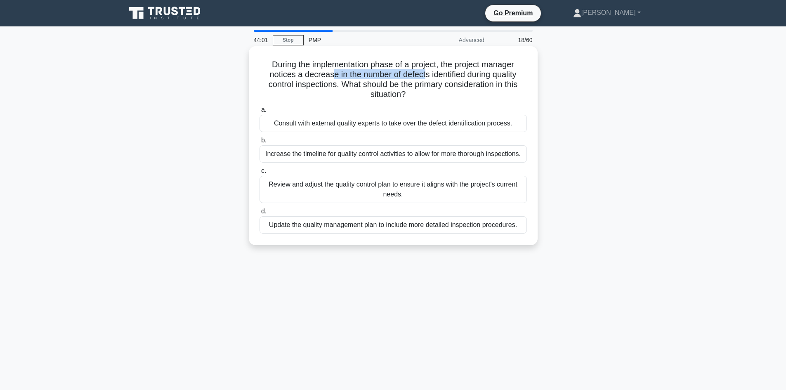
drag, startPoint x: 330, startPoint y: 70, endPoint x: 425, endPoint y: 78, distance: 95.6
click at [425, 78] on h5 "During the implementation phase of a project, the project manager notices a dec…" at bounding box center [393, 79] width 269 height 40
click at [309, 81] on h5 "During the implementation phase of a project, the project manager notices a dec…" at bounding box center [393, 79] width 269 height 40
drag, startPoint x: 311, startPoint y: 75, endPoint x: 510, endPoint y: 78, distance: 199.2
click at [510, 78] on h5 "During the implementation phase of a project, the project manager notices a dec…" at bounding box center [393, 79] width 269 height 40
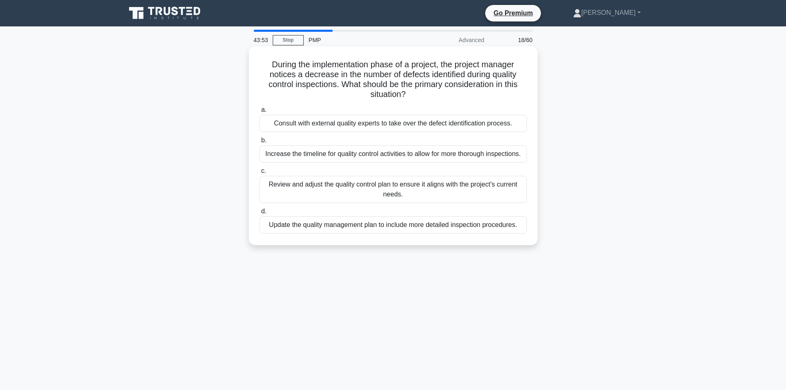
click at [306, 82] on h5 "During the implementation phase of a project, the project manager notices a dec…" at bounding box center [393, 79] width 269 height 40
drag, startPoint x: 319, startPoint y: 74, endPoint x: 418, endPoint y: 76, distance: 99.0
click at [418, 76] on h5 "During the implementation phase of a project, the project manager notices a dec…" at bounding box center [393, 79] width 269 height 40
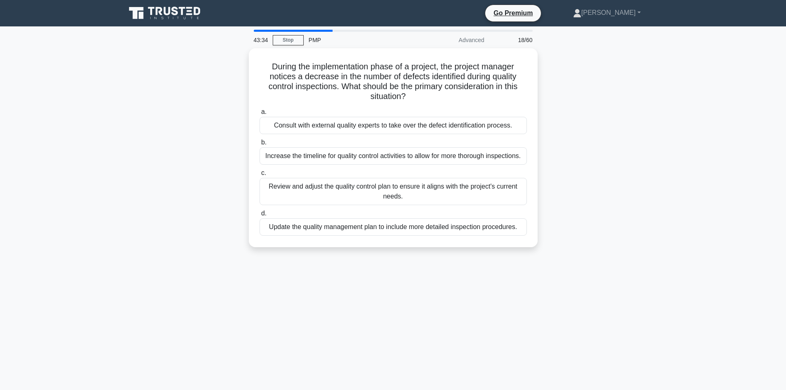
click at [188, 185] on div "During the implementation phase of a project, the project manager notices a dec…" at bounding box center [393, 152] width 544 height 209
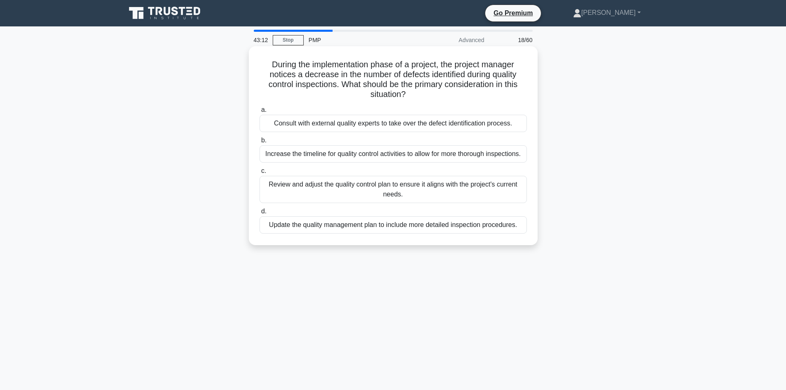
click at [426, 192] on div "Review and adjust the quality control plan to ensure it aligns with the project…" at bounding box center [392, 189] width 267 height 27
click at [259, 174] on input "c. Review and adjust the quality control plan to ensure it aligns with the proj…" at bounding box center [259, 170] width 0 height 5
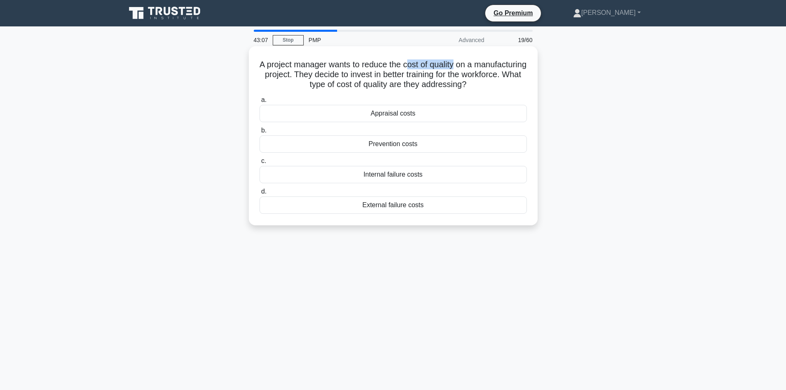
drag, startPoint x: 435, startPoint y: 64, endPoint x: 485, endPoint y: 66, distance: 50.4
click at [485, 66] on h5 "A project manager wants to reduce the cost of quality on a manufacturing projec…" at bounding box center [393, 74] width 269 height 31
drag, startPoint x: 451, startPoint y: 75, endPoint x: 449, endPoint y: 87, distance: 12.5
click at [505, 76] on h5 "A project manager wants to reduce the cost of quality on a manufacturing projec…" at bounding box center [393, 74] width 269 height 31
drag, startPoint x: 340, startPoint y: 89, endPoint x: 347, endPoint y: 89, distance: 6.6
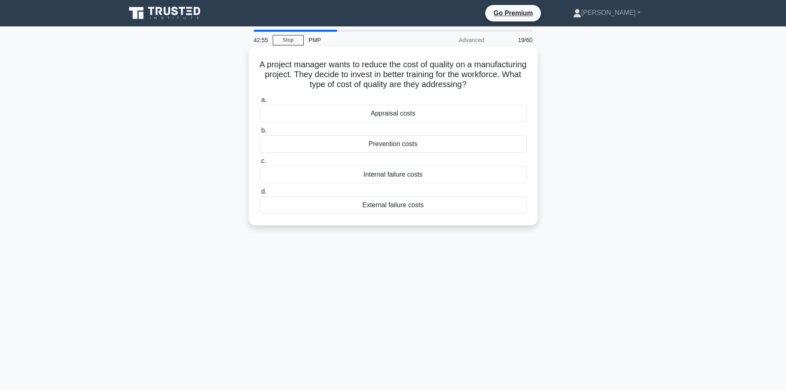
click at [342, 88] on h5 "A project manager wants to reduce the cost of quality on a manufacturing projec…" at bounding box center [393, 74] width 269 height 31
click at [395, 115] on div "Appraisal costs" at bounding box center [392, 113] width 267 height 17
click at [259, 103] on input "a. Appraisal costs" at bounding box center [259, 99] width 0 height 5
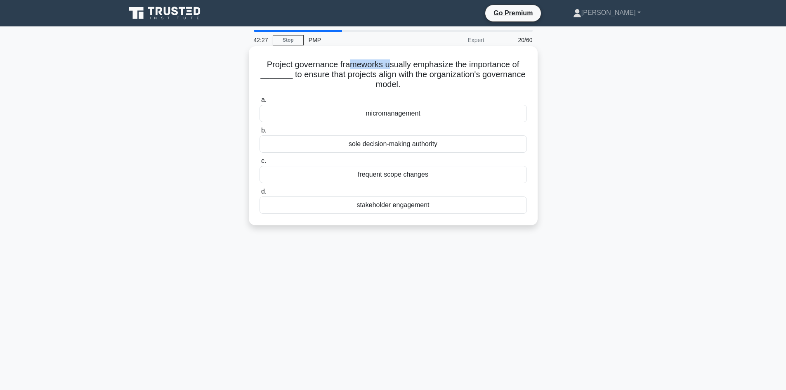
drag, startPoint x: 346, startPoint y: 66, endPoint x: 387, endPoint y: 69, distance: 40.5
click at [387, 69] on h5 "Project governance frameworks usually emphasize the importance of _______ to en…" at bounding box center [393, 74] width 269 height 31
click at [426, 71] on h5 "Project governance frameworks usually emphasize the importance of _______ to en…" at bounding box center [393, 74] width 269 height 31
drag, startPoint x: 421, startPoint y: 66, endPoint x: 437, endPoint y: 66, distance: 15.3
click at [437, 66] on h5 "Project governance frameworks usually emphasize the importance of _______ to en…" at bounding box center [393, 74] width 269 height 31
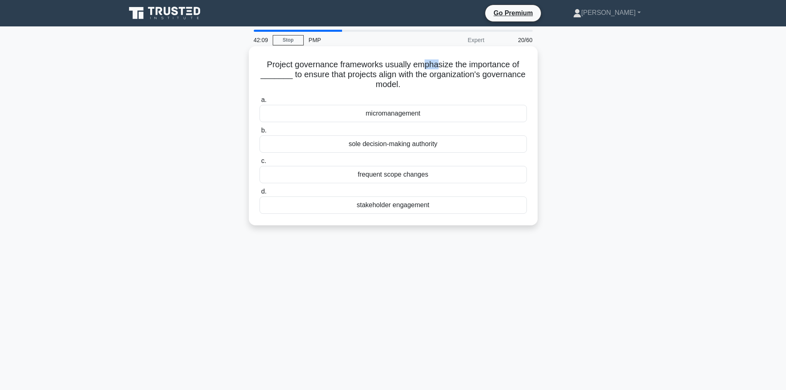
click at [397, 208] on div "stakeholder engagement" at bounding box center [392, 204] width 267 height 17
click at [396, 205] on div "stakeholder engagement" at bounding box center [392, 204] width 267 height 17
click at [259, 194] on input "d. stakeholder engagement" at bounding box center [259, 191] width 0 height 5
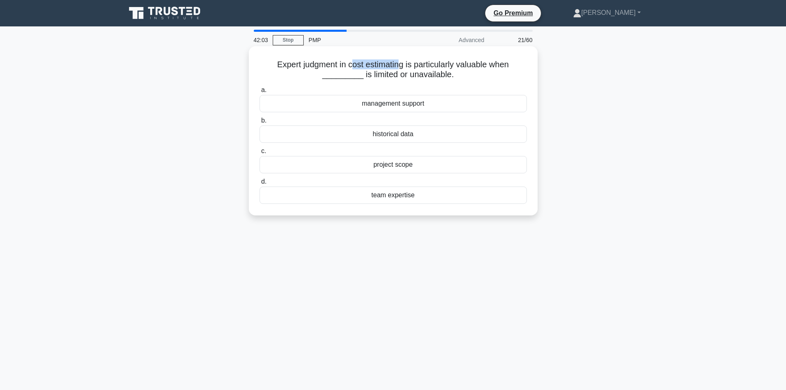
drag, startPoint x: 351, startPoint y: 64, endPoint x: 398, endPoint y: 67, distance: 47.1
click at [398, 67] on h5 "Expert judgment in cost estimating is particularly valuable when _________ is l…" at bounding box center [393, 69] width 269 height 21
click at [300, 66] on h5 "Expert judgment in cost estimating is particularly valuable when _________ is l…" at bounding box center [393, 69] width 269 height 21
click at [402, 136] on div "historical data" at bounding box center [392, 133] width 267 height 17
click at [259, 123] on input "b. historical data" at bounding box center [259, 120] width 0 height 5
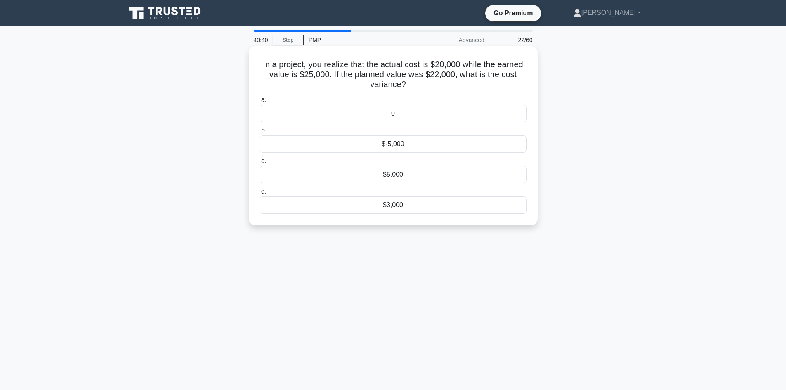
click at [387, 178] on div "$5,000" at bounding box center [392, 174] width 267 height 17
click at [259, 164] on input "c. $5,000" at bounding box center [259, 160] width 0 height 5
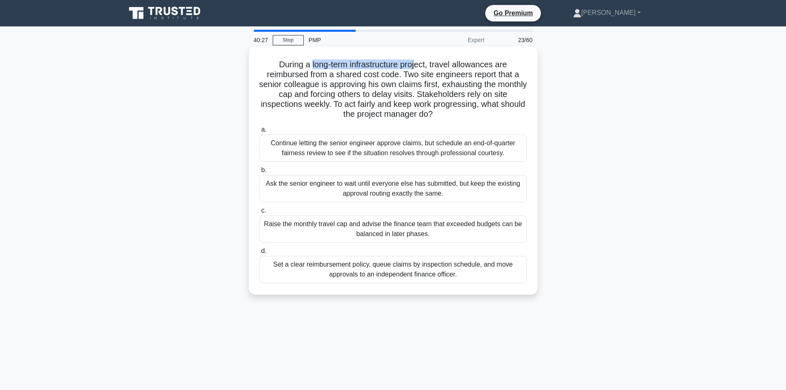
drag, startPoint x: 308, startPoint y: 62, endPoint x: 417, endPoint y: 78, distance: 109.3
click at [417, 69] on h5 "During a long-term infrastructure project, travel allowances are reimbursed fro…" at bounding box center [393, 89] width 269 height 60
click at [411, 87] on h5 "During a long-term infrastructure project, travel allowances are reimbursed fro…" at bounding box center [393, 89] width 269 height 60
drag, startPoint x: 321, startPoint y: 65, endPoint x: 414, endPoint y: 69, distance: 93.3
click at [414, 69] on h5 "During a long-term infrastructure project, travel allowances are reimbursed fro…" at bounding box center [393, 89] width 269 height 60
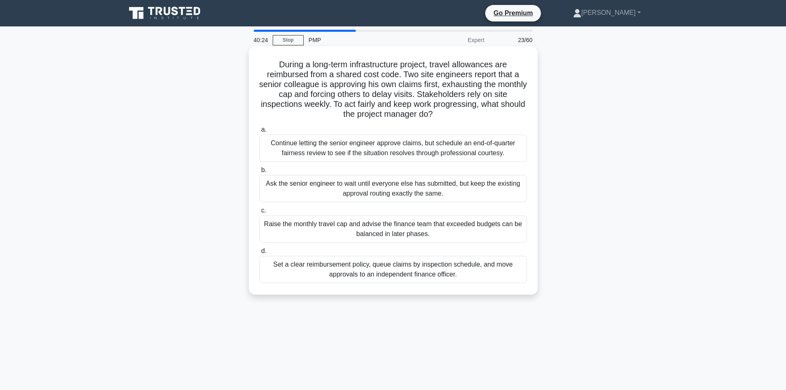
click at [395, 86] on h5 "During a long-term infrastructure project, travel allowances are reimbursed fro…" at bounding box center [393, 89] width 269 height 60
drag, startPoint x: 347, startPoint y: 66, endPoint x: 427, endPoint y: 67, distance: 80.4
click at [424, 68] on h5 "During a long-term infrastructure project, travel allowances are reimbursed fro…" at bounding box center [393, 89] width 269 height 60
drag, startPoint x: 332, startPoint y: 75, endPoint x: 389, endPoint y: 76, distance: 56.9
click at [389, 76] on h5 "During a long-term infrastructure project, travel allowances are reimbursed fro…" at bounding box center [393, 89] width 269 height 60
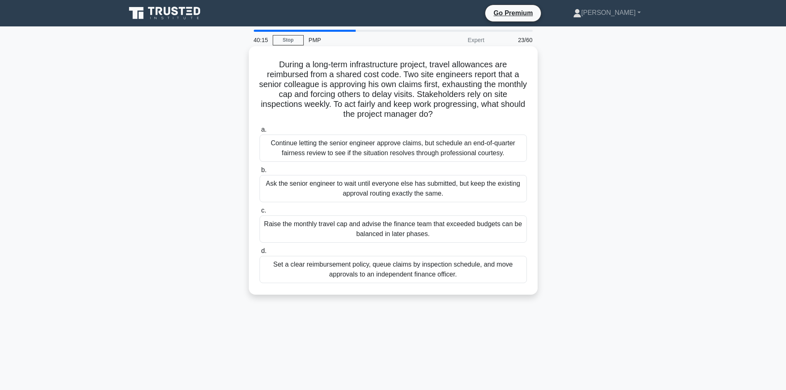
drag, startPoint x: 393, startPoint y: 87, endPoint x: 385, endPoint y: 89, distance: 8.0
click at [393, 87] on h5 "During a long-term infrastructure project, travel allowances are reimbursed fro…" at bounding box center [393, 89] width 269 height 60
drag, startPoint x: 345, startPoint y: 70, endPoint x: 393, endPoint y: 72, distance: 47.9
click at [393, 72] on h5 "During a long-term infrastructure project, travel allowances are reimbursed fro…" at bounding box center [393, 89] width 269 height 60
drag, startPoint x: 426, startPoint y: 84, endPoint x: 452, endPoint y: 85, distance: 25.6
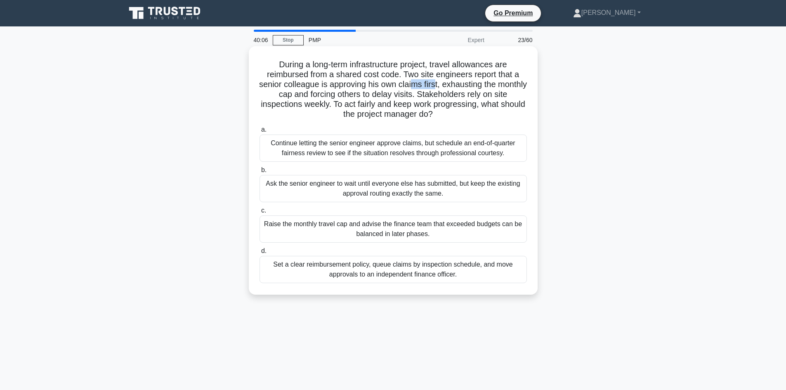
click at [452, 85] on h5 "During a long-term infrastructure project, travel allowances are reimbursed fro…" at bounding box center [393, 89] width 269 height 60
click at [456, 99] on h5 "During a long-term infrastructure project, travel allowances are reimbursed fro…" at bounding box center [393, 89] width 269 height 60
drag, startPoint x: 401, startPoint y: 82, endPoint x: 452, endPoint y: 87, distance: 50.5
click at [452, 87] on h5 "During a long-term infrastructure project, travel allowances are reimbursed fro…" at bounding box center [393, 89] width 269 height 60
drag, startPoint x: 387, startPoint y: 97, endPoint x: 432, endPoint y: 98, distance: 44.6
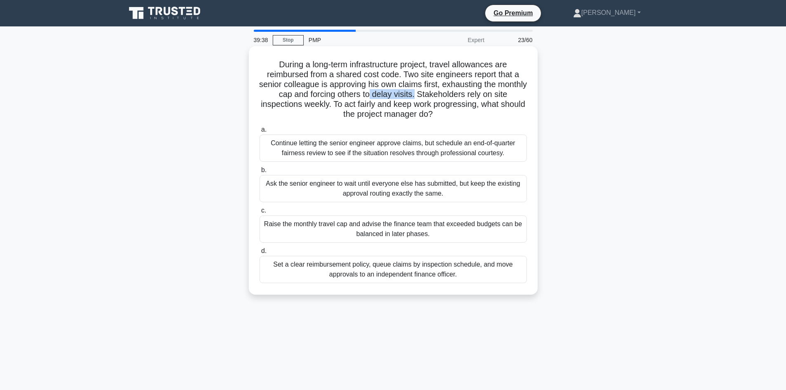
click at [432, 98] on h5 "During a long-term infrastructure project, travel allowances are reimbursed fro…" at bounding box center [393, 89] width 269 height 60
click at [473, 101] on h5 "During a long-term infrastructure project, travel allowances are reimbursed fro…" at bounding box center [393, 89] width 269 height 60
click at [418, 195] on div "Ask the senior engineer to wait until everyone else has submitted, but keep the…" at bounding box center [392, 188] width 267 height 27
click at [259, 173] on input "b. Ask the senior engineer to wait until everyone else has submitted, but keep …" at bounding box center [259, 169] width 0 height 5
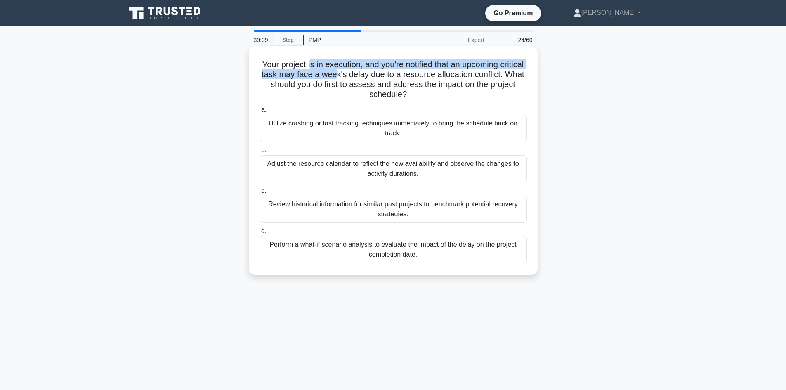
drag, startPoint x: 321, startPoint y: 64, endPoint x: 377, endPoint y: 73, distance: 56.5
click at [377, 73] on h5 "Your project is in execution, and you're notified that an upcoming critical tas…" at bounding box center [393, 79] width 269 height 40
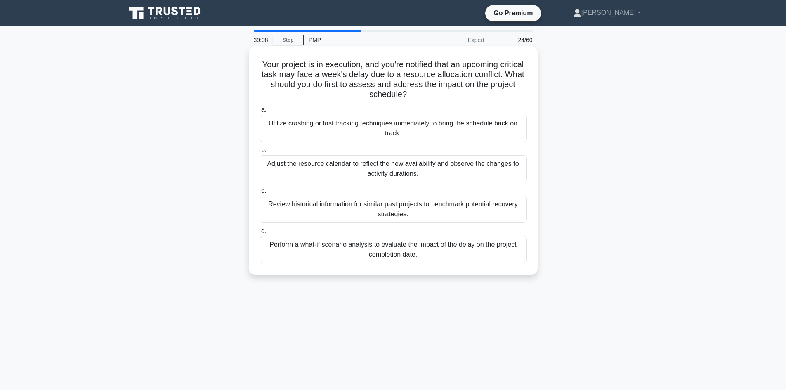
click at [385, 75] on h5 "Your project is in execution, and you're notified that an upcoming critical tas…" at bounding box center [393, 79] width 269 height 40
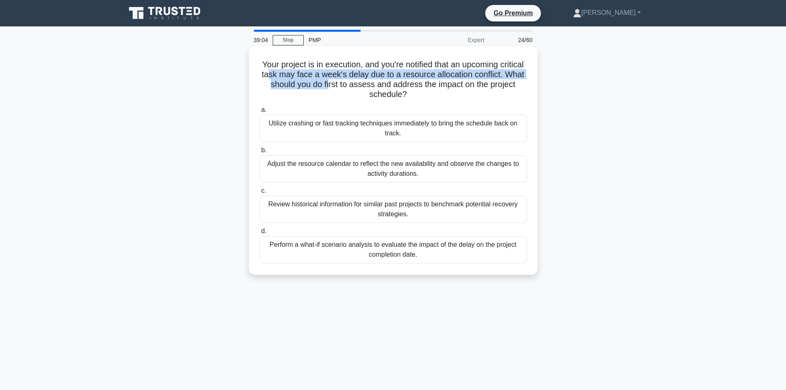
drag, startPoint x: 306, startPoint y: 74, endPoint x: 377, endPoint y: 80, distance: 72.0
click at [377, 80] on h5 "Your project is in execution, and you're notified that an upcoming critical tas…" at bounding box center [393, 79] width 269 height 40
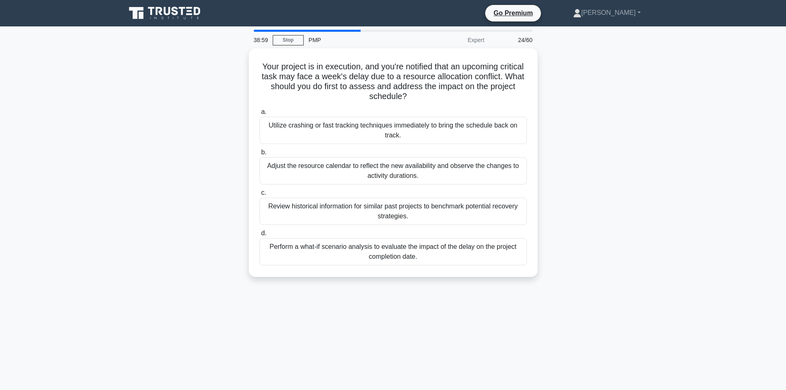
click at [187, 153] on div "Your project is in execution, and you're notified that an upcoming critical tas…" at bounding box center [393, 167] width 544 height 238
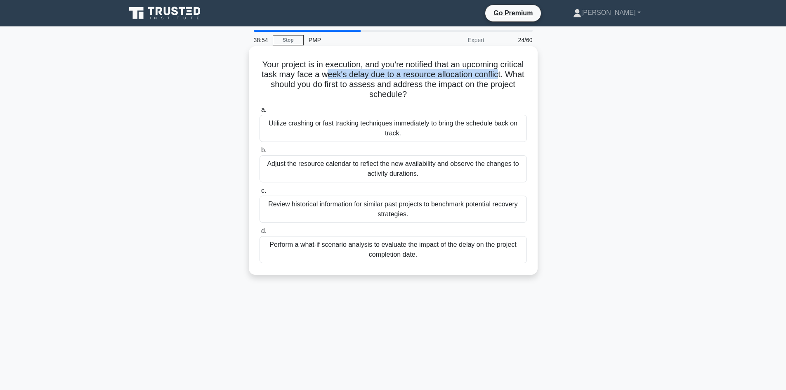
drag, startPoint x: 365, startPoint y: 75, endPoint x: 287, endPoint y: 89, distance: 80.0
click at [287, 89] on h5 "Your project is in execution, and you're notified that an upcoming critical tas…" at bounding box center [393, 79] width 269 height 40
click at [301, 70] on h5 "Your project is in execution, and you're notified that an upcoming critical tas…" at bounding box center [393, 79] width 269 height 40
click at [405, 251] on div "Perform a what-if scenario analysis to evaluate the impact of the delay on the …" at bounding box center [392, 249] width 267 height 27
click at [259, 234] on input "d. Perform a what-if scenario analysis to evaluate the impact of the delay on t…" at bounding box center [259, 230] width 0 height 5
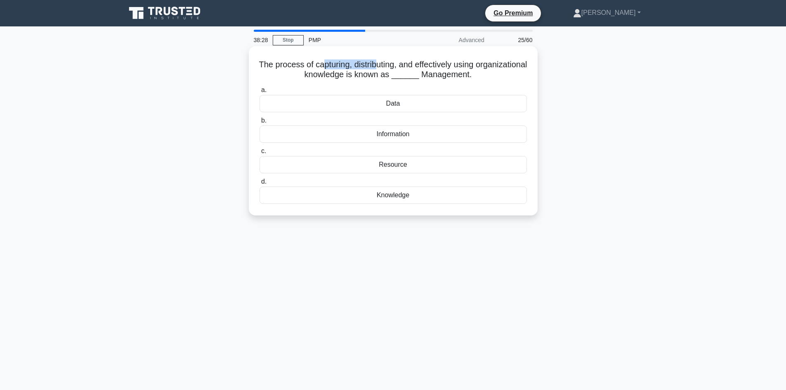
drag, startPoint x: 345, startPoint y: 65, endPoint x: 403, endPoint y: 69, distance: 58.7
click at [403, 69] on h5 "The process of capturing, distributing, and effectively using organizational kn…" at bounding box center [393, 69] width 269 height 21
drag, startPoint x: 191, startPoint y: 99, endPoint x: 240, endPoint y: 91, distance: 49.3
click at [192, 99] on div "The process of capturing, distributing, and effectively using organizational kn…" at bounding box center [393, 137] width 544 height 179
drag, startPoint x: 301, startPoint y: 75, endPoint x: 368, endPoint y: 77, distance: 66.4
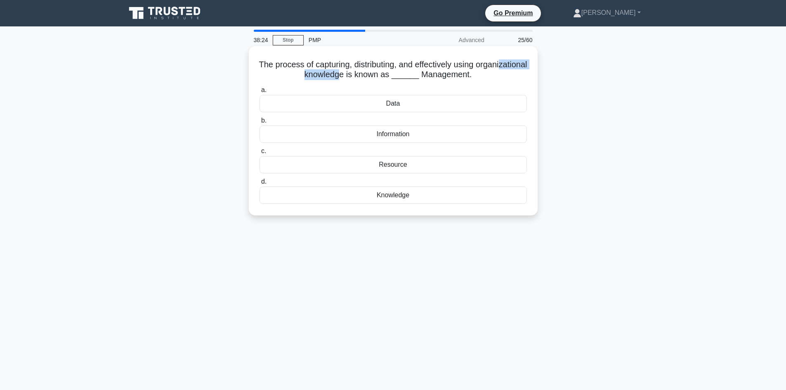
click at [368, 77] on h5 "The process of capturing, distributing, and effectively using organizational kn…" at bounding box center [393, 69] width 269 height 21
click at [214, 141] on div "The process of capturing, distributing, and effectively using organizational kn…" at bounding box center [393, 137] width 544 height 179
drag, startPoint x: 348, startPoint y: 66, endPoint x: 364, endPoint y: 67, distance: 15.3
click at [362, 67] on h5 "The process of capturing, distributing, and effectively using organizational kn…" at bounding box center [393, 69] width 269 height 21
drag, startPoint x: 392, startPoint y: 65, endPoint x: 410, endPoint y: 64, distance: 17.8
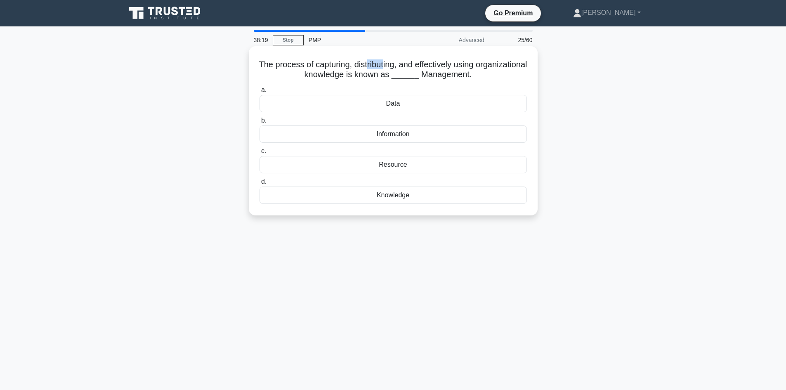
click at [410, 64] on h5 "The process of capturing, distributing, and effectively using organizational kn…" at bounding box center [393, 69] width 269 height 21
drag, startPoint x: 453, startPoint y: 65, endPoint x: 434, endPoint y: 74, distance: 20.5
click at [495, 65] on h5 "The process of capturing, distributing, and effectively using organizational kn…" at bounding box center [393, 69] width 269 height 21
drag, startPoint x: 307, startPoint y: 79, endPoint x: 361, endPoint y: 78, distance: 54.4
click at [358, 75] on h5 "The process of capturing, distributing, and effectively using organizational kn…" at bounding box center [393, 69] width 269 height 21
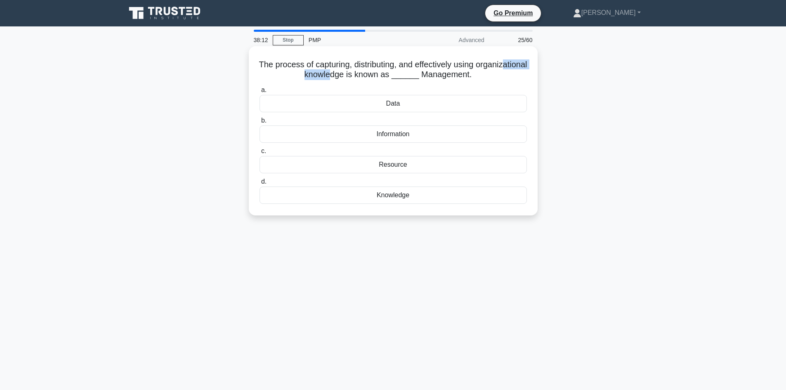
click at [396, 198] on div "Knowledge" at bounding box center [392, 194] width 267 height 17
click at [389, 195] on div "Knowledge" at bounding box center [392, 194] width 267 height 17
click at [259, 184] on input "d. Knowledge" at bounding box center [259, 181] width 0 height 5
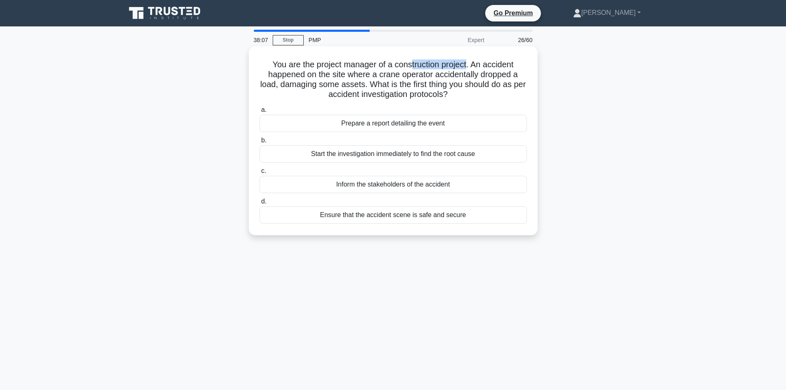
drag, startPoint x: 412, startPoint y: 66, endPoint x: 468, endPoint y: 69, distance: 56.2
click at [468, 69] on h5 "You are the project manager of a construction project. An accident happened on …" at bounding box center [393, 79] width 269 height 40
drag, startPoint x: 363, startPoint y: 73, endPoint x: 344, endPoint y: 66, distance: 20.4
click at [363, 73] on h5 "You are the project manager of a construction project. An accident happened on …" at bounding box center [393, 79] width 269 height 40
drag, startPoint x: 422, startPoint y: 63, endPoint x: 481, endPoint y: 66, distance: 59.5
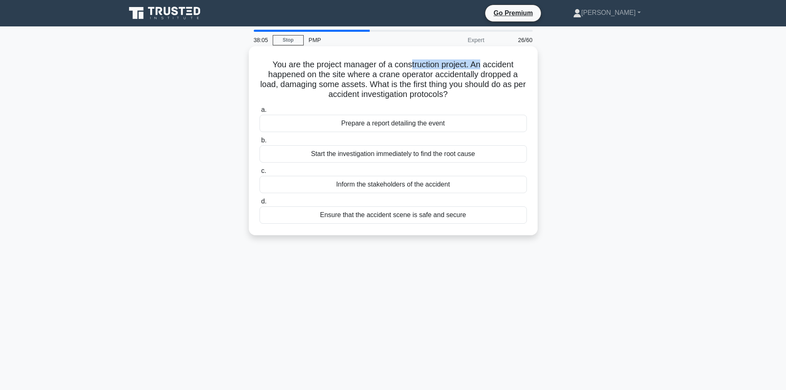
click at [481, 66] on h5 "You are the project manager of a construction project. An accident happened on …" at bounding box center [393, 79] width 269 height 40
drag, startPoint x: 499, startPoint y: 69, endPoint x: 479, endPoint y: 71, distance: 20.3
click at [498, 69] on h5 "You are the project manager of a construction project. An accident happened on …" at bounding box center [393, 79] width 269 height 40
drag, startPoint x: 414, startPoint y: 75, endPoint x: 497, endPoint y: 76, distance: 82.1
click at [497, 76] on h5 "You are the project manager of a construction project. An accident happened on …" at bounding box center [393, 79] width 269 height 40
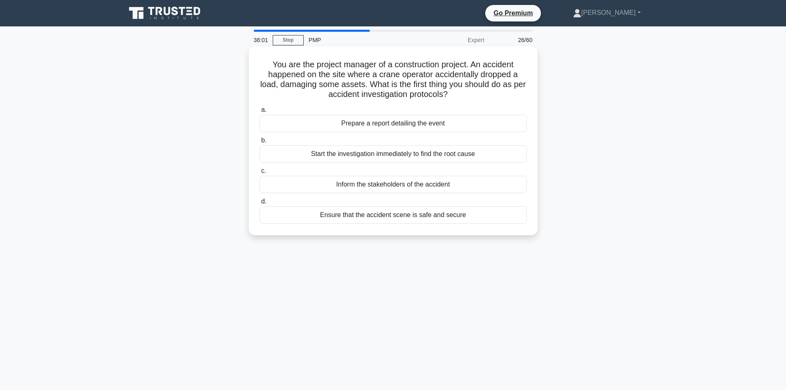
click at [320, 87] on h5 "You are the project manager of a construction project. An accident happened on …" at bounding box center [393, 79] width 269 height 40
click at [372, 218] on div "Ensure that the accident scene is safe and secure" at bounding box center [392, 214] width 267 height 17
click at [259, 204] on input "d. Ensure that the accident scene is safe and secure" at bounding box center [259, 201] width 0 height 5
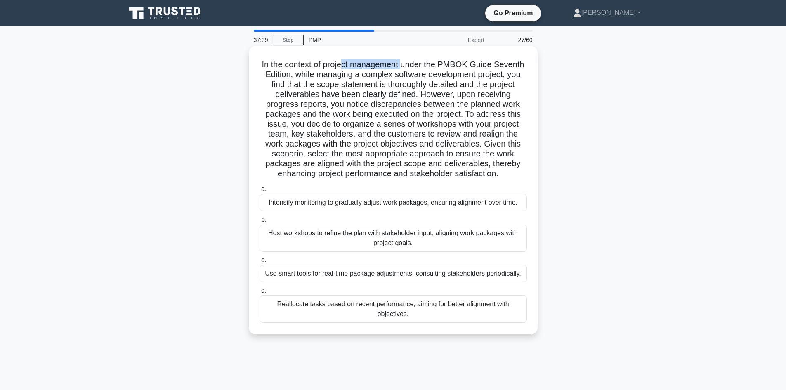
drag, startPoint x: 342, startPoint y: 64, endPoint x: 404, endPoint y: 69, distance: 61.6
click at [404, 69] on h5 "In the context of project management under the PMBOK Guide Seventh Edition, whi…" at bounding box center [393, 119] width 269 height 120
click at [351, 80] on h5 "In the context of project management under the PMBOK Guide Seventh Edition, whi…" at bounding box center [393, 119] width 269 height 120
drag, startPoint x: 326, startPoint y: 65, endPoint x: 387, endPoint y: 67, distance: 61.1
click at [387, 67] on h5 "In the context of project management under the PMBOK Guide Seventh Edition, whi…" at bounding box center [393, 119] width 269 height 120
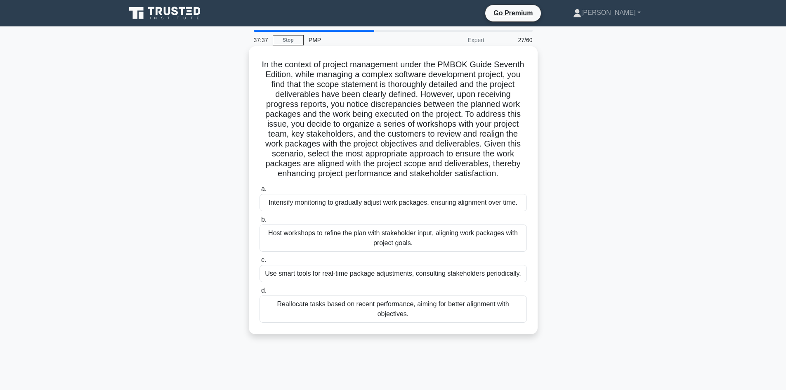
click at [391, 82] on h5 "In the context of project management under the PMBOK Guide Seventh Edition, whi…" at bounding box center [393, 119] width 269 height 120
drag, startPoint x: 380, startPoint y: 76, endPoint x: 421, endPoint y: 82, distance: 41.6
click at [417, 76] on h5 "In the context of project management under the PMBOK Guide Seventh Edition, whi…" at bounding box center [393, 119] width 269 height 120
drag, startPoint x: 421, startPoint y: 87, endPoint x: 428, endPoint y: 84, distance: 7.6
click at [423, 87] on h5 "In the context of project management under the PMBOK Guide Seventh Edition, whi…" at bounding box center [393, 119] width 269 height 120
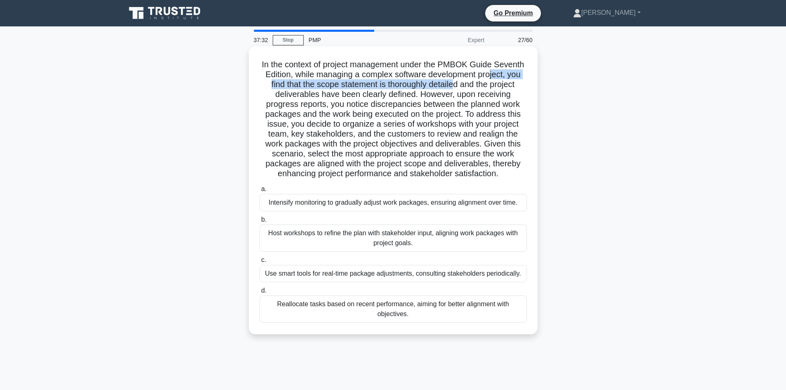
drag, startPoint x: 492, startPoint y: 74, endPoint x: 455, endPoint y: 80, distance: 36.9
click at [455, 80] on h5 "In the context of project management under the PMBOK Guide Seventh Edition, whi…" at bounding box center [393, 119] width 269 height 120
drag, startPoint x: 457, startPoint y: 86, endPoint x: 464, endPoint y: 83, distance: 8.0
click at [458, 86] on h5 "In the context of project management under the PMBOK Guide Seventh Edition, whi…" at bounding box center [393, 119] width 269 height 120
click at [424, 111] on h5 "In the context of project management under the PMBOK Guide Seventh Edition, whi…" at bounding box center [393, 119] width 269 height 120
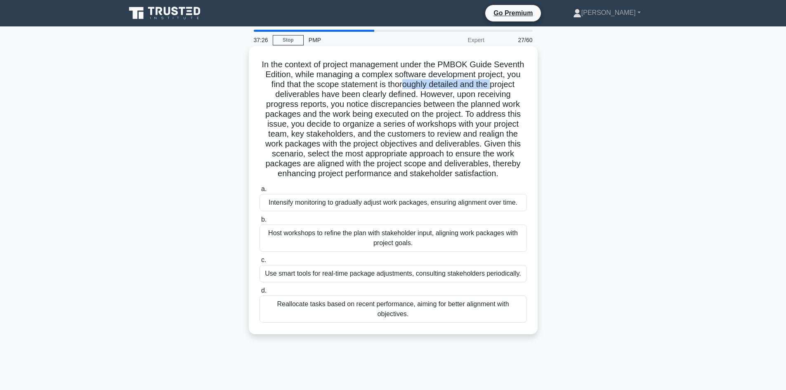
drag, startPoint x: 402, startPoint y: 85, endPoint x: 494, endPoint y: 85, distance: 91.1
click at [494, 85] on h5 "In the context of project management under the PMBOK Guide Seventh Edition, whi…" at bounding box center [393, 119] width 269 height 120
click at [504, 89] on h5 "In the context of project management under the PMBOK Guide Seventh Edition, whi…" at bounding box center [393, 119] width 269 height 120
click at [308, 235] on div "Host workshops to refine the plan with stakeholder input, aligning work package…" at bounding box center [392, 237] width 267 height 27
click at [259, 222] on input "b. Host workshops to refine the plan with stakeholder input, aligning work pack…" at bounding box center [259, 219] width 0 height 5
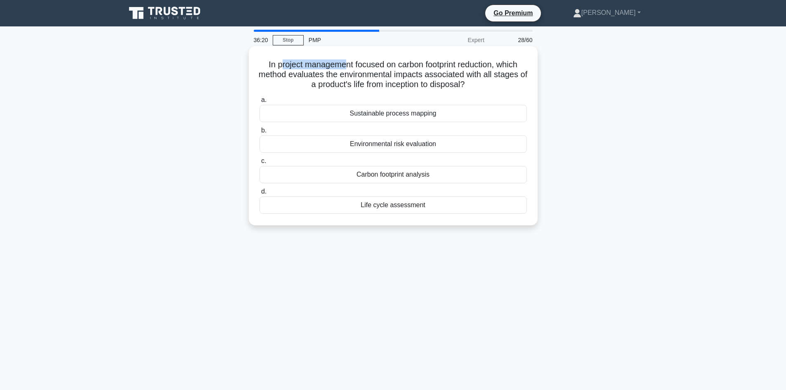
drag, startPoint x: 277, startPoint y: 64, endPoint x: 346, endPoint y: 70, distance: 68.7
click at [346, 70] on h5 "In project management focused on carbon footprint reduction, which method evalu…" at bounding box center [393, 74] width 269 height 31
click at [367, 71] on h5 "In project management focused on carbon footprint reduction, which method evalu…" at bounding box center [393, 74] width 269 height 31
drag, startPoint x: 360, startPoint y: 64, endPoint x: 491, endPoint y: 65, distance: 130.3
click at [489, 65] on h5 "In project management focused on carbon footprint reduction, which method evalu…" at bounding box center [393, 74] width 269 height 31
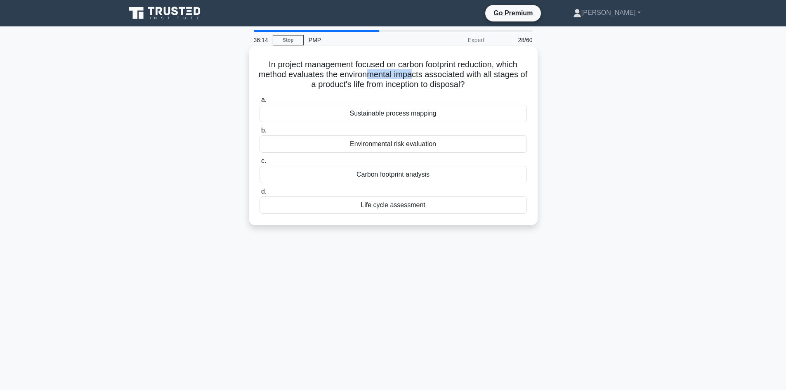
drag, startPoint x: 373, startPoint y: 78, endPoint x: 431, endPoint y: 78, distance: 57.7
click at [418, 76] on h5 "In project management focused on carbon footprint reduction, which method evalu…" at bounding box center [393, 74] width 269 height 31
drag, startPoint x: 353, startPoint y: 82, endPoint x: 381, endPoint y: 85, distance: 27.8
click at [381, 85] on h5 "In project management focused on carbon footprint reduction, which method evalu…" at bounding box center [393, 74] width 269 height 31
click at [403, 87] on h5 "In project management focused on carbon footprint reduction, which method evalu…" at bounding box center [393, 74] width 269 height 31
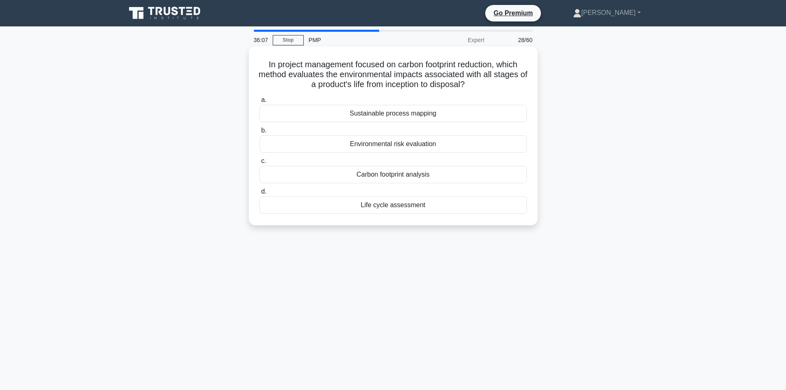
drag, startPoint x: 447, startPoint y: 88, endPoint x: 409, endPoint y: 111, distance: 44.8
click at [447, 87] on h5 "In project management focused on carbon footprint reduction, which method evalu…" at bounding box center [393, 74] width 269 height 31
click at [398, 207] on div "Life cycle assessment" at bounding box center [392, 204] width 267 height 17
click at [259, 194] on input "d. Life cycle assessment" at bounding box center [259, 191] width 0 height 5
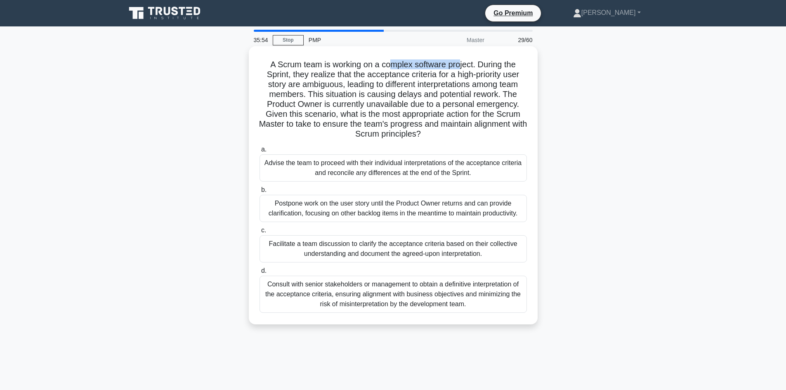
drag, startPoint x: 394, startPoint y: 66, endPoint x: 463, endPoint y: 66, distance: 68.9
click at [463, 66] on h5 "A Scrum team is working on a complex software project. During the Sprint, they …" at bounding box center [393, 99] width 269 height 80
drag, startPoint x: 416, startPoint y: 75, endPoint x: 470, endPoint y: 76, distance: 53.6
click at [418, 74] on h5 "A Scrum team is working on a complex software project. During the Sprint, they …" at bounding box center [393, 99] width 269 height 80
drag, startPoint x: 449, startPoint y: 72, endPoint x: 518, endPoint y: 76, distance: 69.0
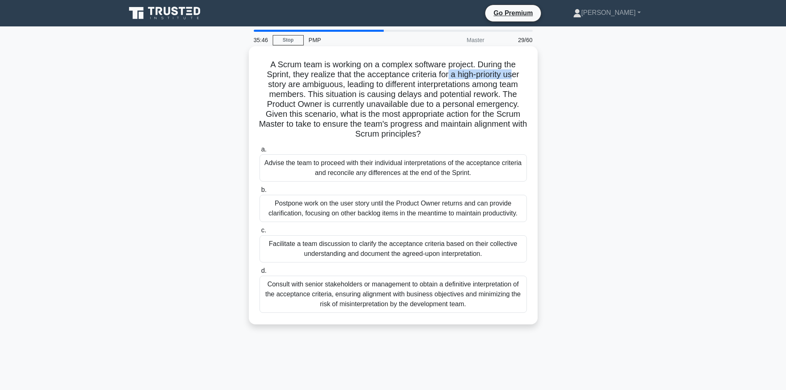
click at [518, 76] on h5 "A Scrum team is working on a complex software project. During the Sprint, they …" at bounding box center [393, 99] width 269 height 80
drag, startPoint x: 299, startPoint y: 83, endPoint x: 322, endPoint y: 87, distance: 23.1
click at [322, 87] on h5 "A Scrum team is working on a complex software project. During the Sprint, they …" at bounding box center [393, 99] width 269 height 80
drag, startPoint x: 377, startPoint y: 104, endPoint x: 408, endPoint y: 120, distance: 35.6
click at [400, 106] on h5 "A Scrum team is working on a complex software project. During the Sprint, they …" at bounding box center [393, 99] width 269 height 80
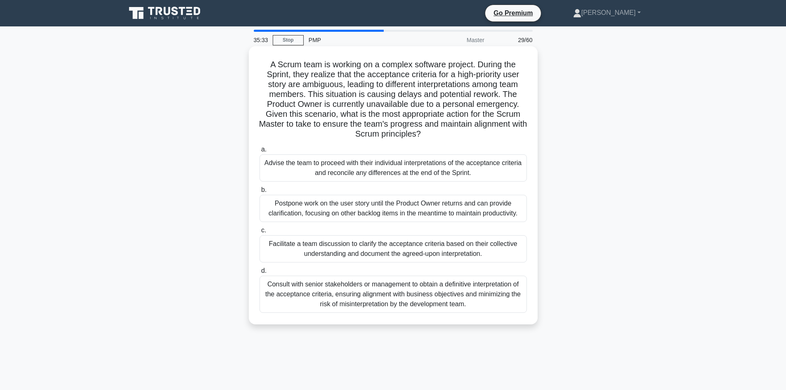
click at [409, 120] on h5 "A Scrum team is working on a complex software project. During the Sprint, they …" at bounding box center [393, 99] width 269 height 80
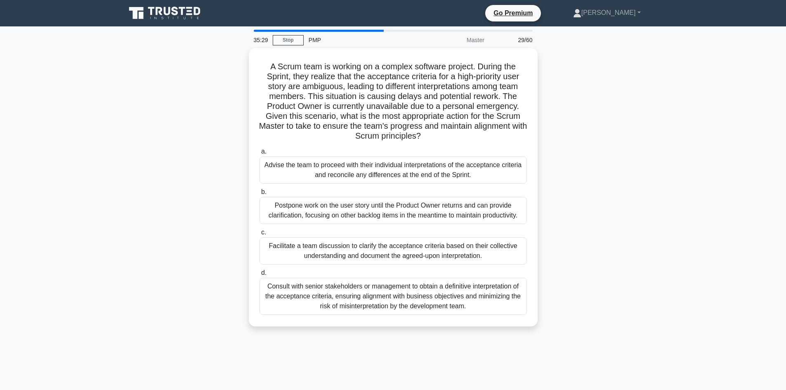
click at [181, 159] on div "A Scrum team is working on a complex software project. During the Sprint, they …" at bounding box center [393, 192] width 544 height 288
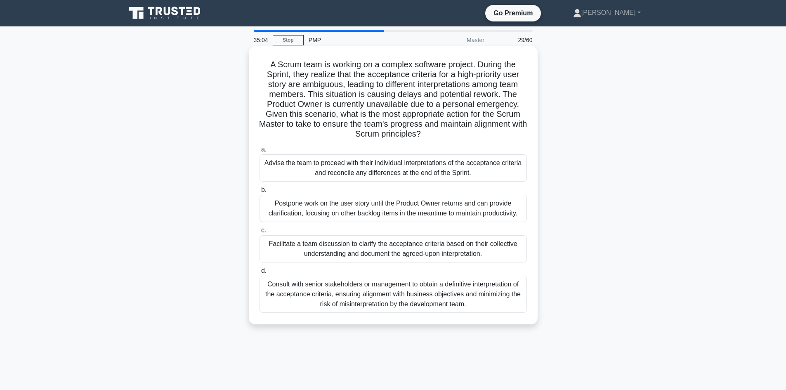
click at [386, 301] on div "Consult with senior stakeholders or management to obtain a definitive interpret…" at bounding box center [392, 293] width 267 height 37
click at [365, 290] on div "Consult with senior stakeholders or management to obtain a definitive interpret…" at bounding box center [392, 293] width 267 height 37
click at [259, 273] on input "d. Consult with senior stakeholders or management to obtain a definitive interp…" at bounding box center [259, 270] width 0 height 5
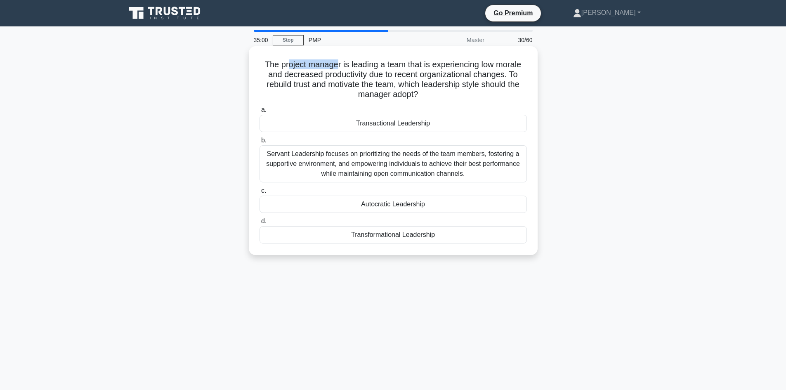
drag, startPoint x: 306, startPoint y: 63, endPoint x: 336, endPoint y: 62, distance: 29.7
click at [336, 62] on h5 "The project manager is leading a team that is experiencing low morale and decre…" at bounding box center [393, 79] width 269 height 40
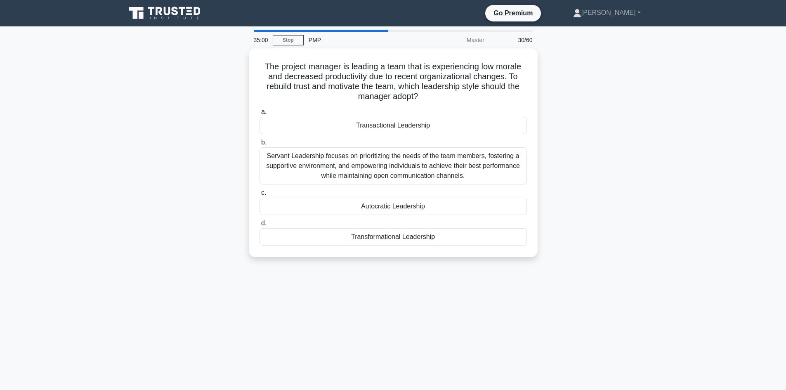
click at [192, 97] on div "The project manager is leading a team that is experiencing low morale and decre…" at bounding box center [393, 157] width 544 height 219
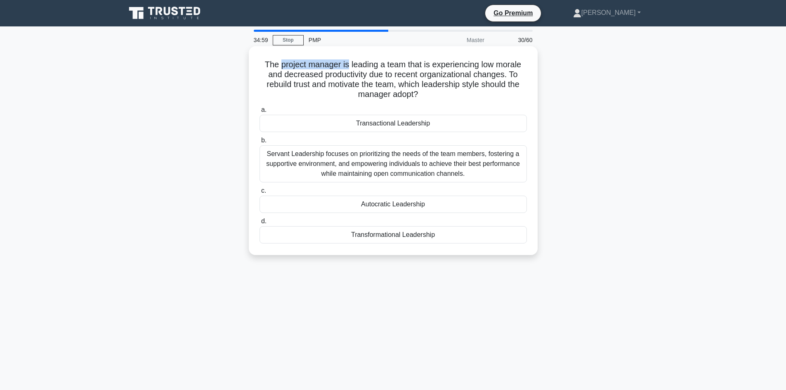
drag, startPoint x: 334, startPoint y: 67, endPoint x: 348, endPoint y: 69, distance: 13.8
click at [347, 70] on h5 "The project manager is leading a team that is experiencing low morale and decre…" at bounding box center [393, 79] width 269 height 40
click at [373, 65] on h5 "The project manager is leading a team that is experiencing low morale and decre…" at bounding box center [393, 79] width 269 height 40
drag, startPoint x: 388, startPoint y: 64, endPoint x: 395, endPoint y: 63, distance: 7.1
click at [395, 63] on h5 "The project manager is leading a team that is experiencing low morale and decre…" at bounding box center [393, 79] width 269 height 40
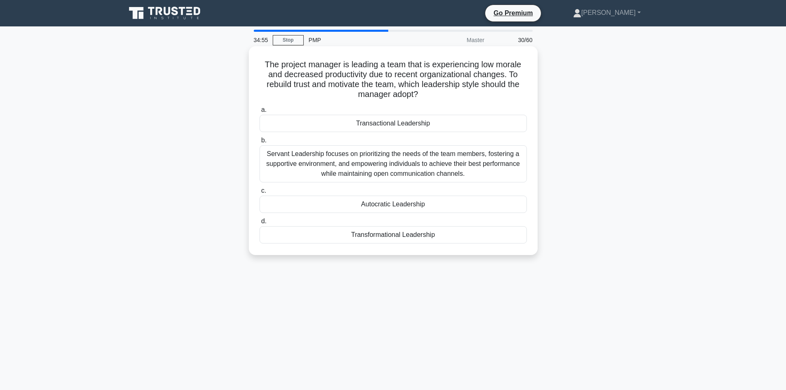
click at [387, 72] on h5 "The project manager is leading a team that is experiencing low morale and decre…" at bounding box center [393, 79] width 269 height 40
drag, startPoint x: 315, startPoint y: 72, endPoint x: 508, endPoint y: 80, distance: 192.7
click at [502, 78] on h5 "The project manager is leading a team that is experiencing low morale and decre…" at bounding box center [393, 79] width 269 height 40
drag, startPoint x: 351, startPoint y: 84, endPoint x: 384, endPoint y: 89, distance: 33.0
click at [384, 89] on h5 "The project manager is leading a team that is experiencing low morale and decre…" at bounding box center [393, 79] width 269 height 40
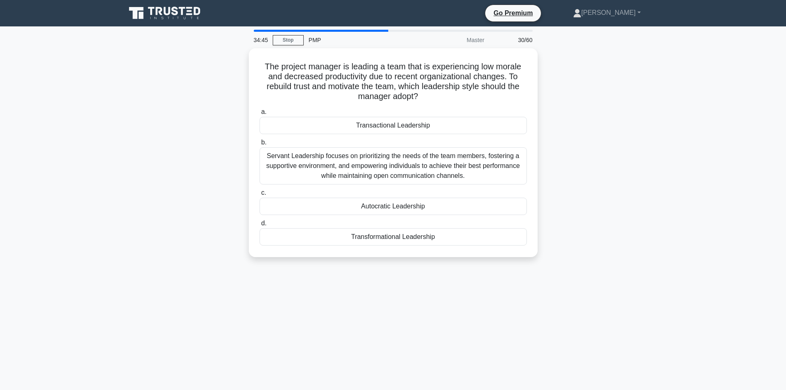
click at [179, 143] on div "The project manager is leading a team that is experiencing low morale and decre…" at bounding box center [393, 157] width 544 height 219
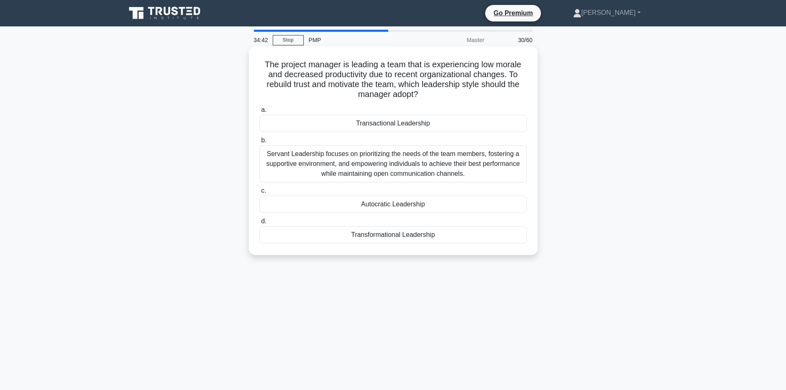
click at [394, 168] on div "Servant Leadership focuses on prioritizing the needs of the team members, foste…" at bounding box center [392, 163] width 267 height 37
click at [259, 143] on input "b. Servant Leadership focuses on prioritizing the needs of the team members, fo…" at bounding box center [259, 140] width 0 height 5
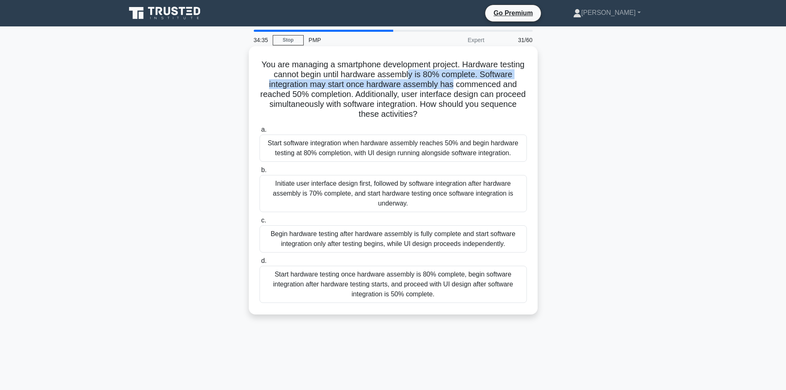
drag, startPoint x: 488, startPoint y: 82, endPoint x: 503, endPoint y: 81, distance: 14.9
click at [505, 80] on h5 "You are managing a smartphone development project. Hardware testing cannot begi…" at bounding box center [393, 89] width 269 height 60
click at [375, 99] on h5 "You are managing a smartphone development project. Hardware testing cannot begi…" at bounding box center [393, 89] width 269 height 60
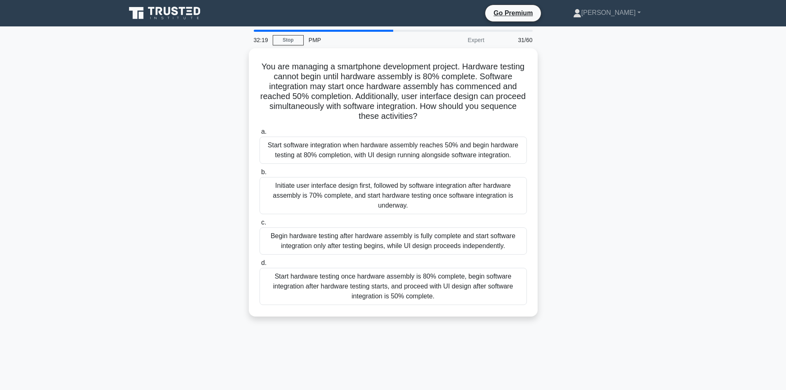
click at [212, 249] on div "You are managing a smartphone development project. Hardware testing cannot begi…" at bounding box center [393, 187] width 544 height 278
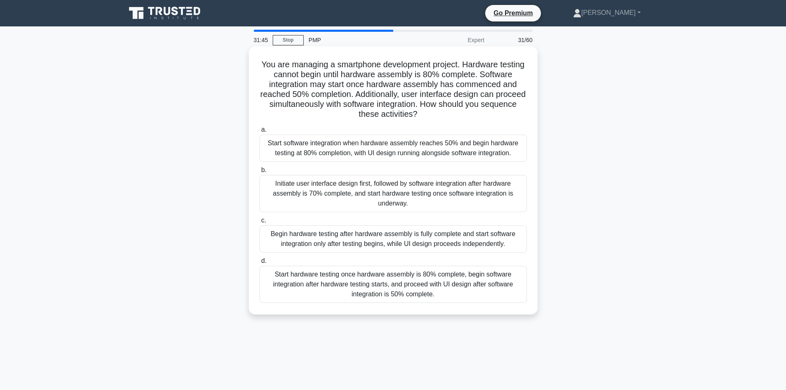
click at [379, 144] on div "Start software integration when hardware assembly reaches 50% and begin hardwar…" at bounding box center [392, 147] width 267 height 27
click at [259, 132] on input "a. Start software integration when hardware assembly reaches 50% and begin hard…" at bounding box center [259, 129] width 0 height 5
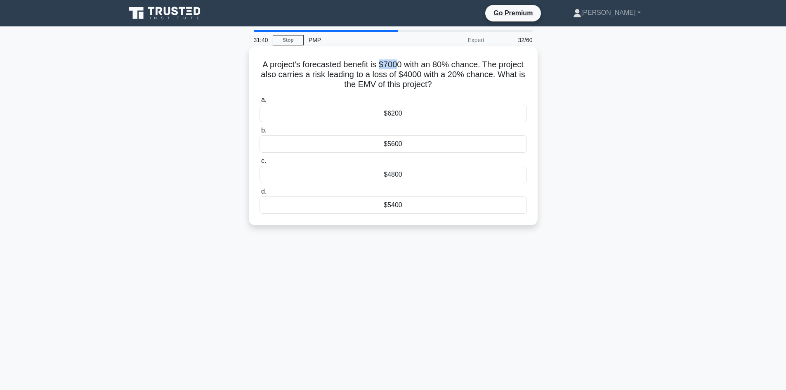
drag, startPoint x: 381, startPoint y: 64, endPoint x: 396, endPoint y: 61, distance: 15.1
click at [396, 61] on h5 "A project's forecasted benefit is $7000 with an 80% chance. The project also ca…" at bounding box center [393, 74] width 269 height 31
drag, startPoint x: 432, startPoint y: 64, endPoint x: 453, endPoint y: 63, distance: 20.7
click at [453, 63] on h5 "A project's forecasted benefit is $7000 with an 80% chance. The project also ca…" at bounding box center [393, 74] width 269 height 31
click at [423, 78] on h5 "A project's forecasted benefit is $7000 with an 80% chance. The project also ca…" at bounding box center [393, 74] width 269 height 31
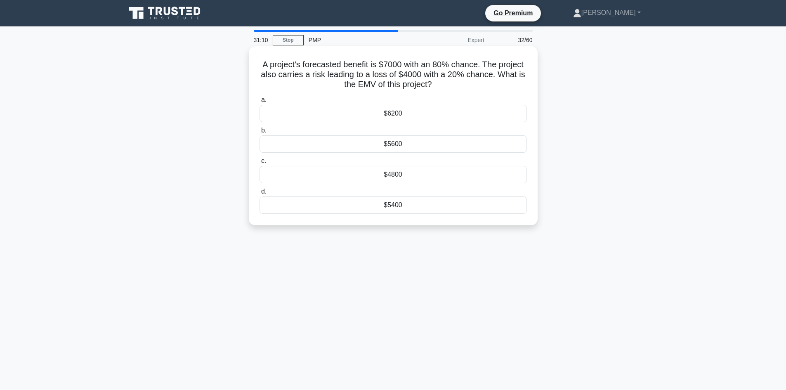
click at [410, 172] on div "$4800" at bounding box center [392, 174] width 267 height 17
click at [259, 164] on input "c. $4800" at bounding box center [259, 160] width 0 height 5
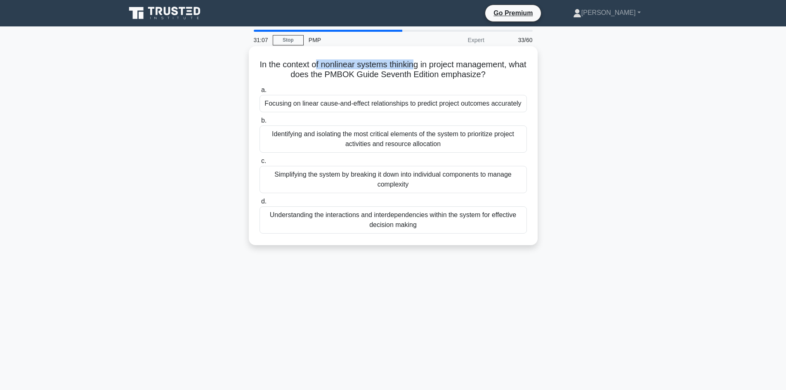
drag, startPoint x: 339, startPoint y: 66, endPoint x: 426, endPoint y: 66, distance: 86.2
click at [426, 66] on h5 "In the context of nonlinear systems thinking in project management, what does t…" at bounding box center [393, 69] width 269 height 21
click at [446, 66] on h5 "In the context of nonlinear systems thinking in project management, what does t…" at bounding box center [393, 69] width 269 height 21
drag, startPoint x: 472, startPoint y: 66, endPoint x: 511, endPoint y: 74, distance: 39.5
click at [511, 74] on h5 "In the context of nonlinear systems thinking in project management, what does t…" at bounding box center [393, 69] width 269 height 21
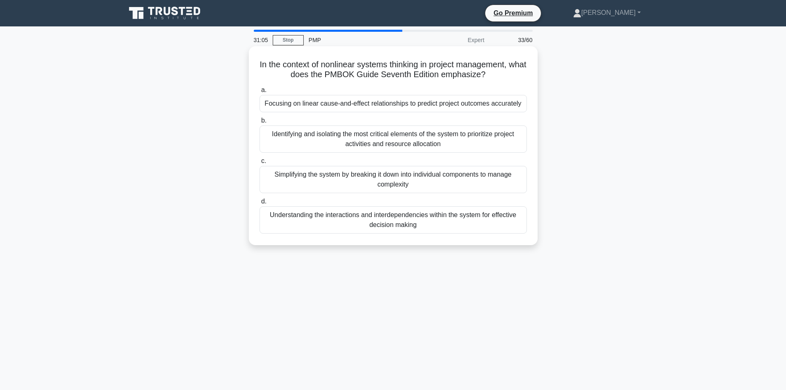
click at [511, 74] on h5 "In the context of nonlinear systems thinking in project management, what does t…" at bounding box center [393, 69] width 269 height 21
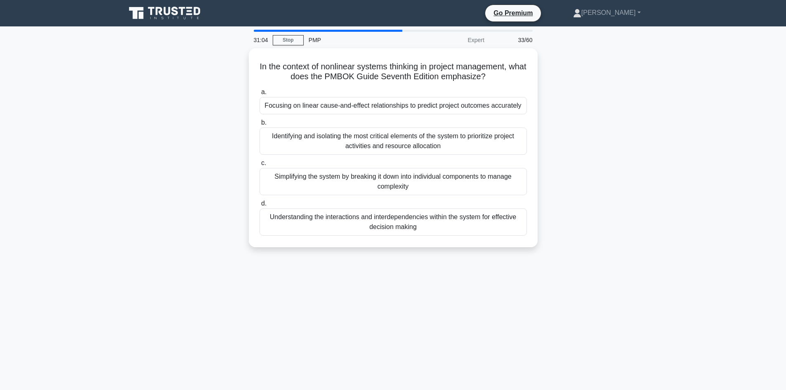
click at [234, 112] on div "In the context of nonlinear systems thinking in project management, what does t…" at bounding box center [393, 152] width 544 height 209
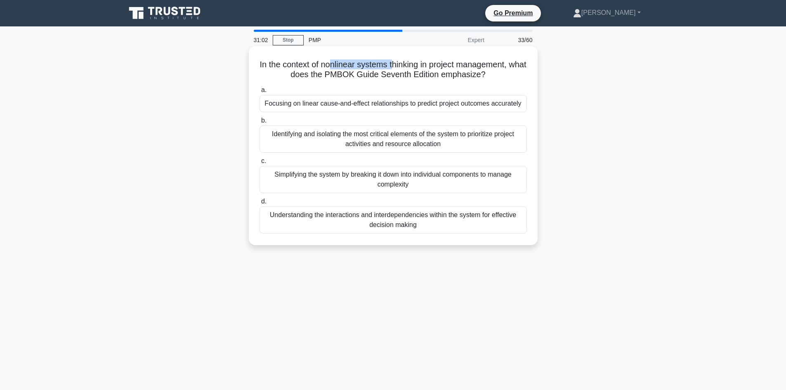
drag, startPoint x: 364, startPoint y: 64, endPoint x: 401, endPoint y: 61, distance: 37.3
click at [401, 61] on h5 "In the context of nonlinear systems thinking in project management, what does t…" at bounding box center [393, 69] width 269 height 21
drag, startPoint x: 459, startPoint y: 64, endPoint x: 516, endPoint y: 64, distance: 56.9
click at [516, 64] on h5 "In the context of nonlinear systems thinking in project management, what does t…" at bounding box center [393, 69] width 269 height 21
drag, startPoint x: 398, startPoint y: 68, endPoint x: 429, endPoint y: 67, distance: 31.4
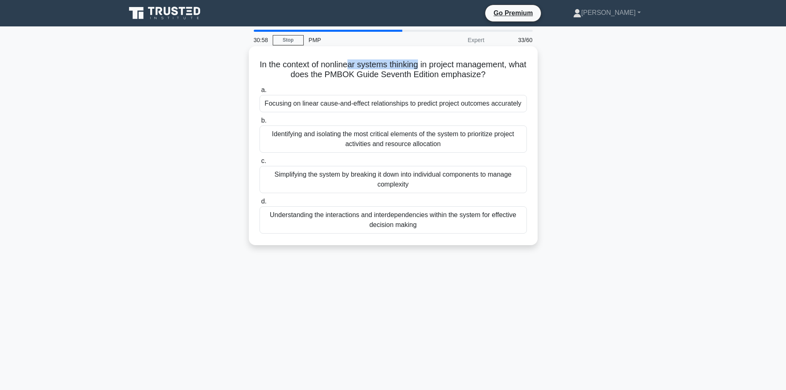
click at [429, 67] on h5 "In the context of nonlinear systems thinking in project management, what does t…" at bounding box center [393, 69] width 269 height 21
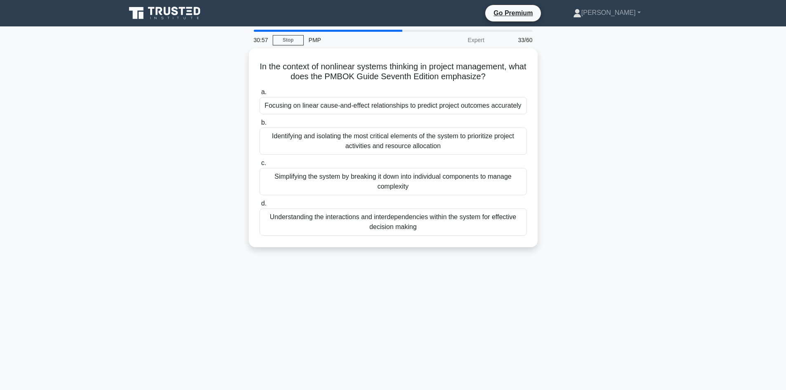
click at [178, 177] on div "In the context of nonlinear systems thinking in project management, what does t…" at bounding box center [393, 152] width 544 height 209
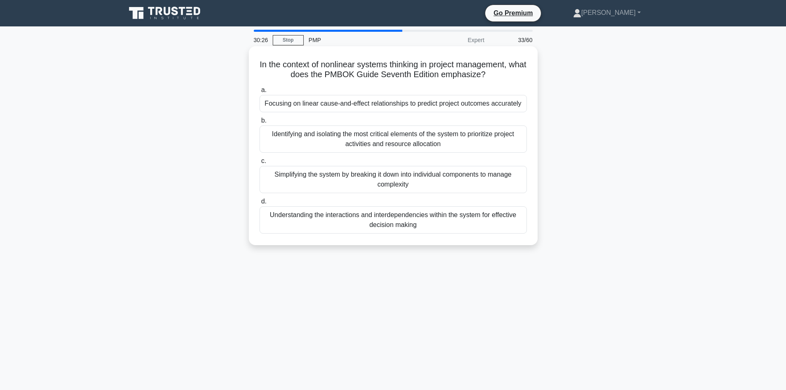
click at [401, 145] on div "Identifying and isolating the most critical elements of the system to prioritiz…" at bounding box center [392, 138] width 267 height 27
click at [259, 123] on input "b. Identifying and isolating the most critical elements of the system to priori…" at bounding box center [259, 120] width 0 height 5
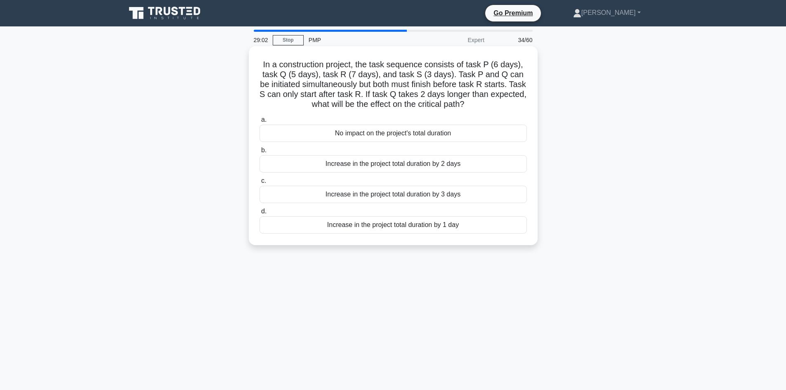
click at [379, 166] on div "Increase in the project total duration by 2 days" at bounding box center [392, 163] width 267 height 17
click at [259, 153] on input "b. Increase in the project total duration by 2 days" at bounding box center [259, 150] width 0 height 5
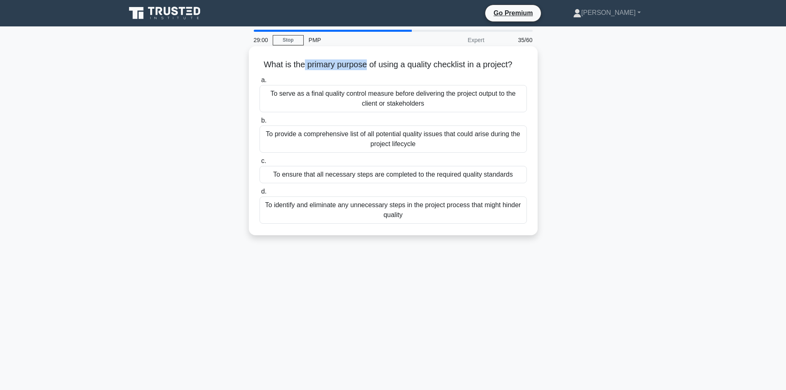
drag, startPoint x: 301, startPoint y: 64, endPoint x: 364, endPoint y: 66, distance: 63.1
click at [364, 66] on h5 "What is the primary purpose of using a quality checklist in a project? .spinner…" at bounding box center [393, 64] width 269 height 11
click at [238, 109] on div "What is the primary purpose of using a quality checklist in a project? .spinner…" at bounding box center [393, 147] width 544 height 199
drag, startPoint x: 415, startPoint y: 66, endPoint x: 470, endPoint y: 71, distance: 54.6
click at [490, 67] on h5 "What is the primary purpose of using a quality checklist in a project? .spinner…" at bounding box center [393, 64] width 269 height 11
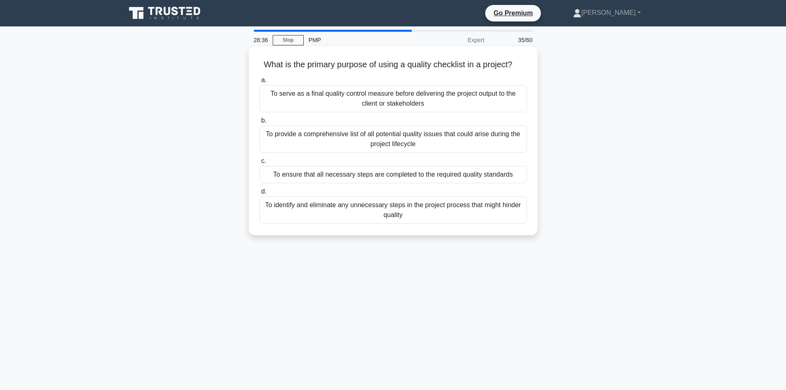
click at [405, 140] on div "To provide a comprehensive list of all potential quality issues that could aris…" at bounding box center [392, 138] width 267 height 27
click at [259, 123] on input "b. To provide a comprehensive list of all potential quality issues that could a…" at bounding box center [259, 120] width 0 height 5
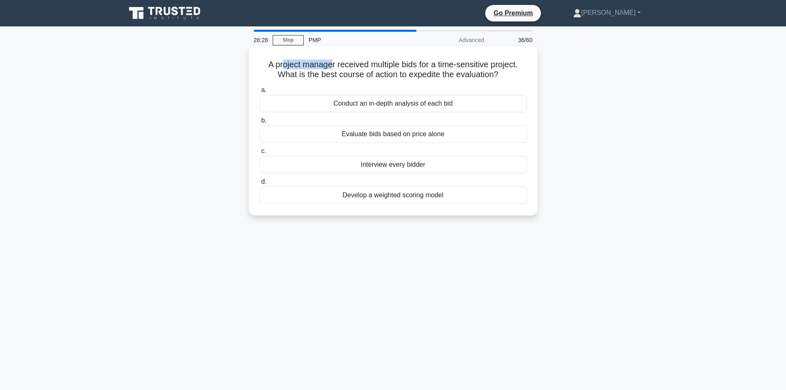
drag, startPoint x: 278, startPoint y: 65, endPoint x: 331, endPoint y: 66, distance: 52.8
click at [331, 66] on h5 "A project manager received multiple bids for a time-sensitive project. What is …" at bounding box center [393, 69] width 269 height 21
drag, startPoint x: 377, startPoint y: 67, endPoint x: 421, endPoint y: 68, distance: 44.1
click at [420, 70] on h5 "A project manager received multiple bids for a time-sensitive project. What is …" at bounding box center [393, 69] width 269 height 21
click at [421, 68] on h5 "A project manager received multiple bids for a time-sensitive project. What is …" at bounding box center [393, 69] width 269 height 21
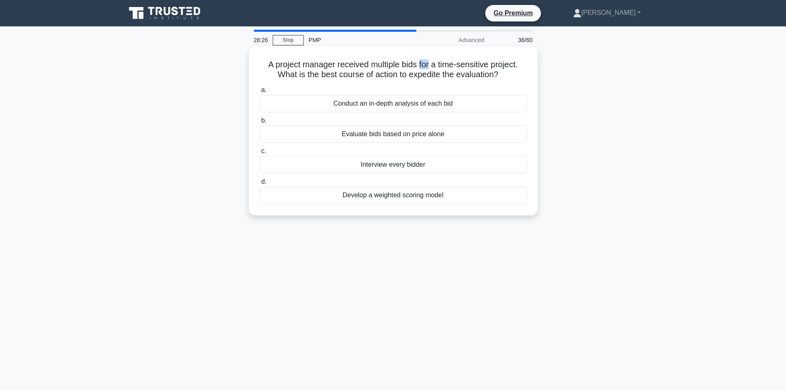
click at [421, 68] on h5 "A project manager received multiple bids for a time-sensitive project. What is …" at bounding box center [393, 69] width 269 height 21
click at [437, 64] on h5 "A project manager received multiple bids for a time-sensitive project. What is …" at bounding box center [393, 69] width 269 height 21
click at [390, 200] on div "Develop a weighted scoring model" at bounding box center [392, 194] width 267 height 17
click at [259, 184] on input "d. Develop a weighted scoring model" at bounding box center [259, 181] width 0 height 5
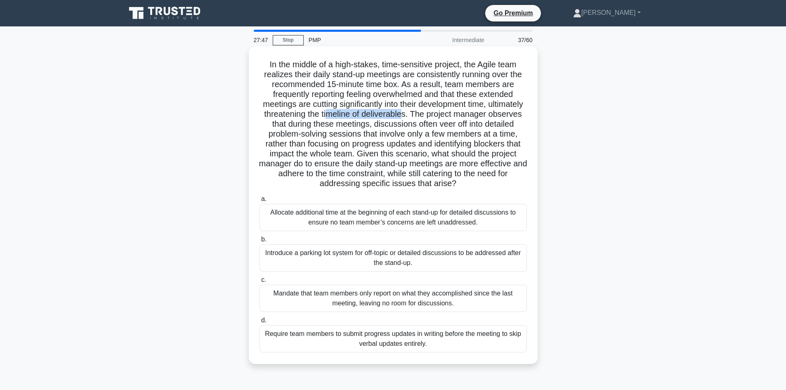
drag, startPoint x: 365, startPoint y: 112, endPoint x: 443, endPoint y: 117, distance: 78.1
click at [443, 117] on h5 "In the middle of a high-stakes, time-sensitive project, the Agile team realizes…" at bounding box center [393, 123] width 269 height 129
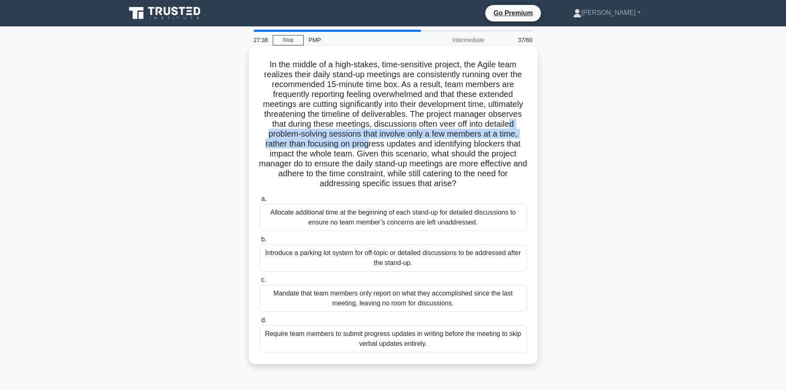
drag, startPoint x: 283, startPoint y: 136, endPoint x: 388, endPoint y: 141, distance: 105.7
click at [388, 141] on h5 "In the middle of a high-stakes, time-sensitive project, the Agile team realizes…" at bounding box center [393, 123] width 269 height 129
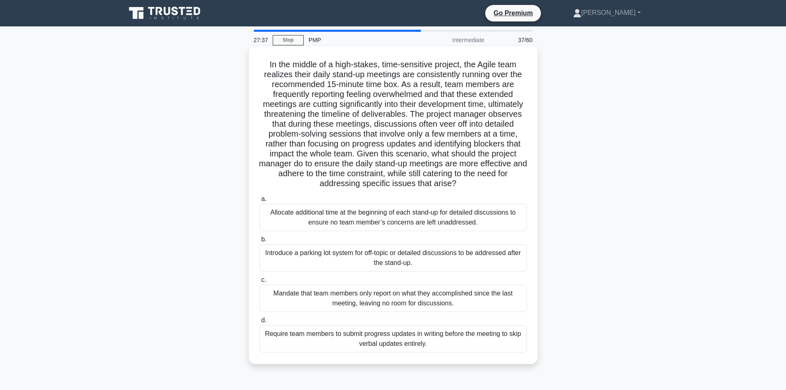
click at [445, 140] on h5 "In the middle of a high-stakes, time-sensitive project, the Agile team realizes…" at bounding box center [393, 123] width 269 height 129
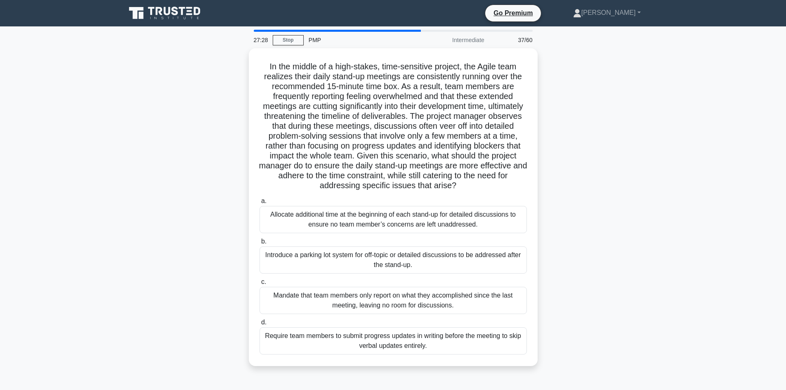
scroll to position [41, 0]
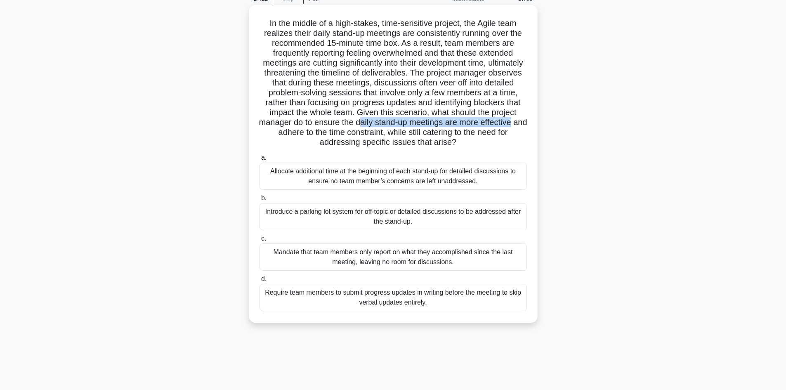
drag, startPoint x: 398, startPoint y: 122, endPoint x: 297, endPoint y: 132, distance: 101.1
click at [297, 132] on h5 "In the middle of a high-stakes, time-sensitive project, the Agile team realizes…" at bounding box center [393, 82] width 269 height 129
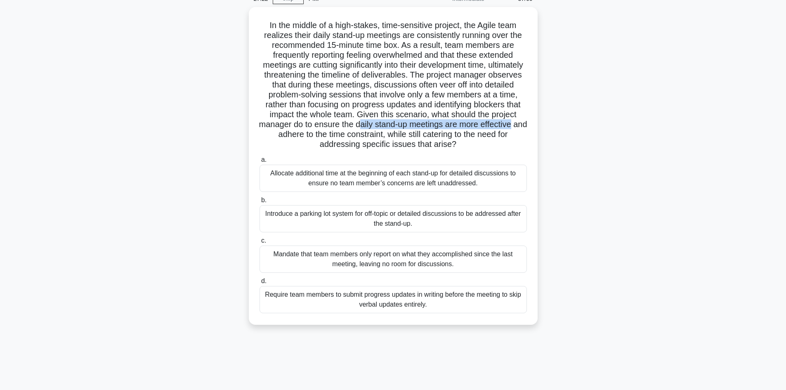
click at [226, 152] on div "In the middle of a high-stakes, time-sensitive project, the Agile team realizes…" at bounding box center [393, 170] width 544 height 327
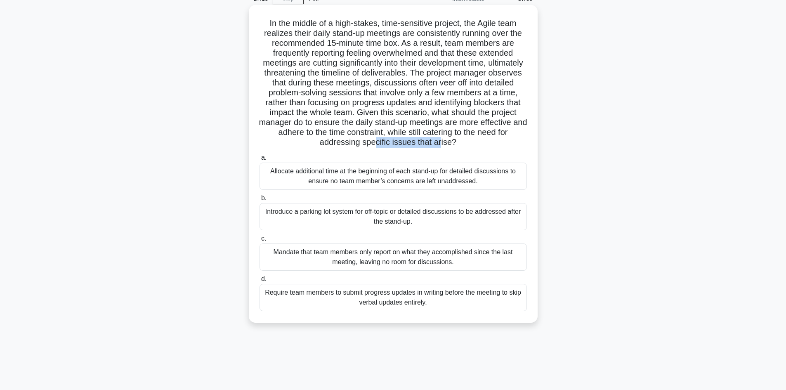
drag, startPoint x: 404, startPoint y: 147, endPoint x: 458, endPoint y: 143, distance: 54.6
click at [458, 143] on h5 "In the middle of a high-stakes, time-sensitive project, the Agile team realizes…" at bounding box center [393, 82] width 269 height 129
click at [388, 224] on div "Introduce a parking lot system for off-topic or detailed discussions to be addr…" at bounding box center [392, 216] width 267 height 27
click at [259, 201] on input "b. Introduce a parking lot system for off-topic or detailed discussions to be a…" at bounding box center [259, 197] width 0 height 5
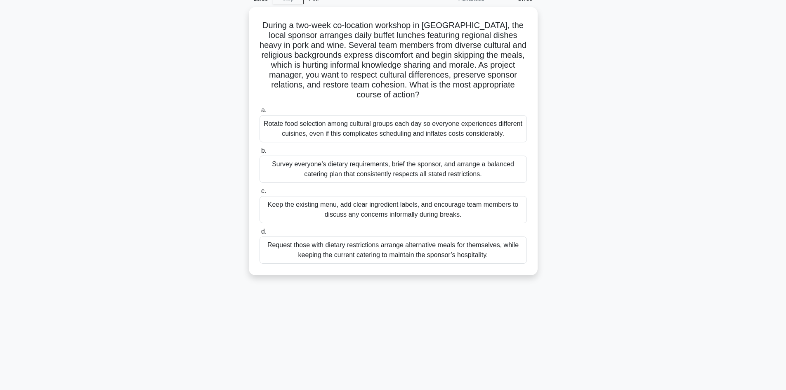
click at [388, 224] on div "a. Rotate food selection among cultural groups each day so everyone experiences…" at bounding box center [392, 185] width 277 height 162
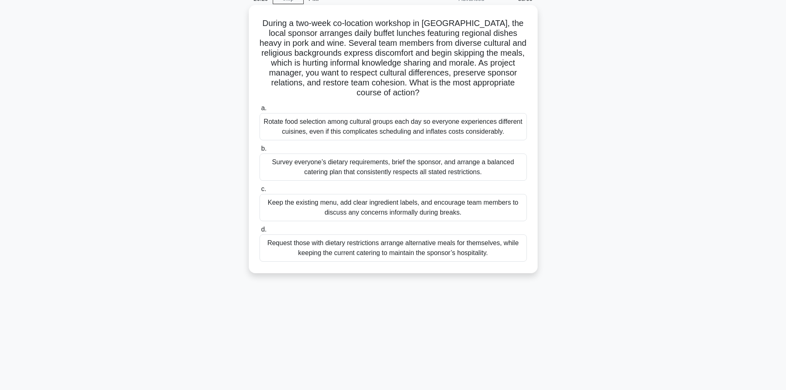
scroll to position [0, 0]
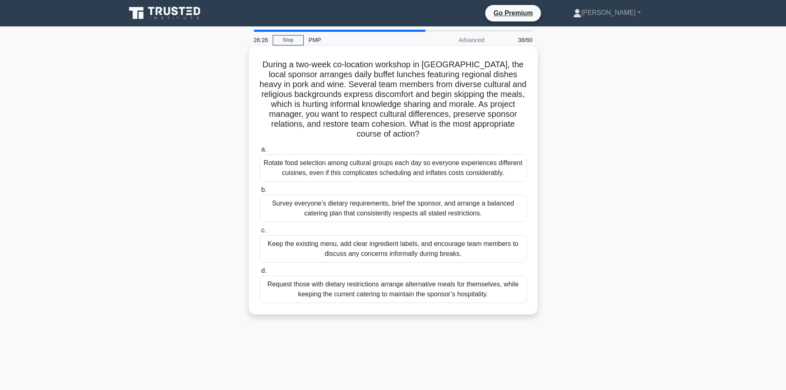
click at [296, 93] on h5 "During a two-week co-location workshop in Paris, the local sponsor arranges dai…" at bounding box center [393, 99] width 269 height 80
drag, startPoint x: 301, startPoint y: 65, endPoint x: 339, endPoint y: 66, distance: 38.4
click at [339, 66] on h5 "During a two-week co-location workshop in Paris, the local sponsor arranges dai…" at bounding box center [393, 99] width 269 height 80
drag, startPoint x: 340, startPoint y: 66, endPoint x: 382, endPoint y: 66, distance: 42.1
click at [382, 66] on h5 "During a two-week co-location workshop in Paris, the local sponsor arranges dai…" at bounding box center [393, 99] width 269 height 80
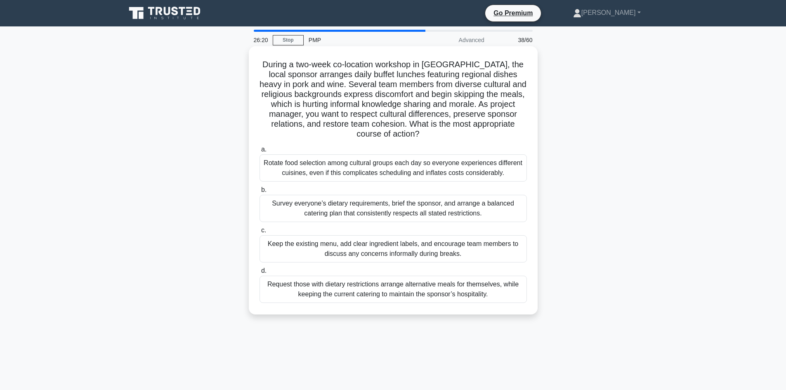
click at [390, 64] on h5 "During a two-week co-location workshop in Paris, the local sponsor arranges dai…" at bounding box center [393, 99] width 269 height 80
click at [404, 75] on h5 "During a two-week co-location workshop in Paris, the local sponsor arranges dai…" at bounding box center [393, 99] width 269 height 80
click at [444, 66] on h5 "During a two-week co-location workshop in Paris, the local sponsor arranges dai…" at bounding box center [393, 99] width 269 height 80
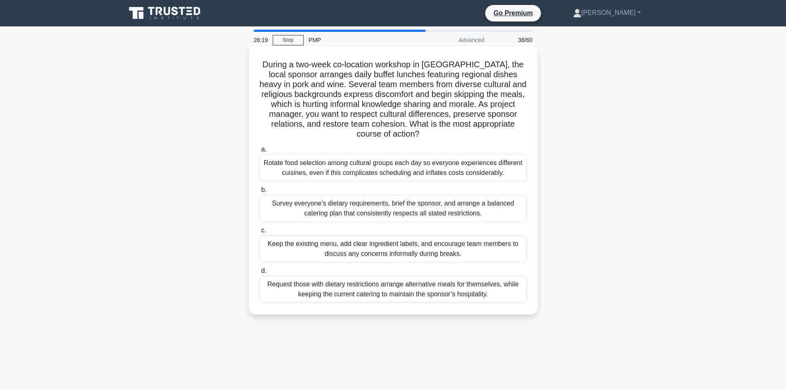
click at [447, 75] on h5 "During a two-week co-location workshop in Paris, the local sponsor arranges dai…" at bounding box center [393, 99] width 269 height 80
click at [330, 71] on h5 "During a two-week co-location workshop in Paris, the local sponsor arranges dai…" at bounding box center [393, 99] width 269 height 80
click at [302, 62] on h5 "During a two-week co-location workshop in Paris, the local sponsor arranges dai…" at bounding box center [393, 99] width 269 height 80
click at [334, 65] on h5 "During a two-week co-location workshop in Paris, the local sponsor arranges dai…" at bounding box center [393, 99] width 269 height 80
drag, startPoint x: 319, startPoint y: 73, endPoint x: 312, endPoint y: 70, distance: 8.1
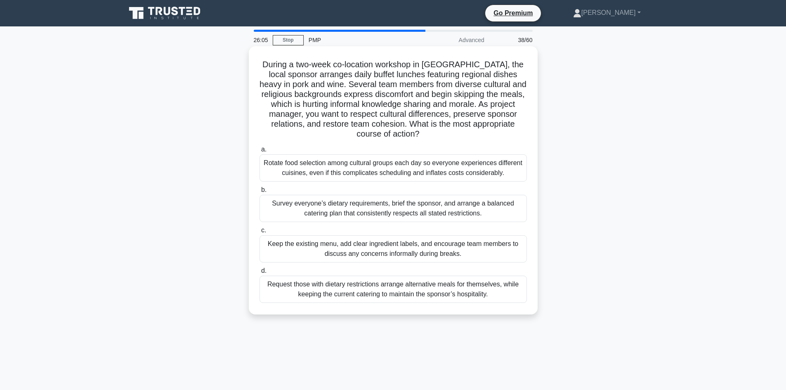
click at [316, 74] on h5 "During a two-week co-location workshop in Paris, the local sponsor arranges dai…" at bounding box center [393, 99] width 269 height 80
drag, startPoint x: 302, startPoint y: 65, endPoint x: 338, endPoint y: 64, distance: 36.3
click at [338, 64] on h5 "During a two-week co-location workshop in Paris, the local sponsor arranges dai…" at bounding box center [393, 99] width 269 height 80
drag, startPoint x: 367, startPoint y: 70, endPoint x: 346, endPoint y: 62, distance: 21.5
click at [367, 69] on h5 "During a two-week co-location workshop in Paris, the local sponsor arranges dai…" at bounding box center [393, 99] width 269 height 80
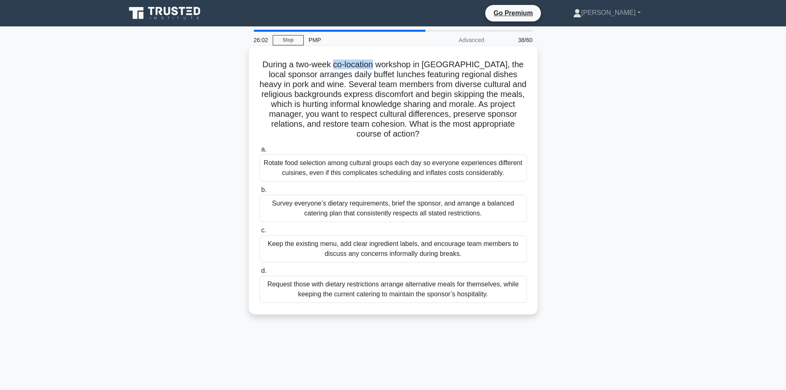
drag, startPoint x: 339, startPoint y: 64, endPoint x: 382, endPoint y: 68, distance: 42.8
click at [382, 68] on h5 "During a two-week co-location workshop in Paris, the local sponsor arranges dai…" at bounding box center [393, 99] width 269 height 80
click at [399, 68] on h5 "During a two-week co-location workshop in Paris, the local sponsor arranges dai…" at bounding box center [393, 99] width 269 height 80
click at [400, 68] on h5 "During a two-week co-location workshop in Paris, the local sponsor arranges dai…" at bounding box center [393, 99] width 269 height 80
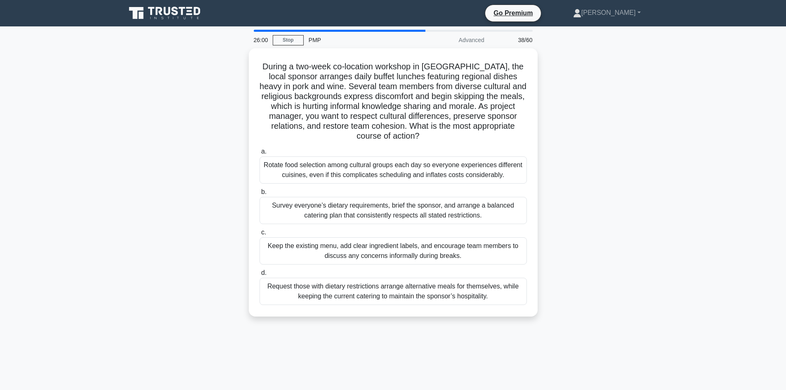
click at [228, 97] on div "During a two-week co-location workshop in Paris, the local sponsor arranges dai…" at bounding box center [393, 187] width 544 height 278
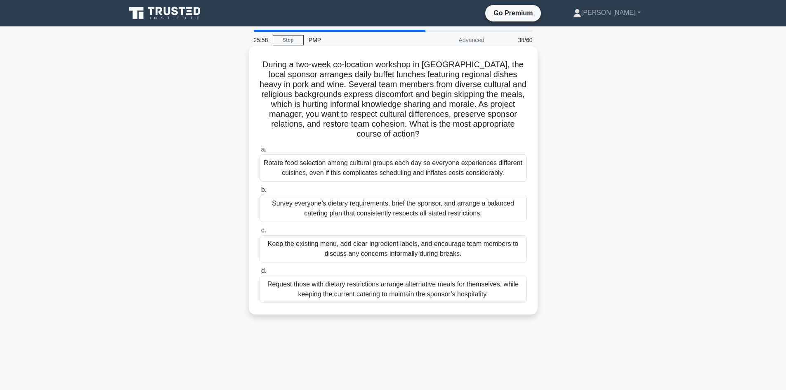
click at [396, 65] on h5 "During a two-week co-location workshop in Paris, the local sponsor arranges dai…" at bounding box center [393, 99] width 269 height 80
click at [395, 66] on h5 "During a two-week co-location workshop in Paris, the local sponsor arranges dai…" at bounding box center [393, 99] width 269 height 80
click at [446, 66] on h5 "During a two-week co-location workshop in Paris, the local sponsor arranges dai…" at bounding box center [393, 99] width 269 height 80
click at [307, 73] on h5 "During a two-week co-location workshop in Paris, the local sponsor arranges dai…" at bounding box center [393, 99] width 269 height 80
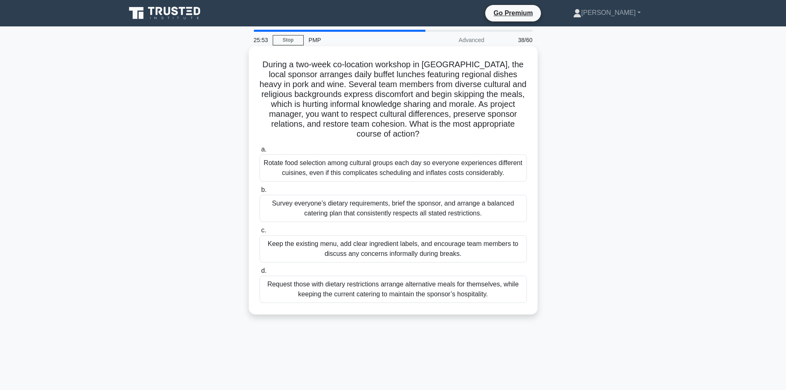
click at [333, 73] on h5 "During a two-week co-location workshop in Paris, the local sponsor arranges dai…" at bounding box center [393, 99] width 269 height 80
click at [360, 72] on h5 "During a two-week co-location workshop in Paris, the local sponsor arranges dai…" at bounding box center [393, 99] width 269 height 80
click at [391, 76] on h5 "During a two-week co-location workshop in Paris, the local sponsor arranges dai…" at bounding box center [393, 99] width 269 height 80
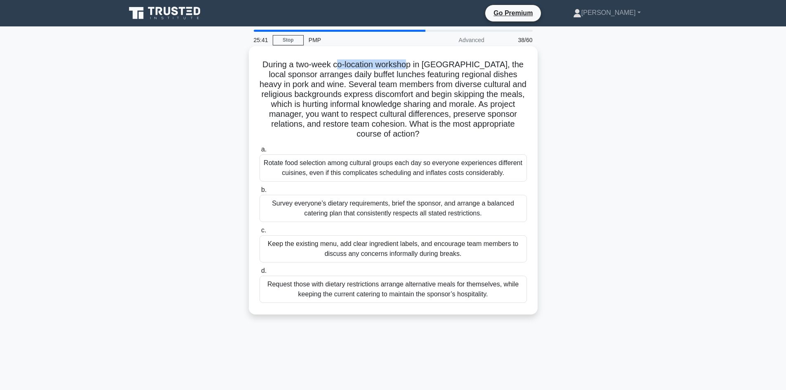
drag, startPoint x: 387, startPoint y: 61, endPoint x: 419, endPoint y: 62, distance: 32.2
click at [419, 62] on h5 "During a two-week co-location workshop in Paris, the local sponsor arranges dai…" at bounding box center [393, 99] width 269 height 80
click at [440, 66] on h5 "During a two-week co-location workshop in Paris, the local sponsor arranges dai…" at bounding box center [393, 99] width 269 height 80
drag, startPoint x: 301, startPoint y: 74, endPoint x: 367, endPoint y: 77, distance: 66.1
click at [367, 77] on h5 "During a two-week co-location workshop in Paris, the local sponsor arranges dai…" at bounding box center [393, 99] width 269 height 80
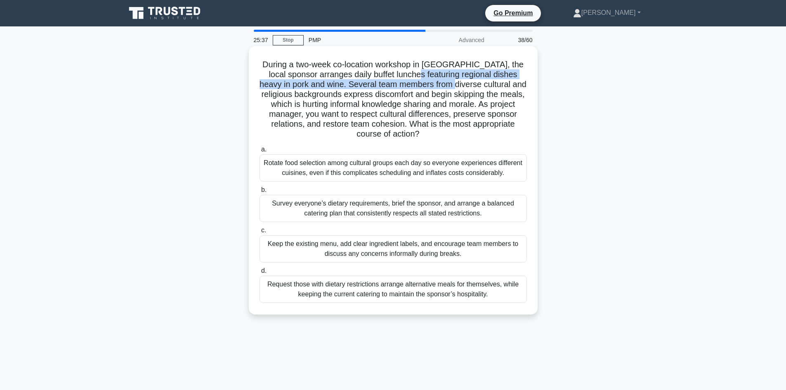
drag, startPoint x: 413, startPoint y: 77, endPoint x: 460, endPoint y: 83, distance: 47.8
click at [455, 82] on h5 "During a two-week co-location workshop in Paris, the local sponsor arranges dai…" at bounding box center [393, 99] width 269 height 80
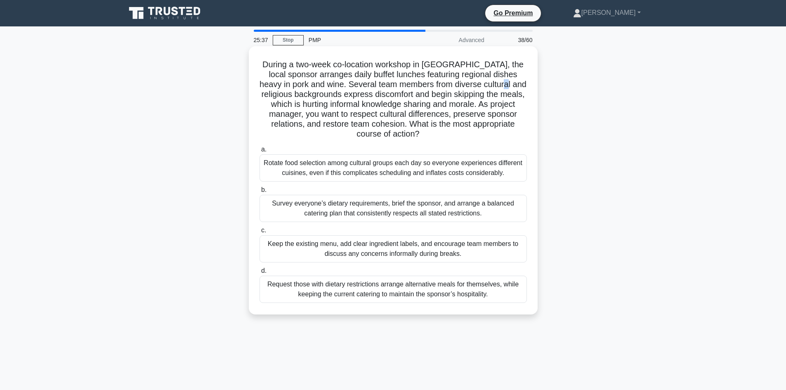
click at [506, 82] on h5 "During a two-week co-location workshop in Paris, the local sponsor arranges dai…" at bounding box center [393, 99] width 269 height 80
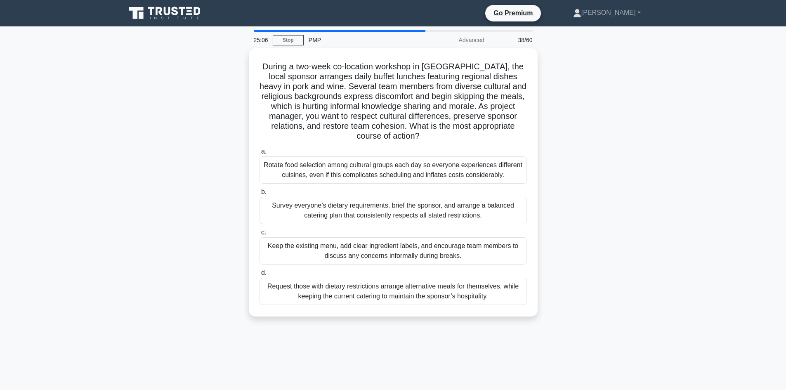
click at [195, 208] on div "During a two-week co-location workshop in Paris, the local sponsor arranges dai…" at bounding box center [393, 187] width 544 height 278
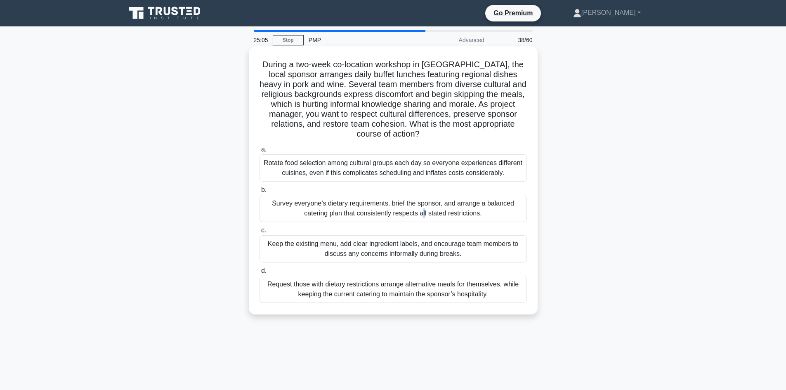
click at [316, 204] on div "Survey everyone’s dietary requirements, brief the sponsor, and arrange a balanc…" at bounding box center [392, 208] width 267 height 27
click at [347, 206] on div "Survey everyone’s dietary requirements, brief the sponsor, and arrange a balanc…" at bounding box center [392, 208] width 267 height 27
click at [259, 193] on input "b. Survey everyone’s dietary requirements, brief the sponsor, and arrange a bal…" at bounding box center [259, 189] width 0 height 5
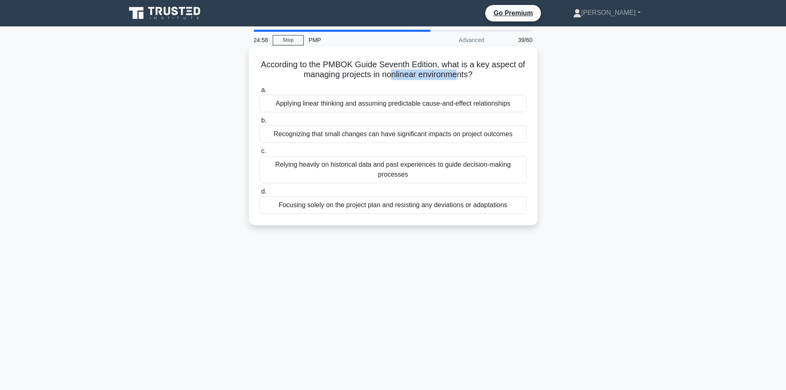
drag, startPoint x: 389, startPoint y: 75, endPoint x: 458, endPoint y: 78, distance: 68.9
click at [458, 78] on h5 "According to the PMBOK Guide Seventh Edition, what is a key aspect of managing …" at bounding box center [393, 69] width 269 height 21
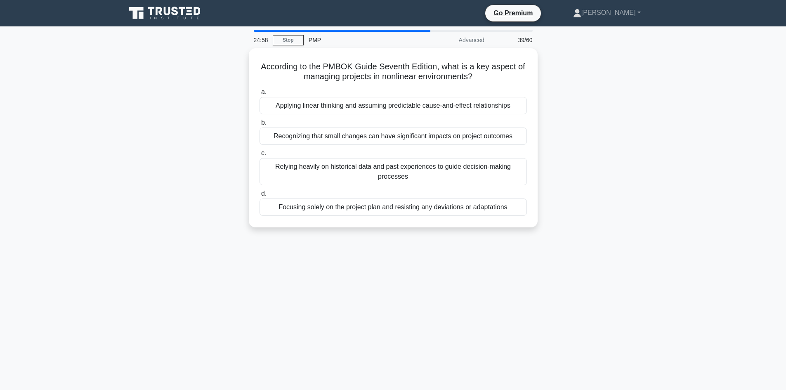
click at [630, 128] on div "According to the PMBOK Guide Seventh Edition, what is a key aspect of managing …" at bounding box center [393, 142] width 544 height 189
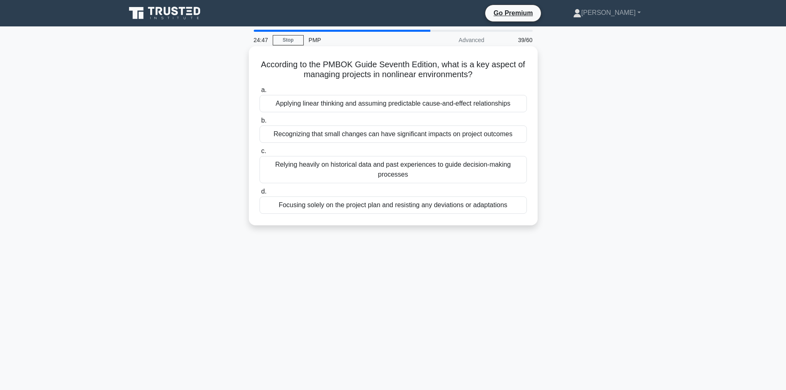
click at [366, 134] on div "Recognizing that small changes can have significant impacts on project outcomes" at bounding box center [392, 133] width 267 height 17
click at [259, 123] on input "b. Recognizing that small changes can have significant impacts on project outco…" at bounding box center [259, 120] width 0 height 5
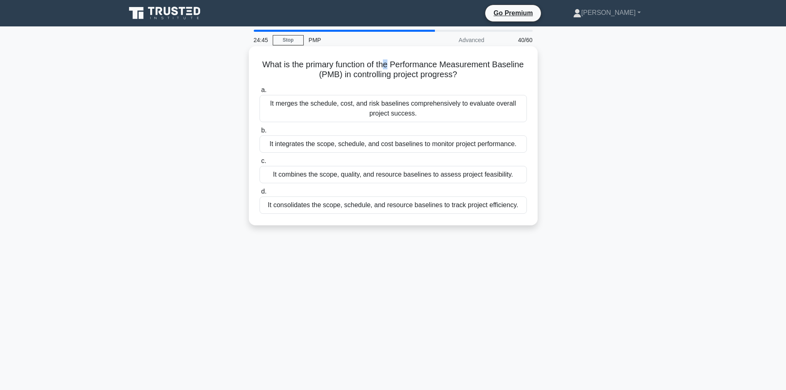
click at [389, 63] on h5 "What is the primary function of the Performance Measurement Baseline (PMB) in c…" at bounding box center [393, 69] width 269 height 21
click at [396, 64] on h5 "What is the primary function of the Performance Measurement Baseline (PMB) in c…" at bounding box center [393, 69] width 269 height 21
drag, startPoint x: 394, startPoint y: 64, endPoint x: 494, endPoint y: 62, distance: 99.8
click at [494, 62] on h5 "What is the primary function of the Performance Measurement Baseline (PMB) in c…" at bounding box center [393, 69] width 269 height 21
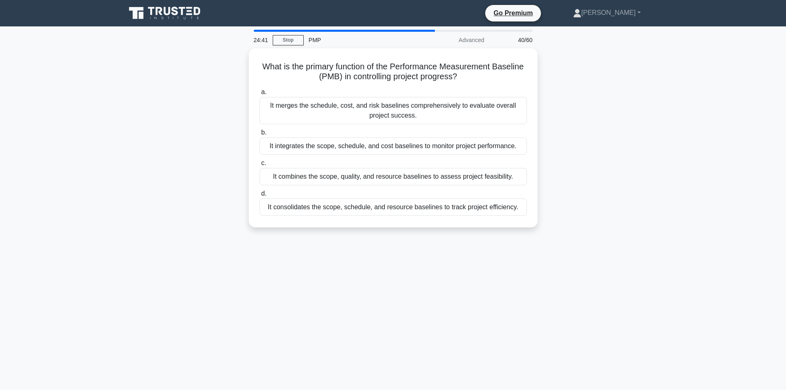
click at [581, 104] on div "What is the primary function of the Performance Measurement Baseline (PMB) in c…" at bounding box center [393, 142] width 544 height 189
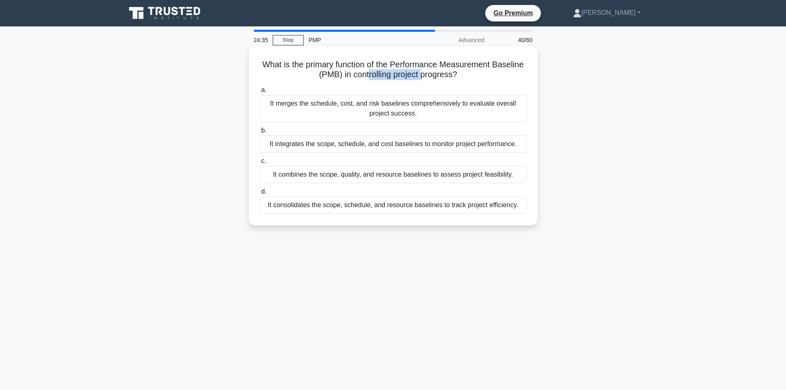
drag, startPoint x: 367, startPoint y: 78, endPoint x: 423, endPoint y: 78, distance: 56.5
click at [423, 78] on h5 "What is the primary function of the Performance Measurement Baseline (PMB) in c…" at bounding box center [393, 69] width 269 height 21
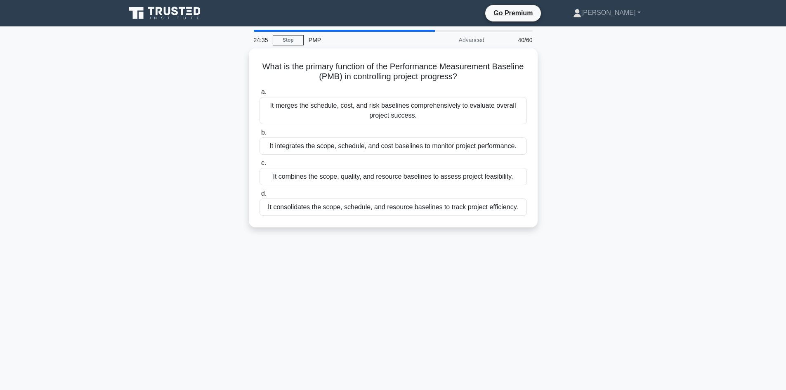
click at [611, 120] on div "What is the primary function of the Performance Measurement Baseline (PMB) in c…" at bounding box center [393, 142] width 544 height 189
click at [607, 212] on div "What is the primary function of the Performance Measurement Baseline (PMB) in c…" at bounding box center [393, 142] width 544 height 189
click at [580, 189] on div "What is the primary function of the Performance Measurement Baseline (PMB) in c…" at bounding box center [393, 142] width 544 height 189
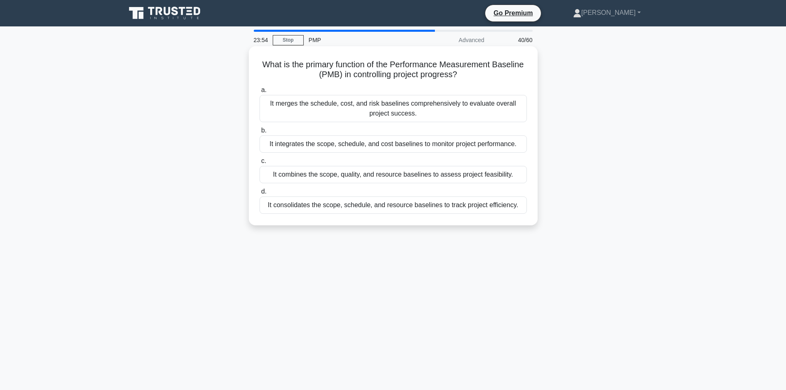
click at [383, 146] on div "It integrates the scope, schedule, and cost baselines to monitor project perfor…" at bounding box center [392, 143] width 267 height 17
click at [259, 133] on input "b. It integrates the scope, schedule, and cost baselines to monitor project per…" at bounding box center [259, 130] width 0 height 5
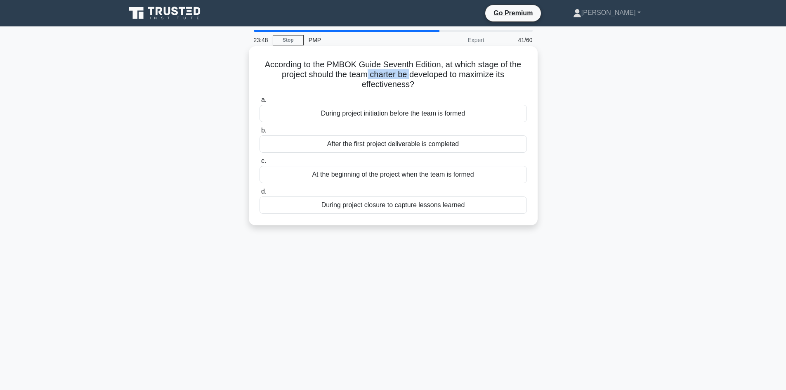
drag, startPoint x: 380, startPoint y: 76, endPoint x: 411, endPoint y: 80, distance: 31.2
click at [411, 80] on h5 "According to the PMBOK Guide Seventh Edition, at which stage of the project sho…" at bounding box center [393, 74] width 269 height 31
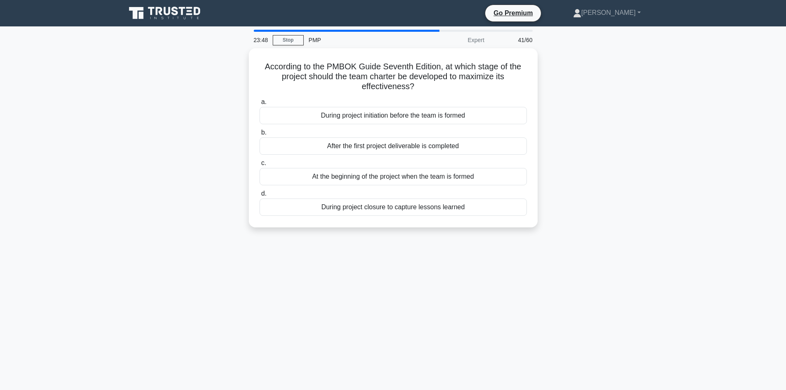
click at [603, 139] on div "According to the PMBOK Guide Seventh Edition, at which stage of the project sho…" at bounding box center [393, 142] width 544 height 189
click at [375, 176] on div "At the beginning of the project when the team is formed" at bounding box center [392, 174] width 267 height 17
click at [259, 164] on input "c. At the beginning of the project when the team is formed" at bounding box center [259, 160] width 0 height 5
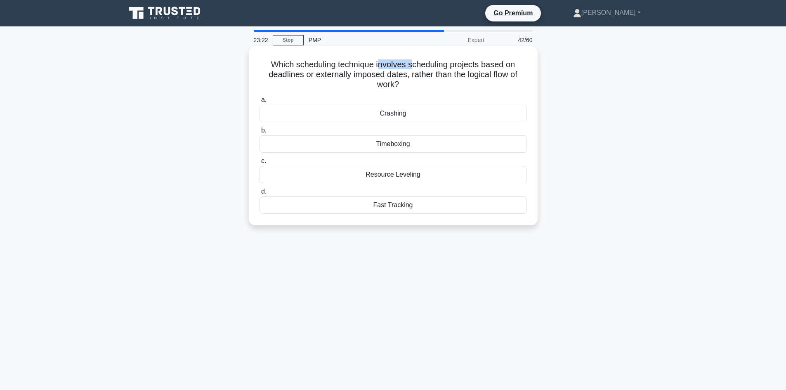
drag, startPoint x: 377, startPoint y: 64, endPoint x: 412, endPoint y: 66, distance: 34.3
click at [412, 66] on h5 "Which scheduling technique involves scheduling projects based on deadlines or e…" at bounding box center [393, 74] width 269 height 31
click at [421, 66] on h5 "Which scheduling technique involves scheduling projects based on deadlines or e…" at bounding box center [393, 74] width 269 height 31
drag, startPoint x: 435, startPoint y: 65, endPoint x: 468, endPoint y: 70, distance: 33.4
click at [436, 65] on h5 "Which scheduling technique involves scheduling projects based on deadlines or e…" at bounding box center [393, 74] width 269 height 31
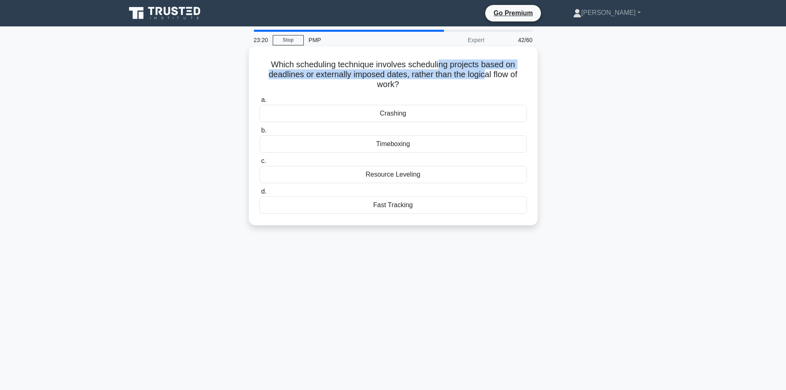
drag, startPoint x: 468, startPoint y: 70, endPoint x: 492, endPoint y: 69, distance: 24.4
click at [492, 69] on h5 "Which scheduling technique involves scheduling projects based on deadlines or e…" at bounding box center [393, 74] width 269 height 31
drag, startPoint x: 358, startPoint y: 75, endPoint x: 392, endPoint y: 80, distance: 34.5
click at [392, 80] on h5 "Which scheduling technique involves scheduling projects based on deadlines or e…" at bounding box center [393, 74] width 269 height 31
drag, startPoint x: 479, startPoint y: 76, endPoint x: 519, endPoint y: 80, distance: 40.6
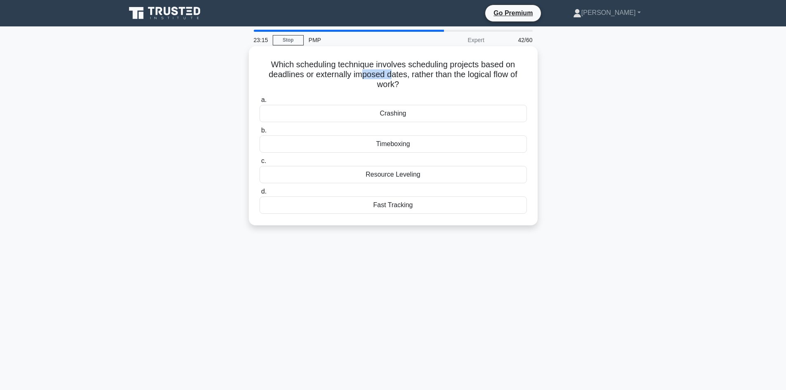
click at [519, 80] on h5 "Which scheduling technique involves scheduling projects based on deadlines or e…" at bounding box center [393, 74] width 269 height 31
click at [403, 147] on div "Timeboxing" at bounding box center [392, 143] width 267 height 17
click at [259, 133] on input "b. Timeboxing" at bounding box center [259, 130] width 0 height 5
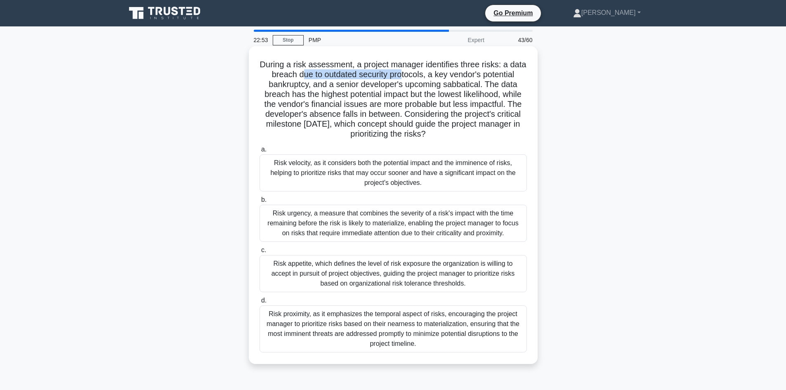
drag, startPoint x: 328, startPoint y: 75, endPoint x: 433, endPoint y: 75, distance: 105.2
click at [432, 75] on h5 "During a risk assessment, a project manager identifies three risks: a data brea…" at bounding box center [393, 99] width 269 height 80
click at [473, 80] on h5 "During a risk assessment, a project manager identifies three risks: a data brea…" at bounding box center [393, 99] width 269 height 80
drag, startPoint x: 293, startPoint y: 85, endPoint x: 329, endPoint y: 85, distance: 35.9
click at [329, 85] on h5 "During a risk assessment, a project manager identifies three risks: a data brea…" at bounding box center [393, 99] width 269 height 80
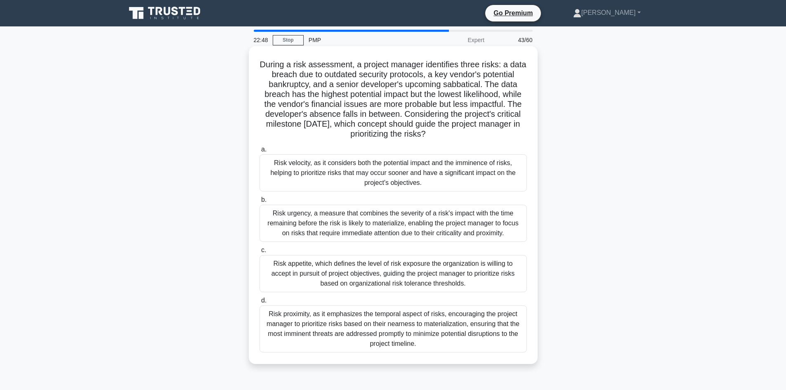
click at [413, 95] on h5 "During a risk assessment, a project manager identifies three risks: a data brea…" at bounding box center [393, 99] width 269 height 80
drag, startPoint x: 376, startPoint y: 85, endPoint x: 424, endPoint y: 82, distance: 48.7
click at [424, 82] on h5 "During a risk assessment, a project manager identifies three risks: a data brea…" at bounding box center [393, 99] width 269 height 80
drag, startPoint x: 482, startPoint y: 82, endPoint x: 501, endPoint y: 82, distance: 19.4
click at [501, 82] on h5 "During a risk assessment, a project manager identifies three risks: a data brea…" at bounding box center [393, 99] width 269 height 80
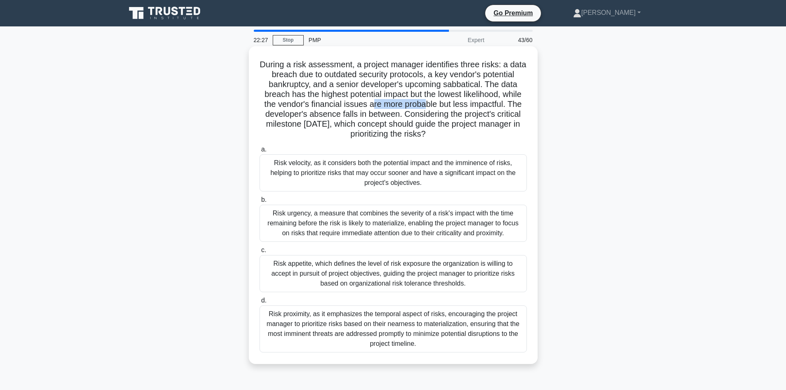
drag, startPoint x: 440, startPoint y: 104, endPoint x: 492, endPoint y: 107, distance: 51.6
click at [492, 107] on h5 "During a risk assessment, a project manager identifies three risks: a data brea…" at bounding box center [393, 99] width 269 height 80
click at [329, 110] on h5 "During a risk assessment, a project manager identifies three risks: a data brea…" at bounding box center [393, 99] width 269 height 80
drag, startPoint x: 357, startPoint y: 103, endPoint x: 434, endPoint y: 104, distance: 77.1
click at [434, 104] on h5 "During a risk assessment, a project manager identifies three risks: a data brea…" at bounding box center [393, 99] width 269 height 80
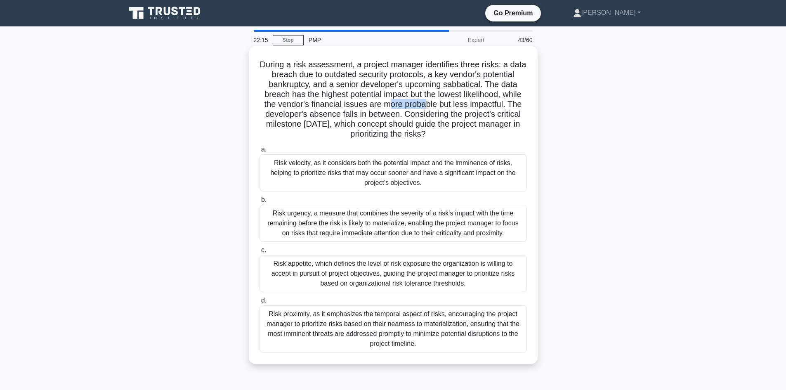
drag, startPoint x: 457, startPoint y: 105, endPoint x: 492, endPoint y: 105, distance: 34.6
click at [492, 105] on h5 "During a risk assessment, a project manager identifies three risks: a data brea…" at bounding box center [393, 99] width 269 height 80
click at [358, 108] on h5 "During a risk assessment, a project manager identifies three risks: a data brea…" at bounding box center [393, 99] width 269 height 80
drag, startPoint x: 416, startPoint y: 104, endPoint x: 447, endPoint y: 101, distance: 31.5
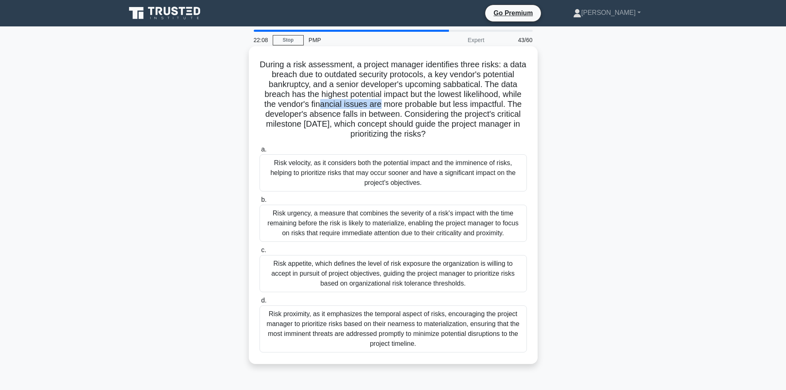
click at [447, 101] on h5 "During a risk assessment, a project manager identifies three risks: a data brea…" at bounding box center [393, 99] width 269 height 80
click at [374, 115] on h5 "During a risk assessment, a project manager identifies three risks: a data brea…" at bounding box center [393, 99] width 269 height 80
click at [411, 93] on h5 "During a risk assessment, a project manager identifies three risks: a data brea…" at bounding box center [393, 99] width 269 height 80
click at [446, 93] on h5 "During a risk assessment, a project manager identifies three risks: a data brea…" at bounding box center [393, 99] width 269 height 80
click at [496, 99] on h5 "During a risk assessment, a project manager identifies three risks: a data brea…" at bounding box center [393, 99] width 269 height 80
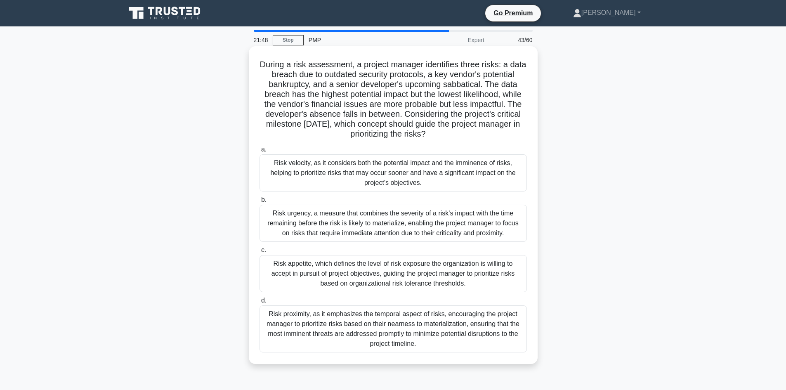
click at [296, 101] on h5 "During a risk assessment, a project manager identifies three risks: a data brea…" at bounding box center [393, 99] width 269 height 80
click at [445, 179] on div "Risk velocity, as it considers both the potential impact and the imminence of r…" at bounding box center [392, 172] width 267 height 37
click at [259, 152] on input "a. Risk velocity, as it considers both the potential impact and the imminence o…" at bounding box center [259, 149] width 0 height 5
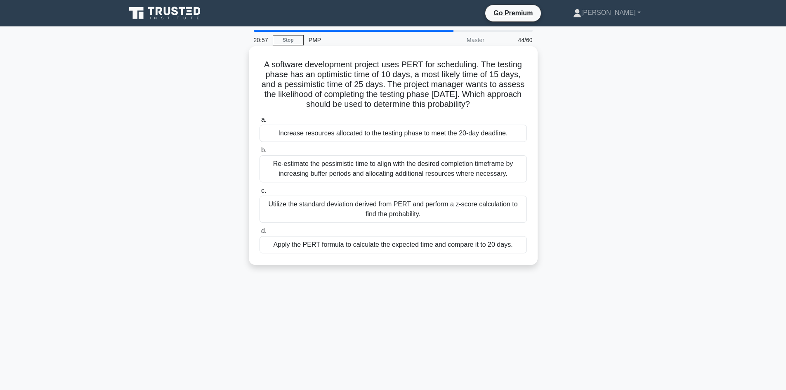
click at [319, 68] on h5 "A software development project uses PERT for scheduling. The testing phase has …" at bounding box center [393, 84] width 269 height 50
click at [364, 66] on h5 "A software development project uses PERT for scheduling. The testing phase has …" at bounding box center [393, 84] width 269 height 50
drag, startPoint x: 427, startPoint y: 64, endPoint x: 462, endPoint y: 69, distance: 35.4
click at [435, 64] on h5 "A software development project uses PERT for scheduling. The testing phase has …" at bounding box center [393, 84] width 269 height 50
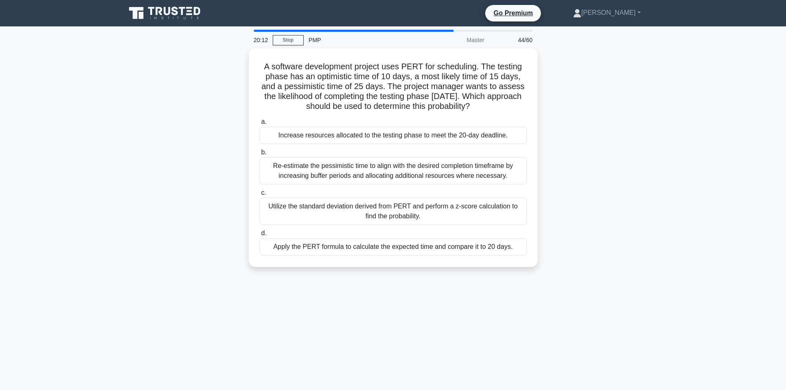
drag, startPoint x: 216, startPoint y: 271, endPoint x: 211, endPoint y: 272, distance: 5.5
click at [211, 272] on div "A software development project uses PERT for scheduling. The testing phase has …" at bounding box center [393, 162] width 544 height 228
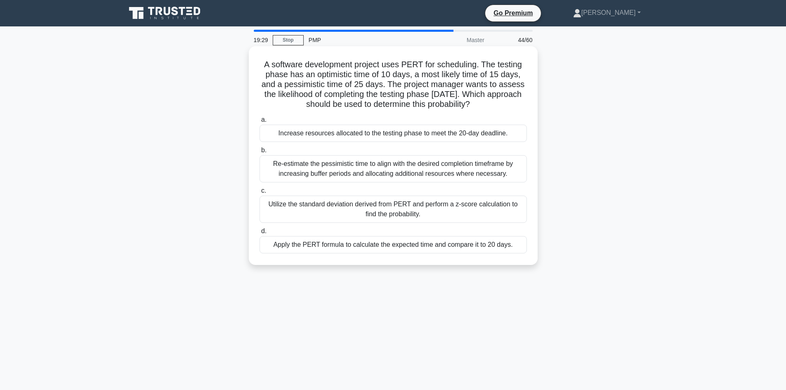
click at [400, 205] on div "Utilize the standard deviation derived from PERT and perform a z-score calculat…" at bounding box center [392, 208] width 267 height 27
click at [259, 193] on input "c. Utilize the standard deviation derived from PERT and perform a z-score calcu…" at bounding box center [259, 190] width 0 height 5
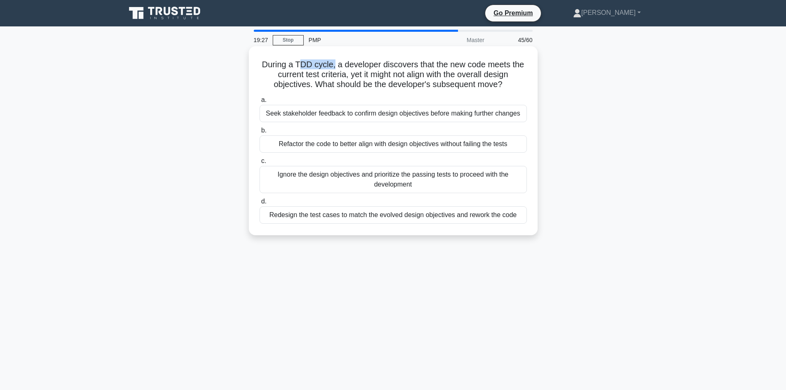
drag, startPoint x: 306, startPoint y: 65, endPoint x: 333, endPoint y: 64, distance: 27.2
click at [333, 64] on h5 "During a TDD cycle, a developer discovers that the new code meets the current t…" at bounding box center [393, 74] width 269 height 31
drag, startPoint x: 461, startPoint y: 65, endPoint x: 507, endPoint y: 66, distance: 45.8
click at [507, 66] on h5 "During a TDD cycle, a developer discovers that the new code meets the current t…" at bounding box center [393, 74] width 269 height 31
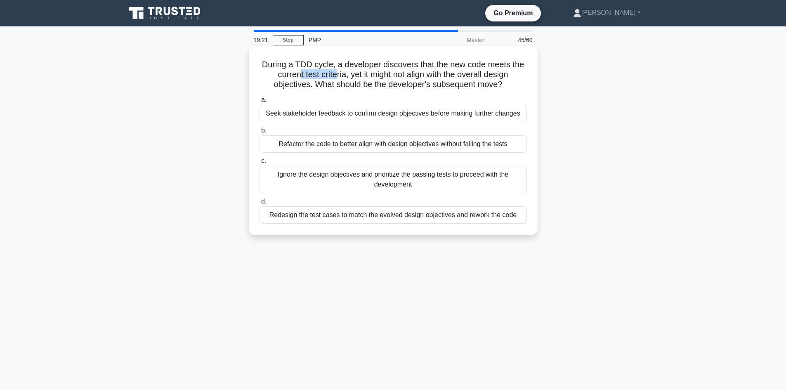
drag, startPoint x: 296, startPoint y: 75, endPoint x: 334, endPoint y: 79, distance: 38.5
click at [334, 79] on h5 "During a TDD cycle, a developer discovers that the new code meets the current t…" at bounding box center [393, 74] width 269 height 31
drag, startPoint x: 388, startPoint y: 71, endPoint x: 378, endPoint y: 75, distance: 10.4
click at [389, 71] on h5 "During a TDD cycle, a developer discovers that the new code meets the current t…" at bounding box center [393, 74] width 269 height 31
drag, startPoint x: 302, startPoint y: 64, endPoint x: 325, endPoint y: 65, distance: 23.1
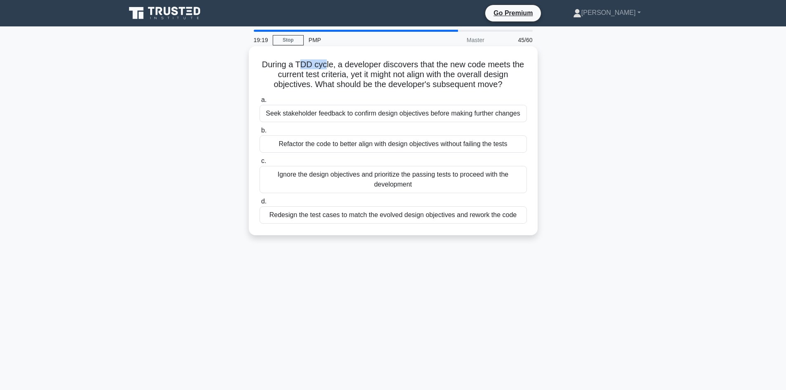
click at [324, 65] on h5 "During a TDD cycle, a developer discovers that the new code meets the current t…" at bounding box center [393, 74] width 269 height 31
click at [332, 71] on h5 "During a TDD cycle, a developer discovers that the new code meets the current t…" at bounding box center [393, 74] width 269 height 31
drag, startPoint x: 297, startPoint y: 62, endPoint x: 314, endPoint y: 68, distance: 18.1
click at [334, 62] on h5 "During a TDD cycle, a developer discovers that the new code meets the current t…" at bounding box center [393, 74] width 269 height 31
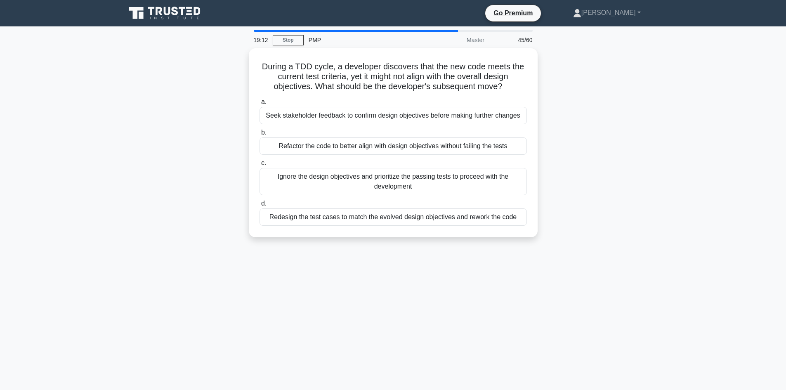
click at [209, 135] on div "During a TDD cycle, a developer discovers that the new code meets the current t…" at bounding box center [393, 147] width 544 height 199
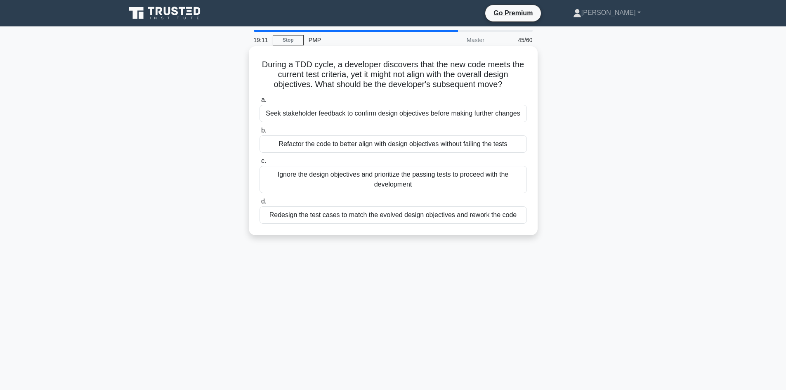
click at [301, 66] on h5 "During a TDD cycle, a developer discovers that the new code meets the current t…" at bounding box center [393, 74] width 269 height 31
drag, startPoint x: 324, startPoint y: 72, endPoint x: 341, endPoint y: 73, distance: 17.0
click at [341, 73] on h5 "During a TDD cycle, a developer discovers that the new code meets the current t…" at bounding box center [393, 74] width 269 height 31
click at [342, 75] on h5 "During a TDD cycle, a developer discovers that the new code meets the current t…" at bounding box center [393, 74] width 269 height 31
click at [305, 70] on h5 "During a TDD cycle, a developer discovers that the new code meets the current t…" at bounding box center [393, 74] width 269 height 31
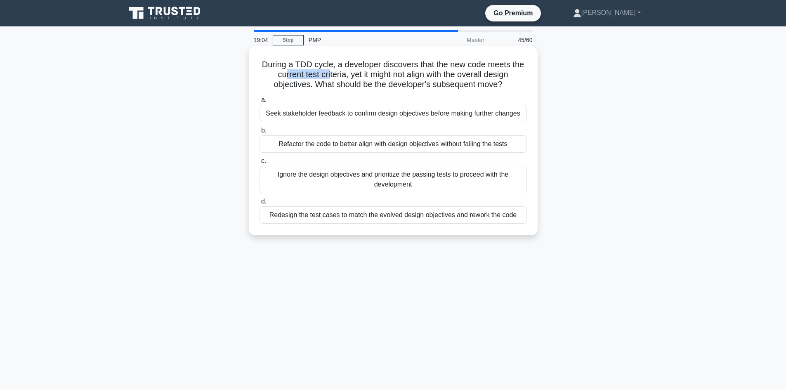
drag, startPoint x: 282, startPoint y: 74, endPoint x: 326, endPoint y: 75, distance: 44.6
click at [326, 75] on h5 "During a TDD cycle, a developer discovers that the new code meets the current t…" at bounding box center [393, 74] width 269 height 31
click at [393, 79] on h5 "During a TDD cycle, a developer discovers that the new code meets the current t…" at bounding box center [393, 74] width 269 height 31
drag, startPoint x: 443, startPoint y: 81, endPoint x: 486, endPoint y: 82, distance: 42.9
click at [486, 82] on h5 "During a TDD cycle, a developer discovers that the new code meets the current t…" at bounding box center [393, 74] width 269 height 31
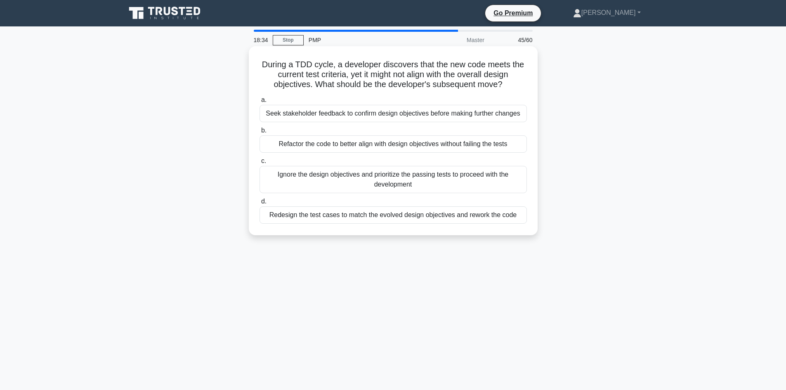
click at [437, 144] on div "Refactor the code to better align with design objectives without failing the te…" at bounding box center [392, 143] width 267 height 17
click at [259, 133] on input "b. Refactor the code to better align with design objectives without failing the…" at bounding box center [259, 130] width 0 height 5
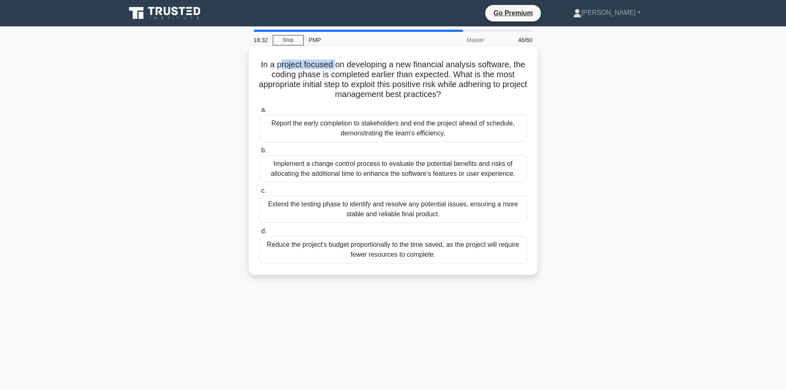
drag, startPoint x: 287, startPoint y: 63, endPoint x: 336, endPoint y: 67, distance: 49.2
click at [341, 63] on h5 "In a project focused on developing a new financial analysis software, the codin…" at bounding box center [393, 79] width 269 height 40
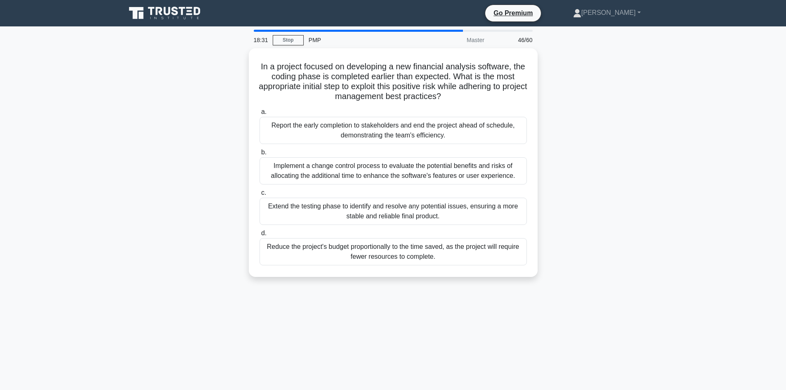
click at [208, 108] on div "In a project focused on developing a new financial analysis software, the codin…" at bounding box center [393, 167] width 544 height 238
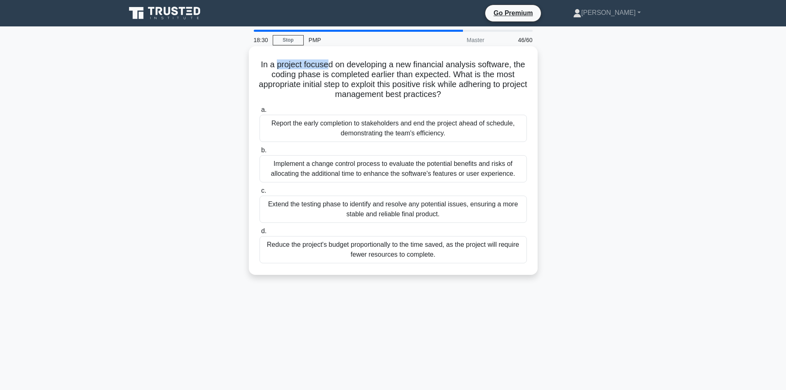
drag, startPoint x: 282, startPoint y: 65, endPoint x: 333, endPoint y: 59, distance: 51.5
click at [333, 59] on h5 "In a project focused on developing a new financial analysis software, the codin…" at bounding box center [393, 79] width 269 height 40
click at [326, 73] on h5 "In a project focused on developing a new financial analysis software, the codin…" at bounding box center [393, 79] width 269 height 40
drag, startPoint x: 410, startPoint y: 66, endPoint x: 510, endPoint y: 64, distance: 99.8
click at [511, 64] on h5 "In a project focused on developing a new financial analysis software, the codin…" at bounding box center [393, 79] width 269 height 40
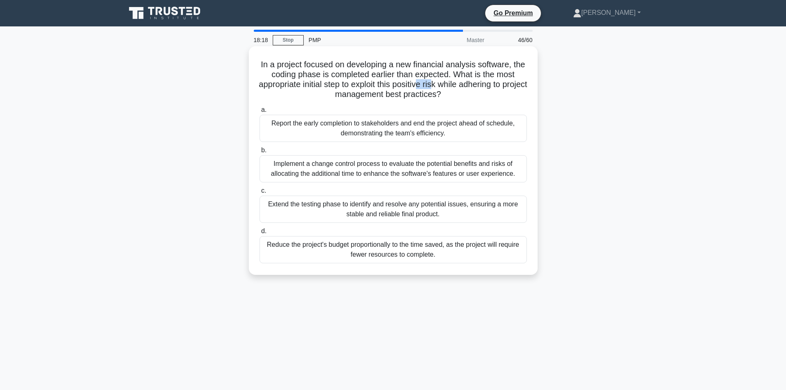
drag, startPoint x: 442, startPoint y: 84, endPoint x: 465, endPoint y: 85, distance: 23.1
click at [454, 84] on h5 "In a project focused on developing a new financial analysis software, the codin…" at bounding box center [393, 79] width 269 height 40
click at [501, 76] on h5 "In a project focused on developing a new financial analysis software, the codin…" at bounding box center [393, 79] width 269 height 40
drag, startPoint x: 338, startPoint y: 95, endPoint x: 444, endPoint y: 97, distance: 106.0
click at [434, 95] on h5 "In a project focused on developing a new financial analysis software, the codin…" at bounding box center [393, 79] width 269 height 40
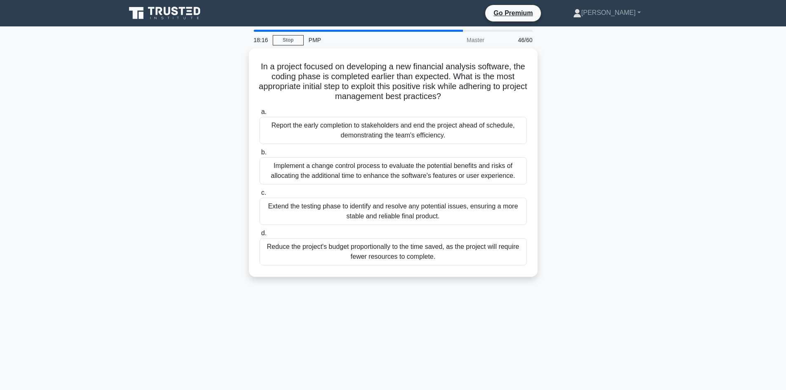
click at [590, 127] on div "In a project focused on developing a new financial analysis software, the codin…" at bounding box center [393, 167] width 544 height 238
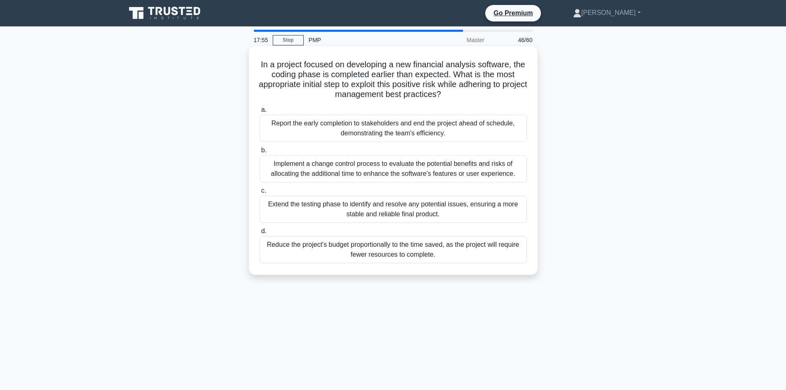
click at [364, 200] on div "Extend the testing phase to identify and resolve any potential issues, ensuring…" at bounding box center [392, 208] width 267 height 27
click at [259, 193] on input "c. Extend the testing phase to identify and resolve any potential issues, ensur…" at bounding box center [259, 190] width 0 height 5
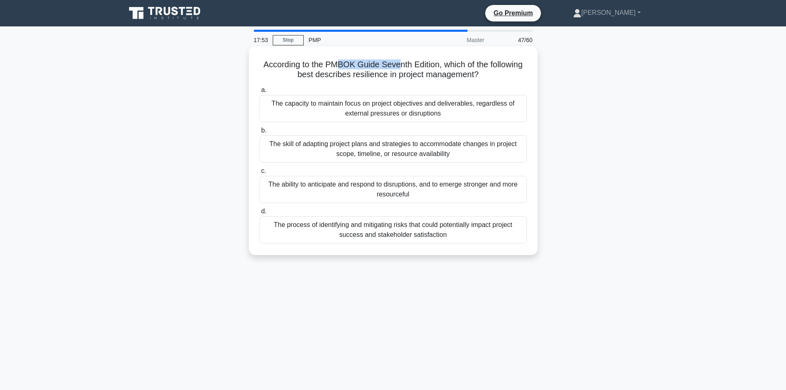
drag, startPoint x: 341, startPoint y: 64, endPoint x: 422, endPoint y: 66, distance: 80.5
click at [404, 64] on h5 "According to the PMBOK Guide Seventh Edition, which of the following best descr…" at bounding box center [393, 69] width 269 height 21
drag, startPoint x: 329, startPoint y: 73, endPoint x: 366, endPoint y: 76, distance: 37.7
click at [366, 76] on h5 "According to the PMBOK Guide Seventh Edition, which of the following best descr…" at bounding box center [393, 69] width 269 height 21
click at [391, 75] on h5 "According to the PMBOK Guide Seventh Edition, which of the following best descr…" at bounding box center [393, 69] width 269 height 21
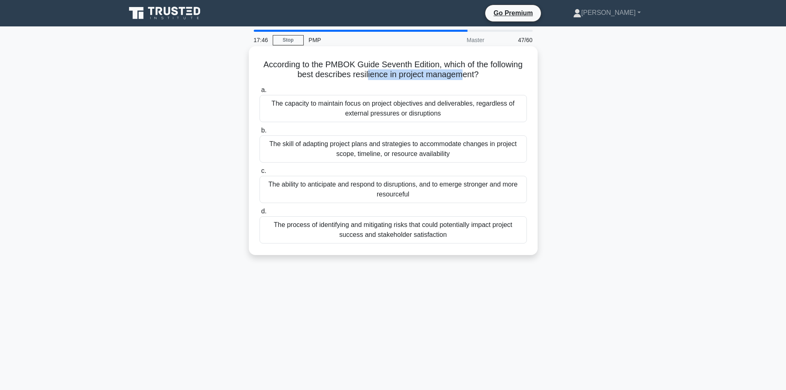
drag, startPoint x: 366, startPoint y: 74, endPoint x: 461, endPoint y: 78, distance: 94.9
click at [461, 78] on h5 "According to the PMBOK Guide Seventh Edition, which of the following best descr…" at bounding box center [393, 69] width 269 height 21
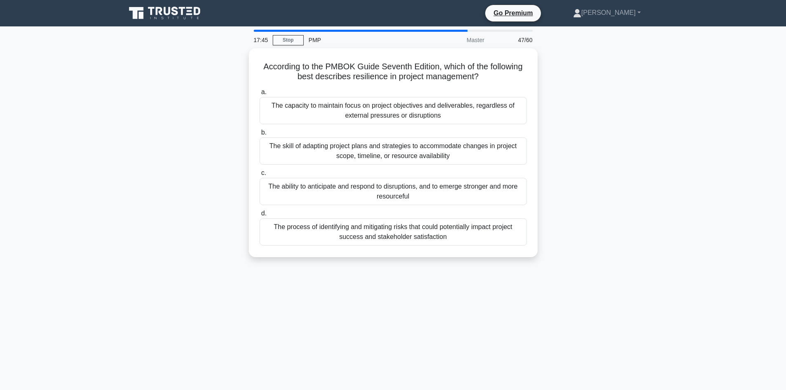
click at [178, 187] on div "According to the PMBOK Guide Seventh Edition, which of the following best descr…" at bounding box center [393, 157] width 544 height 219
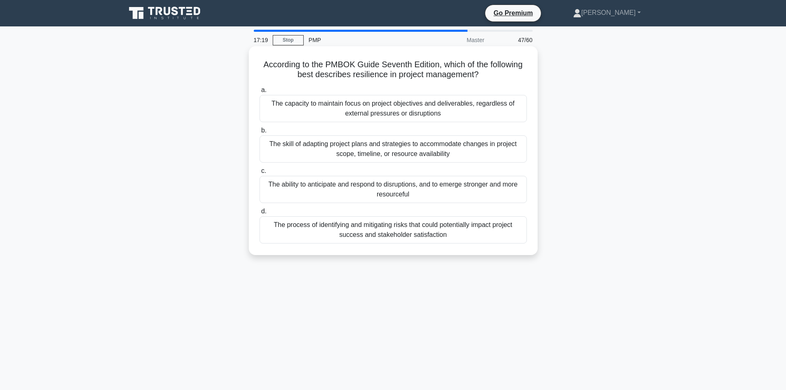
click at [386, 154] on div "The skill of adapting project plans and strategies to accommodate changes in pr…" at bounding box center [392, 148] width 267 height 27
click at [259, 133] on input "b. The skill of adapting project plans and strategies to accommodate changes in…" at bounding box center [259, 130] width 0 height 5
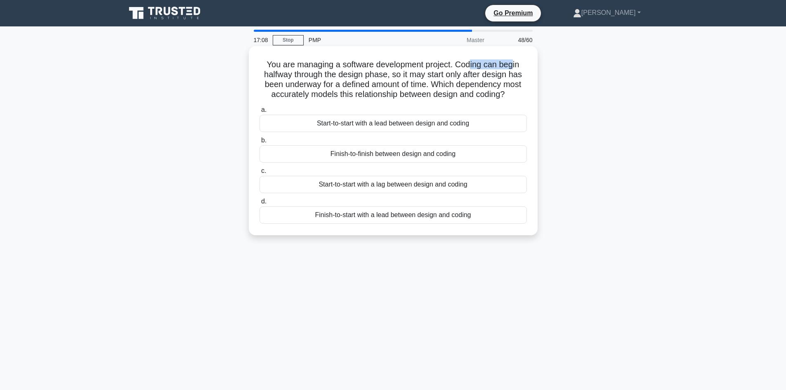
drag, startPoint x: 472, startPoint y: 62, endPoint x: 513, endPoint y: 65, distance: 41.3
click at [513, 65] on h5 "You are managing a software development project. Coding can begin halfway throu…" at bounding box center [393, 79] width 269 height 40
drag, startPoint x: 301, startPoint y: 73, endPoint x: 374, endPoint y: 75, distance: 72.2
click at [374, 75] on h5 "You are managing a software development project. Coding can begin halfway throu…" at bounding box center [393, 79] width 269 height 40
drag, startPoint x: 290, startPoint y: 84, endPoint x: 304, endPoint y: 84, distance: 13.6
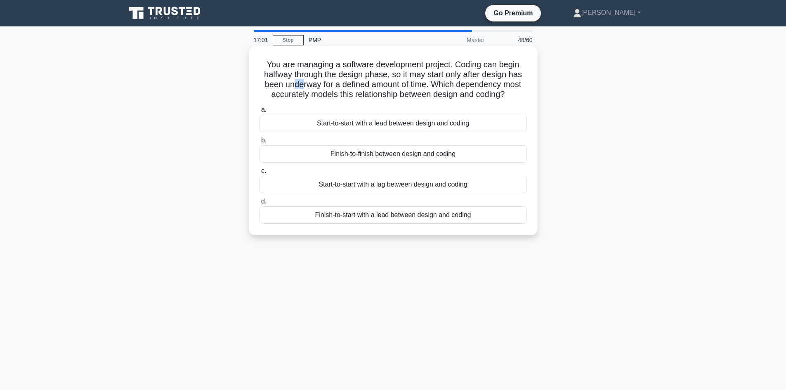
click at [300, 82] on h5 "You are managing a software development project. Coding can begin halfway throu…" at bounding box center [393, 79] width 269 height 40
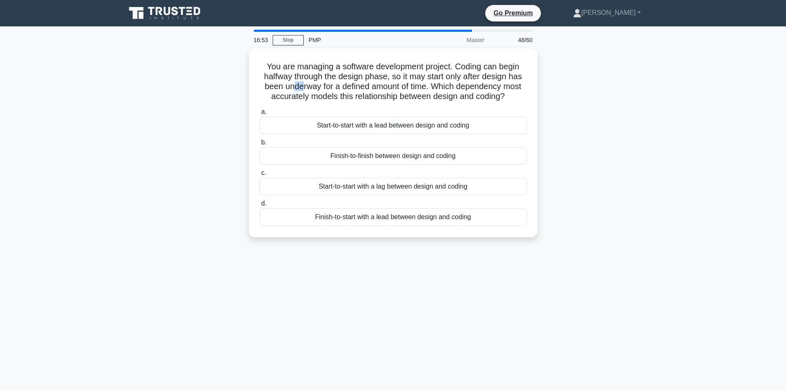
drag, startPoint x: 201, startPoint y: 111, endPoint x: 247, endPoint y: 92, distance: 50.3
click at [201, 111] on div "You are managing a software development project. Coding can begin halfway throu…" at bounding box center [393, 147] width 544 height 199
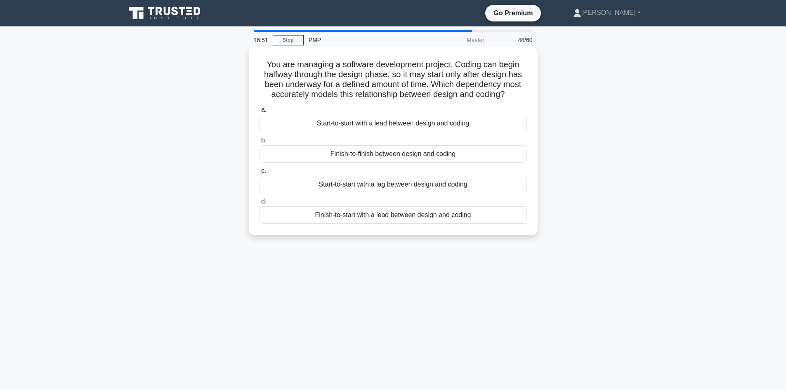
drag, startPoint x: 438, startPoint y: 66, endPoint x: 452, endPoint y: 65, distance: 14.1
click at [439, 66] on h5 "You are managing a software development project. Coding can begin halfway throu…" at bounding box center [393, 79] width 269 height 40
drag, startPoint x: 309, startPoint y: 75, endPoint x: 370, endPoint y: 72, distance: 60.7
click at [370, 72] on h5 "You are managing a software development project. Coding can begin halfway throu…" at bounding box center [393, 79] width 269 height 40
click at [390, 217] on div "Finish-to-start with a lead between design and coding" at bounding box center [392, 214] width 267 height 17
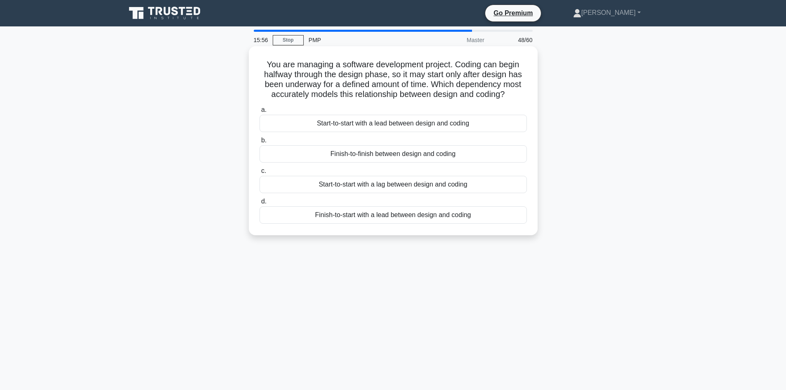
click at [259, 204] on input "d. Finish-to-start with a lead between design and coding" at bounding box center [259, 201] width 0 height 5
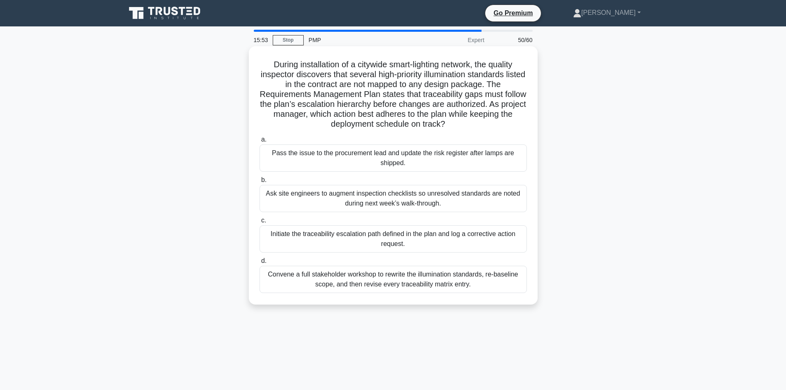
click at [425, 64] on h5 "During installation of a citywide smart-lighting network, the quality inspector…" at bounding box center [393, 94] width 269 height 70
click at [388, 66] on h5 "During installation of a citywide smart-lighting network, the quality inspector…" at bounding box center [393, 94] width 269 height 70
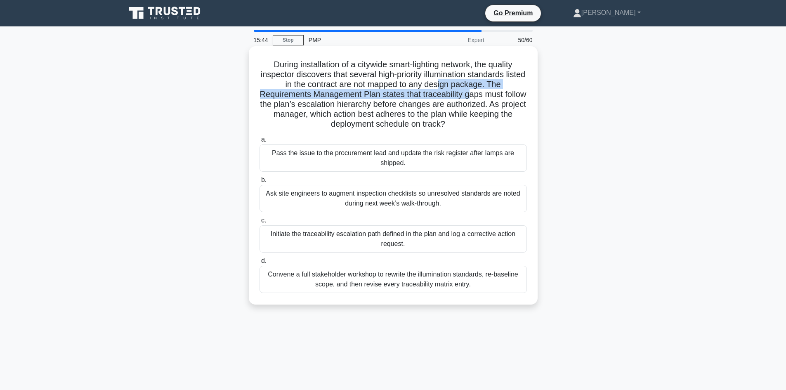
drag, startPoint x: 450, startPoint y: 85, endPoint x: 485, endPoint y: 92, distance: 35.3
click at [485, 92] on h5 "During installation of a citywide smart-lighting network, the quality inspector…" at bounding box center [393, 94] width 269 height 70
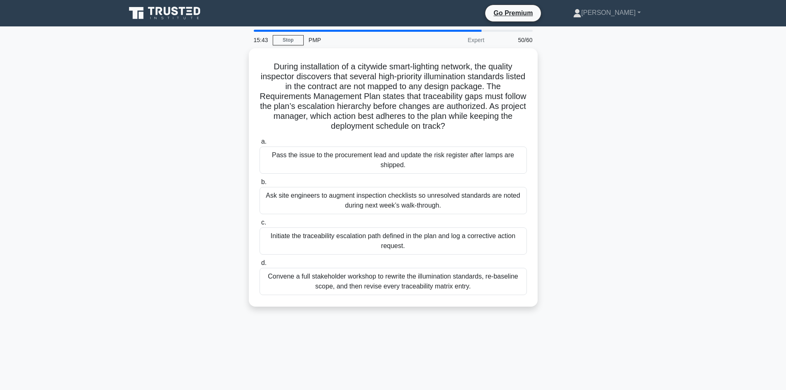
click at [189, 122] on div "During installation of a citywide smart-lighting network, the quality inspector…" at bounding box center [393, 182] width 544 height 268
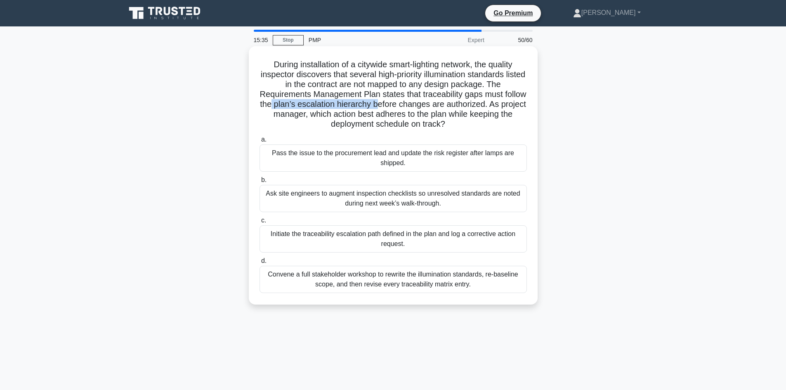
drag, startPoint x: 295, startPoint y: 107, endPoint x: 405, endPoint y: 106, distance: 110.1
click at [405, 106] on h5 "During installation of a citywide smart-lighting network, the quality inspector…" at bounding box center [393, 94] width 269 height 70
click at [421, 103] on h5 "During installation of a citywide smart-lighting network, the quality inspector…" at bounding box center [393, 94] width 269 height 70
drag, startPoint x: 442, startPoint y: 104, endPoint x: 501, endPoint y: 108, distance: 58.7
click at [501, 108] on h5 "During installation of a citywide smart-lighting network, the quality inspector…" at bounding box center [393, 94] width 269 height 70
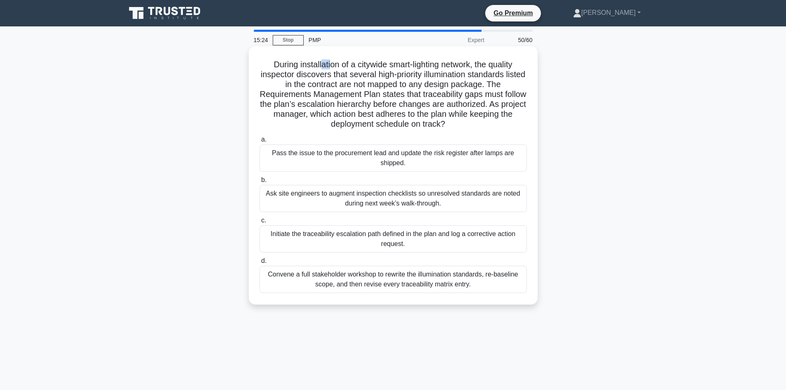
click at [327, 65] on h5 "During installation of a citywide smart-lighting network, the quality inspector…" at bounding box center [393, 94] width 269 height 70
click at [296, 72] on h5 "During installation of a citywide smart-lighting network, the quality inspector…" at bounding box center [393, 94] width 269 height 70
drag, startPoint x: 277, startPoint y: 63, endPoint x: 328, endPoint y: 66, distance: 51.7
click at [328, 66] on h5 "During installation of a citywide smart-lighting network, the quality inspector…" at bounding box center [393, 94] width 269 height 70
drag, startPoint x: 360, startPoint y: 62, endPoint x: 431, endPoint y: 64, distance: 70.1
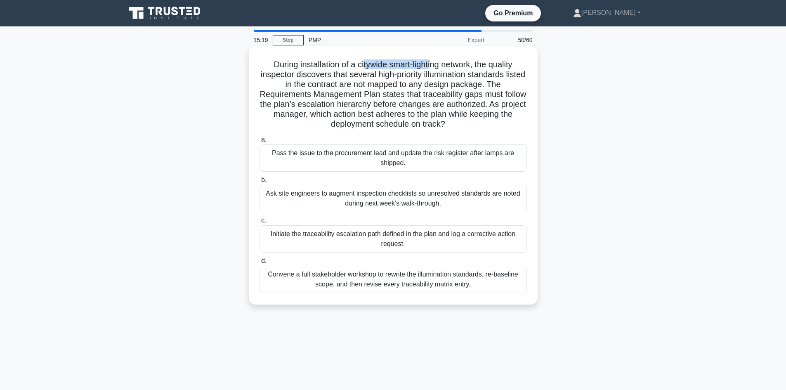
click at [431, 64] on h5 "During installation of a citywide smart-lighting network, the quality inspector…" at bounding box center [393, 94] width 269 height 70
drag, startPoint x: 412, startPoint y: 62, endPoint x: 394, endPoint y: 63, distance: 17.3
click at [412, 62] on h5 "During installation of a citywide smart-lighting network, the quality inspector…" at bounding box center [393, 94] width 269 height 70
click at [382, 62] on h5 "During installation of a citywide smart-lighting network, the quality inspector…" at bounding box center [393, 94] width 269 height 70
click at [344, 73] on h5 "During installation of a citywide smart-lighting network, the quality inspector…" at bounding box center [393, 94] width 269 height 70
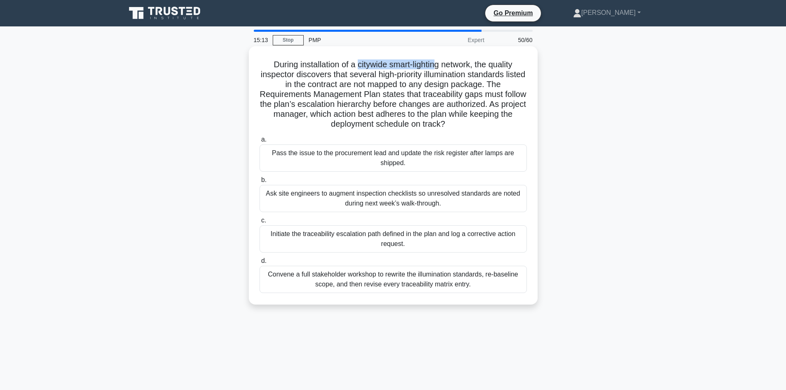
drag, startPoint x: 356, startPoint y: 62, endPoint x: 435, endPoint y: 65, distance: 78.8
click at [435, 65] on h5 "During installation of a citywide smart-lighting network, the quality inspector…" at bounding box center [393, 94] width 269 height 70
click at [459, 64] on h5 "During installation of a citywide smart-lighting network, the quality inspector…" at bounding box center [393, 94] width 269 height 70
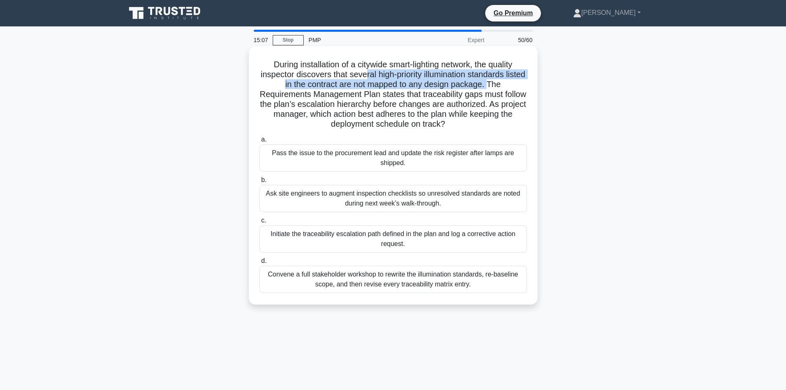
drag, startPoint x: 373, startPoint y: 77, endPoint x: 502, endPoint y: 80, distance: 128.7
click at [502, 80] on h5 "During installation of a citywide smart-lighting network, the quality inspector…" at bounding box center [393, 94] width 269 height 70
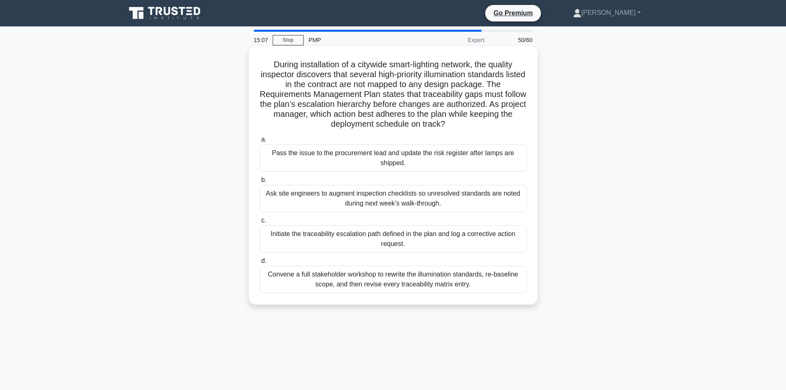
click at [292, 92] on h5 "During installation of a citywide smart-lighting network, the quality inspector…" at bounding box center [393, 94] width 269 height 70
click at [383, 240] on div "Initiate the traceability escalation path defined in the plan and log a correct…" at bounding box center [392, 238] width 267 height 27
click at [259, 223] on input "c. Initiate the traceability escalation path defined in the plan and log a corr…" at bounding box center [259, 220] width 0 height 5
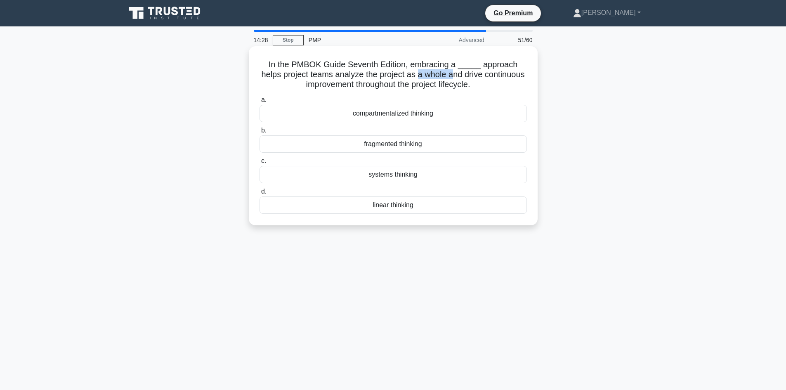
drag, startPoint x: 406, startPoint y: 75, endPoint x: 443, endPoint y: 75, distance: 37.1
click at [443, 75] on h5 "In the PMBOK Guide Seventh Edition, embracing a _____ approach helps project te…" at bounding box center [393, 74] width 269 height 31
drag, startPoint x: 482, startPoint y: 79, endPoint x: 497, endPoint y: 87, distance: 17.0
click at [497, 87] on h5 "In the PMBOK Guide Seventh Edition, embracing a _____ approach helps project te…" at bounding box center [393, 74] width 269 height 31
click at [612, 122] on div "In the PMBOK Guide Seventh Edition, embracing a _____ approach helps project te…" at bounding box center [393, 142] width 544 height 189
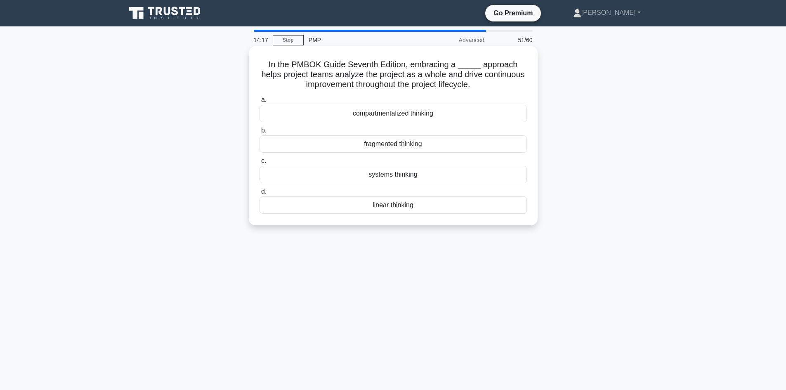
click at [416, 178] on div "systems thinking" at bounding box center [392, 174] width 267 height 17
click at [259, 164] on input "c. systems thinking" at bounding box center [259, 160] width 0 height 5
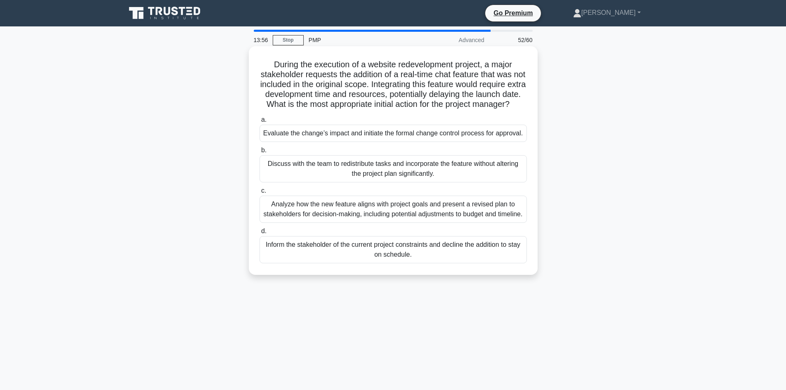
click at [395, 142] on div "Evaluate the change’s impact and initiate the formal change control process for…" at bounding box center [392, 133] width 267 height 17
click at [372, 142] on div "Evaluate the change’s impact and initiate the formal change control process for…" at bounding box center [392, 133] width 267 height 17
click at [259, 122] on input "a. Evaluate the change’s impact and initiate the formal change control process …" at bounding box center [259, 119] width 0 height 5
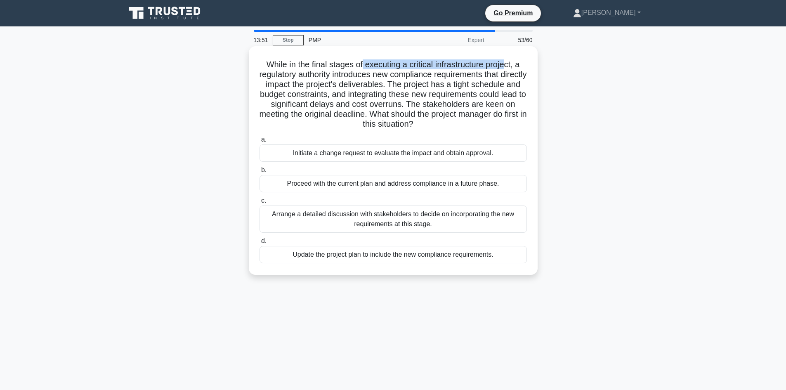
drag, startPoint x: 362, startPoint y: 65, endPoint x: 508, endPoint y: 65, distance: 146.0
click at [508, 65] on h5 "While in the final stages of executing a critical infrastructure project, a reg…" at bounding box center [393, 94] width 269 height 70
drag, startPoint x: 426, startPoint y: 87, endPoint x: 413, endPoint y: 92, distance: 13.8
click at [424, 89] on h5 "While in the final stages of executing a critical infrastructure project, a reg…" at bounding box center [393, 94] width 269 height 70
drag, startPoint x: 315, startPoint y: 65, endPoint x: 390, endPoint y: 62, distance: 75.5
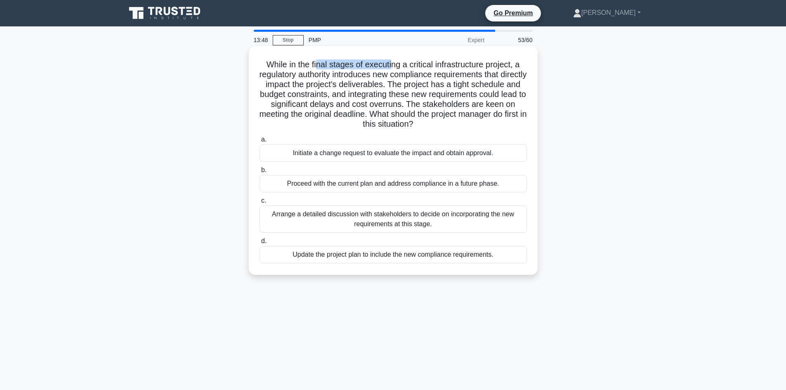
click at [390, 62] on h5 "While in the final stages of executing a critical infrastructure project, a reg…" at bounding box center [393, 94] width 269 height 70
click at [370, 80] on h5 "While in the final stages of executing a critical infrastructure project, a reg…" at bounding box center [393, 94] width 269 height 70
click at [406, 85] on h5 "While in the final stages of executing a critical infrastructure project, a reg…" at bounding box center [393, 94] width 269 height 70
drag, startPoint x: 379, startPoint y: 76, endPoint x: 494, endPoint y: 73, distance: 114.3
click at [494, 73] on h5 "While in the final stages of executing a critical infrastructure project, a reg…" at bounding box center [393, 94] width 269 height 70
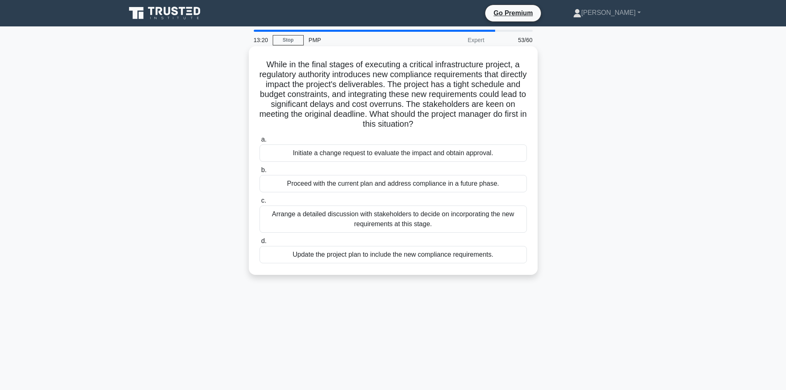
click at [499, 82] on h5 "While in the final stages of executing a critical infrastructure project, a reg…" at bounding box center [393, 94] width 269 height 70
drag, startPoint x: 297, startPoint y: 83, endPoint x: 409, endPoint y: 79, distance: 112.7
click at [409, 79] on h5 "While in the final stages of executing a critical infrastructure project, a reg…" at bounding box center [393, 94] width 269 height 70
click at [412, 88] on h5 "While in the final stages of executing a critical infrastructure project, a reg…" at bounding box center [393, 94] width 269 height 70
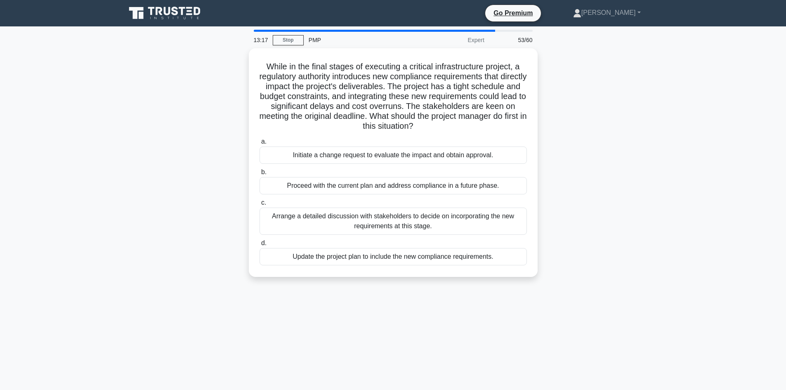
click at [233, 240] on div "While in the final stages of executing a critical infrastructure project, a reg…" at bounding box center [393, 167] width 544 height 238
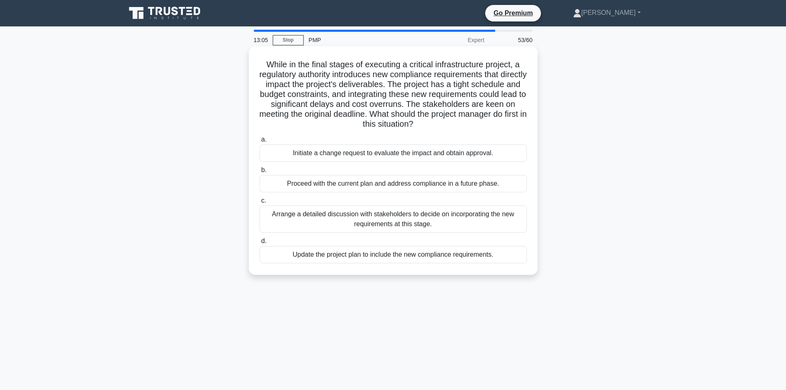
click at [393, 153] on div "Initiate a change request to evaluate the impact and obtain approval." at bounding box center [392, 152] width 267 height 17
click at [259, 142] on input "a. Initiate a change request to evaluate the impact and obtain approval." at bounding box center [259, 139] width 0 height 5
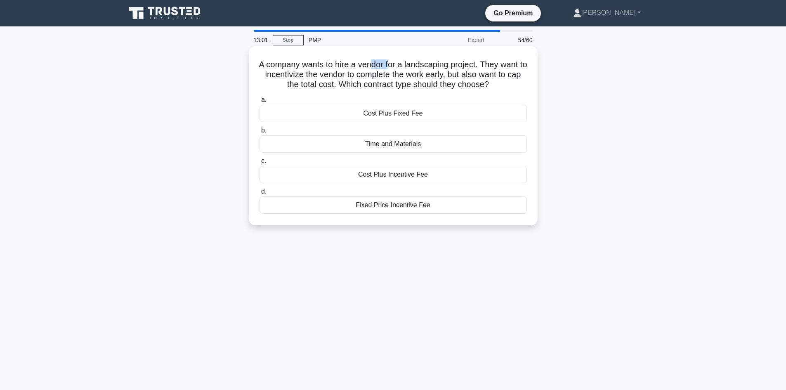
drag, startPoint x: 376, startPoint y: 65, endPoint x: 393, endPoint y: 63, distance: 17.4
click at [393, 63] on h5 "A company wants to hire a vendor for a landscaping project. They want to incent…" at bounding box center [393, 74] width 269 height 31
click at [432, 66] on h5 "A company wants to hire a vendor for a landscaping project. They want to incent…" at bounding box center [393, 74] width 269 height 31
drag, startPoint x: 433, startPoint y: 64, endPoint x: 480, endPoint y: 66, distance: 46.7
click at [480, 66] on h5 "A company wants to hire a vendor for a landscaping project. They want to incent…" at bounding box center [393, 74] width 269 height 31
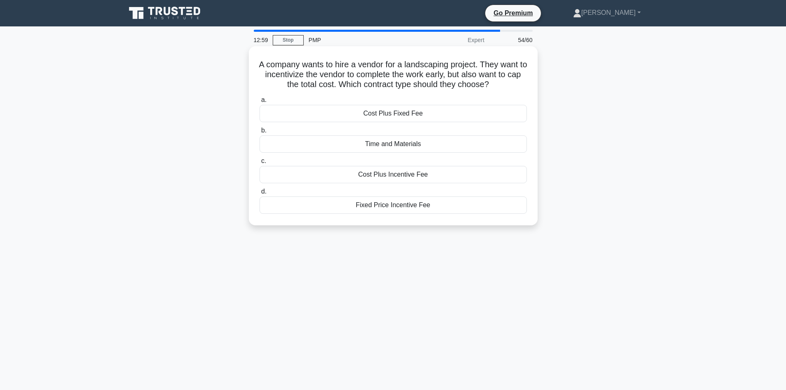
click at [499, 81] on icon ".spinner_0XTQ{transform-origin:center;animation:spinner_y6GP .75s linear infini…" at bounding box center [494, 85] width 10 height 10
drag, startPoint x: 430, startPoint y: 78, endPoint x: 502, endPoint y: 76, distance: 72.2
click at [466, 77] on h5 "A company wants to hire a vendor for a landscaping project. They want to incent…" at bounding box center [393, 74] width 269 height 31
click at [505, 78] on h5 "A company wants to hire a vendor for a landscaping project. They want to incent…" at bounding box center [393, 74] width 269 height 31
click at [154, 106] on div "A company wants to hire a vendor for a landscaping project. They want to incent…" at bounding box center [393, 142] width 544 height 189
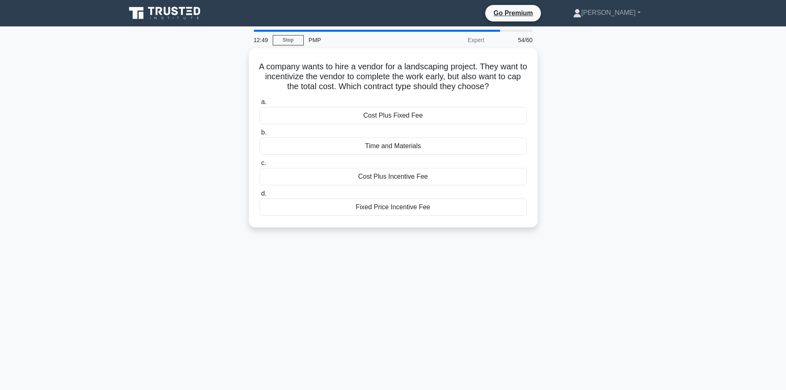
click at [504, 376] on div "12:49 Stop PMP Expert 54/60 A company wants to hire a vendor for a landscaping …" at bounding box center [393, 236] width 544 height 412
click at [141, 234] on div "A company wants to hire a vendor for a landscaping project. They want to incent…" at bounding box center [393, 142] width 544 height 189
drag, startPoint x: 213, startPoint y: 101, endPoint x: 372, endPoint y: 88, distance: 159.7
click at [213, 101] on div "A company wants to hire a vendor for a landscaping project. They want to incent…" at bounding box center [393, 142] width 544 height 189
click at [430, 79] on h5 "A company wants to hire a vendor for a landscaping project. They want to incent…" at bounding box center [393, 74] width 269 height 31
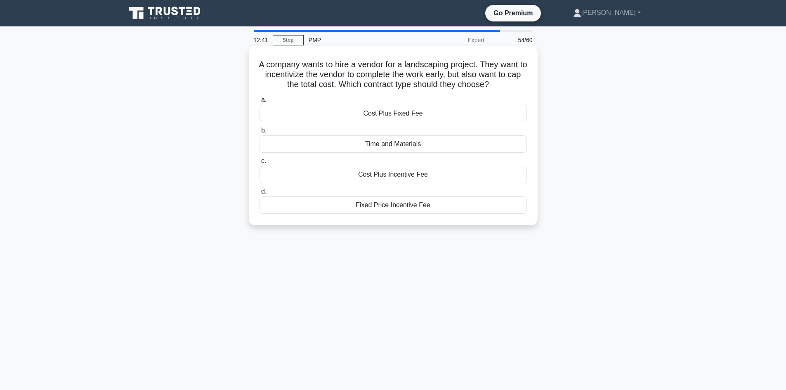
click at [470, 80] on h5 "A company wants to hire a vendor for a landscaping project. They want to incent…" at bounding box center [393, 74] width 269 height 31
drag, startPoint x: 498, startPoint y: 74, endPoint x: 506, endPoint y: 75, distance: 8.3
click at [499, 74] on h5 "A company wants to hire a vendor for a landscaping project. They want to incent…" at bounding box center [393, 74] width 269 height 31
click at [314, 85] on h5 "A company wants to hire a vendor for a landscaping project. They want to incent…" at bounding box center [393, 74] width 269 height 31
drag, startPoint x: 341, startPoint y: 87, endPoint x: 360, endPoint y: 87, distance: 19.0
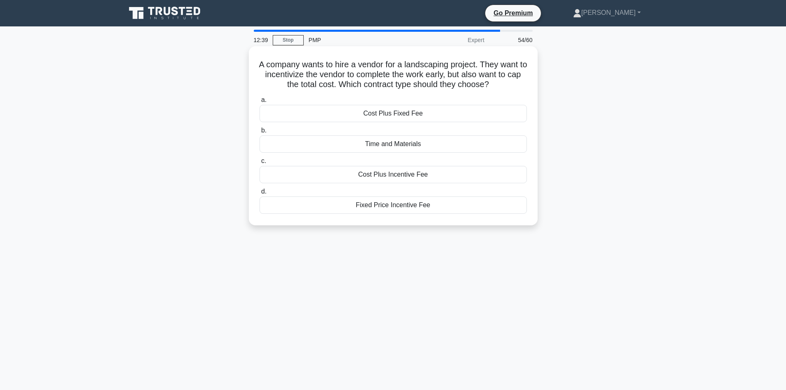
click at [341, 87] on h5 "A company wants to hire a vendor for a landscaping project. They want to incent…" at bounding box center [393, 74] width 269 height 31
drag, startPoint x: 131, startPoint y: 181, endPoint x: 136, endPoint y: 174, distance: 8.0
click at [133, 178] on div "A company wants to hire a vendor for a landscaping project. They want to incent…" at bounding box center [393, 142] width 544 height 189
drag, startPoint x: 339, startPoint y: 62, endPoint x: 374, endPoint y: 68, distance: 35.1
click at [390, 61] on h5 "A company wants to hire a vendor for a landscaping project. They want to incent…" at bounding box center [393, 74] width 269 height 31
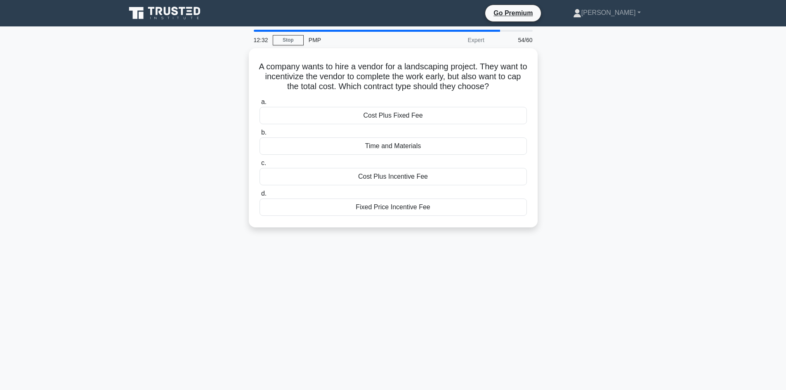
click at [189, 110] on div "A company wants to hire a vendor for a landscaping project. They want to incent…" at bounding box center [393, 142] width 544 height 189
drag, startPoint x: 411, startPoint y: 65, endPoint x: 482, endPoint y: 68, distance: 71.4
click at [482, 68] on h5 "A company wants to hire a vendor for a landscaping project. They want to incent…" at bounding box center [393, 74] width 269 height 31
drag, startPoint x: 528, startPoint y: 83, endPoint x: 524, endPoint y: 79, distance: 5.5
click at [529, 83] on div "A company wants to hire a vendor for a landscaping project. They want to incent…" at bounding box center [393, 135] width 282 height 172
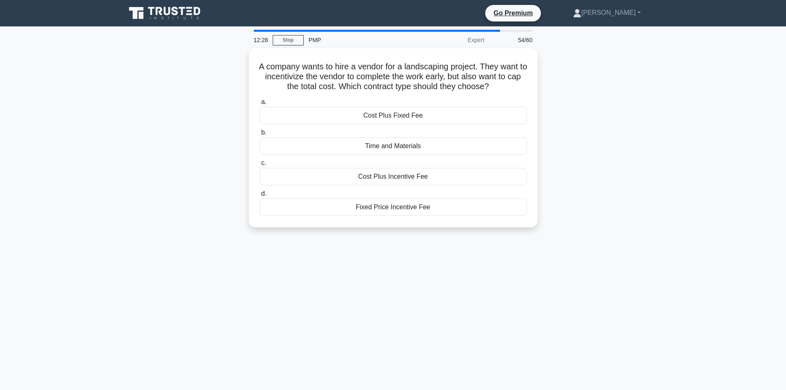
click at [232, 97] on div "A company wants to hire a vendor for a landscaping project. They want to incent…" at bounding box center [393, 142] width 544 height 189
drag, startPoint x: 273, startPoint y: 75, endPoint x: 356, endPoint y: 77, distance: 83.8
click at [356, 77] on h5 "A company wants to hire a vendor for a landscaping project. They want to incent…" at bounding box center [393, 74] width 269 height 31
click at [202, 118] on div "A company wants to hire a vendor for a landscaping project. They want to incent…" at bounding box center [393, 142] width 544 height 189
drag, startPoint x: 369, startPoint y: 75, endPoint x: 458, endPoint y: 79, distance: 89.6
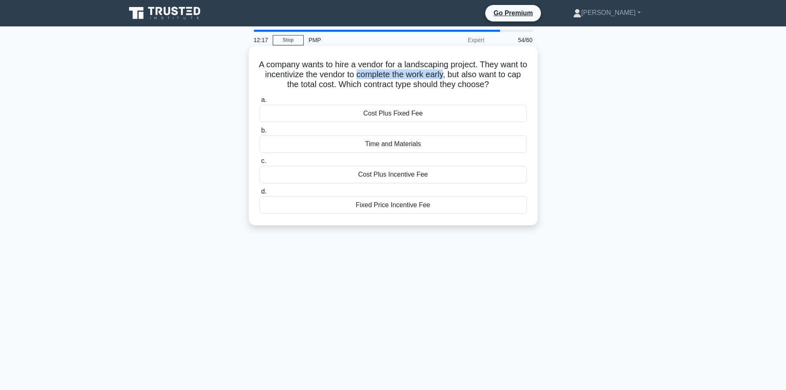
click at [458, 79] on h5 "A company wants to hire a vendor for a landscaping project. They want to incent…" at bounding box center [393, 74] width 269 height 31
click at [565, 112] on div "A company wants to hire a vendor for a landscaping project. They want to incent…" at bounding box center [393, 142] width 544 height 189
click at [222, 78] on div "A company wants to hire a vendor for a landscaping project. They want to incent…" at bounding box center [393, 142] width 544 height 189
drag, startPoint x: 362, startPoint y: 63, endPoint x: 483, endPoint y: 66, distance: 120.5
click at [483, 66] on h5 "A company wants to hire a vendor for a landscaping project. They want to incent…" at bounding box center [393, 74] width 269 height 31
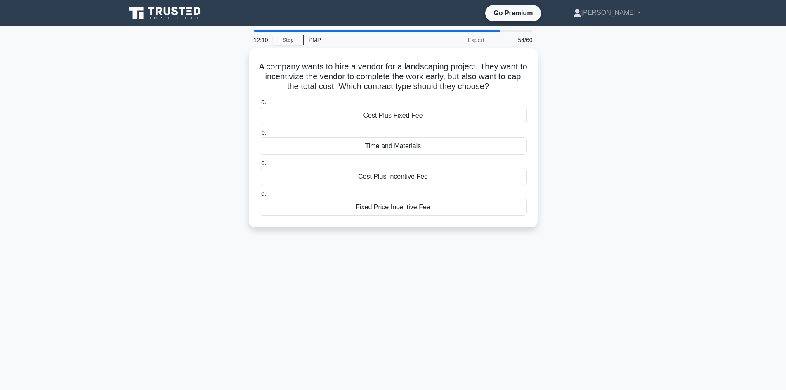
click at [574, 110] on div "A company wants to hire a vendor for a landscaping project. They want to incent…" at bounding box center [393, 142] width 544 height 189
click at [184, 126] on div "A company wants to hire a vendor for a landscaping project. They want to incent…" at bounding box center [393, 142] width 544 height 189
drag, startPoint x: 226, startPoint y: 103, endPoint x: 236, endPoint y: 101, distance: 10.8
click at [229, 103] on div "A company wants to hire a vendor for a landscaping project. They want to incent…" at bounding box center [393, 142] width 544 height 189
click at [277, 68] on h5 "A company wants to hire a vendor for a landscaping project. They want to incent…" at bounding box center [393, 74] width 269 height 31
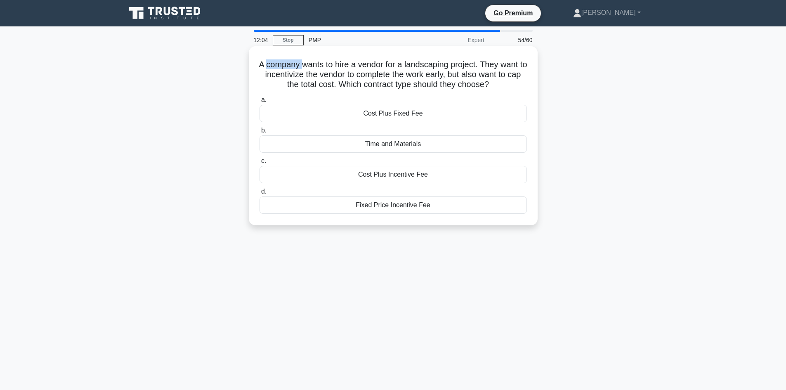
click at [277, 68] on h5 "A company wants to hire a vendor for a landscaping project. They want to incent…" at bounding box center [393, 74] width 269 height 31
click at [344, 66] on h5 "A company wants to hire a vendor for a landscaping project. They want to incent…" at bounding box center [393, 74] width 269 height 31
click at [379, 66] on h5 "A company wants to hire a vendor for a landscaping project. They want to incent…" at bounding box center [393, 74] width 269 height 31
click at [438, 72] on h5 "A company wants to hire a vendor for a landscaping project. They want to incent…" at bounding box center [393, 74] width 269 height 31
drag, startPoint x: 439, startPoint y: 71, endPoint x: 446, endPoint y: 68, distance: 7.6
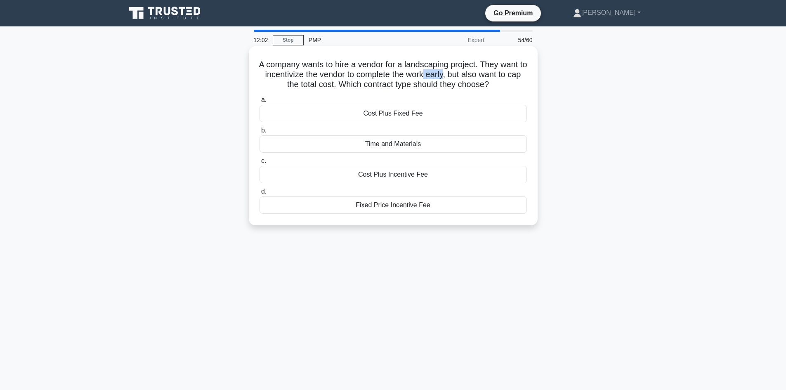
click at [440, 71] on h5 "A company wants to hire a vendor for a landscaping project. They want to incent…" at bounding box center [393, 74] width 269 height 31
click at [465, 67] on h5 "A company wants to hire a vendor for a landscaping project. They want to incent…" at bounding box center [393, 74] width 269 height 31
click at [236, 101] on div "A company wants to hire a vendor for a landscaping project. They want to incent…" at bounding box center [393, 142] width 544 height 189
click at [287, 78] on h5 "A company wants to hire a vendor for a landscaping project. They want to incent…" at bounding box center [393, 74] width 269 height 31
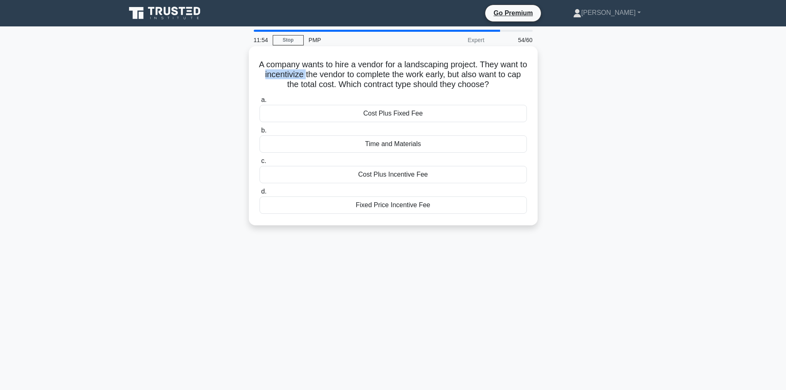
click at [287, 78] on h5 "A company wants to hire a vendor for a landscaping project. They want to incent…" at bounding box center [393, 74] width 269 height 31
click at [344, 77] on h5 "A company wants to hire a vendor for a landscaping project. They want to incent…" at bounding box center [393, 74] width 269 height 31
click at [392, 77] on h5 "A company wants to hire a vendor for a landscaping project. They want to incent…" at bounding box center [393, 74] width 269 height 31
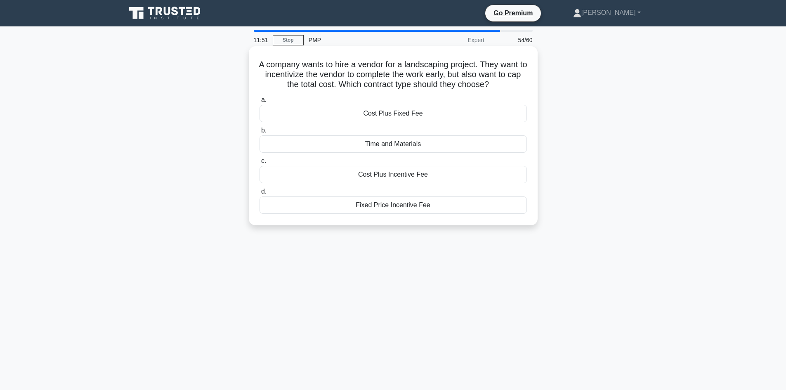
click at [433, 77] on h5 "A company wants to hire a vendor for a landscaping project. They want to incent…" at bounding box center [393, 74] width 269 height 31
click at [434, 77] on h5 "A company wants to hire a vendor for a landscaping project. They want to incent…" at bounding box center [393, 74] width 269 height 31
click at [455, 74] on h5 "A company wants to hire a vendor for a landscaping project. They want to incent…" at bounding box center [393, 74] width 269 height 31
click at [570, 96] on div "A company wants to hire a vendor for a landscaping project. They want to incent…" at bounding box center [393, 142] width 544 height 189
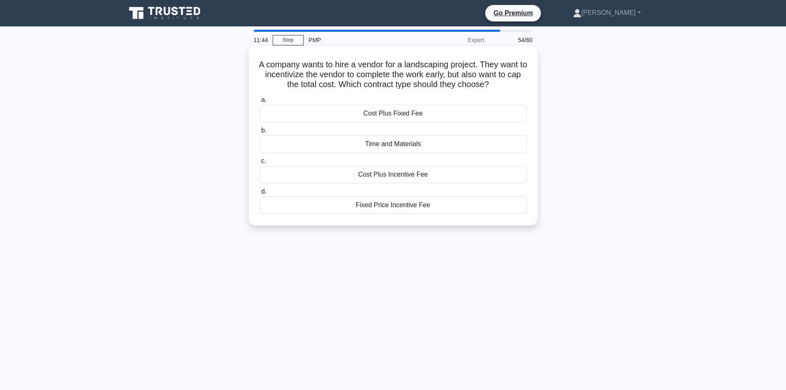
click at [396, 177] on div "Cost Plus Incentive Fee" at bounding box center [392, 174] width 267 height 17
click at [259, 164] on input "c. Cost Plus Incentive Fee" at bounding box center [259, 160] width 0 height 5
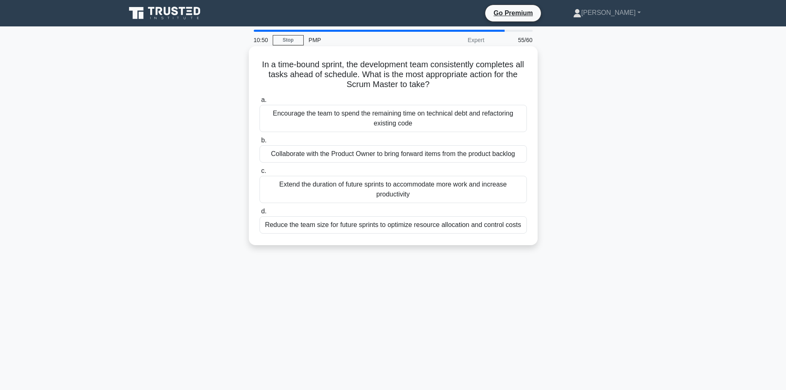
click at [385, 155] on div "Collaborate with the Product Owner to bring forward items from the product back…" at bounding box center [392, 153] width 267 height 17
click at [259, 143] on input "b. Collaborate with the Product Owner to bring forward items from the product b…" at bounding box center [259, 140] width 0 height 5
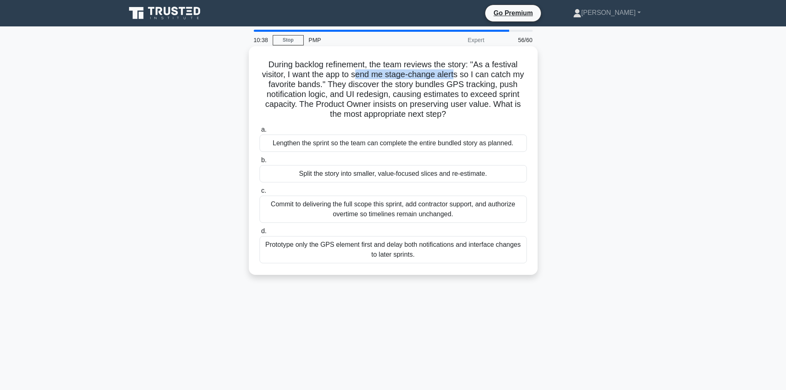
drag, startPoint x: 355, startPoint y: 74, endPoint x: 456, endPoint y: 71, distance: 100.3
click at [456, 71] on h5 "During backlog refinement, the team reviews the story: "As a festival visitor, …" at bounding box center [393, 89] width 269 height 60
drag, startPoint x: 287, startPoint y: 86, endPoint x: 312, endPoint y: 87, distance: 25.6
click at [312, 87] on h5 "During backlog refinement, the team reviews the story: "As a festival visitor, …" at bounding box center [393, 89] width 269 height 60
drag, startPoint x: 339, startPoint y: 97, endPoint x: 343, endPoint y: 95, distance: 4.5
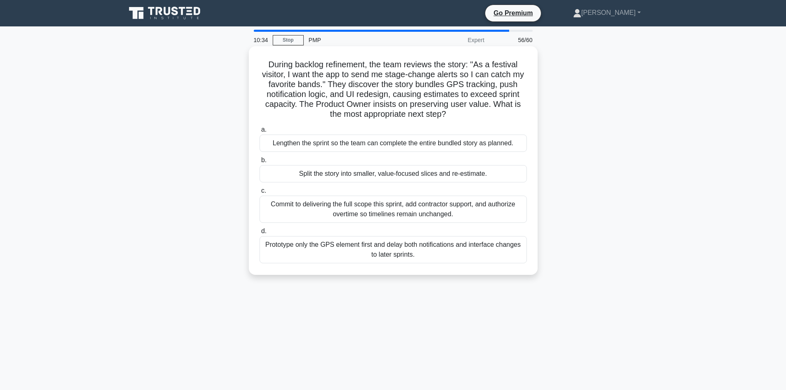
click at [339, 97] on h5 "During backlog refinement, the team reviews the story: "As a festival visitor, …" at bounding box center [393, 89] width 269 height 60
drag, startPoint x: 410, startPoint y: 88, endPoint x: 487, endPoint y: 84, distance: 76.4
click at [487, 84] on h5 "During backlog refinement, the team reviews the story: "As a festival visitor, …" at bounding box center [393, 89] width 269 height 60
drag, startPoint x: 290, startPoint y: 96, endPoint x: 341, endPoint y: 95, distance: 51.1
click at [341, 95] on h5 "During backlog refinement, the team reviews the story: "As a festival visitor, …" at bounding box center [393, 89] width 269 height 60
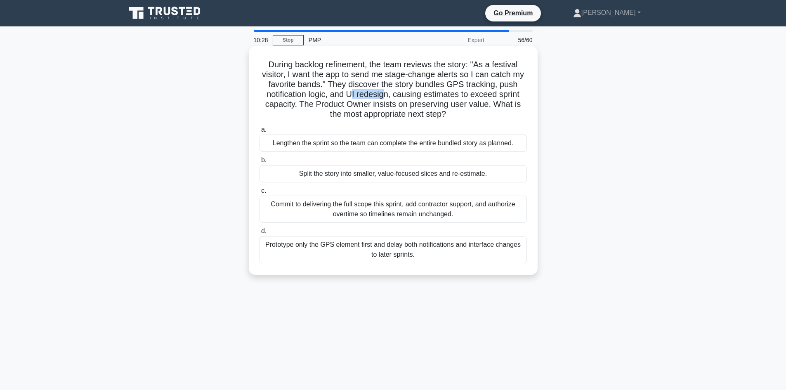
drag, startPoint x: 354, startPoint y: 97, endPoint x: 386, endPoint y: 97, distance: 31.8
click at [386, 97] on h5 "During backlog refinement, the team reviews the story: "As a festival visitor, …" at bounding box center [393, 89] width 269 height 60
drag, startPoint x: 419, startPoint y: 96, endPoint x: 465, endPoint y: 99, distance: 46.3
click at [465, 99] on h5 "During backlog refinement, the team reviews the story: "As a festival visitor, …" at bounding box center [393, 89] width 269 height 60
drag, startPoint x: 306, startPoint y: 65, endPoint x: 351, endPoint y: 66, distance: 45.4
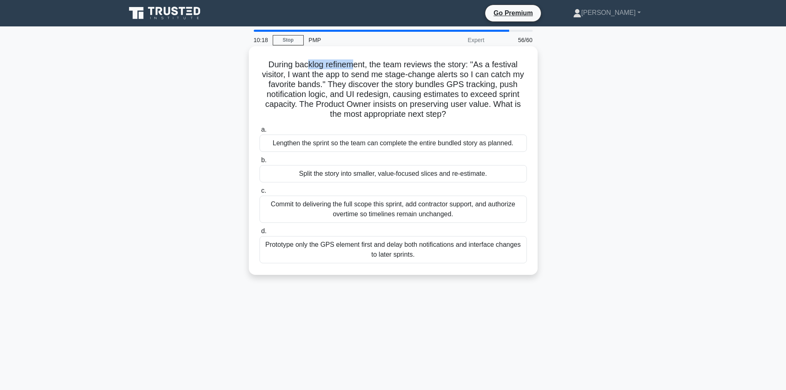
click at [351, 66] on h5 "During backlog refinement, the team reviews the story: "As a festival visitor, …" at bounding box center [393, 89] width 269 height 60
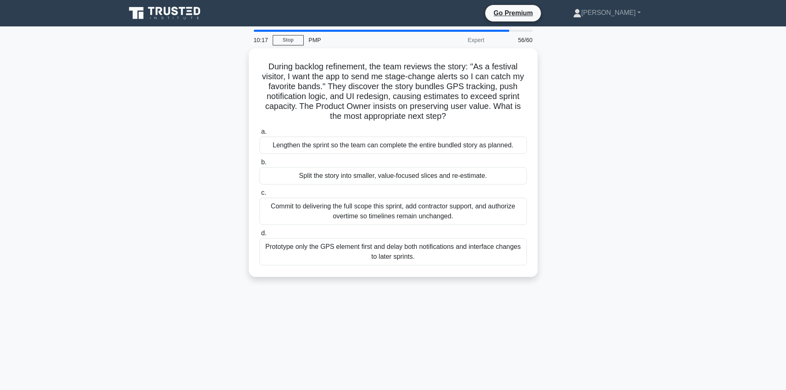
drag, startPoint x: 214, startPoint y: 116, endPoint x: 337, endPoint y: 93, distance: 125.0
click at [215, 116] on div "During backlog refinement, the team reviews the story: "As a festival visitor, …" at bounding box center [393, 167] width 544 height 238
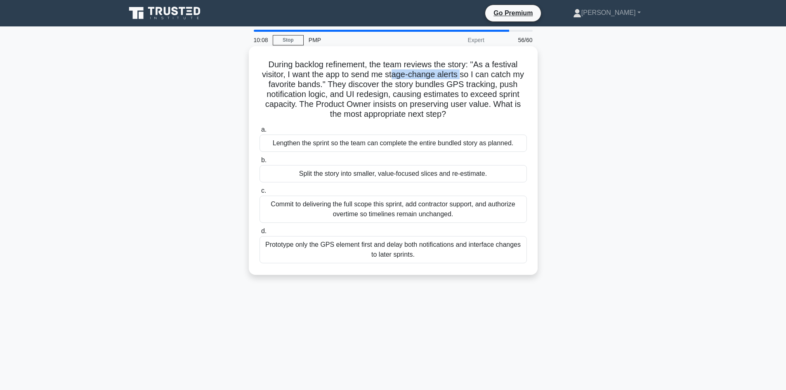
drag, startPoint x: 414, startPoint y: 77, endPoint x: 462, endPoint y: 78, distance: 47.9
click at [462, 78] on h5 "During backlog refinement, the team reviews the story: "As a festival visitor, …" at bounding box center [393, 89] width 269 height 60
click at [298, 91] on h5 "During backlog refinement, the team reviews the story: "As a festival visitor, …" at bounding box center [393, 89] width 269 height 60
click at [304, 86] on h5 "During backlog refinement, the team reviews the story: "As a festival visitor, …" at bounding box center [393, 89] width 269 height 60
drag, startPoint x: 299, startPoint y: 95, endPoint x: 325, endPoint y: 95, distance: 26.8
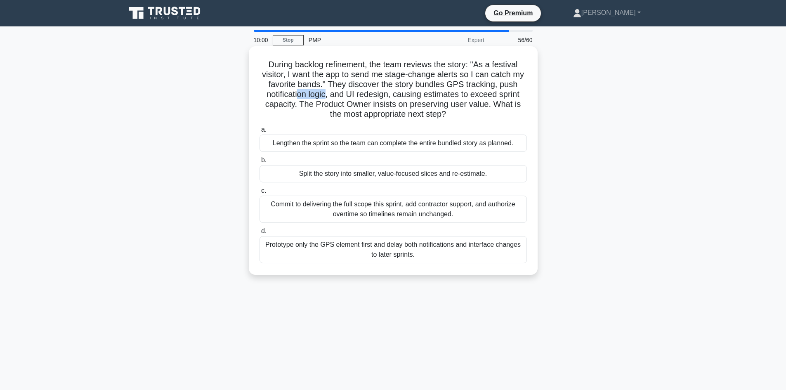
click at [325, 95] on h5 "During backlog refinement, the team reviews the story: "As a festival visitor, …" at bounding box center [393, 89] width 269 height 60
drag, startPoint x: 367, startPoint y: 92, endPoint x: 377, endPoint y: 92, distance: 9.9
click at [377, 92] on h5 "During backlog refinement, the team reviews the story: "As a festival visitor, …" at bounding box center [393, 89] width 269 height 60
drag, startPoint x: 461, startPoint y: 85, endPoint x: 478, endPoint y: 88, distance: 16.7
click at [478, 88] on h5 "During backlog refinement, the team reviews the story: "As a festival visitor, …" at bounding box center [393, 89] width 269 height 60
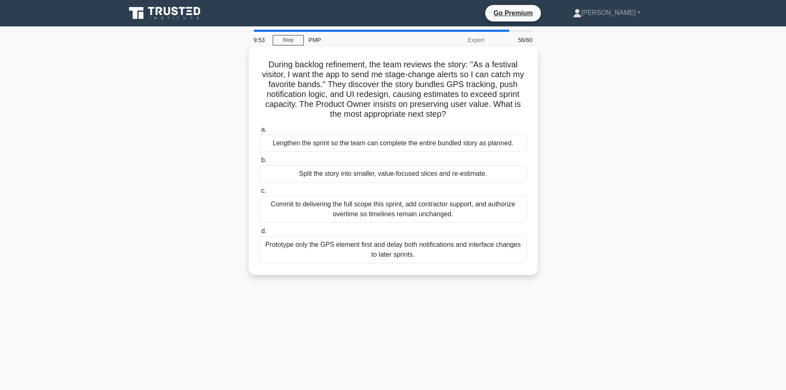
click at [510, 89] on h5 "During backlog refinement, the team reviews the story: "As a festival visitor, …" at bounding box center [393, 89] width 269 height 60
drag, startPoint x: 287, startPoint y: 91, endPoint x: 315, endPoint y: 96, distance: 27.7
click at [315, 96] on h5 "During backlog refinement, the team reviews the story: "As a festival visitor, …" at bounding box center [393, 89] width 269 height 60
click at [340, 94] on h5 "During backlog refinement, the team reviews the story: "As a festival visitor, …" at bounding box center [393, 89] width 269 height 60
drag, startPoint x: 336, startPoint y: 95, endPoint x: 372, endPoint y: 99, distance: 36.1
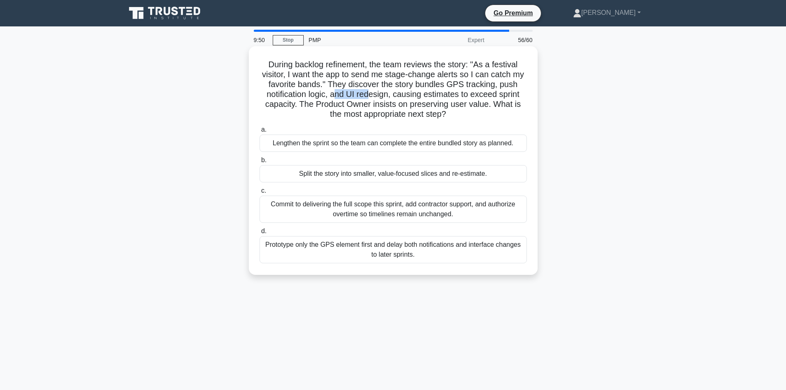
click at [372, 99] on h5 "During backlog refinement, the team reviews the story: "As a festival visitor, …" at bounding box center [393, 89] width 269 height 60
click at [398, 251] on div "Prototype only the GPS element first and delay both notifications and interface…" at bounding box center [392, 249] width 267 height 27
click at [259, 234] on input "d. Prototype only the GPS element first and delay both notifications and interf…" at bounding box center [259, 230] width 0 height 5
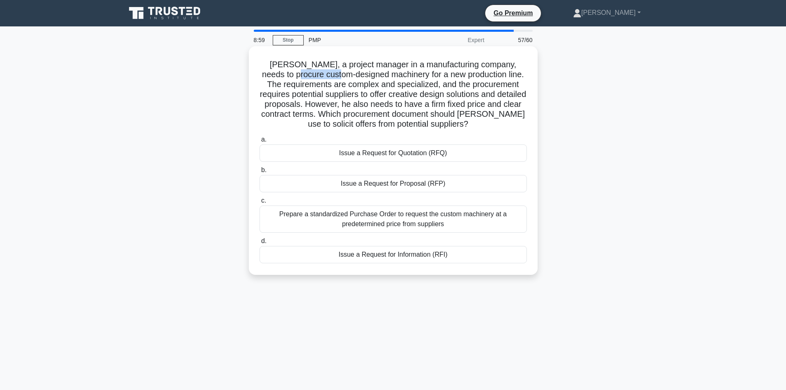
drag, startPoint x: 292, startPoint y: 75, endPoint x: 338, endPoint y: 78, distance: 46.3
click at [338, 78] on h5 "Alex, a project manager in a manufacturing company, needs to procure custom-des…" at bounding box center [393, 94] width 269 height 70
click at [372, 75] on h5 "Alex, a project manager in a manufacturing company, needs to procure custom-des…" at bounding box center [393, 94] width 269 height 70
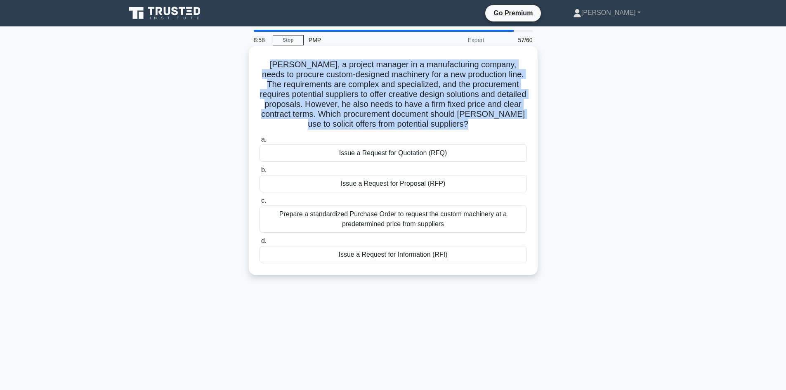
click at [372, 75] on h5 "Alex, a project manager in a manufacturing company, needs to procure custom-des…" at bounding box center [393, 94] width 269 height 70
click at [414, 84] on h5 "Alex, a project manager in a manufacturing company, needs to procure custom-des…" at bounding box center [393, 94] width 269 height 70
click at [321, 92] on h5 "Alex, a project manager in a manufacturing company, needs to procure custom-des…" at bounding box center [393, 94] width 269 height 70
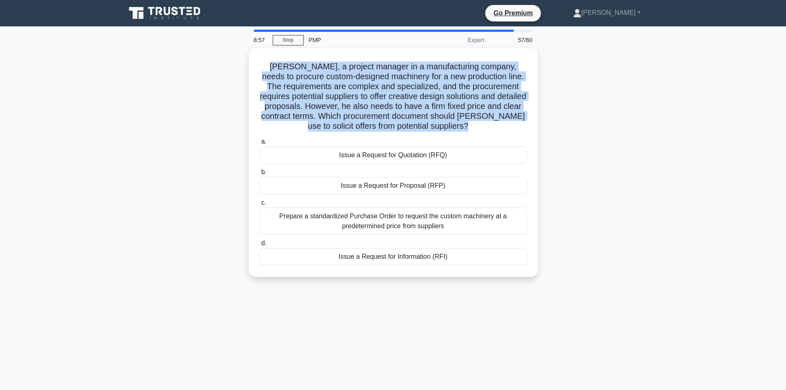
click at [176, 100] on div "Alex, a project manager in a manufacturing company, needs to procure custom-des…" at bounding box center [393, 167] width 544 height 238
click at [176, 101] on div "Alex, a project manager in a manufacturing company, needs to procure custom-des…" at bounding box center [393, 167] width 544 height 238
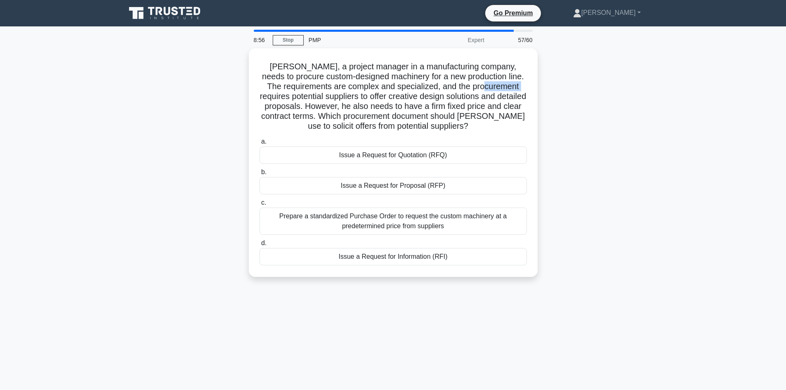
click at [176, 101] on div "Alex, a project manager in a manufacturing company, needs to procure custom-des…" at bounding box center [393, 167] width 544 height 238
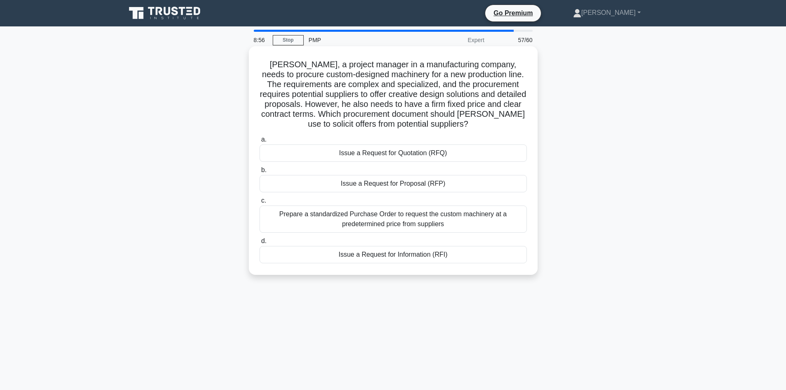
click at [426, 89] on h5 "Alex, a project manager in a manufacturing company, needs to procure custom-des…" at bounding box center [393, 94] width 269 height 70
drag, startPoint x: 413, startPoint y: 78, endPoint x: 482, endPoint y: 77, distance: 68.9
click at [482, 77] on h5 "Alex, a project manager in a manufacturing company, needs to procure custom-des…" at bounding box center [393, 94] width 269 height 70
click at [504, 89] on h5 "Alex, a project manager in a manufacturing company, needs to procure custom-des…" at bounding box center [393, 94] width 269 height 70
drag, startPoint x: 289, startPoint y: 105, endPoint x: 325, endPoint y: 103, distance: 36.8
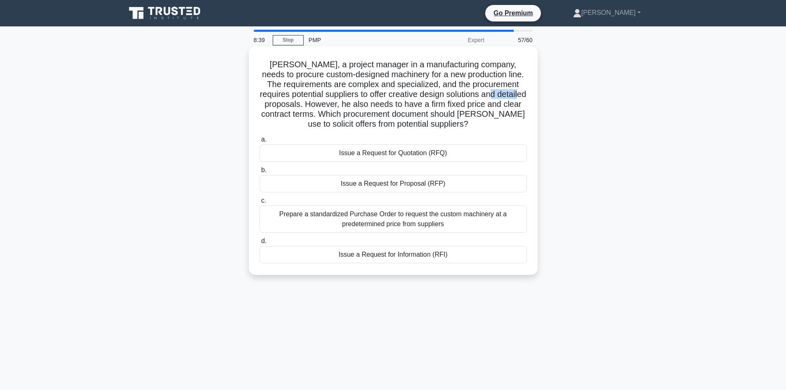
click at [325, 103] on h5 "Alex, a project manager in a manufacturing company, needs to procure custom-des…" at bounding box center [393, 94] width 269 height 70
click at [366, 102] on h5 "Alex, a project manager in a manufacturing company, needs to procure custom-des…" at bounding box center [393, 94] width 269 height 70
click at [351, 118] on h5 "Alex, a project manager in a manufacturing company, needs to procure custom-des…" at bounding box center [393, 94] width 269 height 70
drag, startPoint x: 466, startPoint y: 102, endPoint x: 308, endPoint y: 109, distance: 158.5
click at [308, 109] on h5 "Alex, a project manager in a manufacturing company, needs to procure custom-des…" at bounding box center [393, 94] width 269 height 70
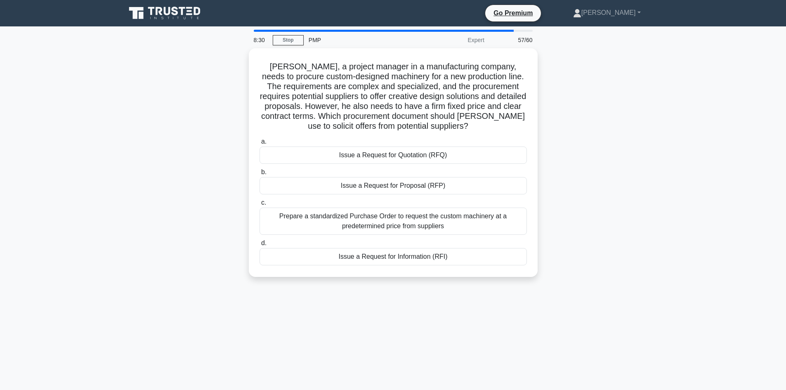
drag, startPoint x: 191, startPoint y: 142, endPoint x: 200, endPoint y: 142, distance: 8.3
click at [189, 144] on div "Alex, a project manager in a manufacturing company, needs to procure custom-des…" at bounding box center [393, 167] width 544 height 238
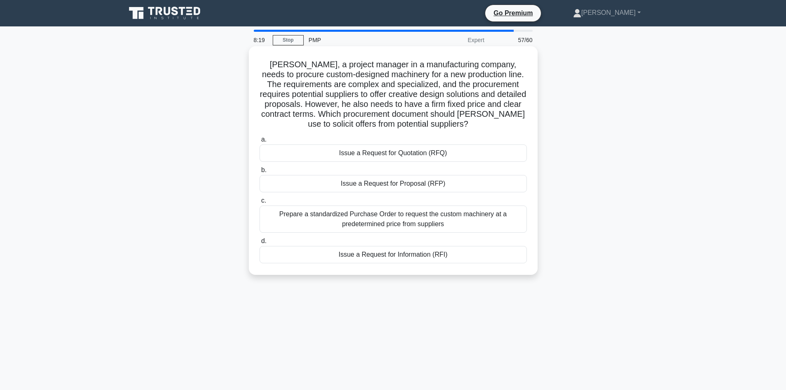
click at [397, 184] on div "Issue a Request for Proposal (RFP)" at bounding box center [392, 183] width 267 height 17
click at [259, 173] on input "b. Issue a Request for Proposal (RFP)" at bounding box center [259, 169] width 0 height 5
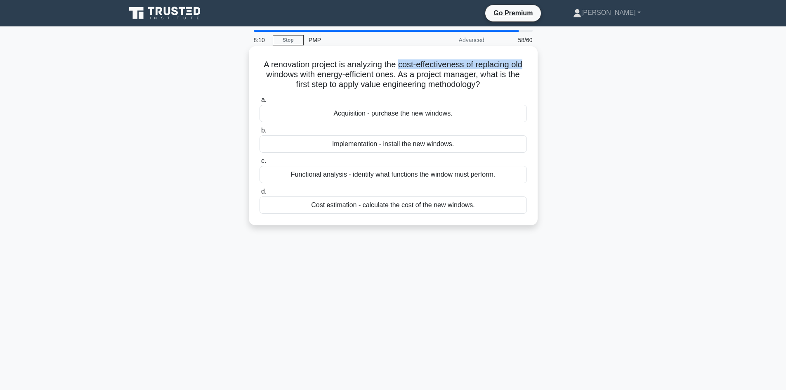
drag, startPoint x: 400, startPoint y: 63, endPoint x: 526, endPoint y: 62, distance: 125.4
click at [526, 62] on h5 "A renovation project is analyzing the cost-effectiveness of replacing old windo…" at bounding box center [393, 74] width 269 height 31
click at [270, 73] on h5 "A renovation project is analyzing the cost-effectiveness of replacing old windo…" at bounding box center [393, 74] width 269 height 31
drag, startPoint x: 189, startPoint y: 121, endPoint x: 278, endPoint y: 98, distance: 92.0
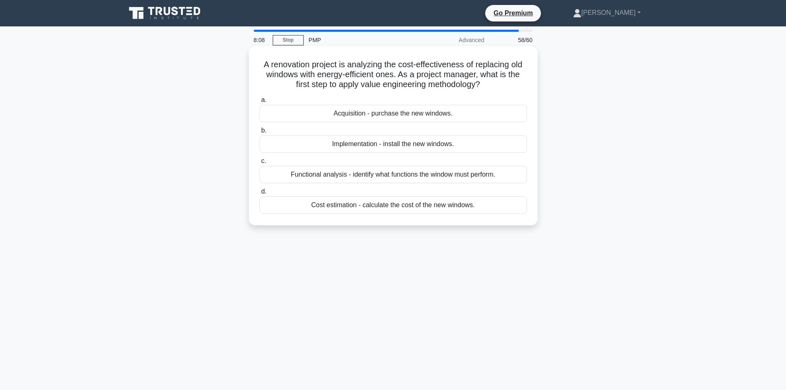
click at [189, 122] on div "A renovation project is analyzing the cost-effectiveness of replacing old windo…" at bounding box center [393, 142] width 544 height 189
click at [375, 75] on h5 "A renovation project is analyzing the cost-effectiveness of replacing old windo…" at bounding box center [393, 74] width 269 height 31
click at [346, 173] on div "Functional analysis - identify what functions the window must perform." at bounding box center [392, 174] width 267 height 17
click at [259, 164] on input "c. Functional analysis - identify what functions the window must perform." at bounding box center [259, 160] width 0 height 5
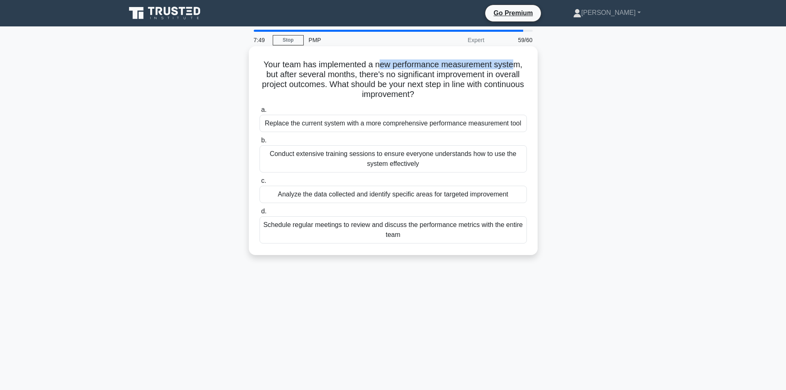
drag, startPoint x: 379, startPoint y: 64, endPoint x: 514, endPoint y: 61, distance: 135.3
click at [514, 61] on h5 "Your team has implemented a new performance measurement system, but after sever…" at bounding box center [393, 79] width 269 height 40
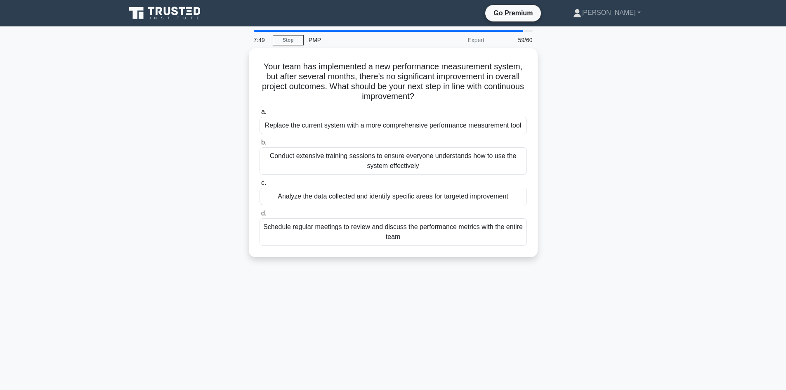
drag, startPoint x: 621, startPoint y: 115, endPoint x: 489, endPoint y: 106, distance: 132.7
click at [621, 115] on div "Your team has implemented a new performance measurement system, but after sever…" at bounding box center [393, 157] width 544 height 219
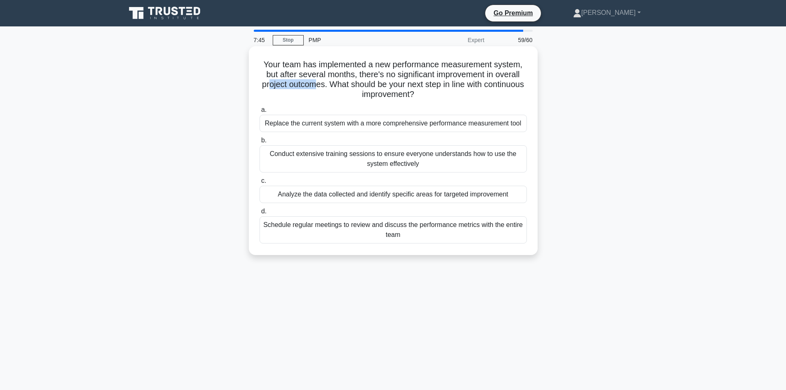
drag, startPoint x: 287, startPoint y: 84, endPoint x: 337, endPoint y: 86, distance: 49.9
click at [337, 86] on h5 "Your team has implemented a new performance measurement system, but after sever…" at bounding box center [393, 79] width 269 height 40
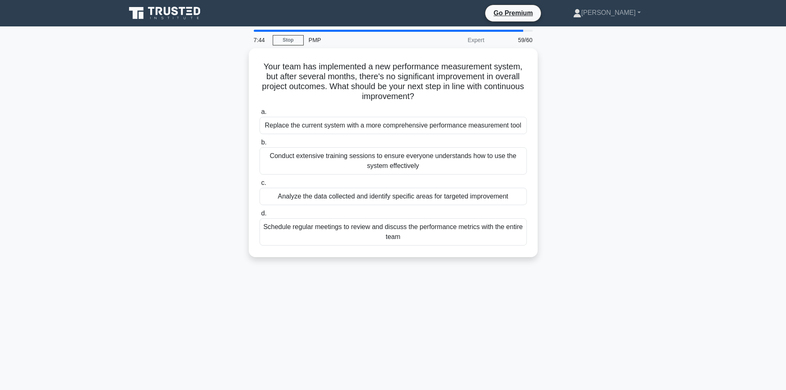
click at [607, 120] on div "Your team has implemented a new performance measurement system, but after sever…" at bounding box center [393, 157] width 544 height 219
drag, startPoint x: 126, startPoint y: 174, endPoint x: 122, endPoint y: 172, distance: 4.6
click at [122, 172] on div "Your team has implemented a new performance measurement system, but after sever…" at bounding box center [393, 157] width 544 height 219
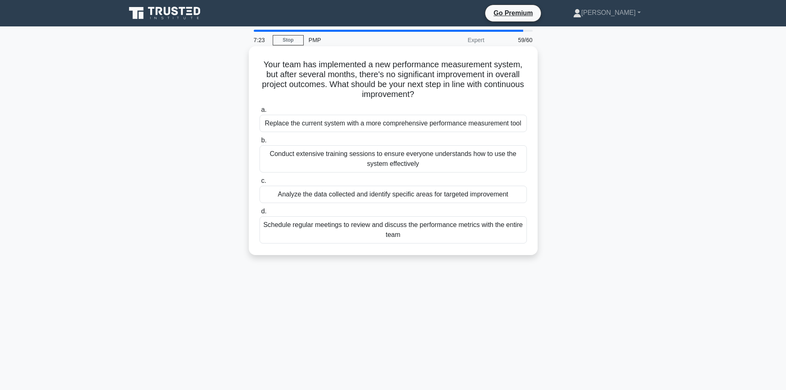
click at [356, 197] on div "Analyze the data collected and identify specific areas for targeted improvement" at bounding box center [392, 194] width 267 height 17
click at [259, 184] on input "c. Analyze the data collected and identify specific areas for targeted improvem…" at bounding box center [259, 180] width 0 height 5
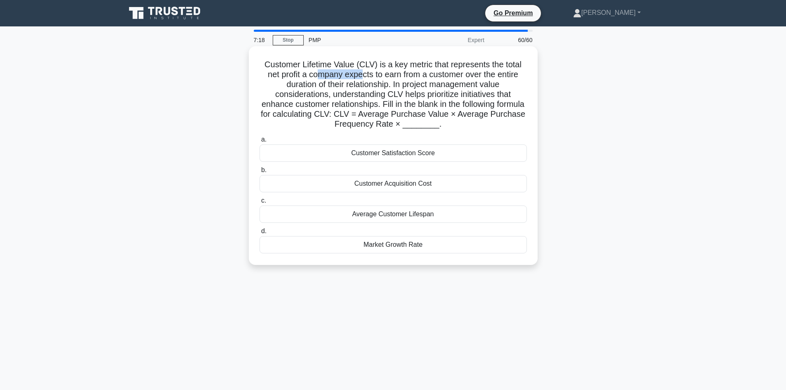
drag, startPoint x: 314, startPoint y: 76, endPoint x: 363, endPoint y: 78, distance: 49.1
click at [363, 78] on h5 "Customer Lifetime Value (CLV) is a key metric that represents the total net pro…" at bounding box center [393, 94] width 269 height 70
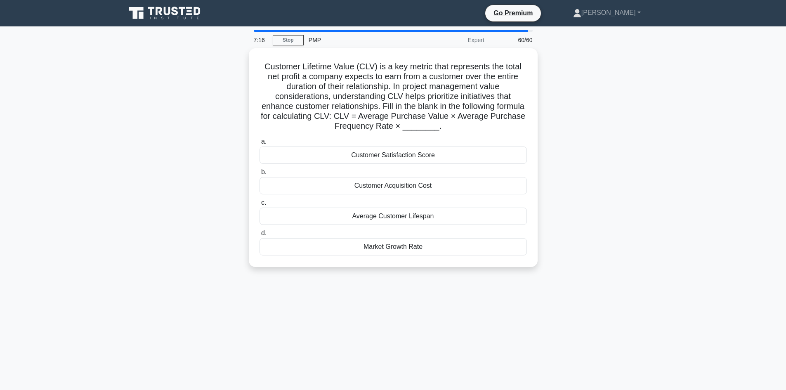
click at [231, 116] on div "Customer Lifetime Value (CLV) is a key metric that represents the total net pro…" at bounding box center [393, 162] width 544 height 228
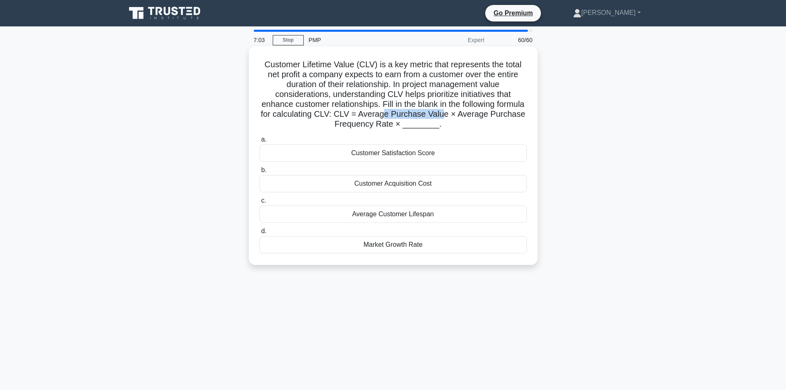
drag, startPoint x: 420, startPoint y: 114, endPoint x: 477, endPoint y: 118, distance: 56.7
click at [477, 118] on h5 "Customer Lifetime Value (CLV) is a key metric that represents the total net pro…" at bounding box center [393, 94] width 269 height 70
drag, startPoint x: 355, startPoint y: 122, endPoint x: 407, endPoint y: 125, distance: 51.6
click at [407, 125] on h5 "Customer Lifetime Value (CLV) is a key metric that represents the total net pro…" at bounding box center [393, 94] width 269 height 70
click at [371, 127] on h5 "Customer Lifetime Value (CLV) is a key metric that represents the total net pro…" at bounding box center [393, 94] width 269 height 70
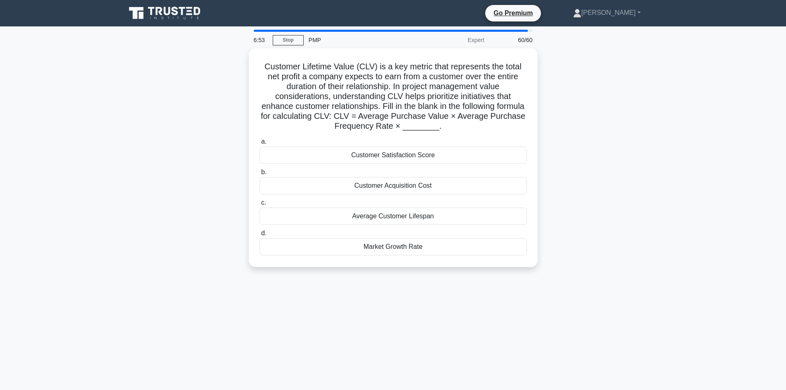
click at [598, 171] on div "Customer Lifetime Value (CLV) is a key metric that represents the total net pro…" at bounding box center [393, 162] width 544 height 228
click at [593, 140] on div "Customer Lifetime Value (CLV) is a key metric that represents the total net pro…" at bounding box center [393, 162] width 544 height 228
click at [583, 186] on div "Customer Lifetime Value (CLV) is a key metric that represents the total net pro…" at bounding box center [393, 162] width 544 height 228
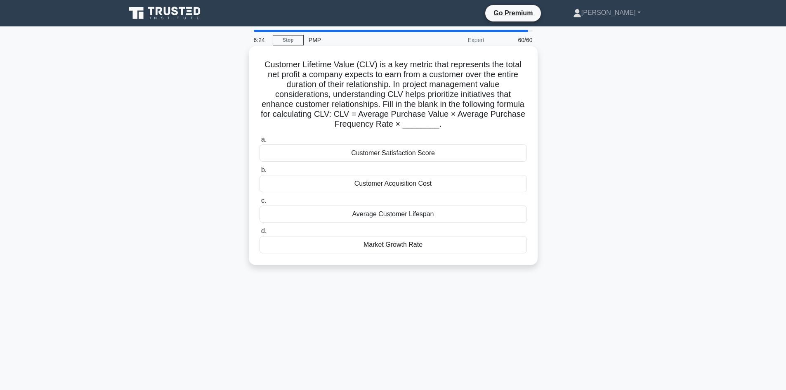
click at [389, 213] on div "Average Customer Lifespan" at bounding box center [392, 213] width 267 height 17
click at [259, 203] on input "c. Average Customer Lifespan" at bounding box center [259, 200] width 0 height 5
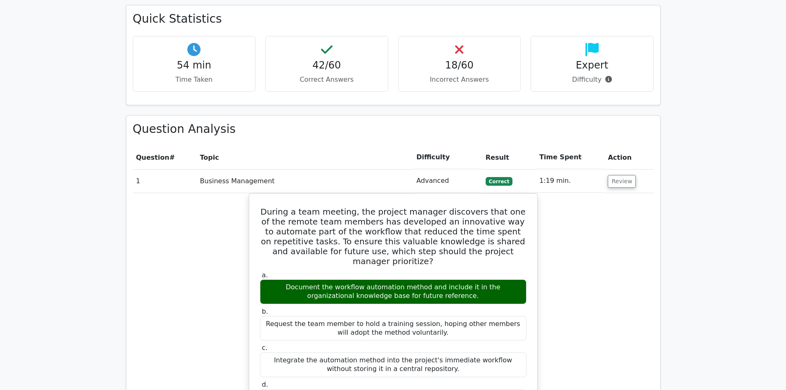
scroll to position [1031, 0]
